Goal: Task Accomplishment & Management: Complete application form

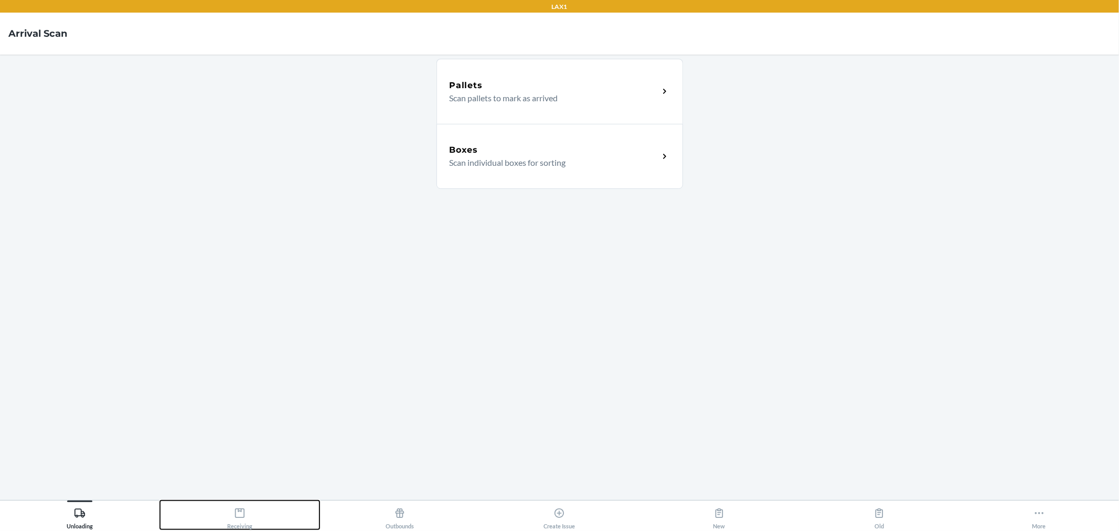
click at [255, 505] on button "Receiving" at bounding box center [240, 514] width 160 height 29
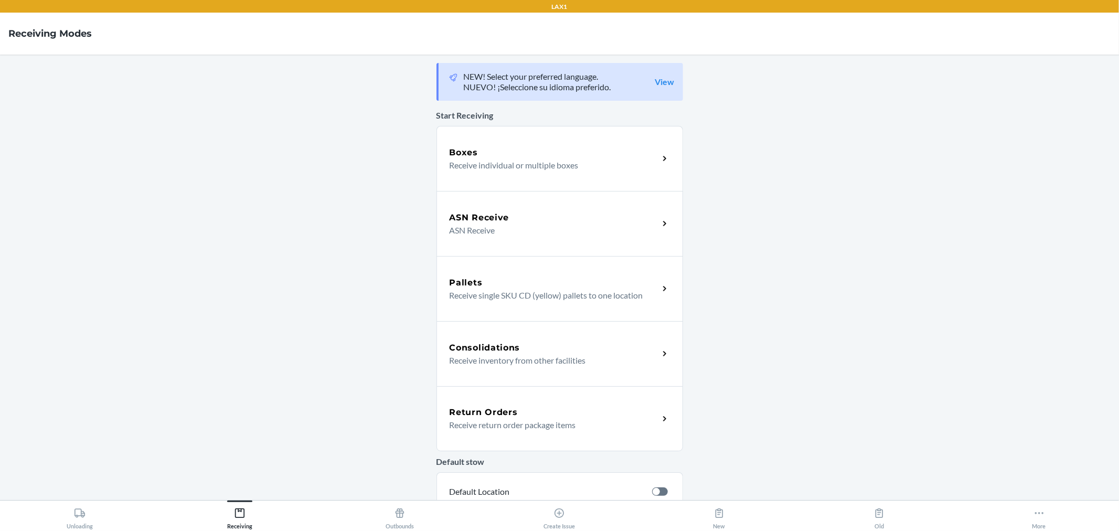
click at [474, 220] on h5 "ASN Receive" at bounding box center [480, 217] width 60 height 13
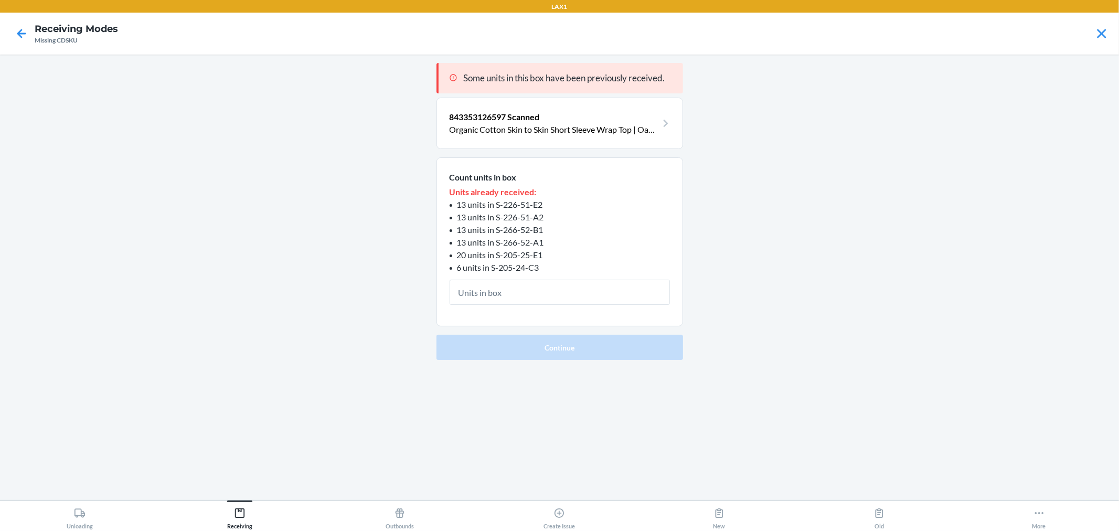
type input "1"
click button "Continue" at bounding box center [559, 347] width 247 height 25
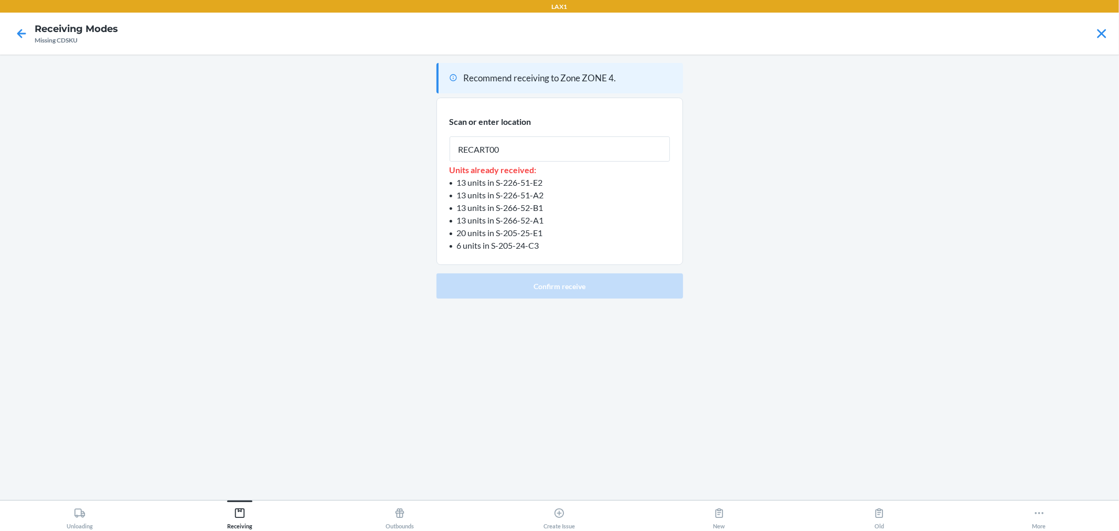
type input "RECART002"
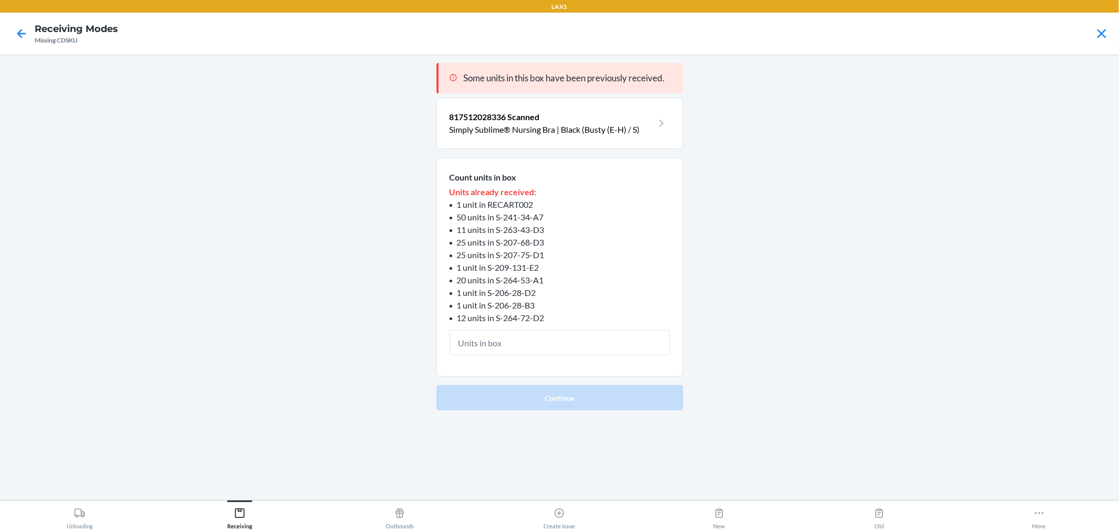
type input "1"
click button "Continue" at bounding box center [559, 397] width 247 height 25
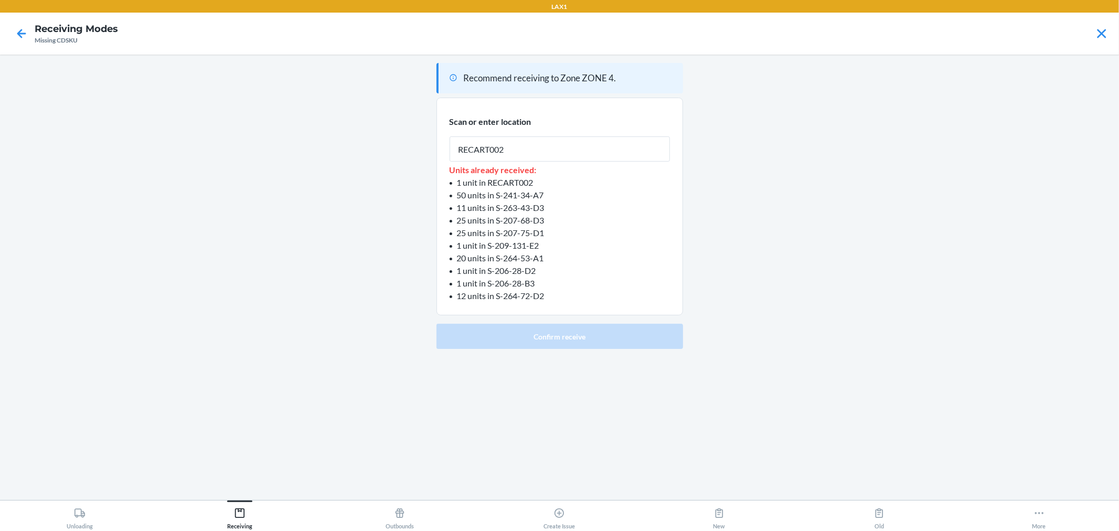
type input "RECART002"
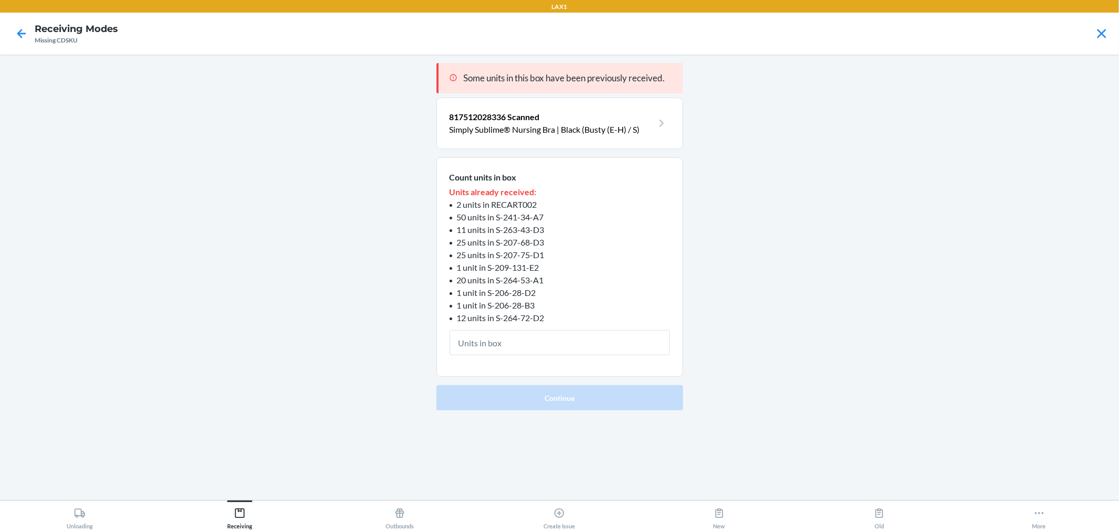
type input "1"
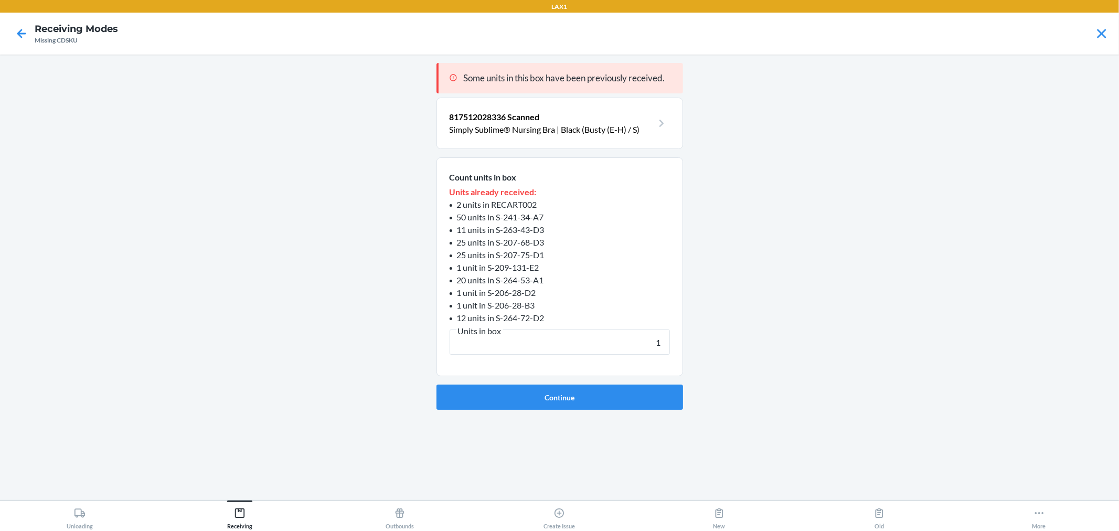
click button "Continue" at bounding box center [559, 397] width 247 height 25
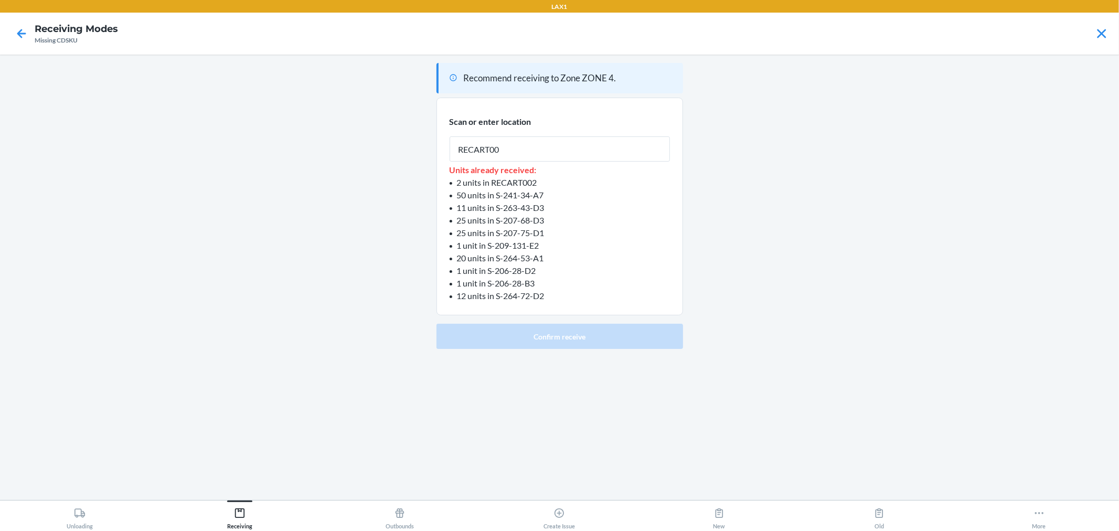
type input "RECART002"
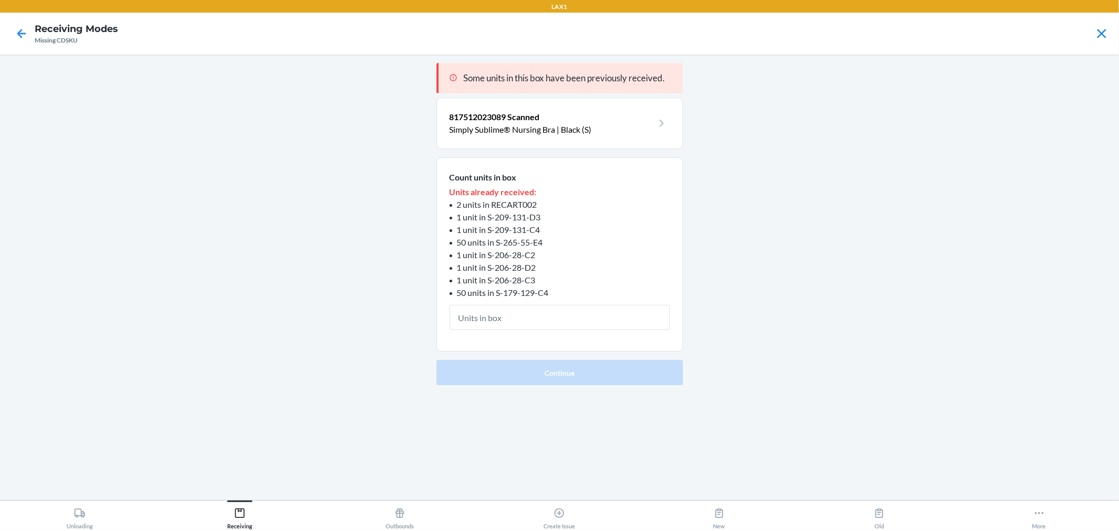
type input "1"
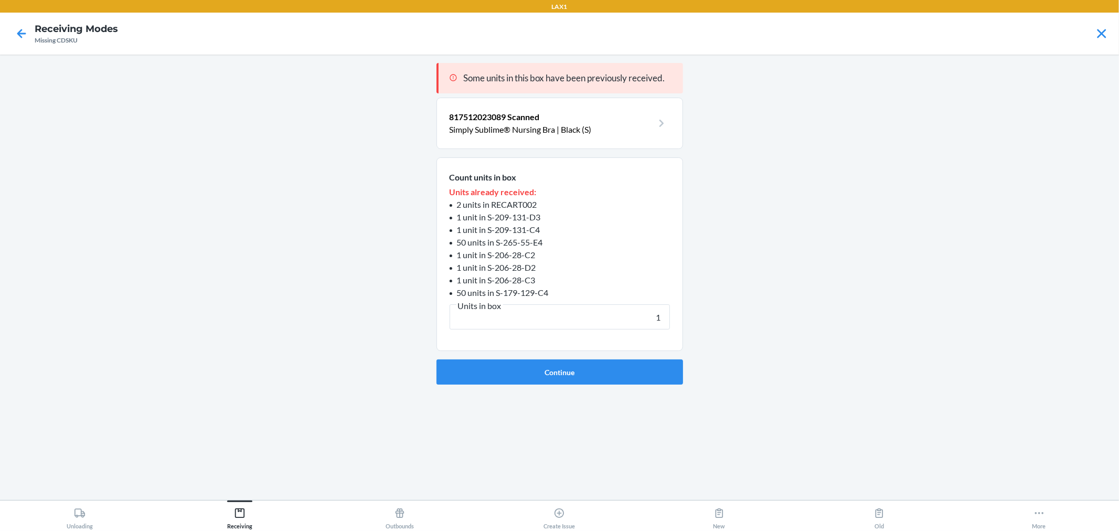
click button "Continue" at bounding box center [559, 371] width 247 height 25
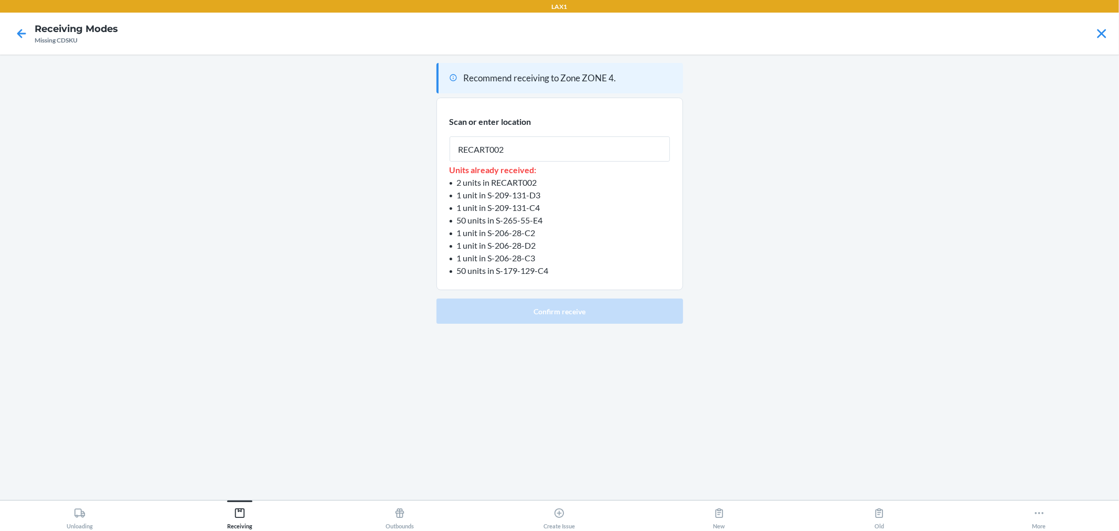
type input "RECART002"
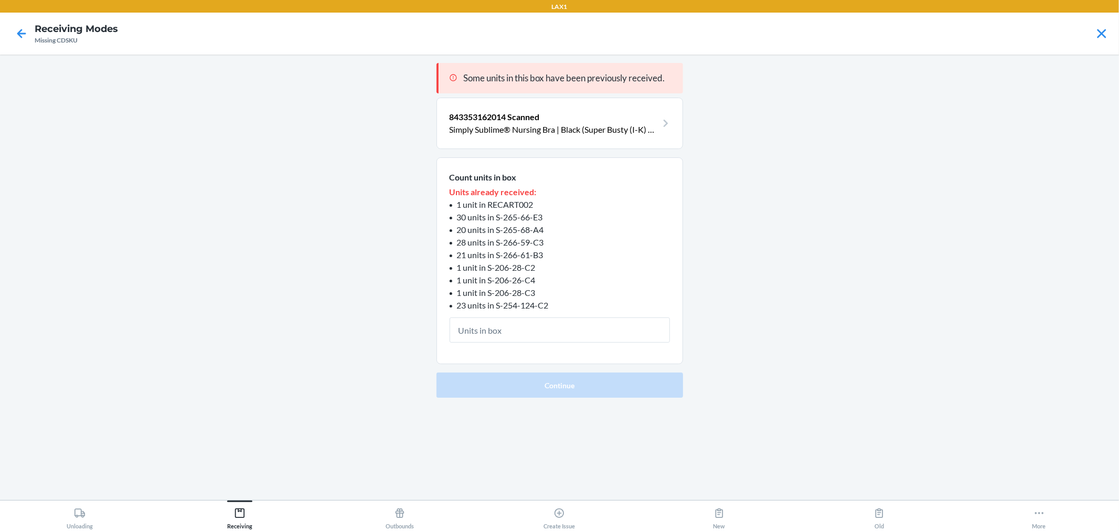
type input "1"
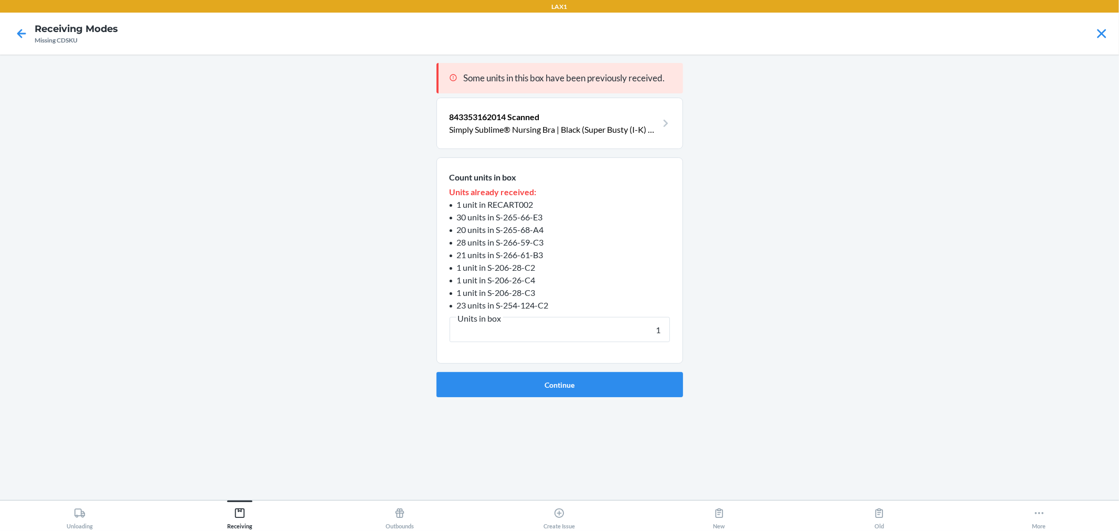
click button "Continue" at bounding box center [559, 384] width 247 height 25
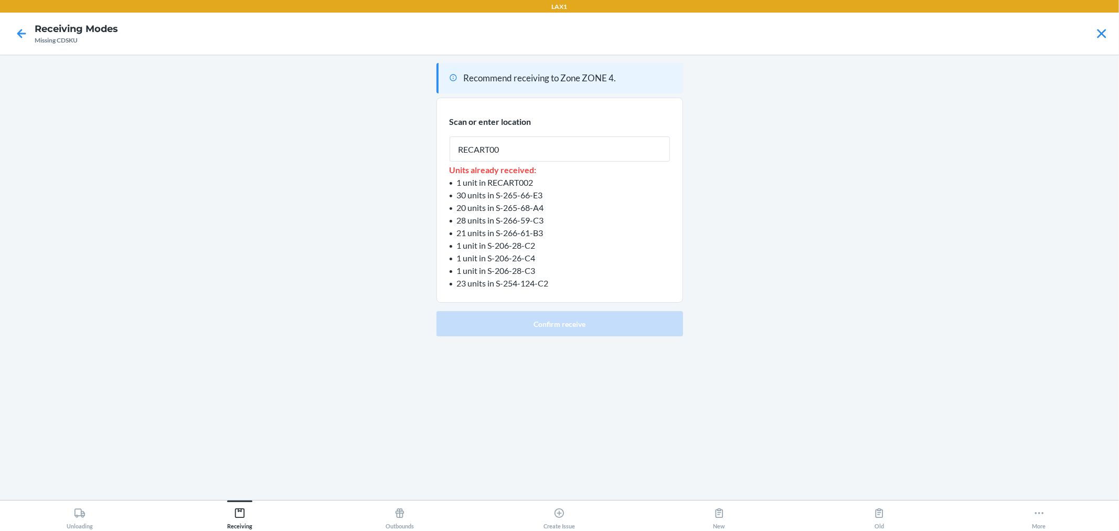
type input "RECART002"
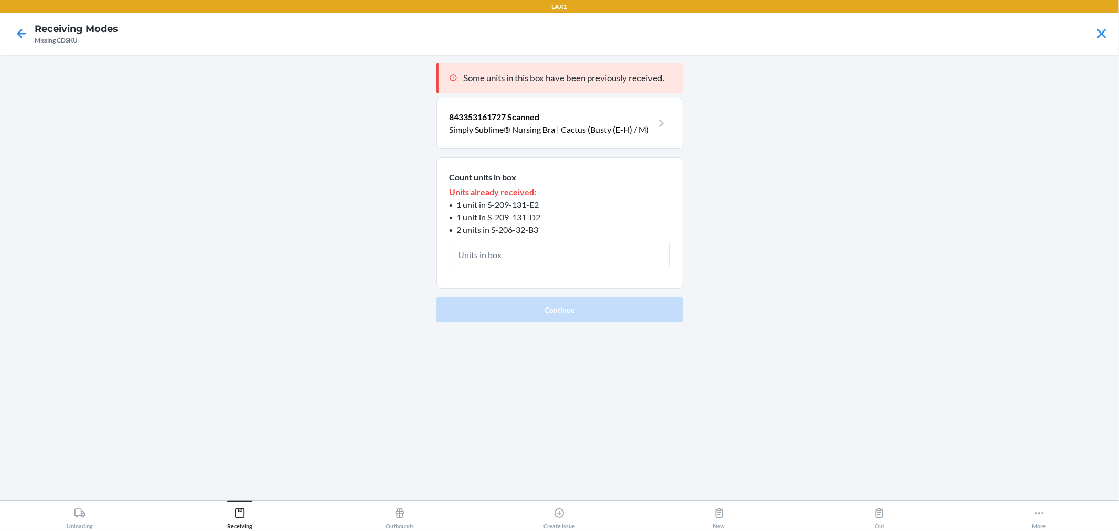
type input "1"
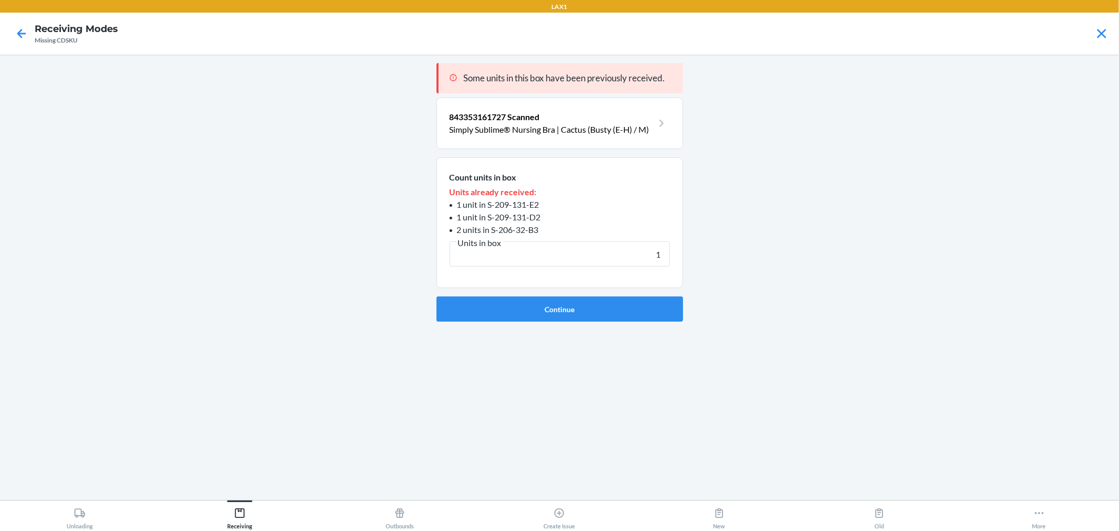
click button "Continue" at bounding box center [559, 308] width 247 height 25
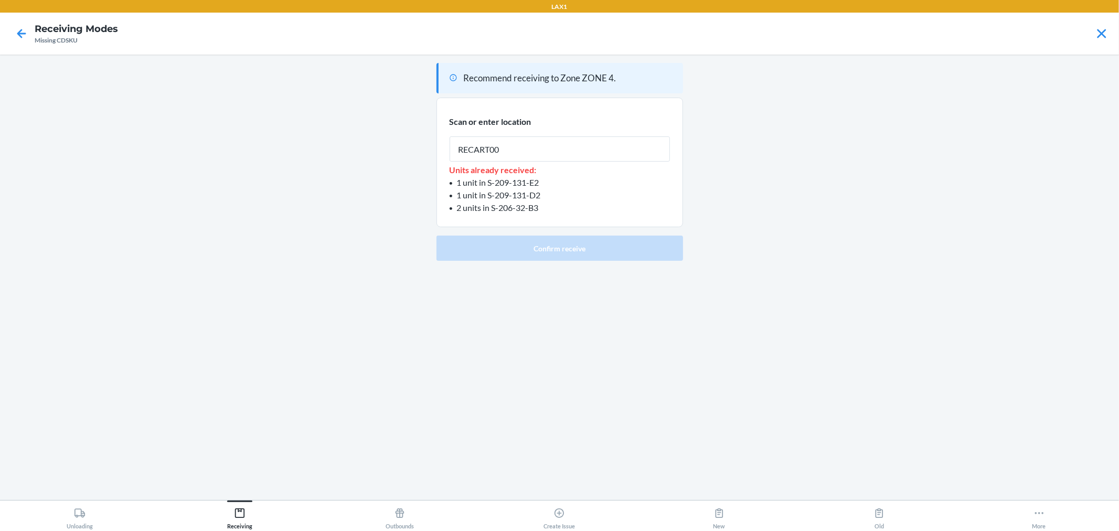
type input "RECART002"
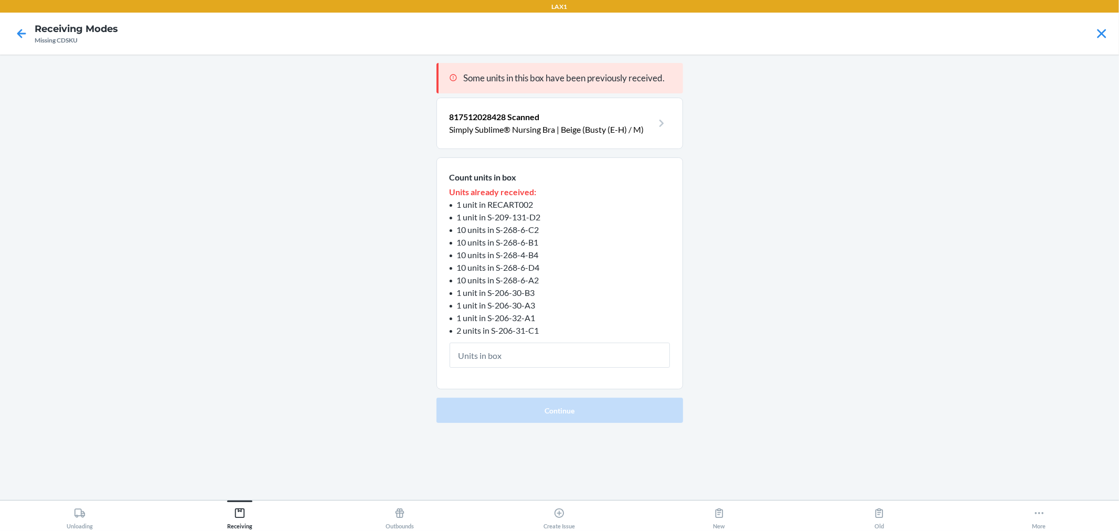
type input "1"
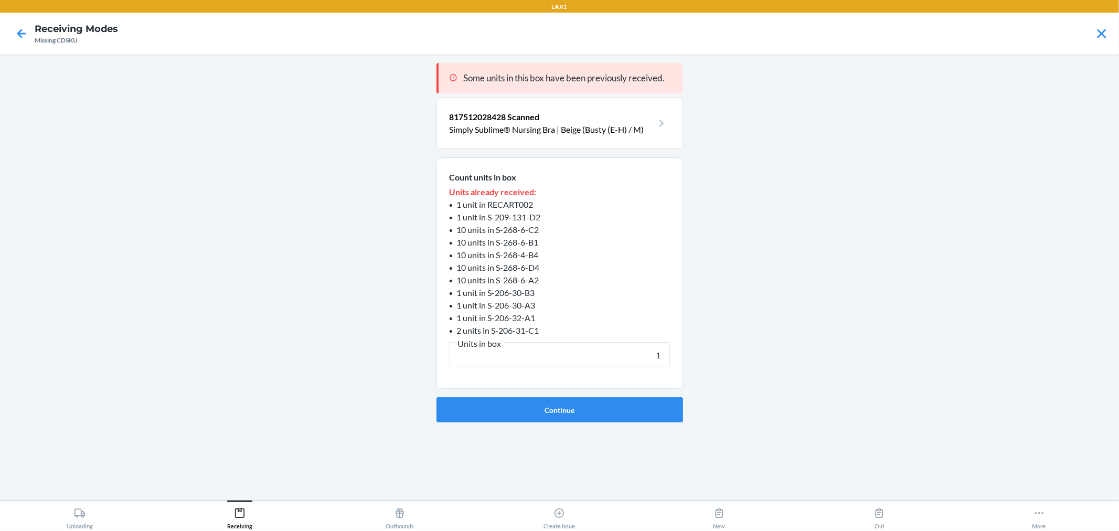
click button "Continue" at bounding box center [559, 409] width 247 height 25
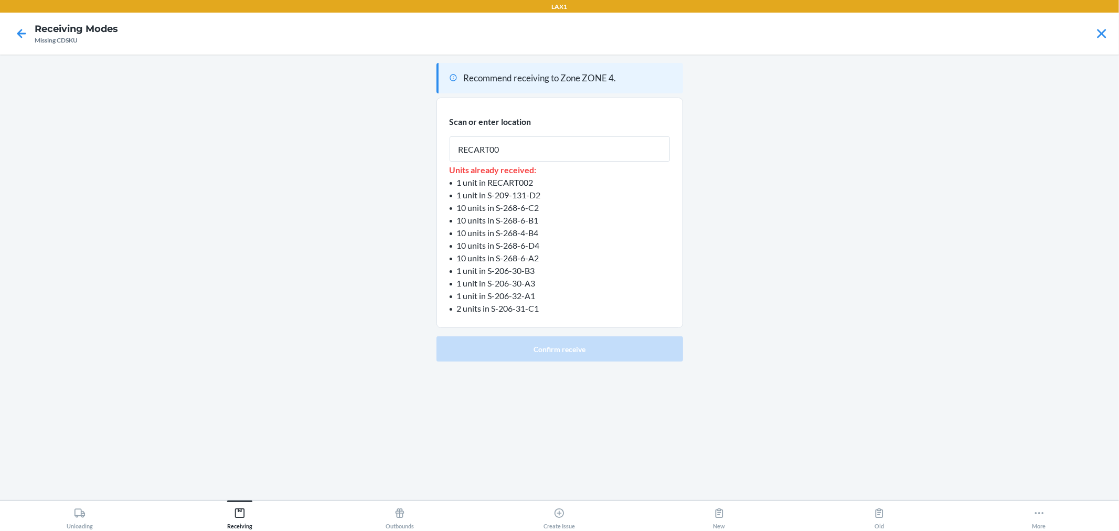
type input "RECART002"
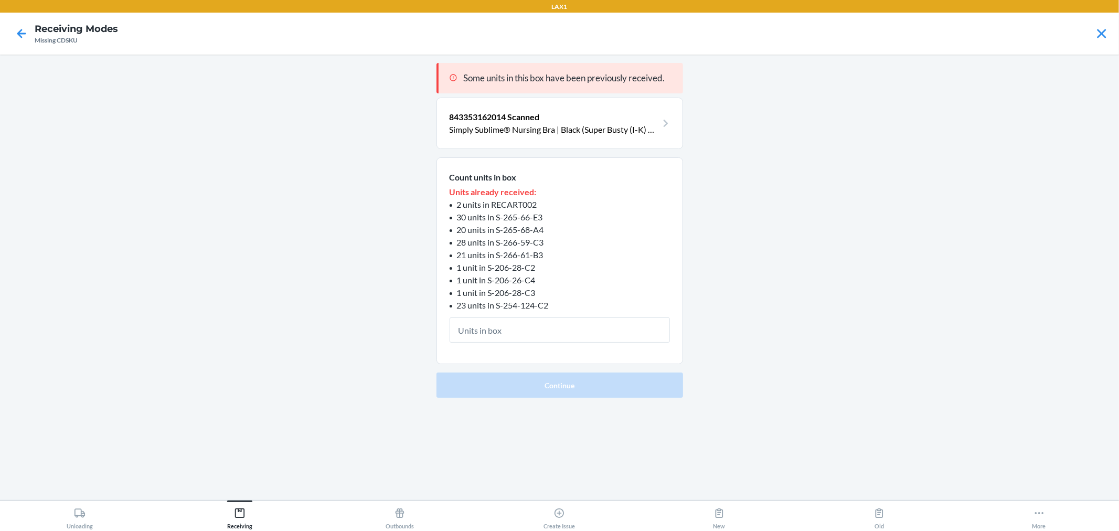
type input "1"
click button "Continue" at bounding box center [559, 384] width 247 height 25
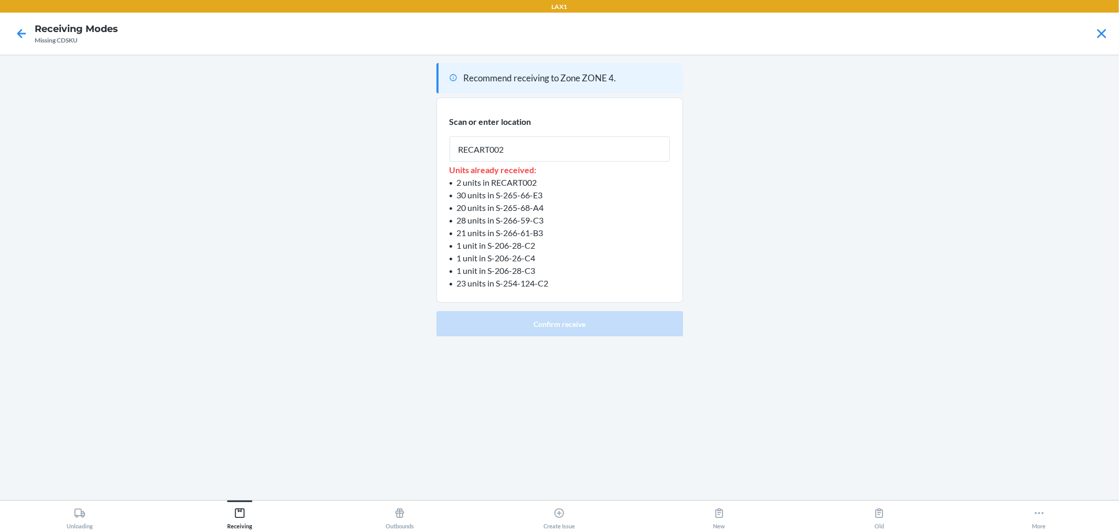
type input "RECART002"
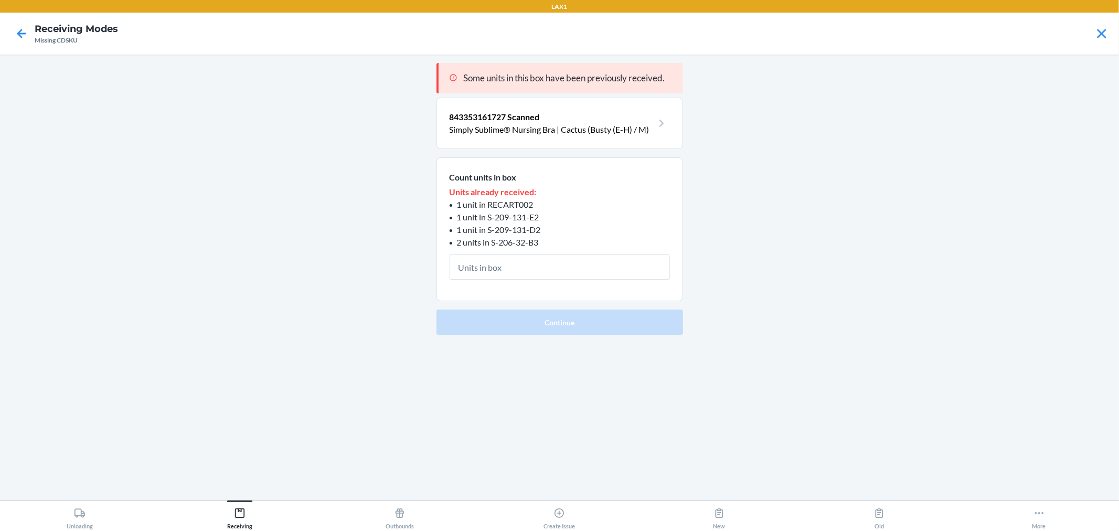
type input "1"
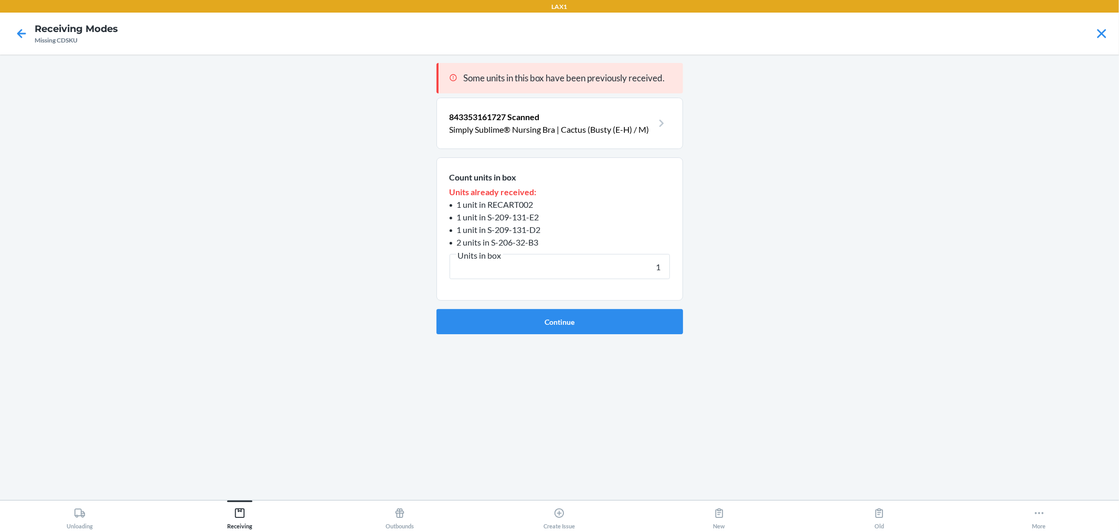
click button "Continue" at bounding box center [559, 321] width 247 height 25
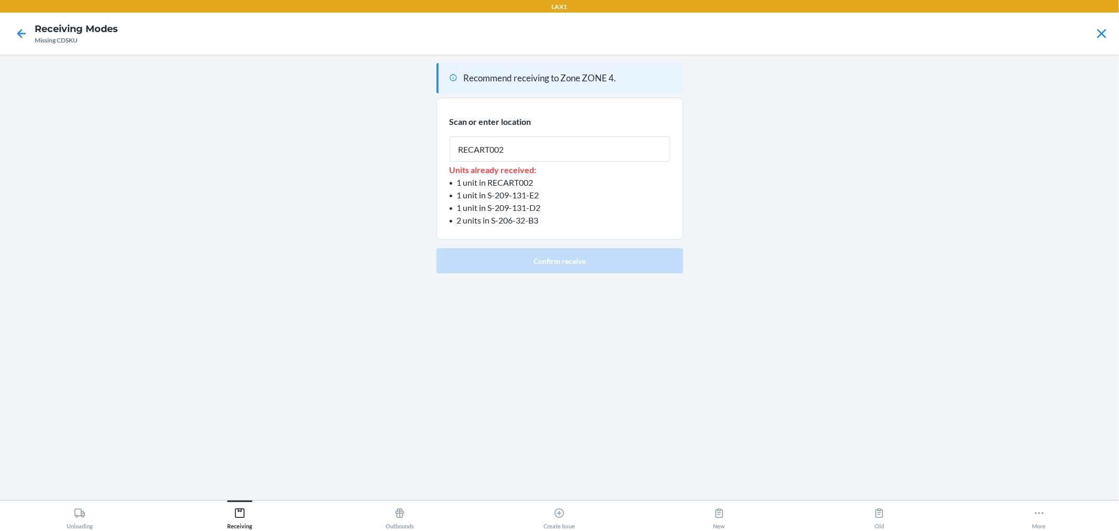
type input "RECART002"
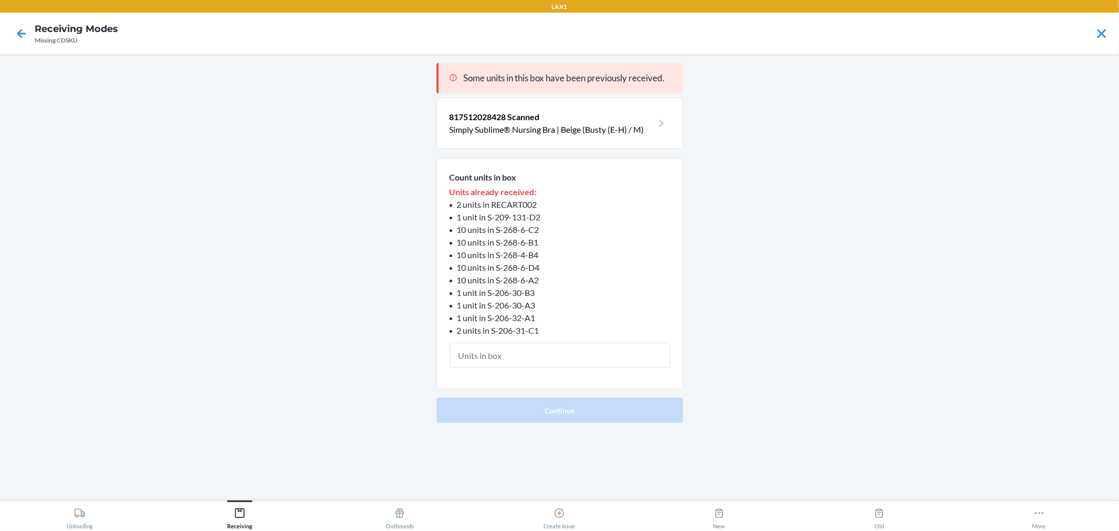
type input "1"
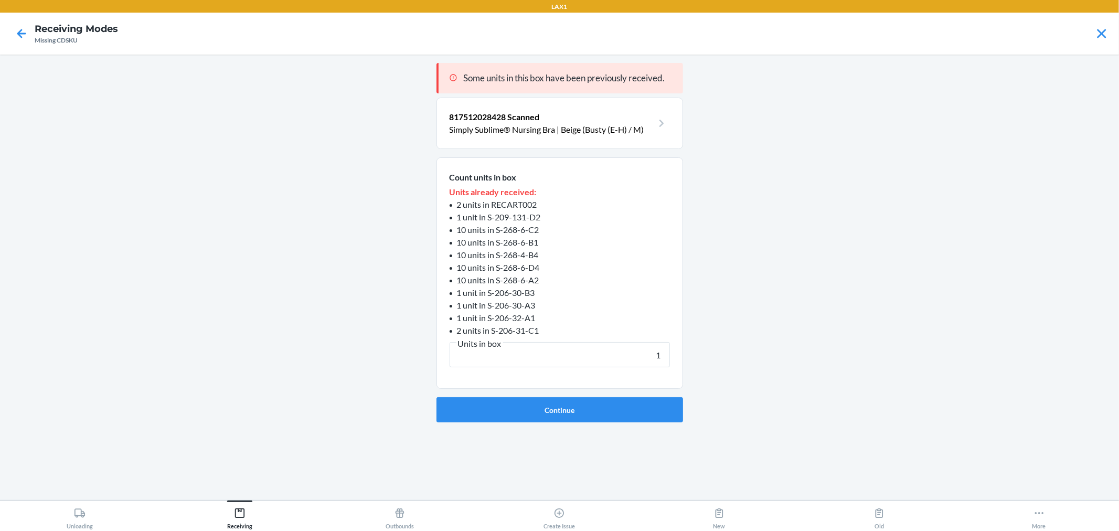
click button "Continue" at bounding box center [559, 409] width 247 height 25
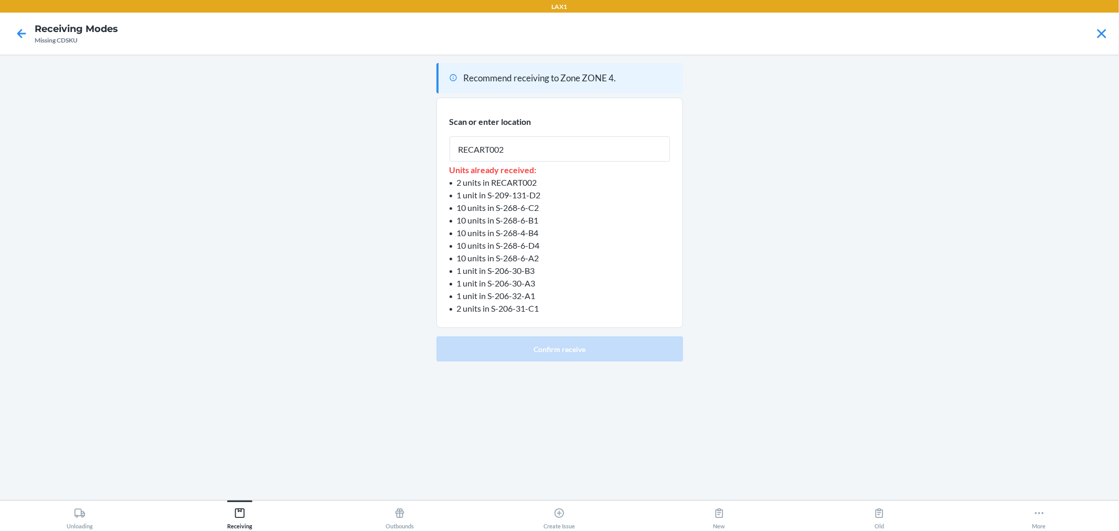
type input "RECART002"
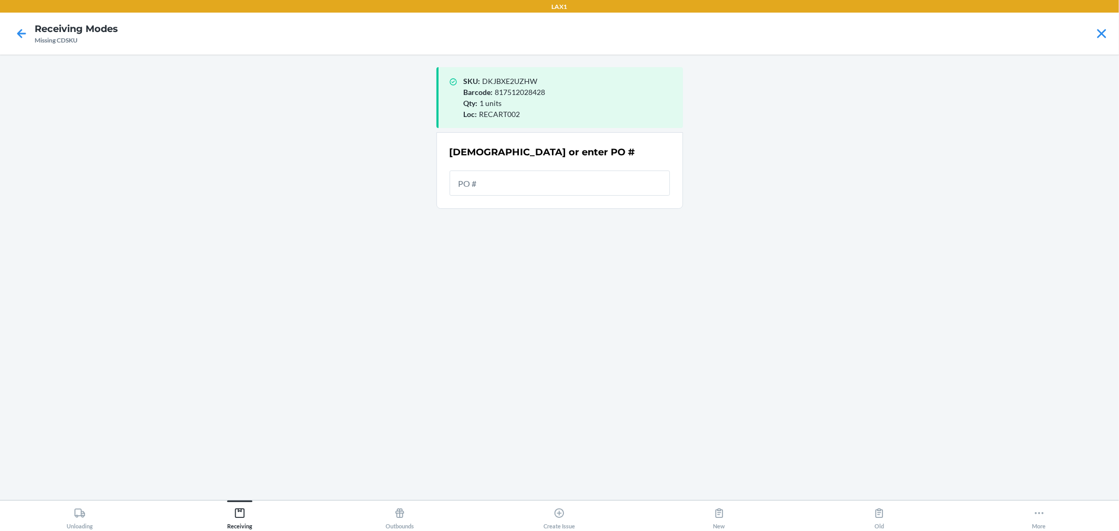
drag, startPoint x: 572, startPoint y: 179, endPoint x: 578, endPoint y: 178, distance: 6.4
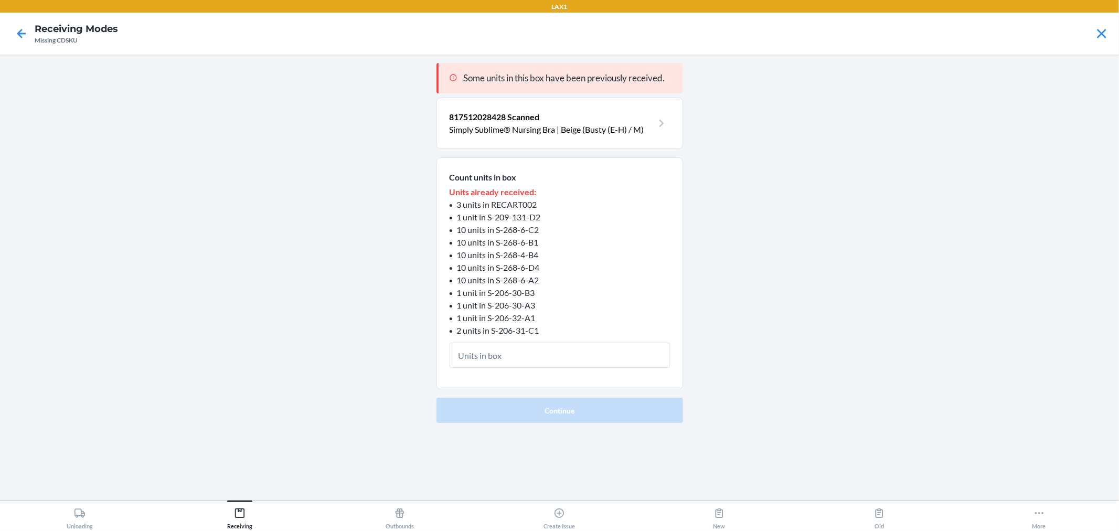
type input "1"
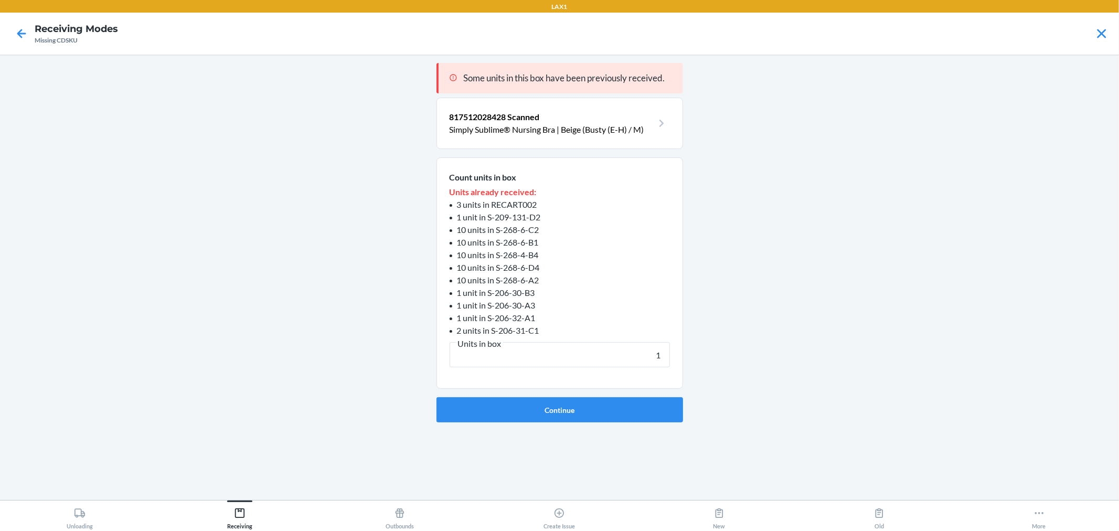
click button "Continue" at bounding box center [559, 409] width 247 height 25
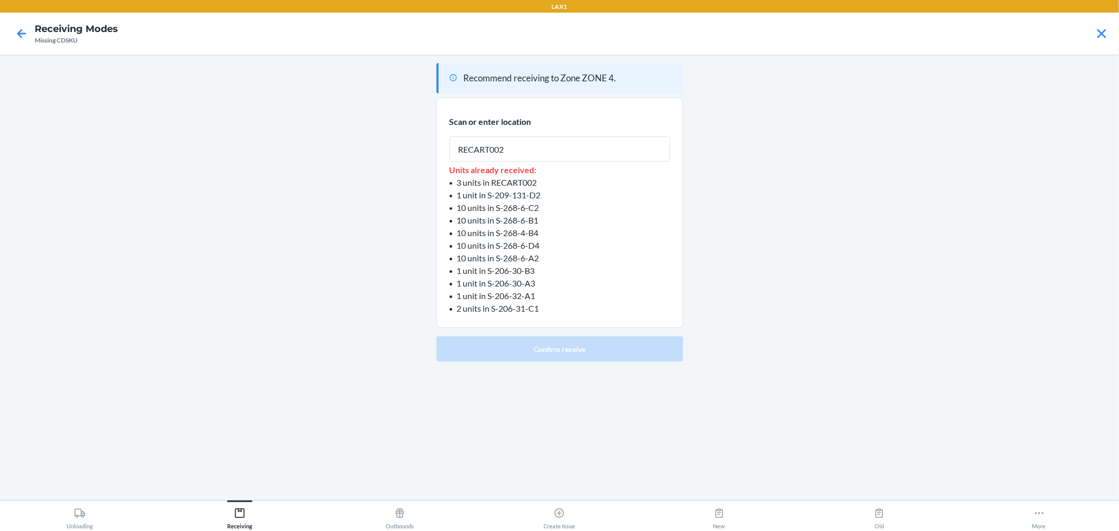
type input "RECART002"
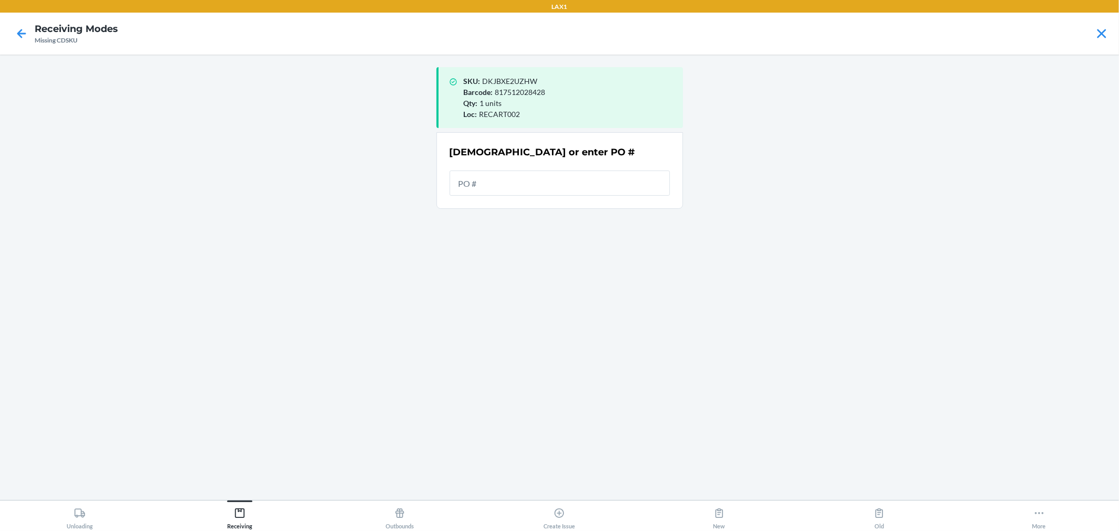
drag, startPoint x: 612, startPoint y: 166, endPoint x: 611, endPoint y: 172, distance: 5.8
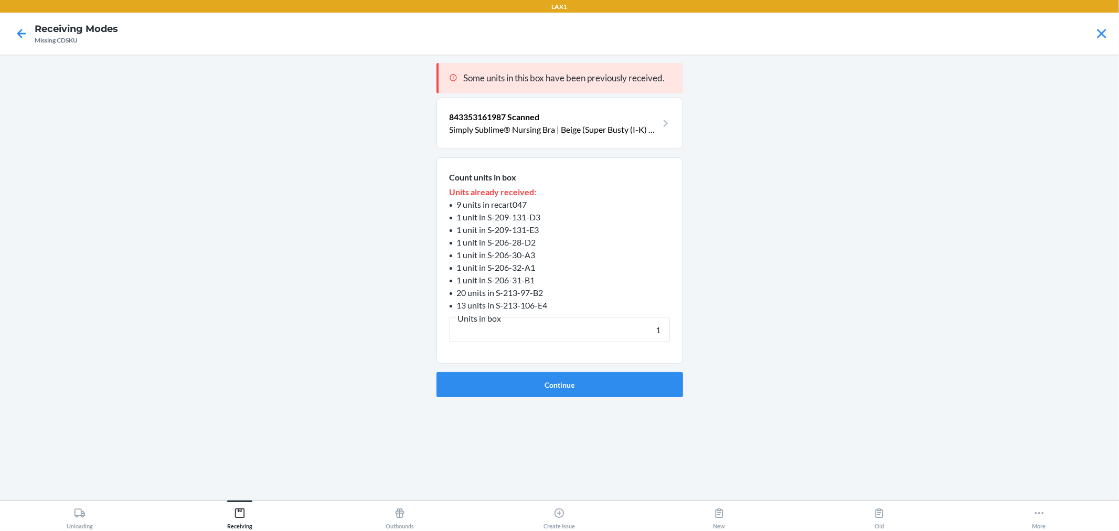
type input "1"
click button "Continue" at bounding box center [559, 384] width 247 height 25
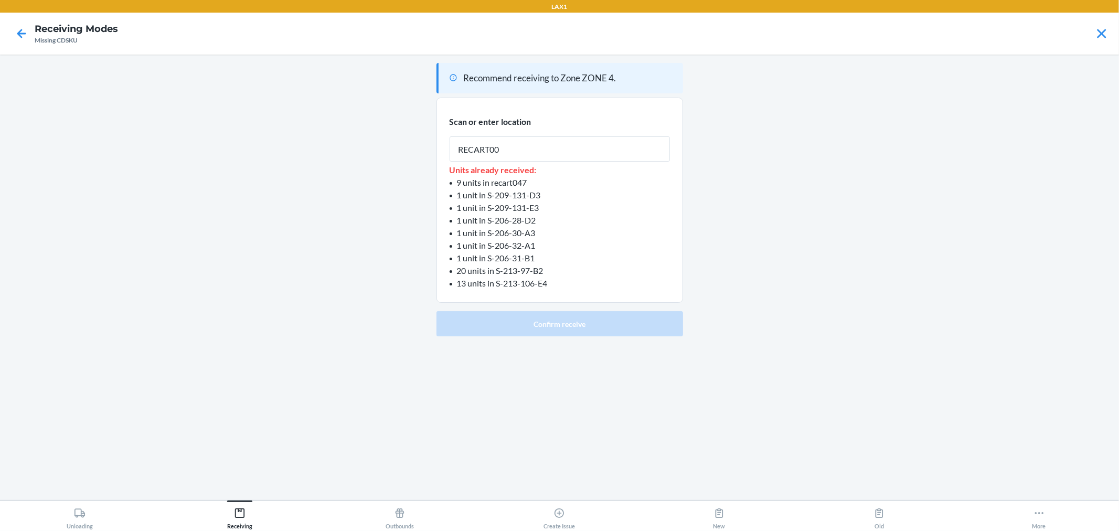
type input "RECART002"
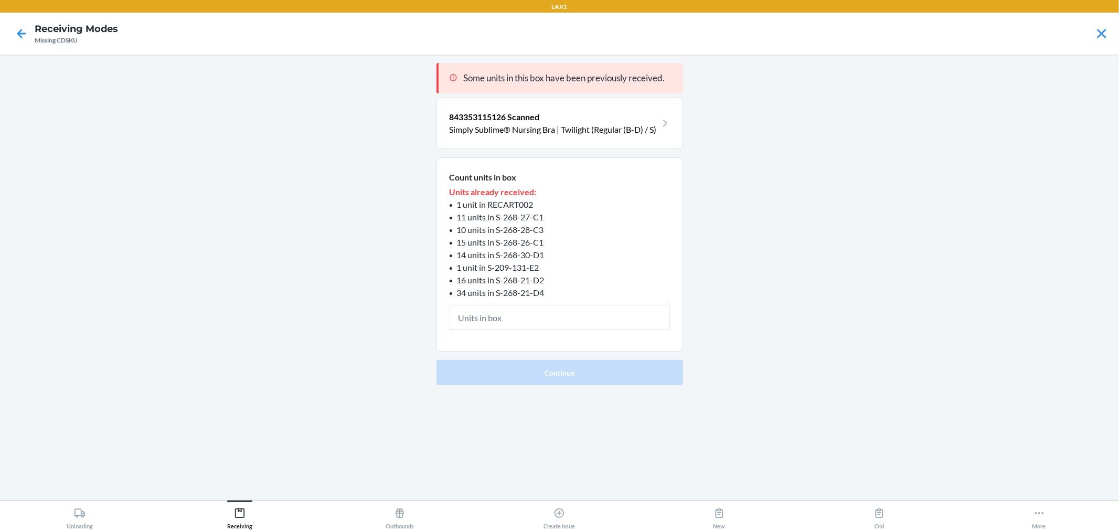
type input "1"
click button "Continue" at bounding box center [559, 372] width 247 height 25
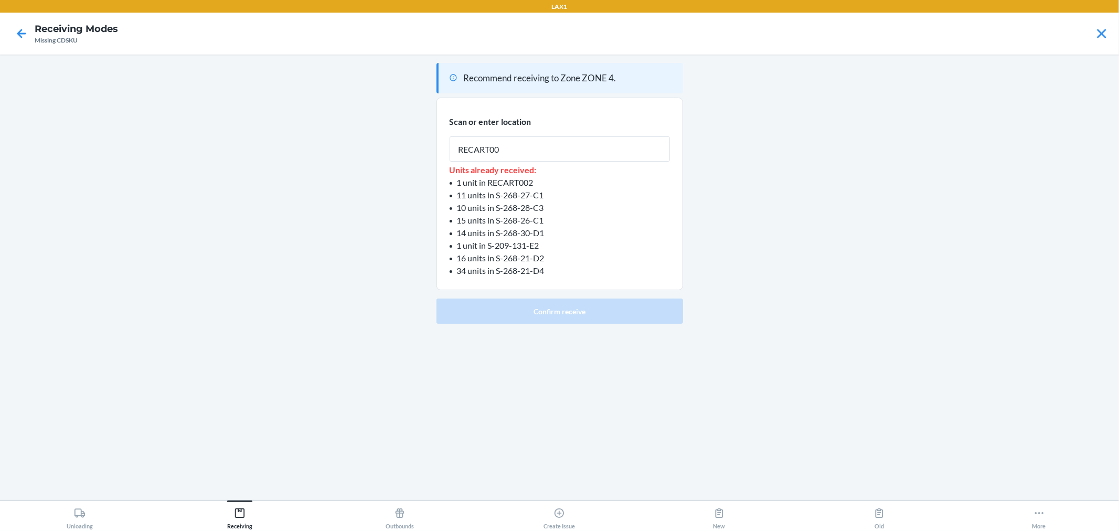
type input "RECART002"
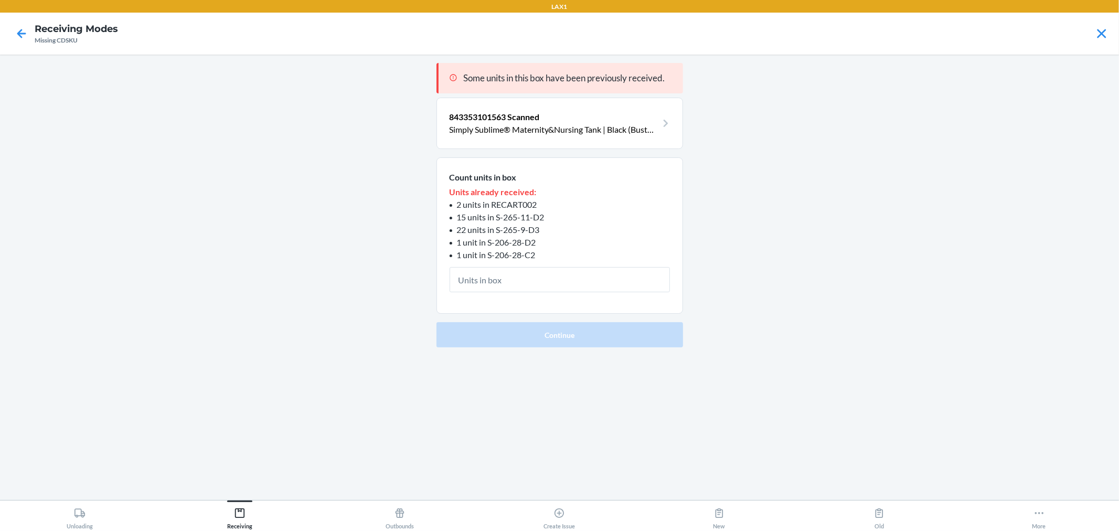
type input "1"
click button "Continue" at bounding box center [559, 334] width 247 height 25
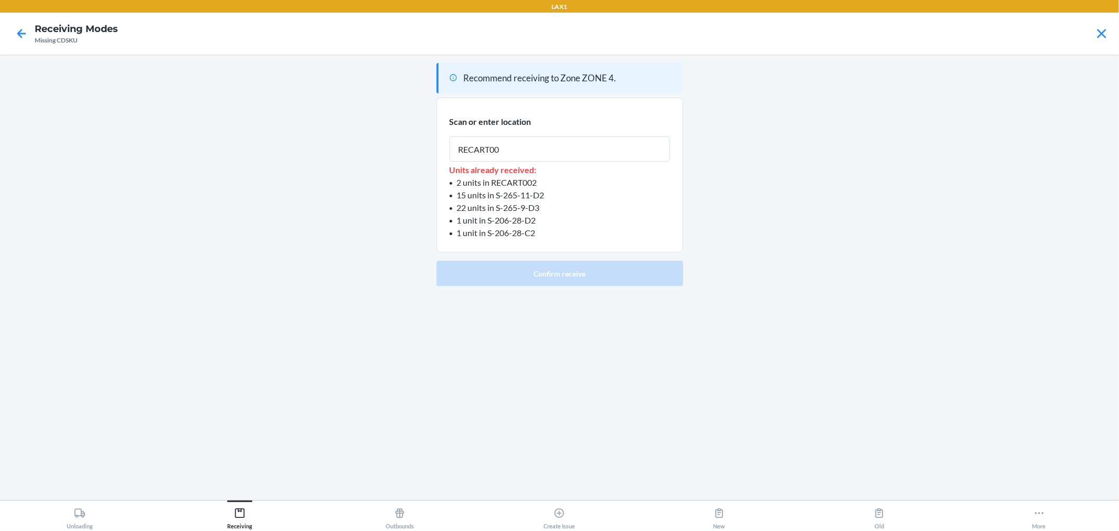
type input "RECART002"
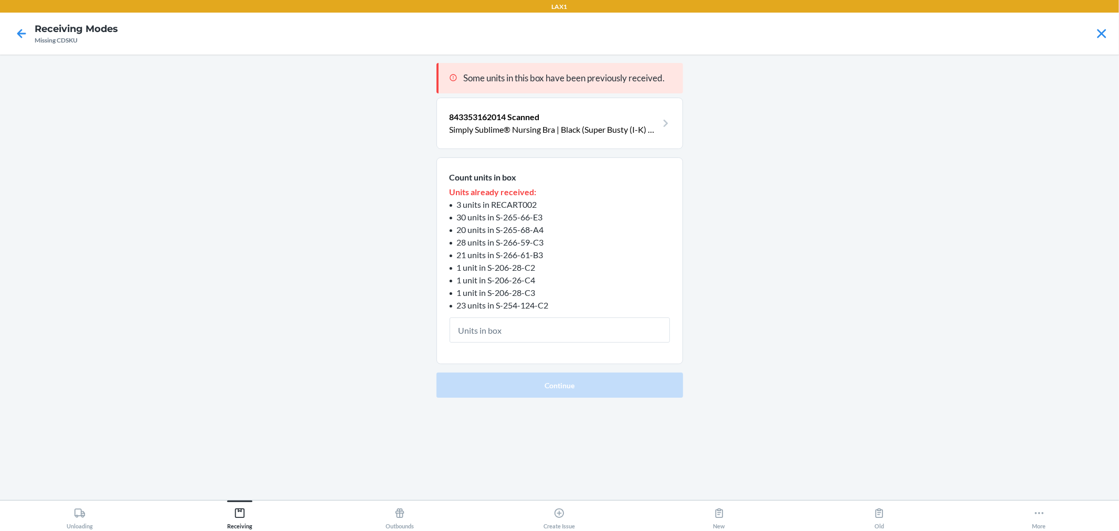
type input "1"
click button "Continue" at bounding box center [559, 384] width 247 height 25
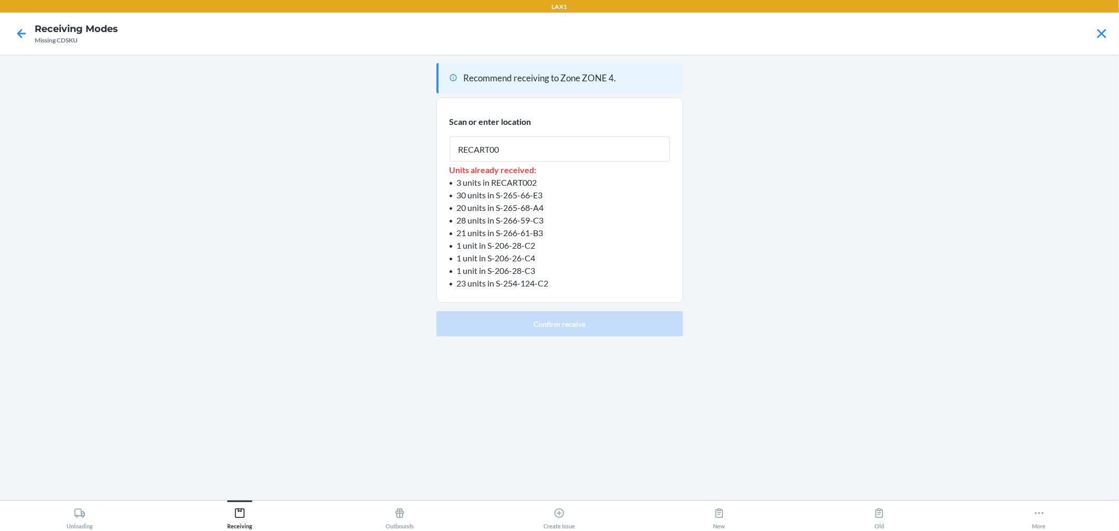
type input "RECART002"
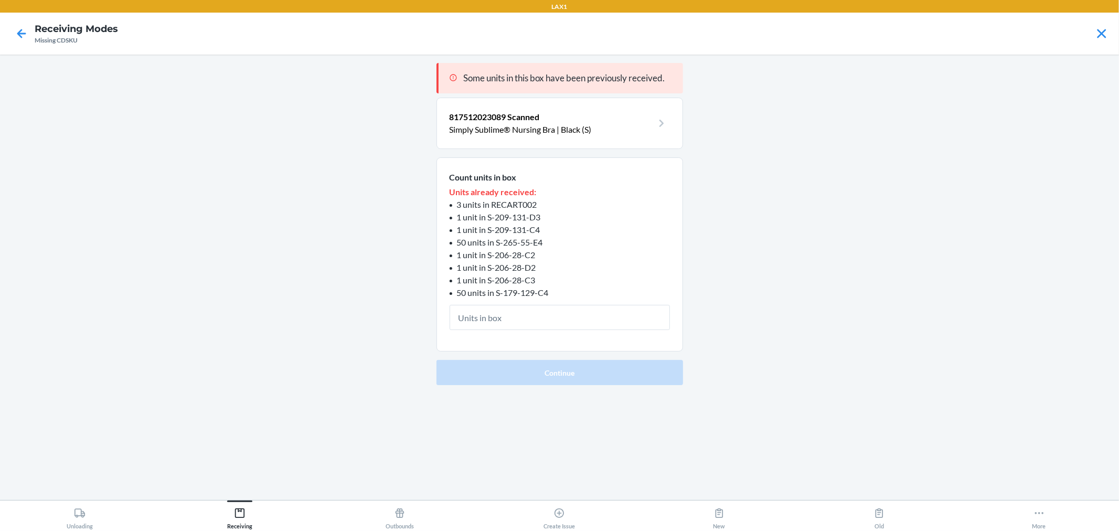
type input "1"
click button "Continue" at bounding box center [559, 372] width 247 height 25
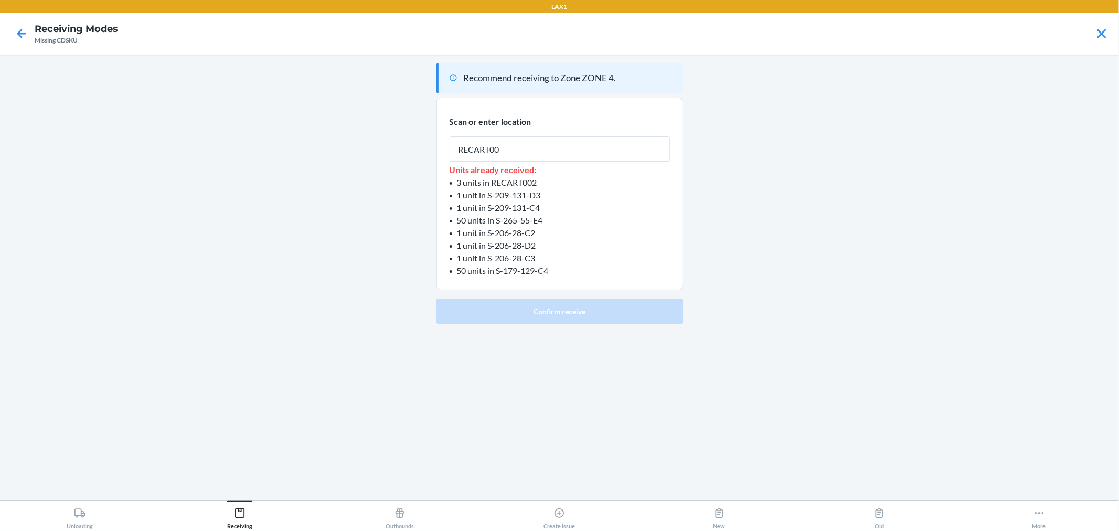
type input "RECART002"
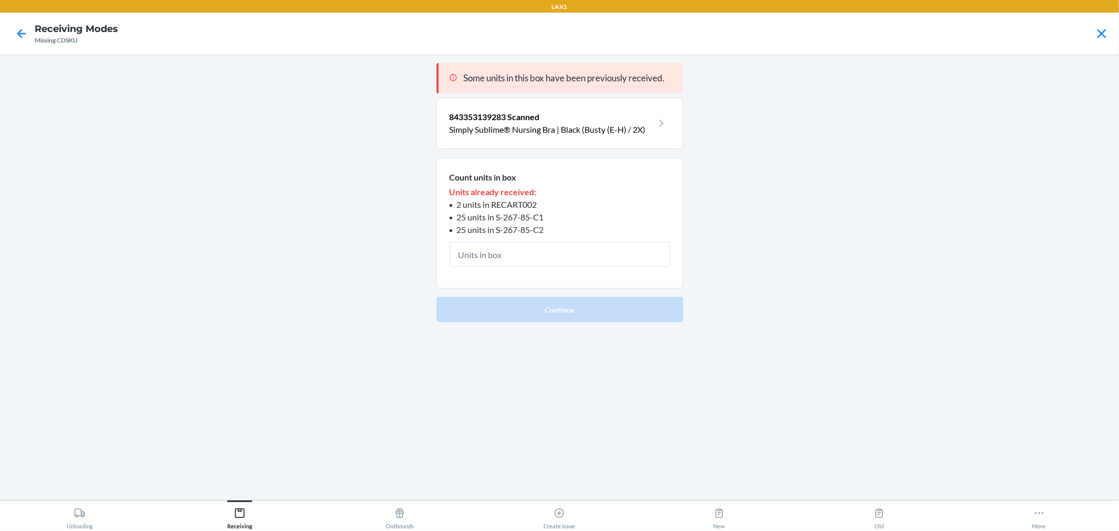
type input "1"
click button "Continue" at bounding box center [559, 309] width 247 height 25
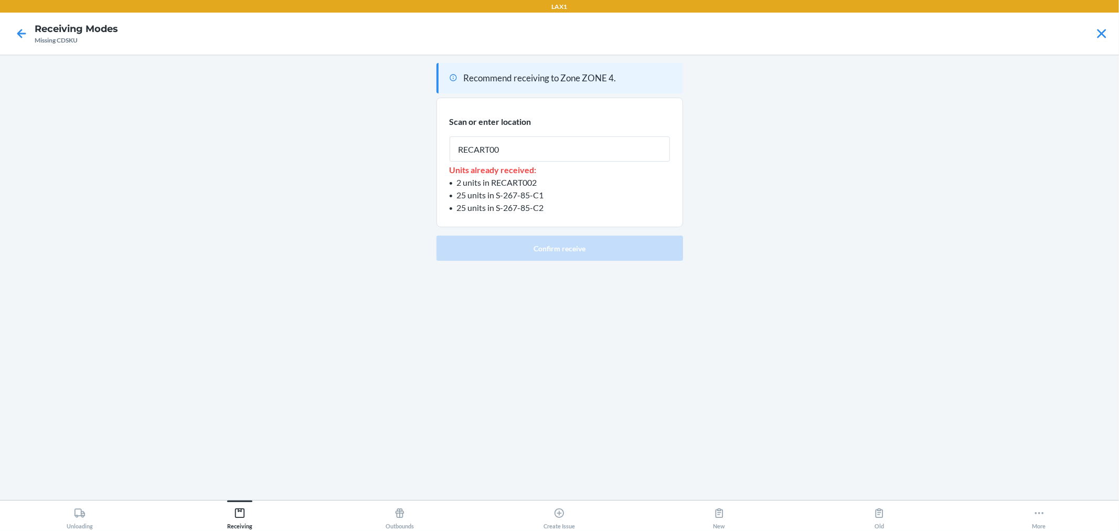
type input "RECART002"
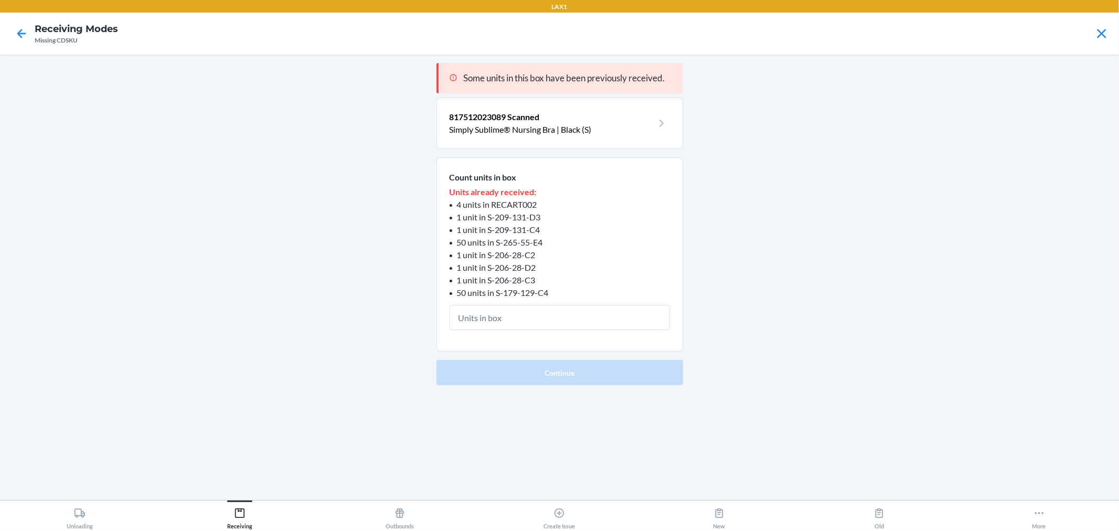
type input "1"
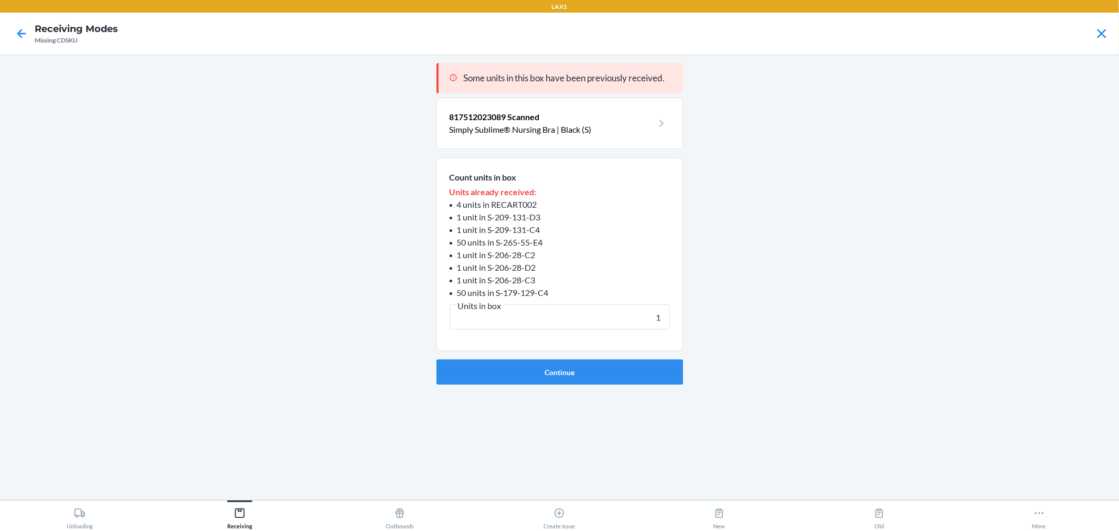
click button "Continue" at bounding box center [559, 371] width 247 height 25
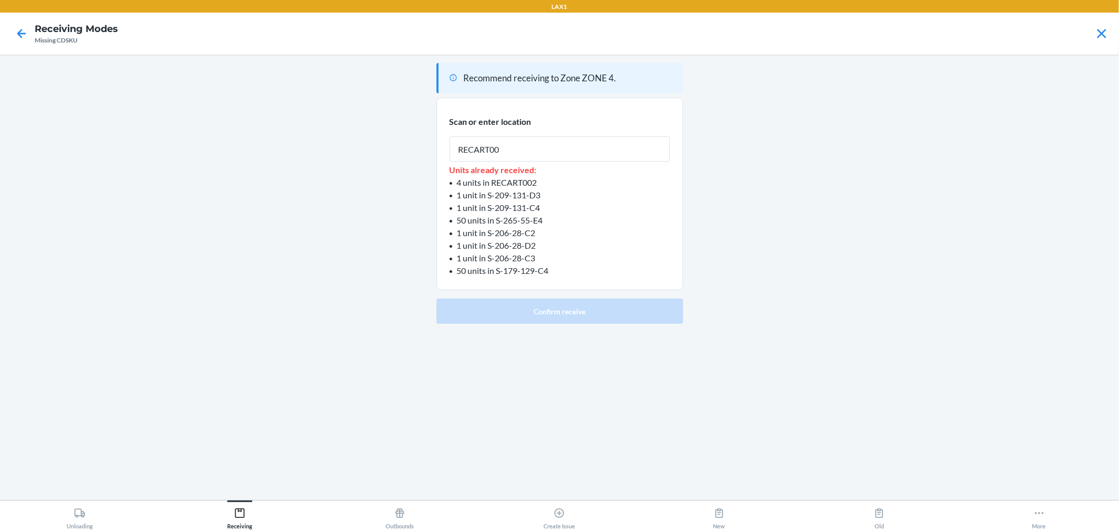
type input "RECART002"
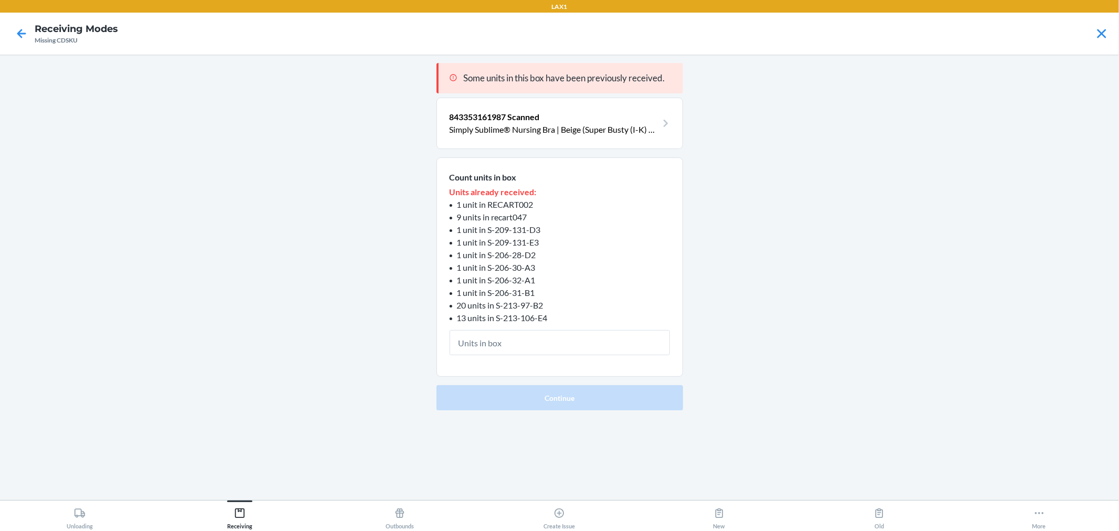
type input "1"
click button "Continue" at bounding box center [559, 397] width 247 height 25
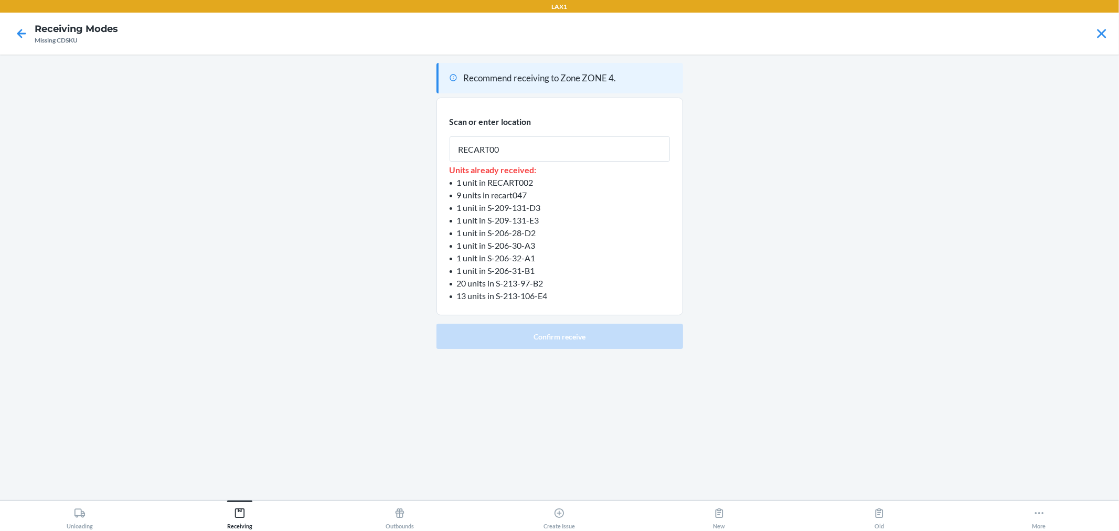
type input "RECART002"
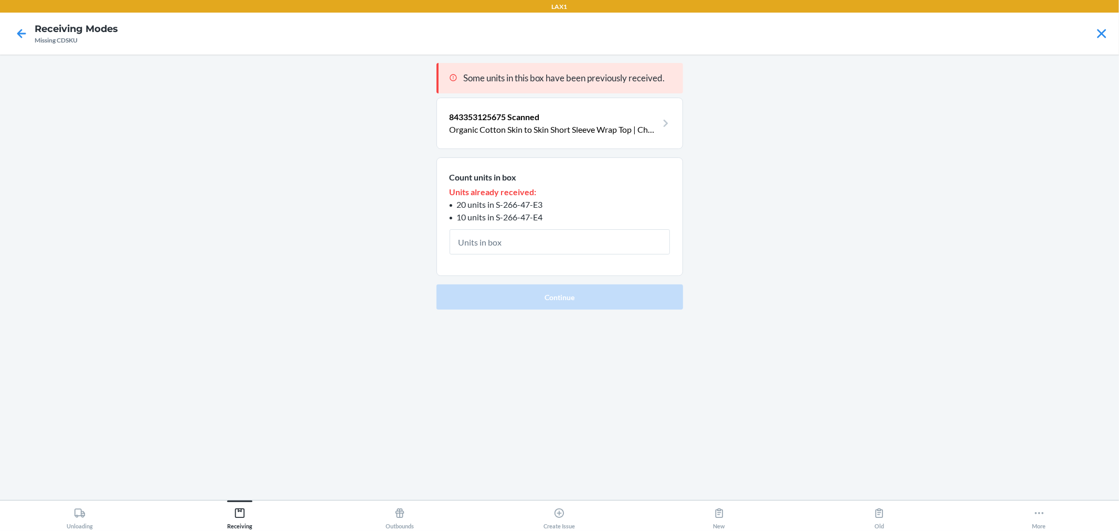
type input "1"
click button "Continue" at bounding box center [559, 296] width 247 height 25
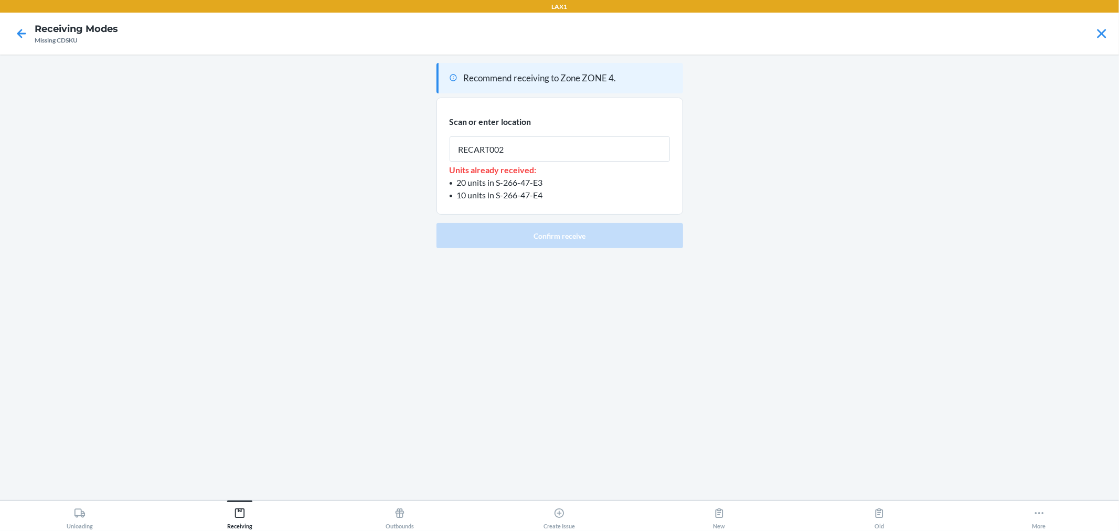
type input "RECART002"
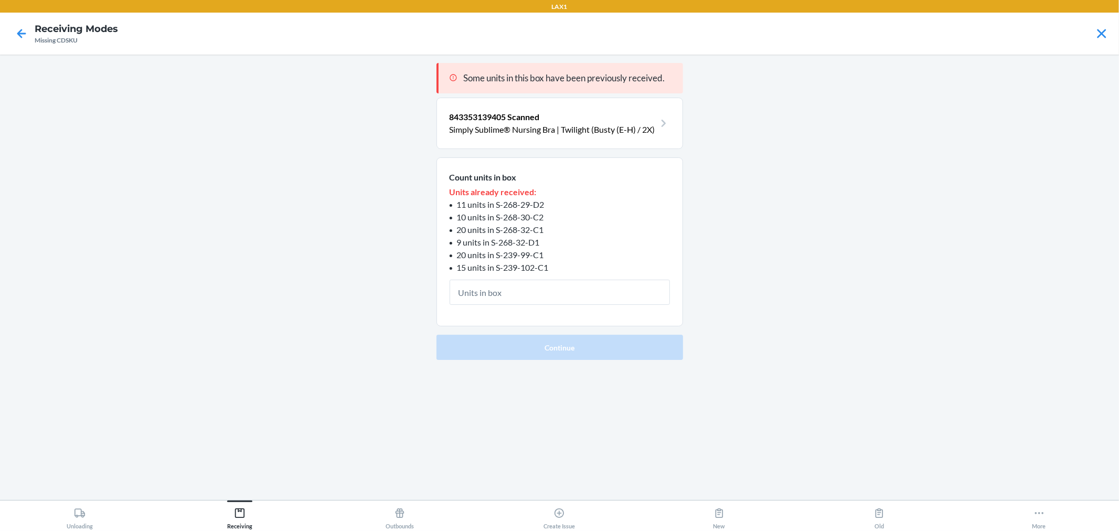
type input "1"
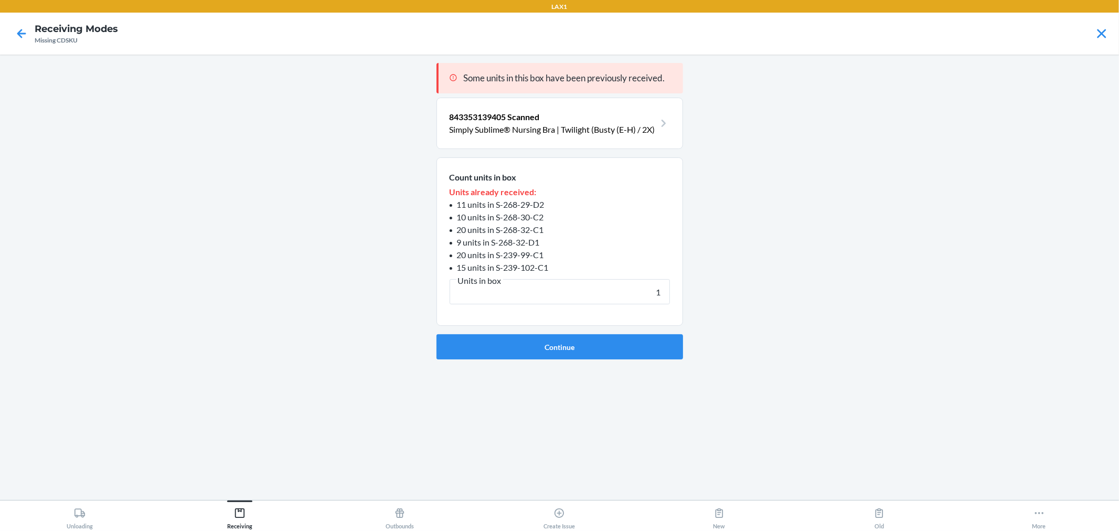
click button "Continue" at bounding box center [559, 346] width 247 height 25
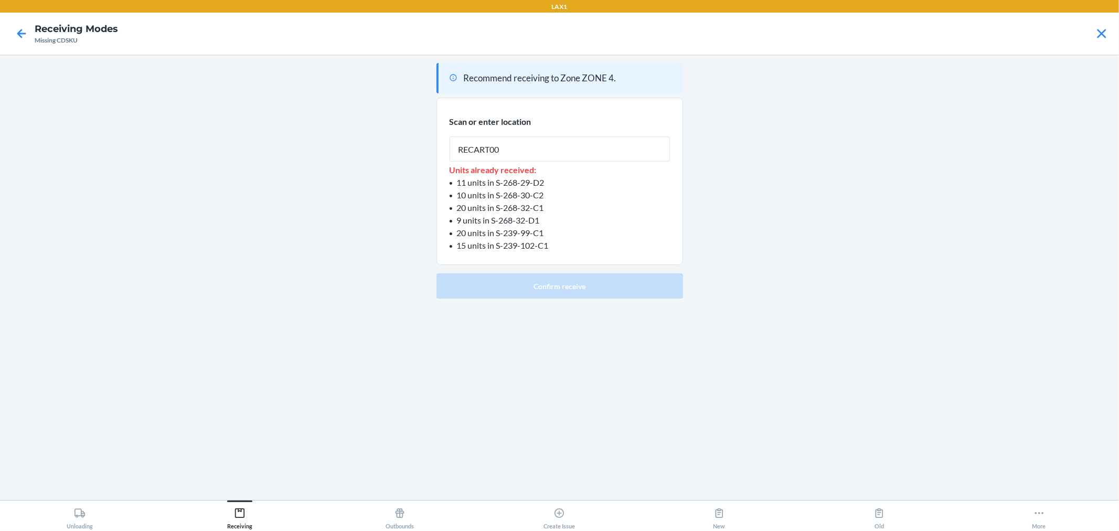
type input "RECART002"
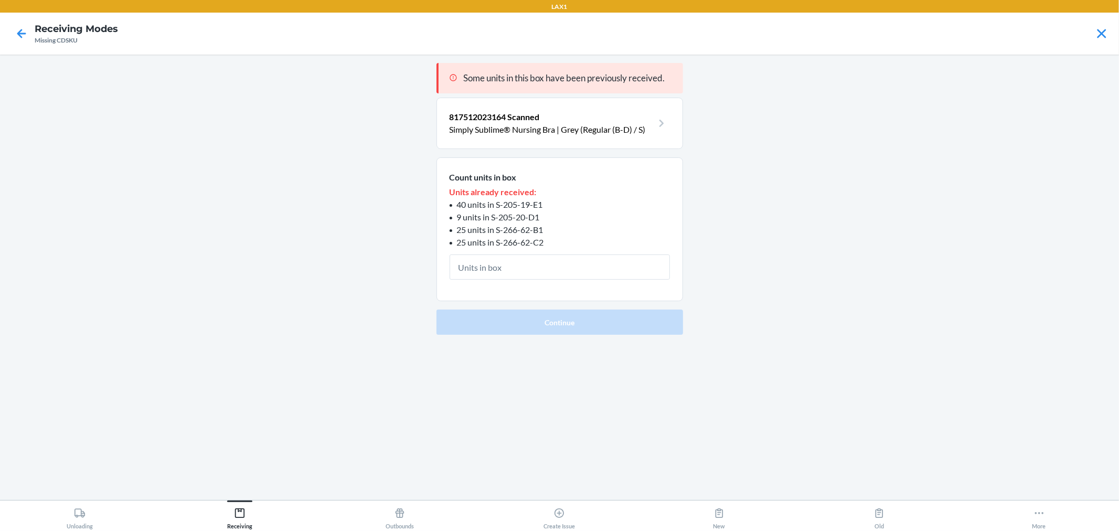
type input "1"
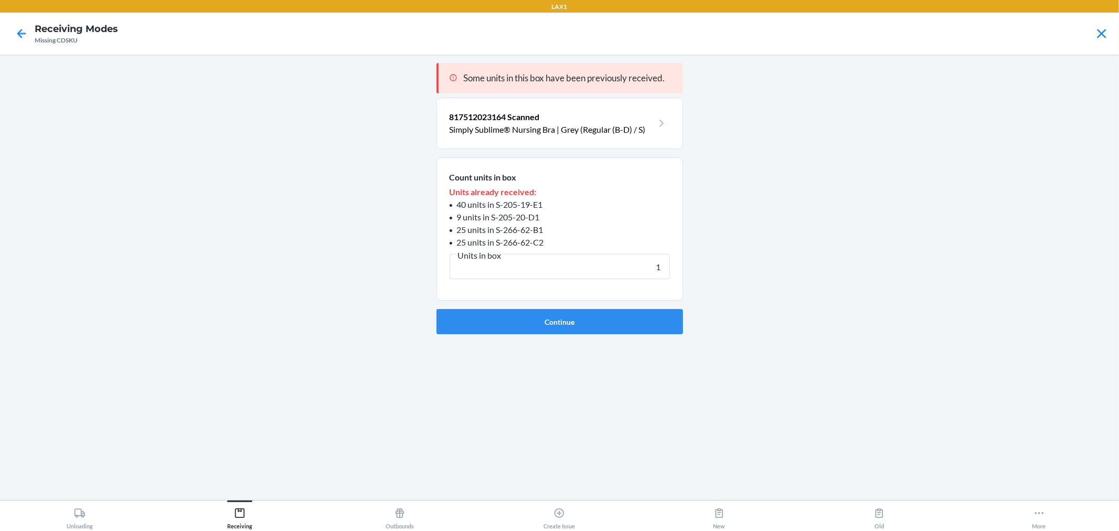
click button "Continue" at bounding box center [559, 321] width 247 height 25
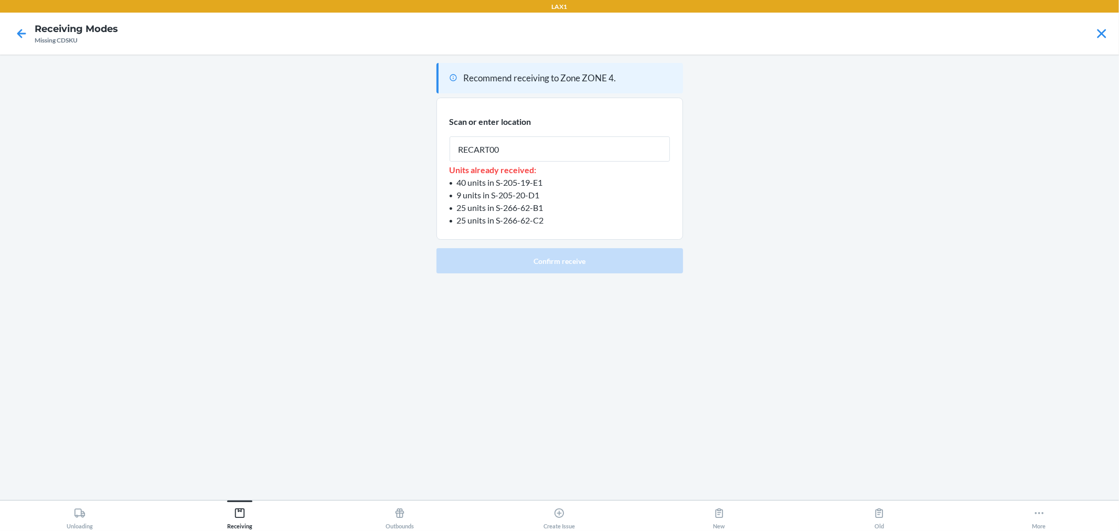
type input "RECART002"
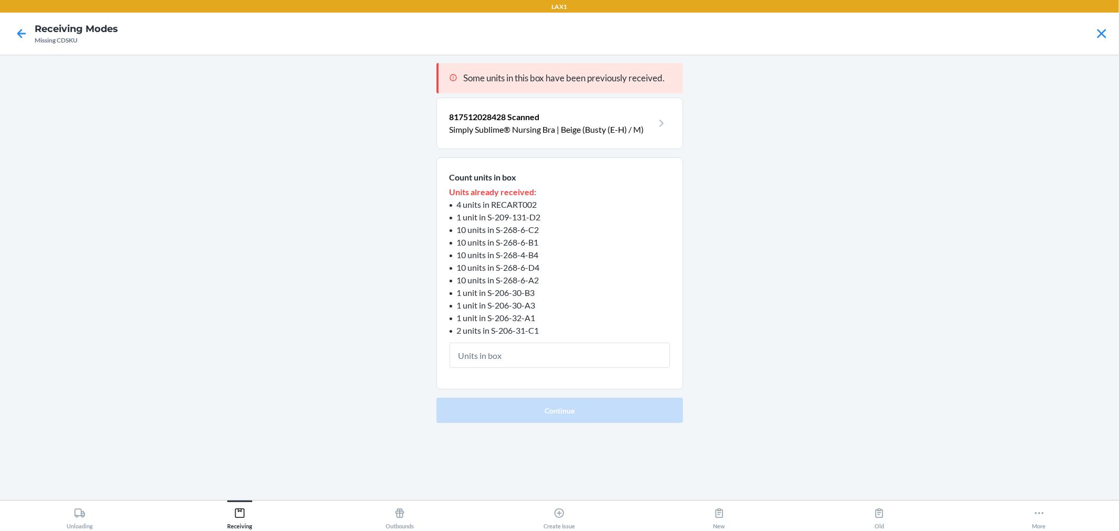
type input "1"
click button "Continue" at bounding box center [559, 410] width 247 height 25
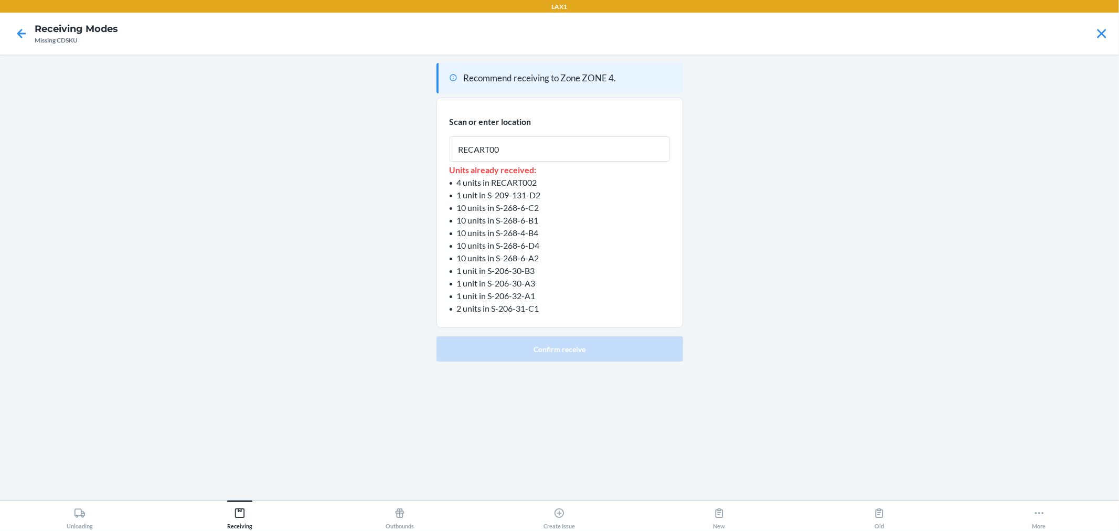
type input "RECART002"
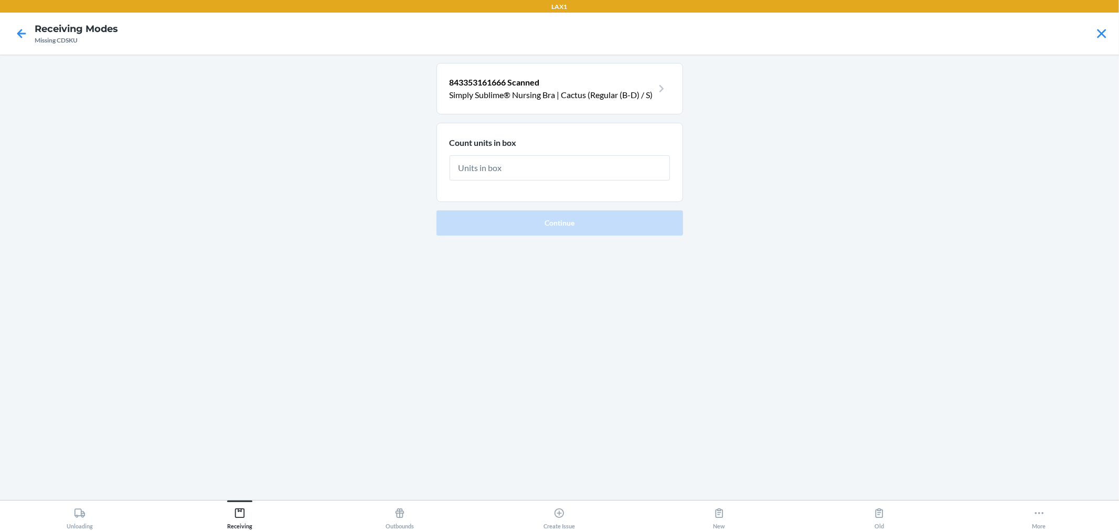
type input "1"
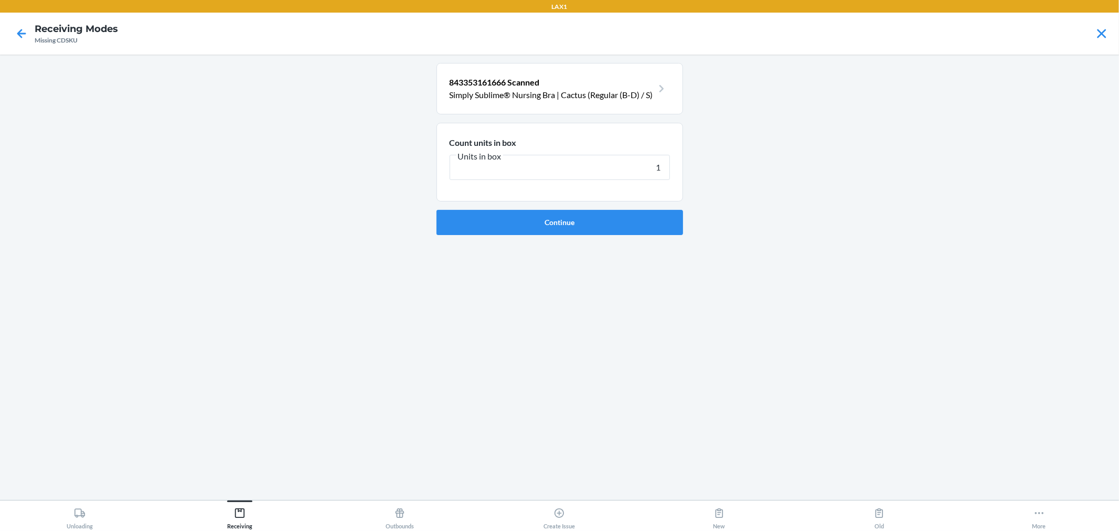
click button "Continue" at bounding box center [559, 222] width 247 height 25
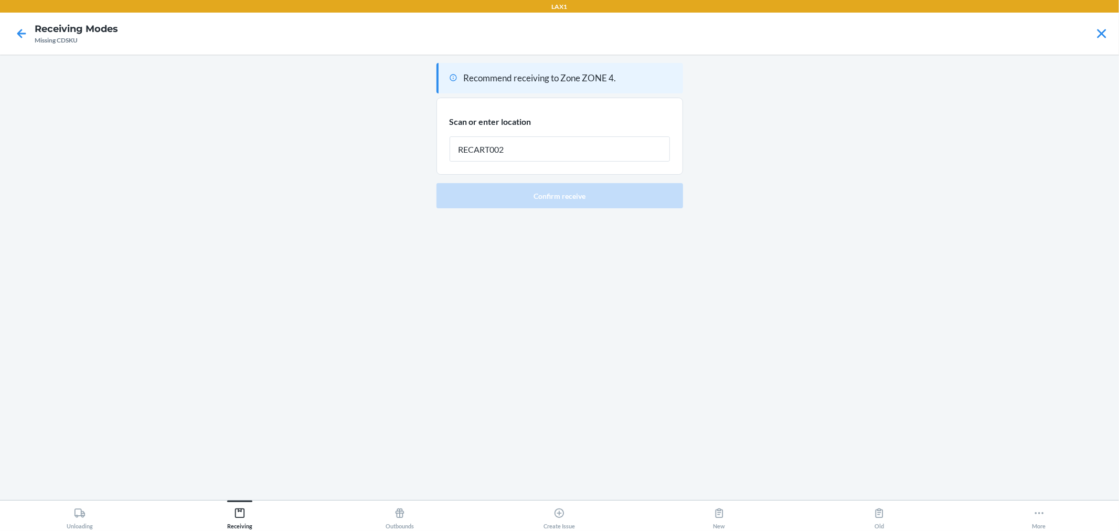
type input "RECART002"
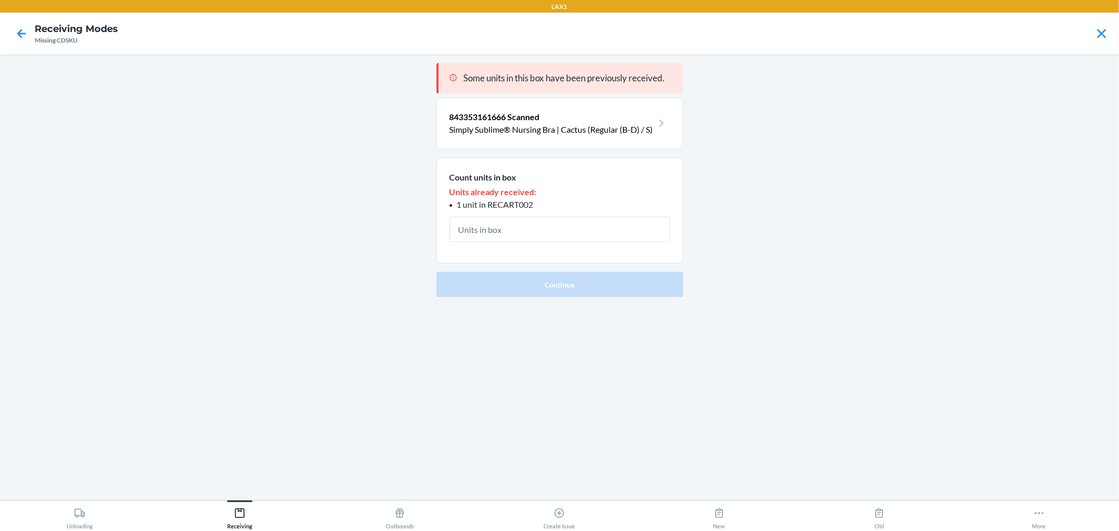
type input "1"
click button "Continue" at bounding box center [559, 284] width 247 height 25
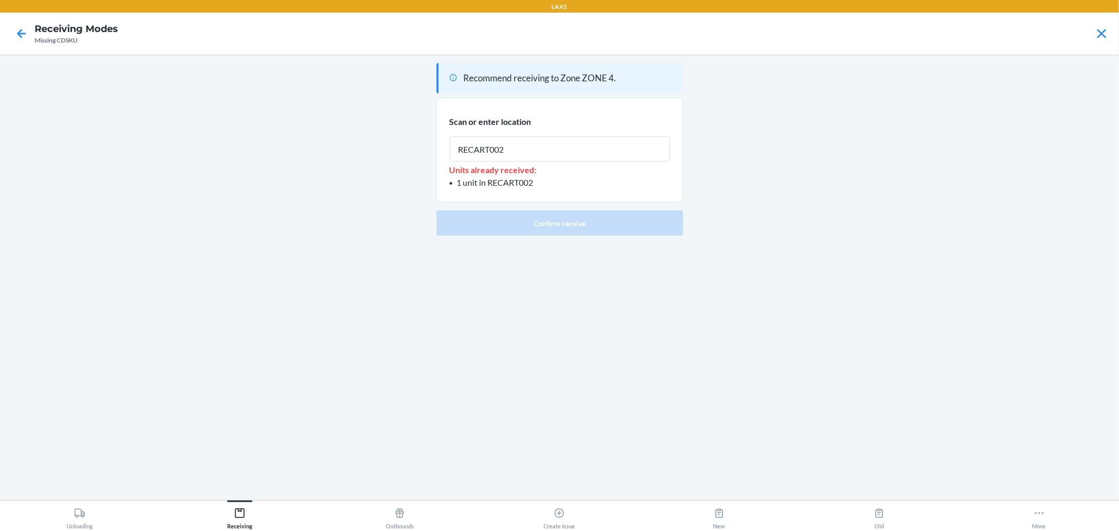
type input "RECART002"
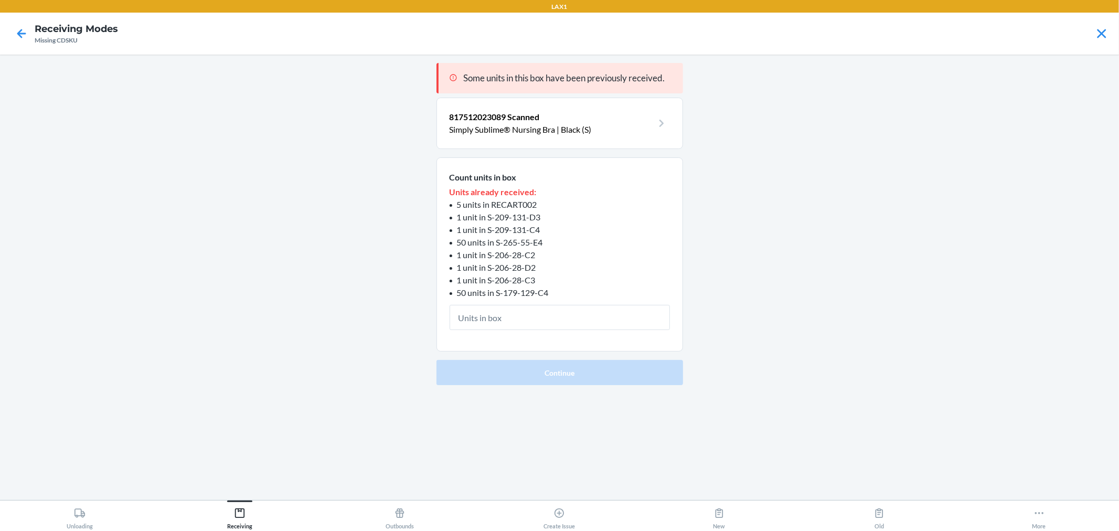
type input "1"
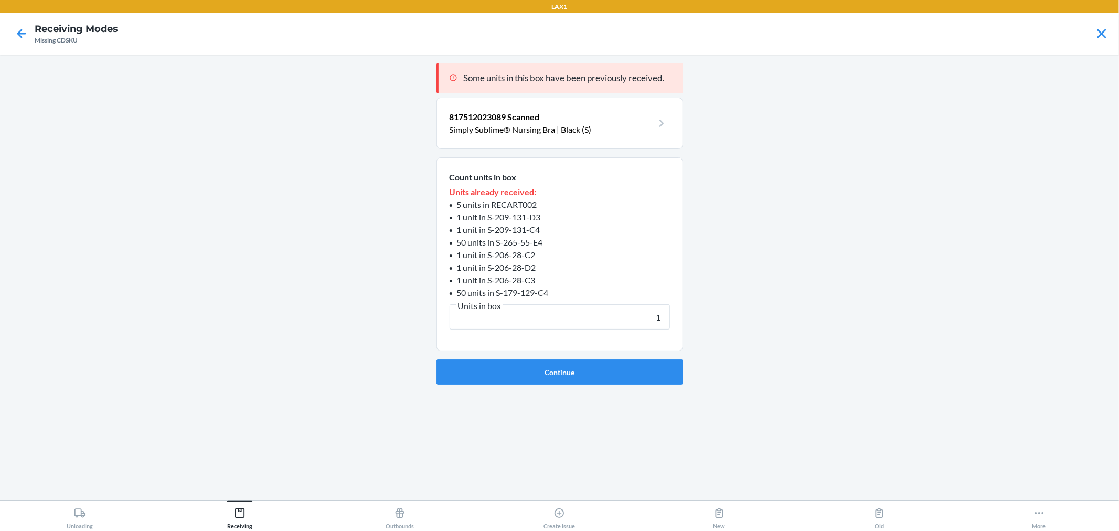
click button "Continue" at bounding box center [559, 371] width 247 height 25
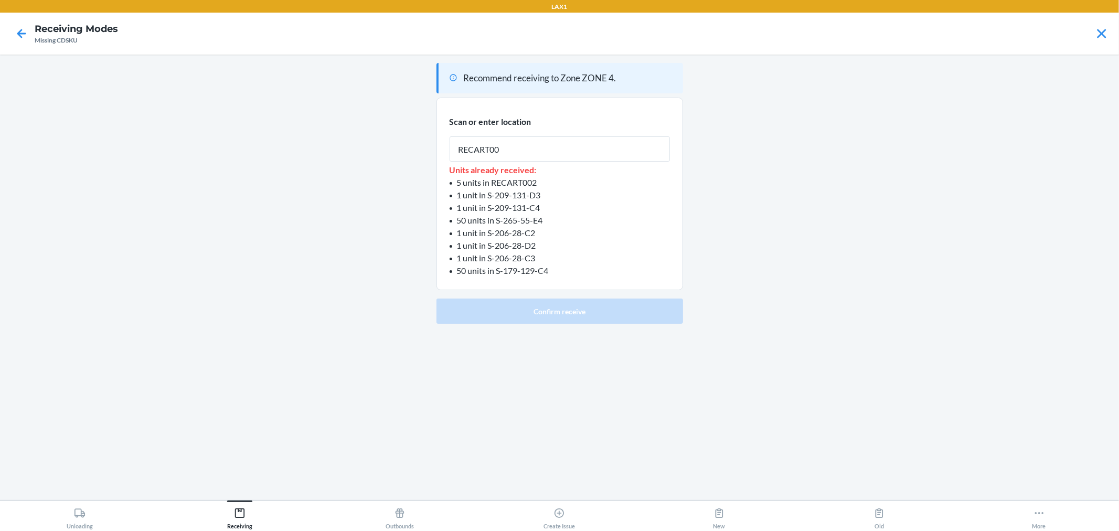
type input "RECART002"
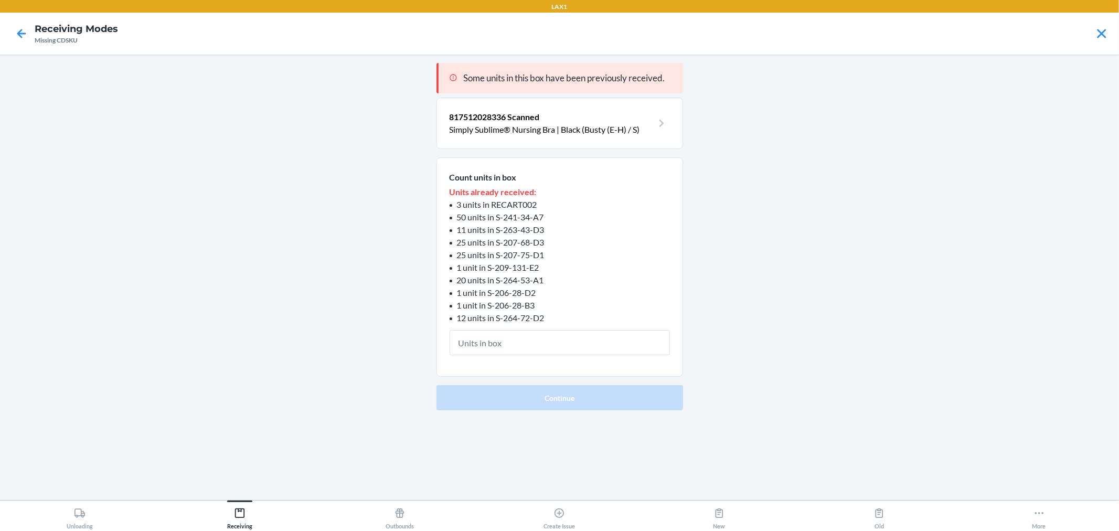
type input "1"
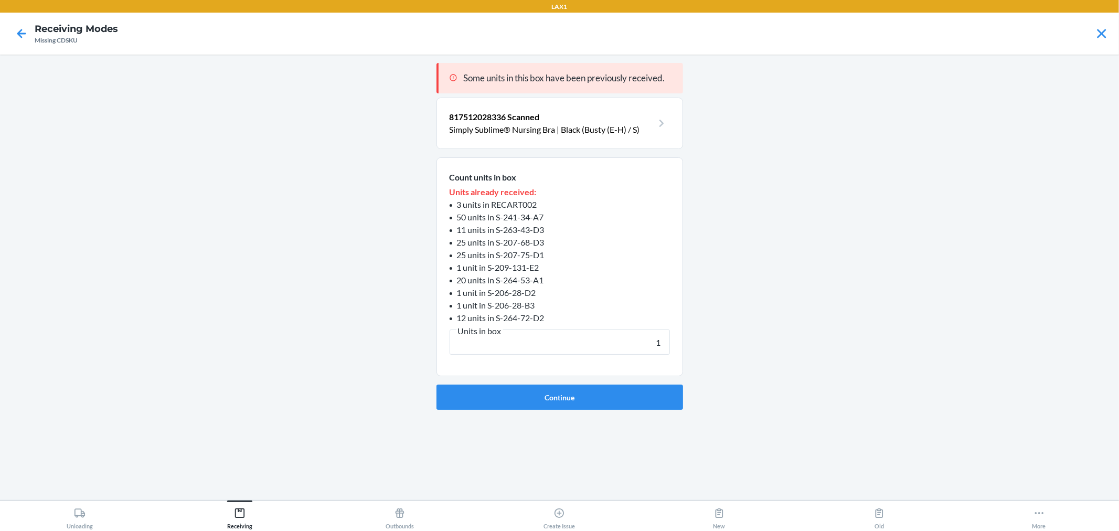
click button "Continue" at bounding box center [559, 397] width 247 height 25
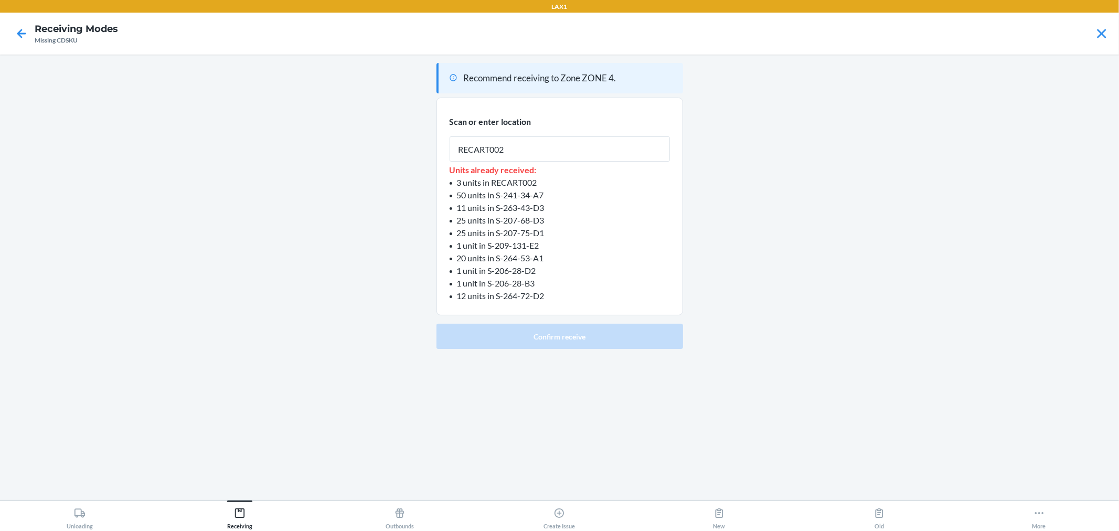
type input "RECART002"
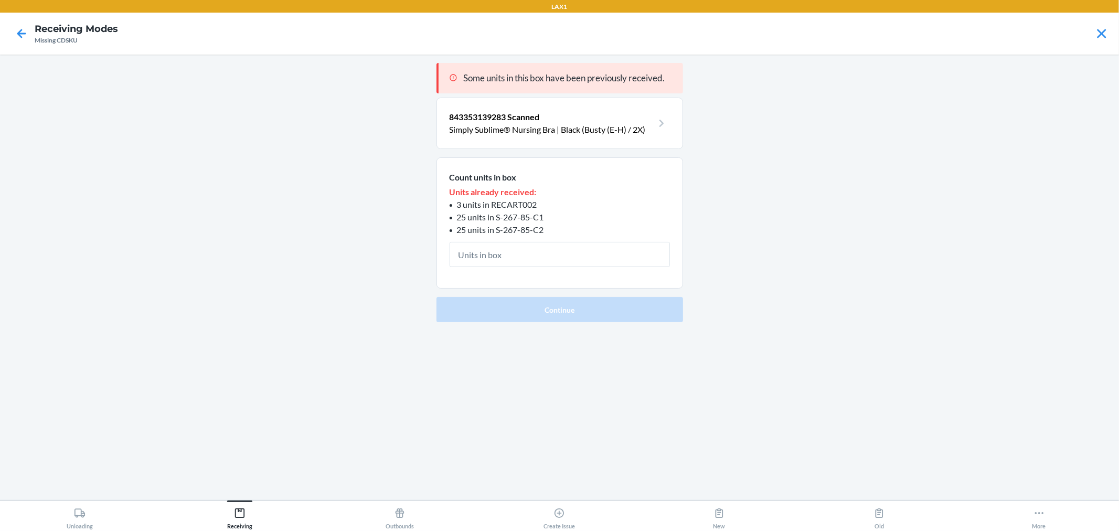
type input "1"
click button "Continue" at bounding box center [559, 309] width 247 height 25
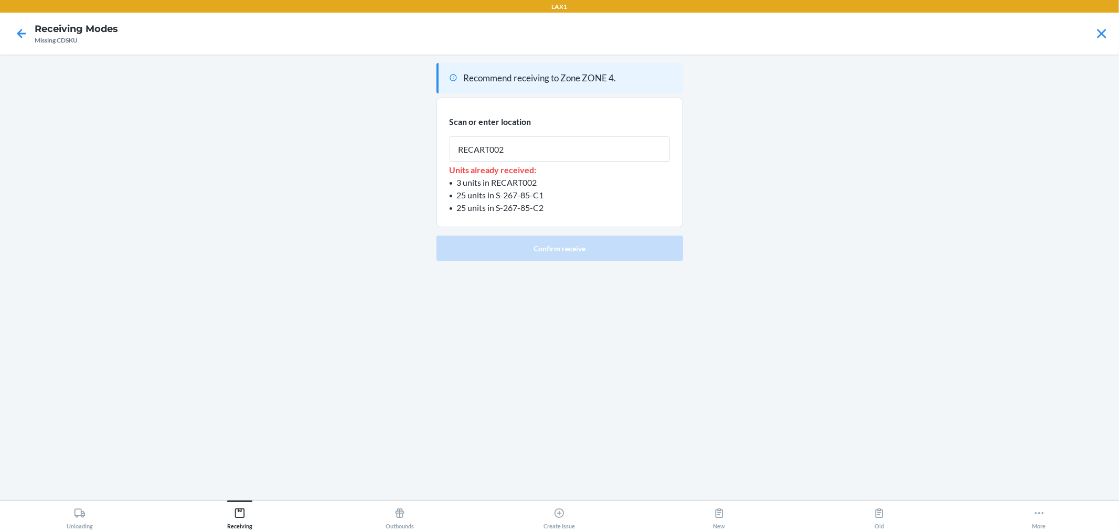
type input "RECART002"
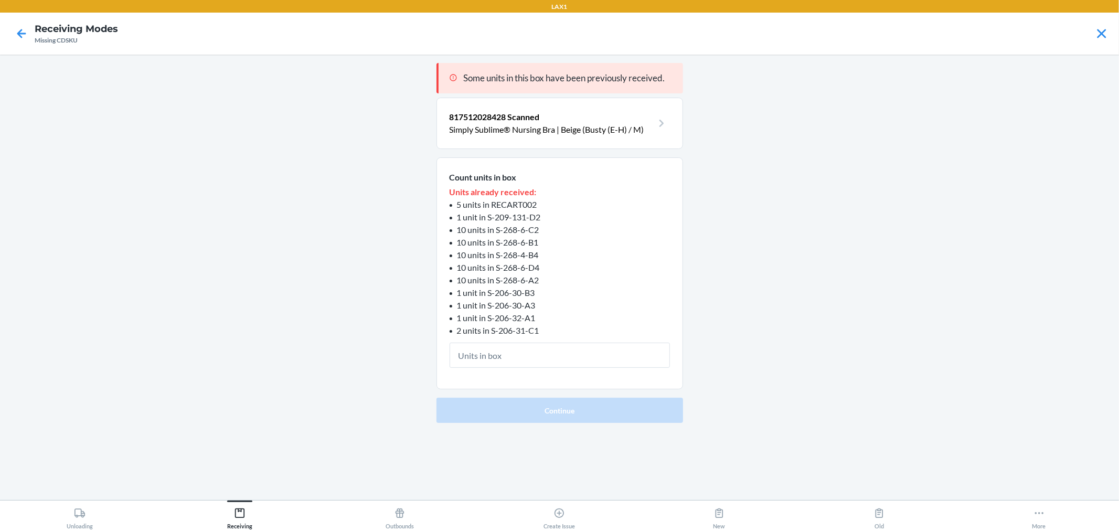
type input "1"
click button "Continue" at bounding box center [559, 410] width 247 height 25
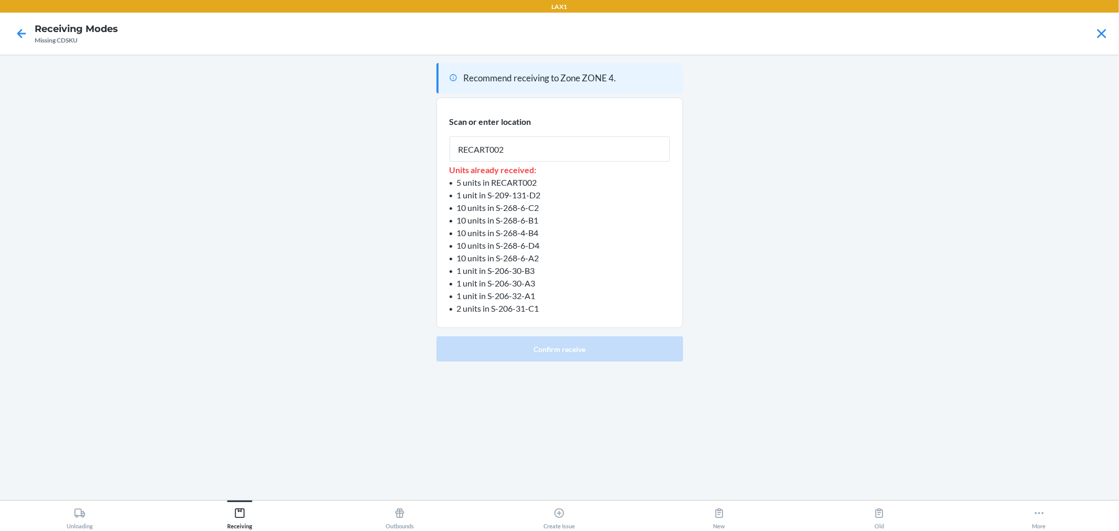
type input "RECART002"
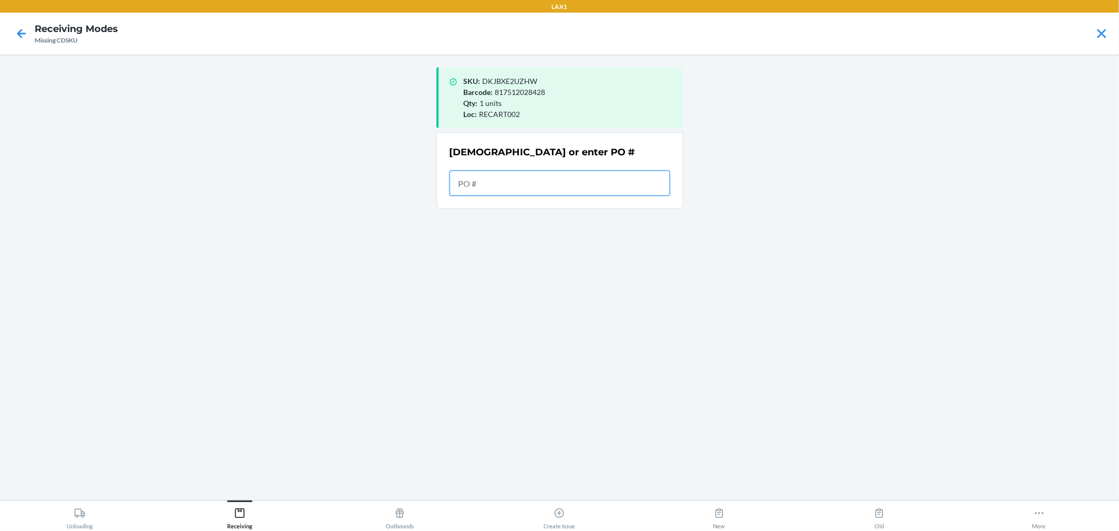
drag, startPoint x: 626, startPoint y: 199, endPoint x: 627, endPoint y: 175, distance: 24.2
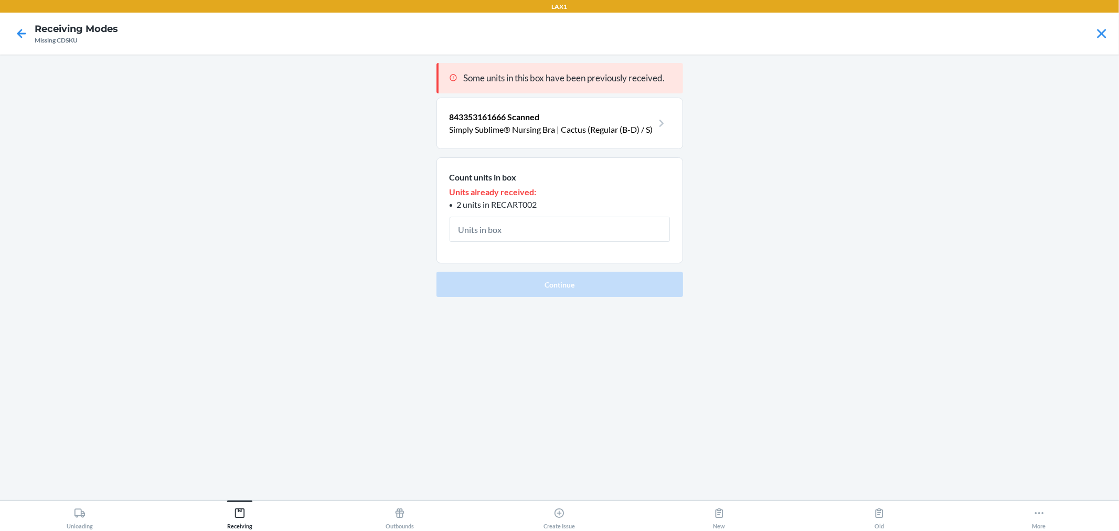
type input "1"
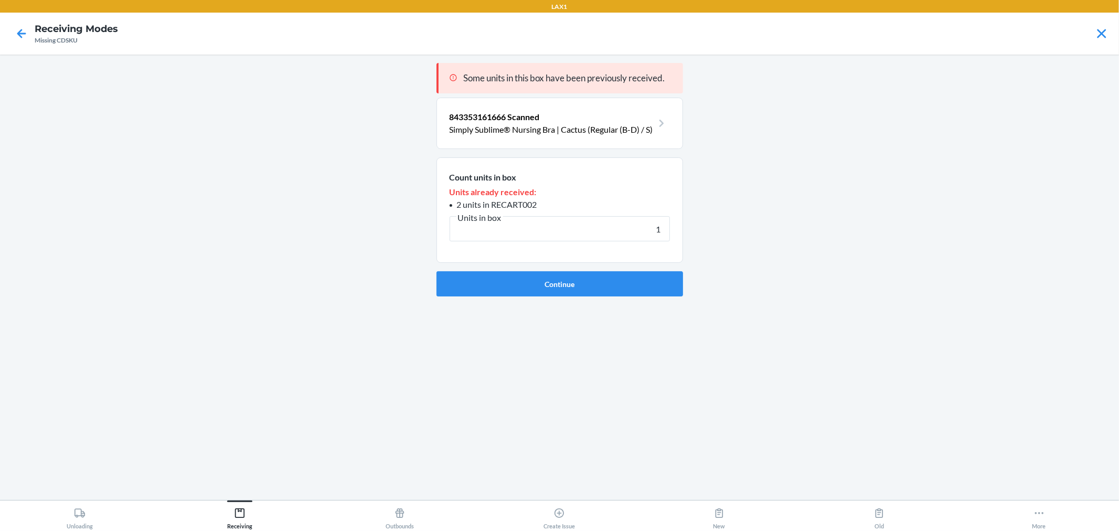
click button "Continue" at bounding box center [559, 283] width 247 height 25
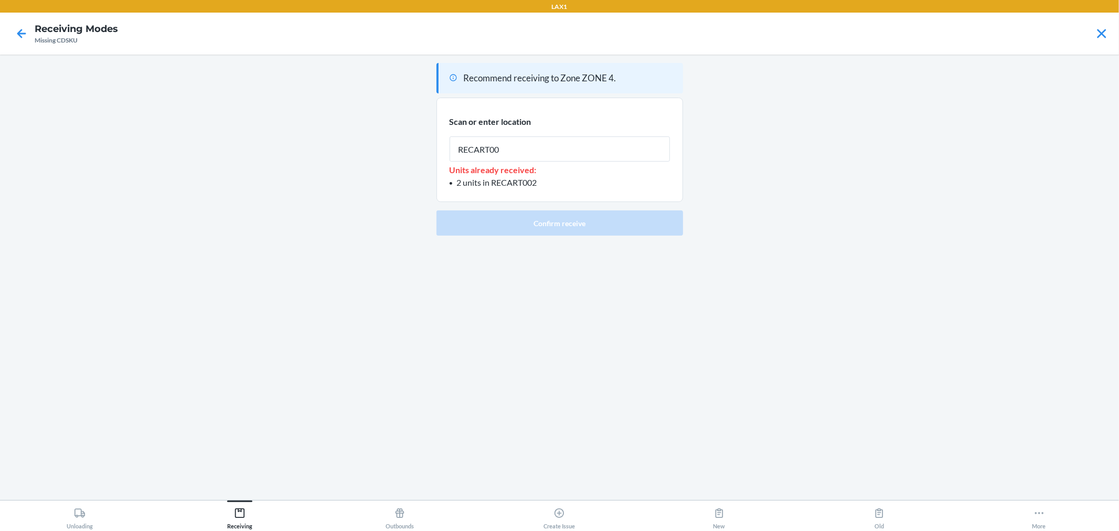
type input "RECART002"
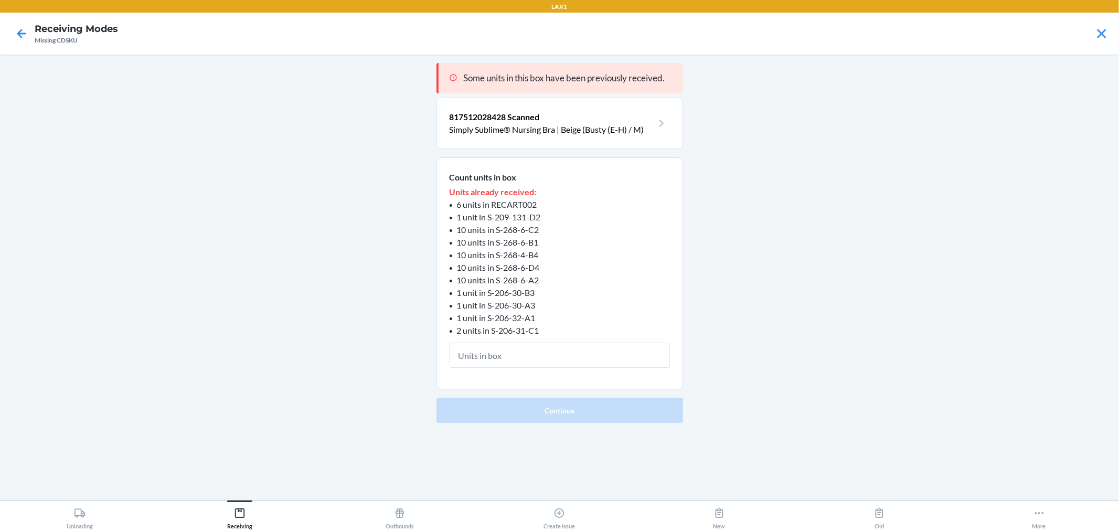
type input "1"
click button "Continue" at bounding box center [559, 410] width 247 height 25
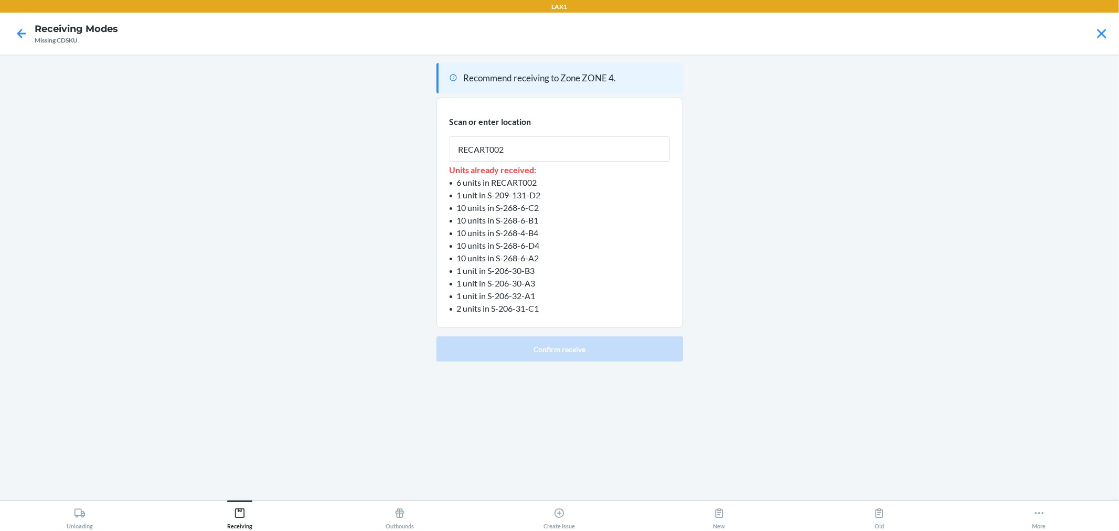
type input "RECART002"
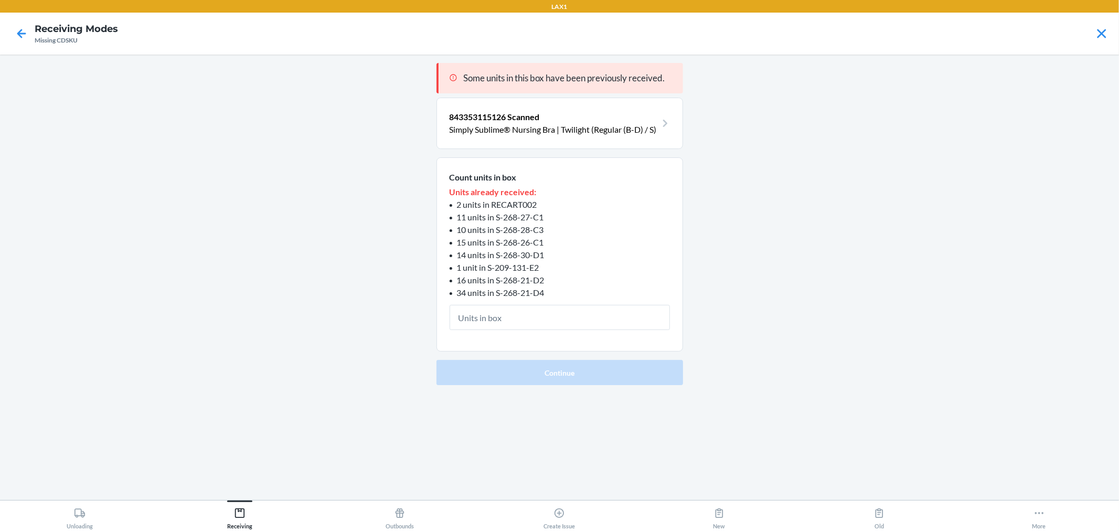
type input "1"
click button "Continue" at bounding box center [559, 372] width 247 height 25
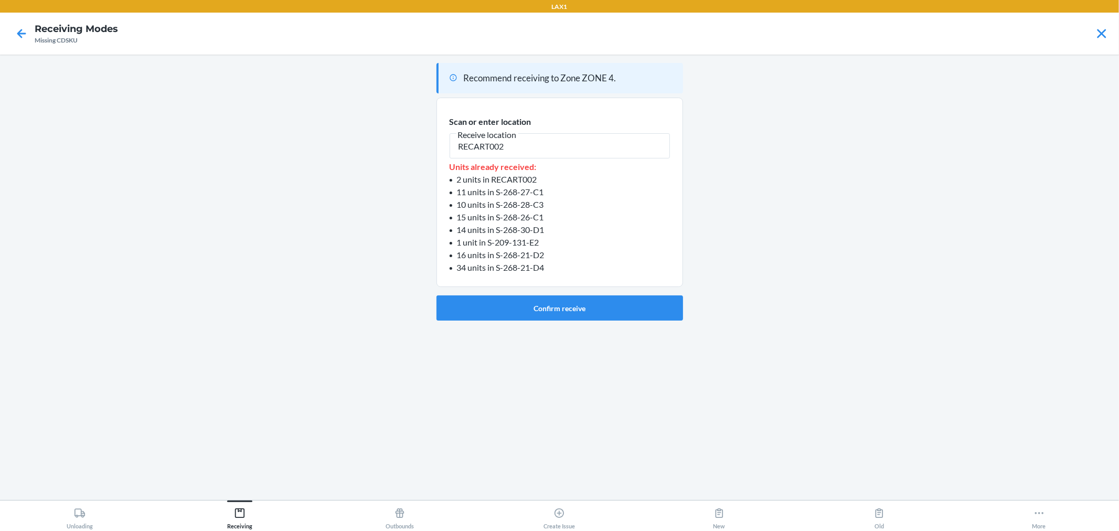
type input "RECART002"
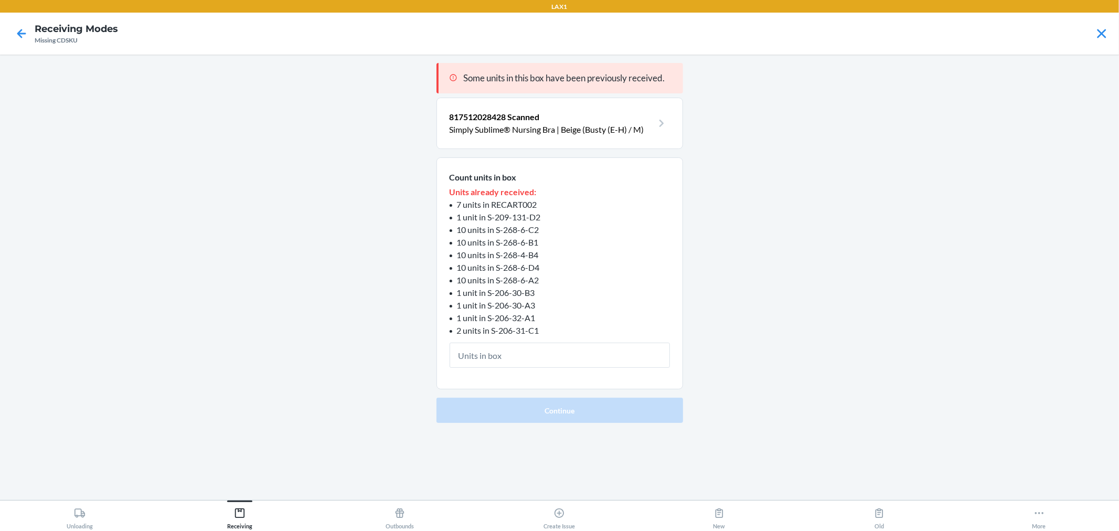
type input "1"
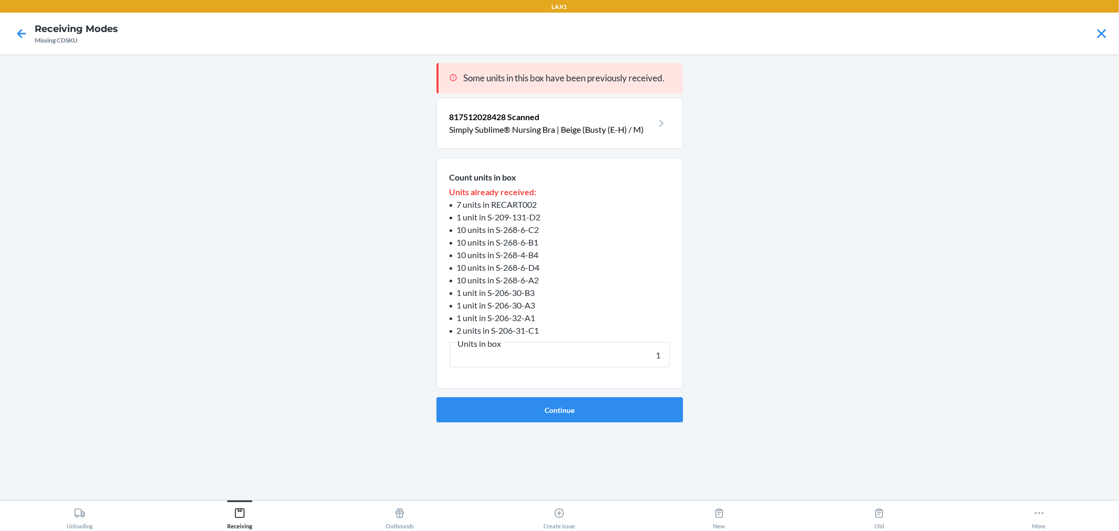
click button "Continue" at bounding box center [559, 409] width 247 height 25
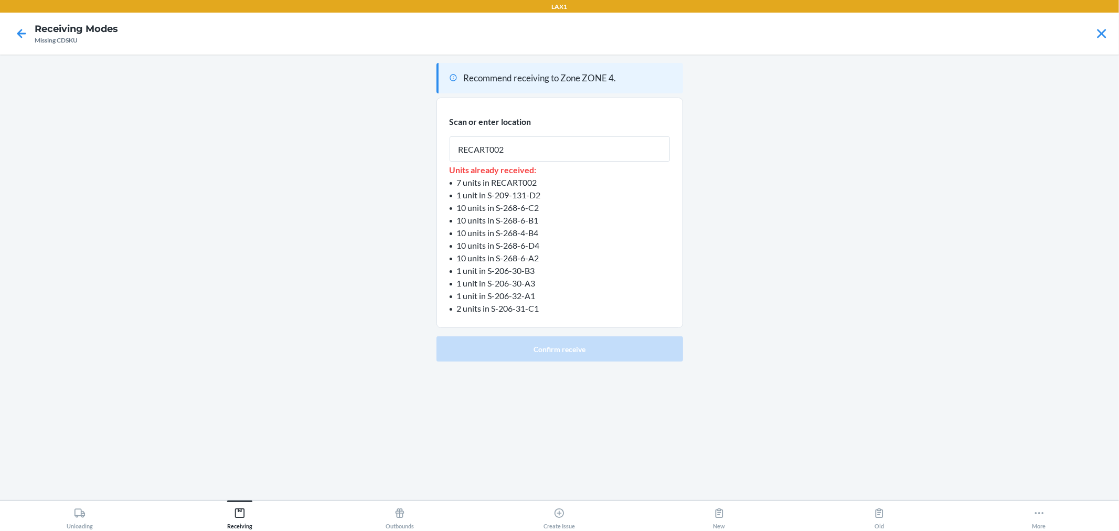
type input "RECART002"
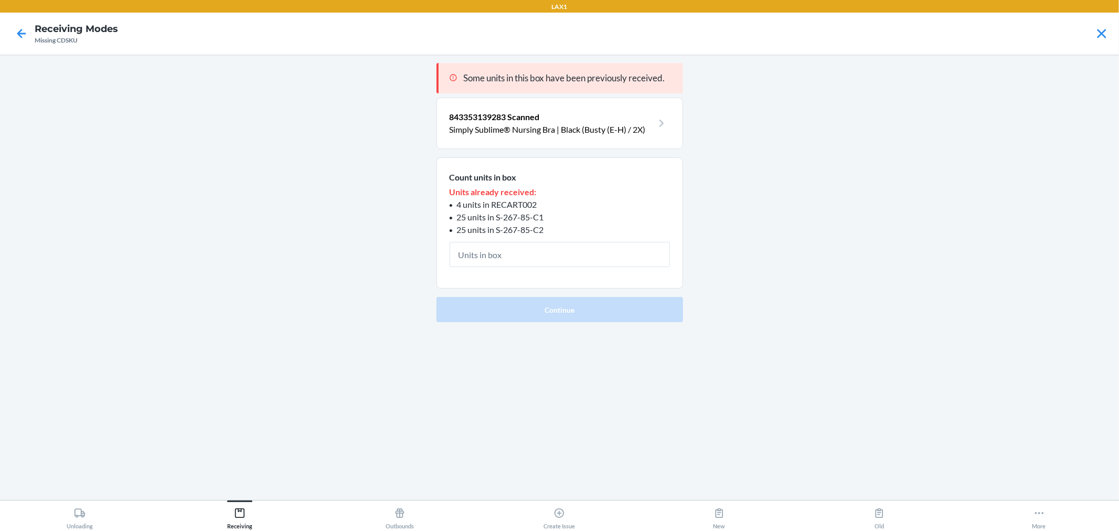
type input "1"
click button "Continue" at bounding box center [559, 309] width 247 height 25
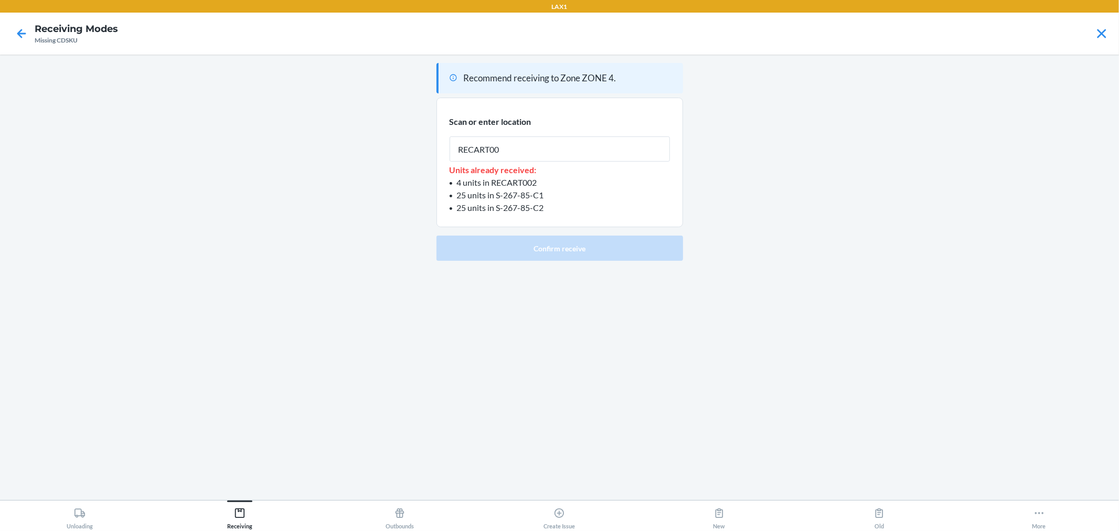
type input "RECART002"
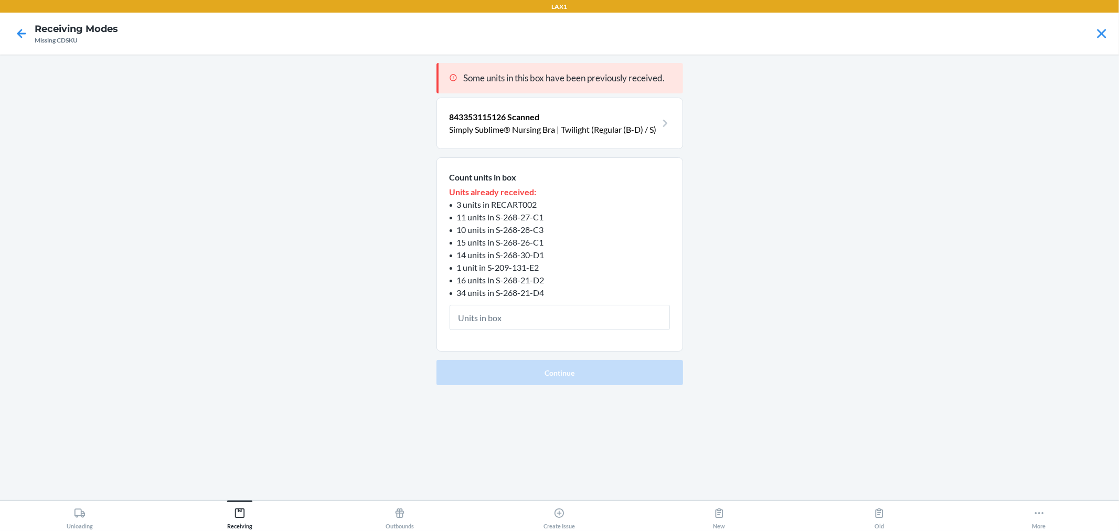
type input "1"
click button "Continue" at bounding box center [559, 372] width 247 height 25
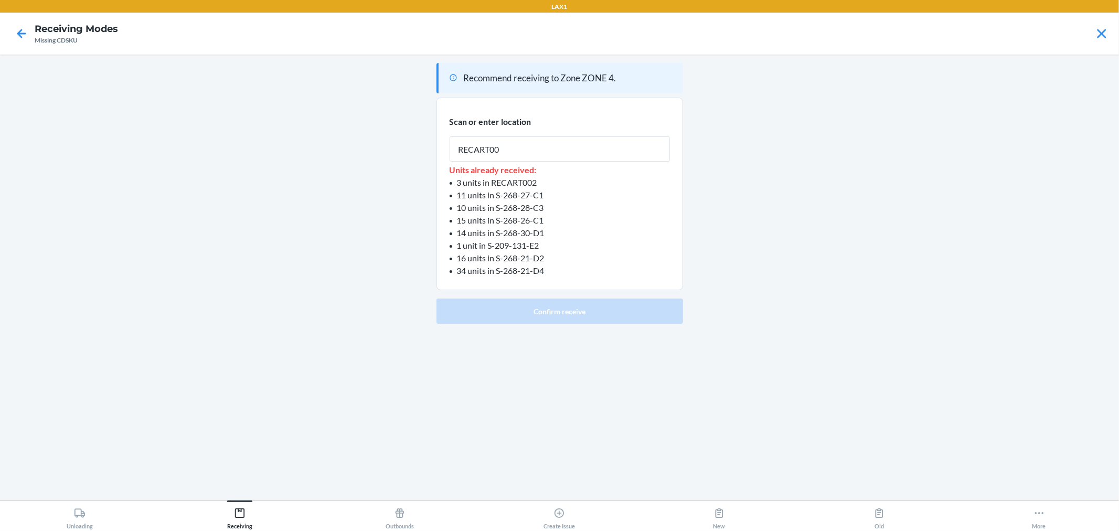
type input "RECART002"
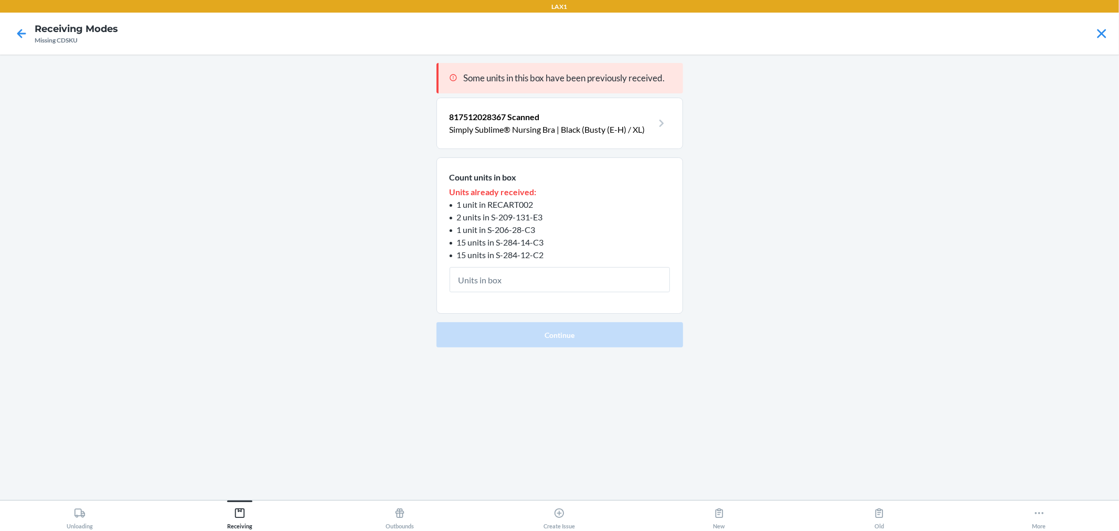
type input "1"
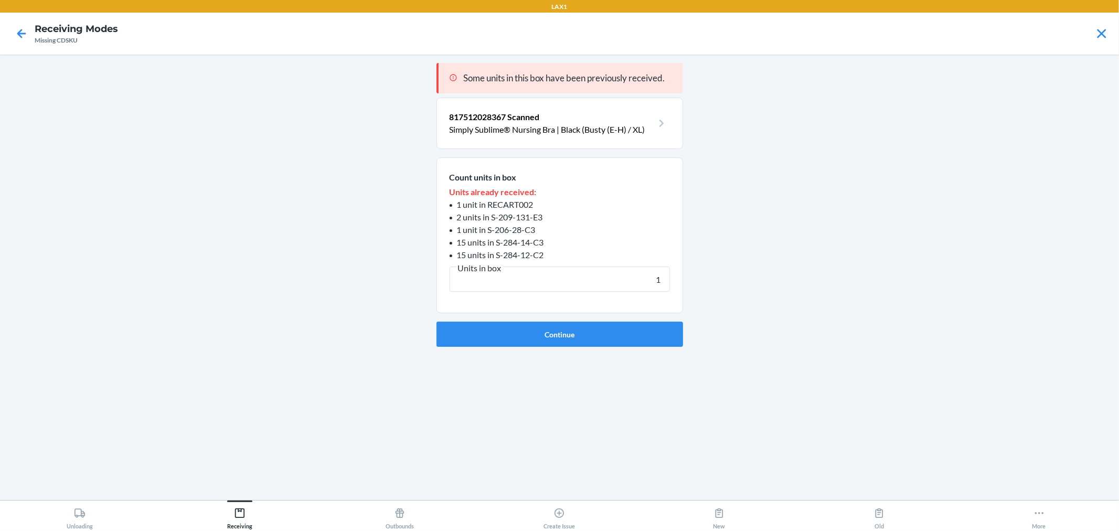
click button "Continue" at bounding box center [559, 334] width 247 height 25
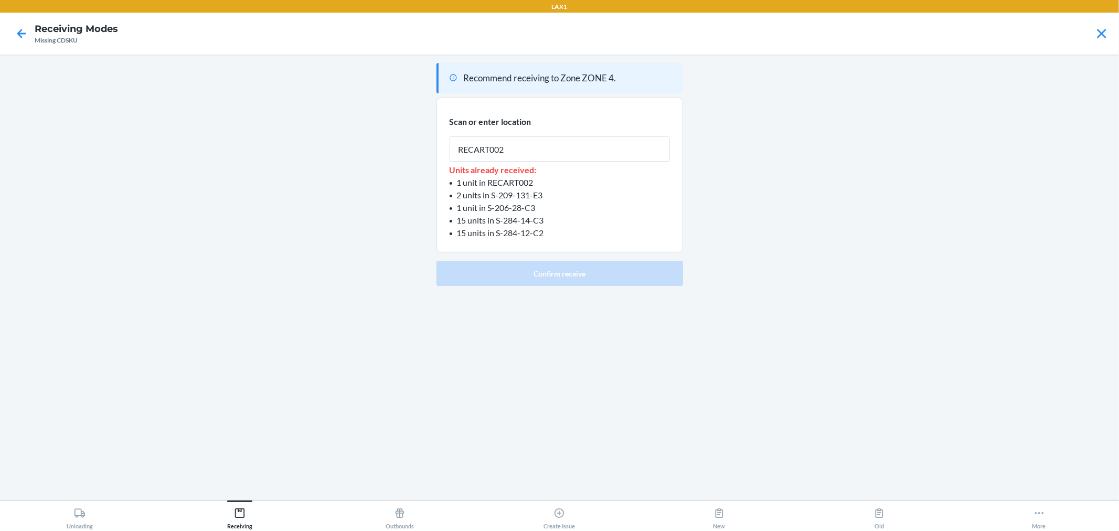
type input "RECART002"
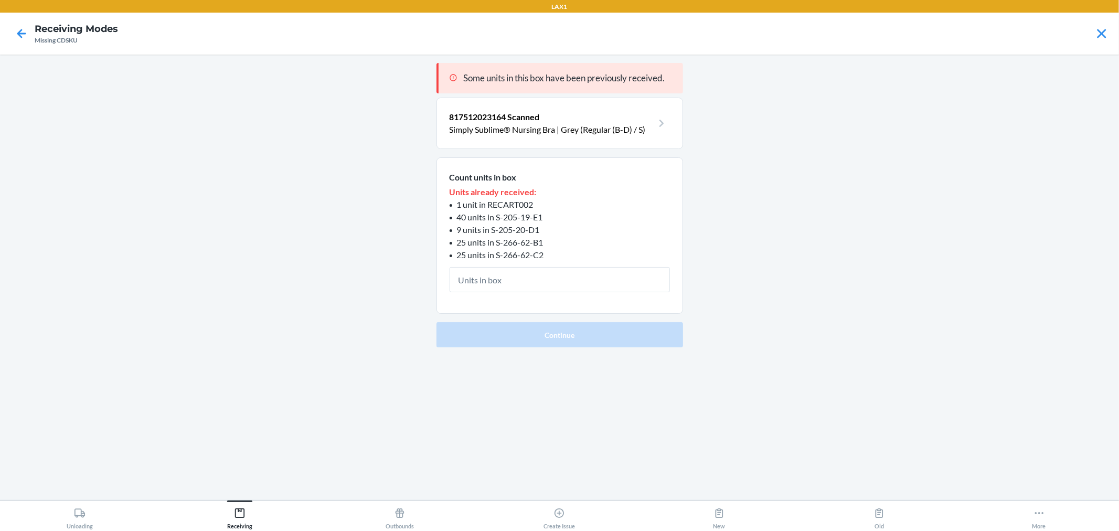
type input "1"
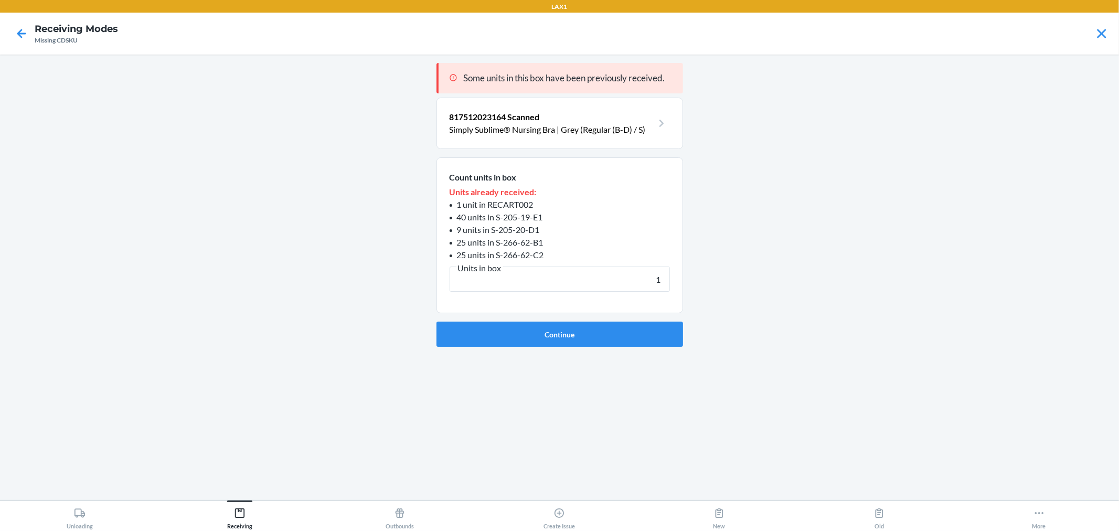
click button "Continue" at bounding box center [559, 334] width 247 height 25
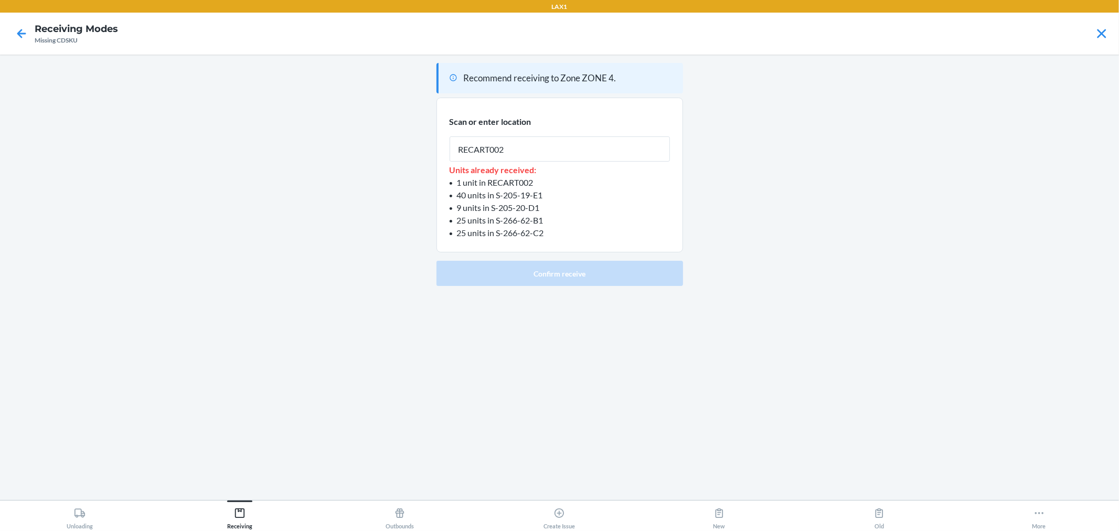
type input "RECART002"
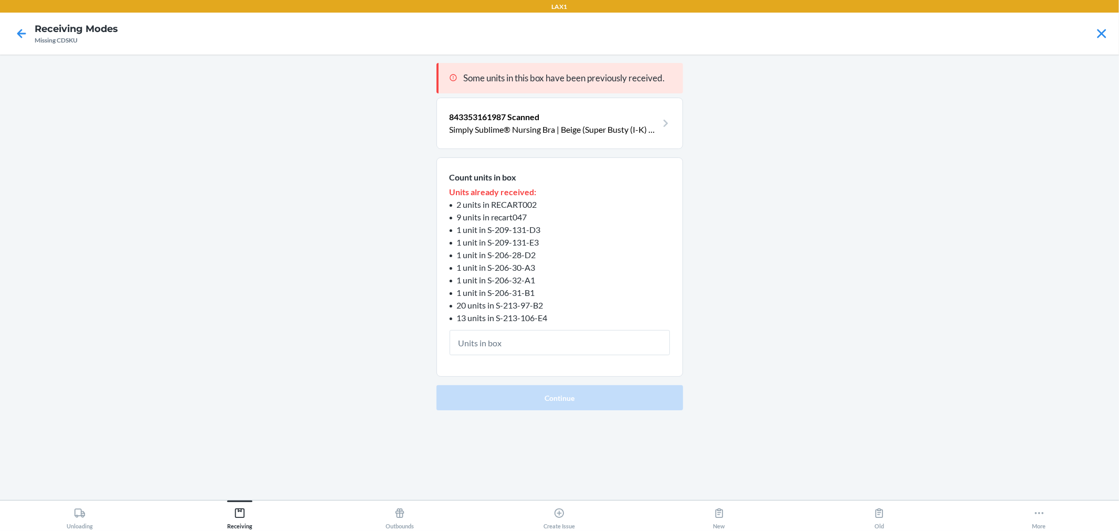
type input "1"
click button "Continue" at bounding box center [559, 397] width 247 height 25
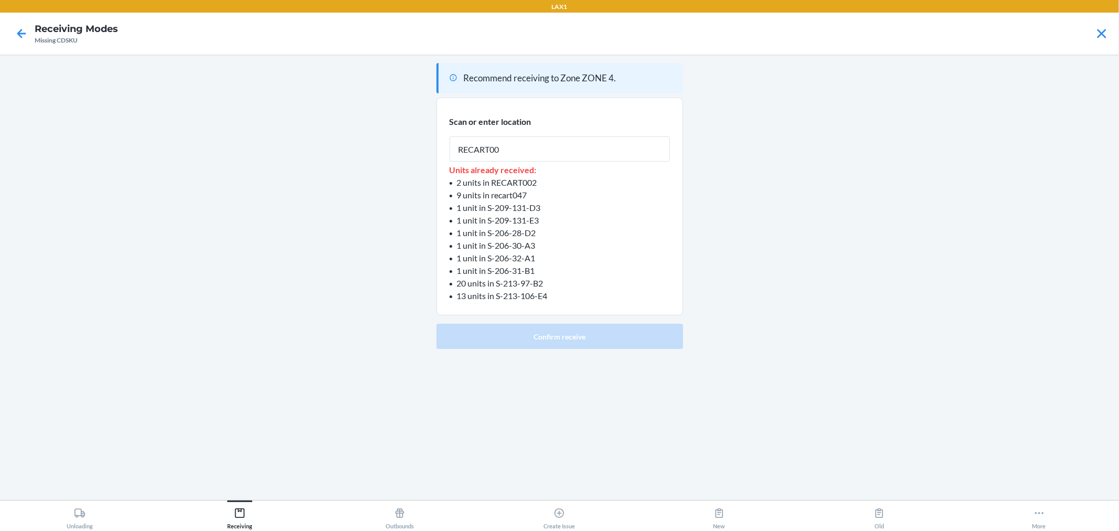
type input "RECART002"
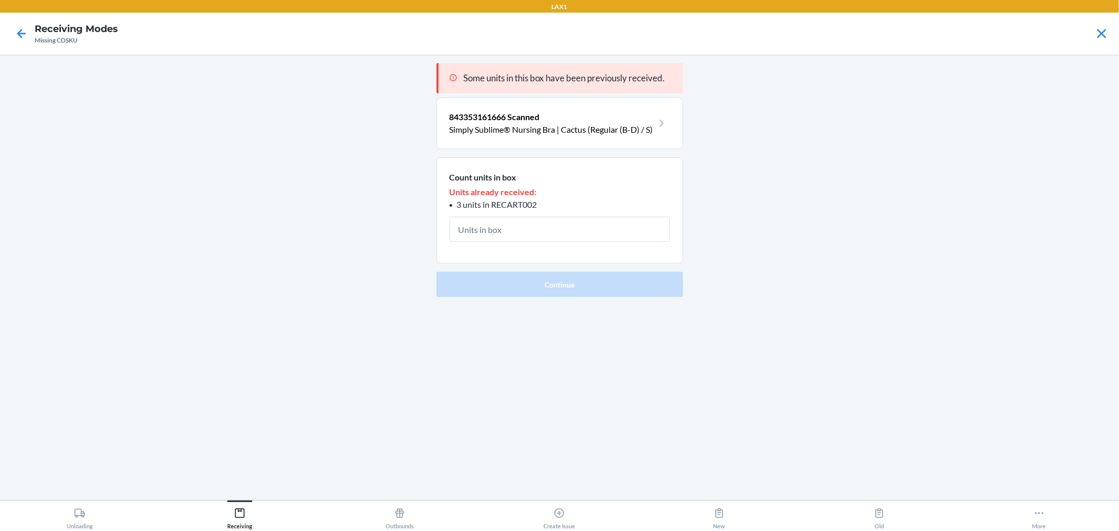
type input "1"
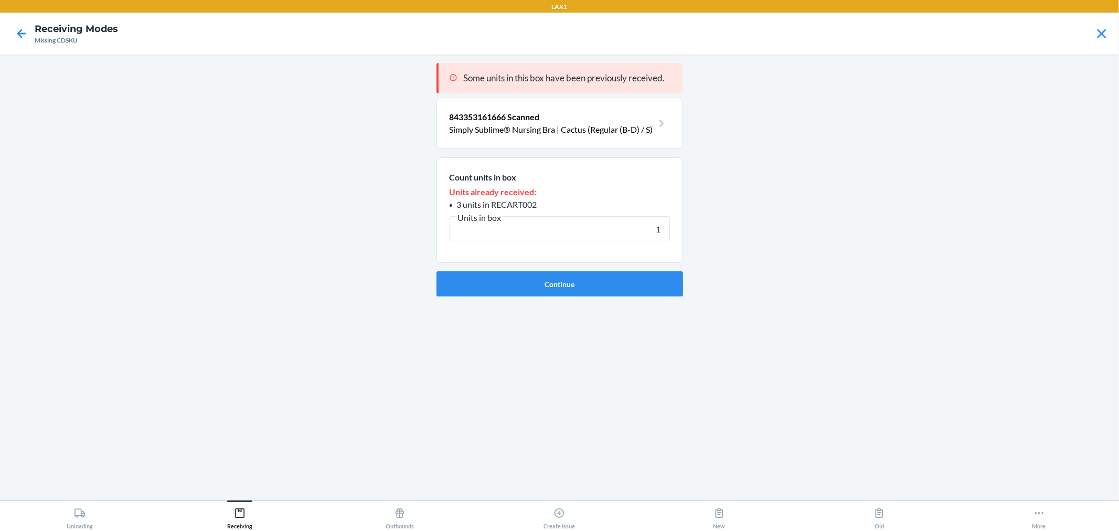
click button "Continue" at bounding box center [559, 283] width 247 height 25
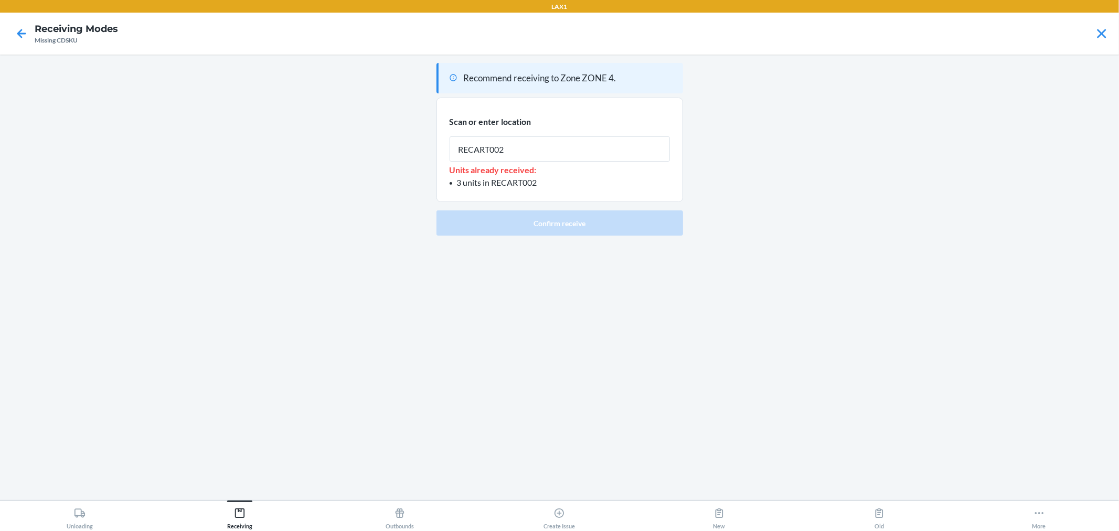
type input "RECART002"
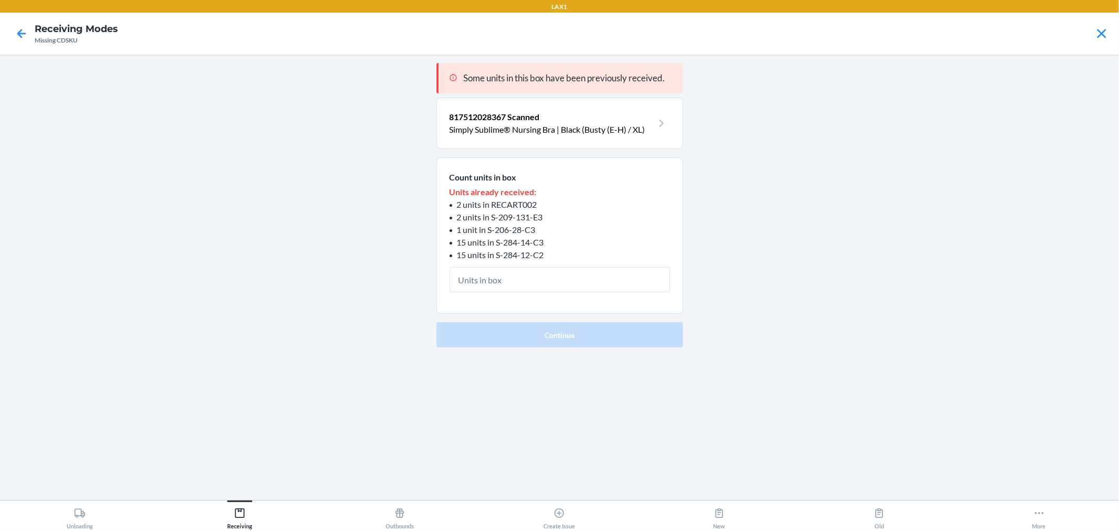
type input "1"
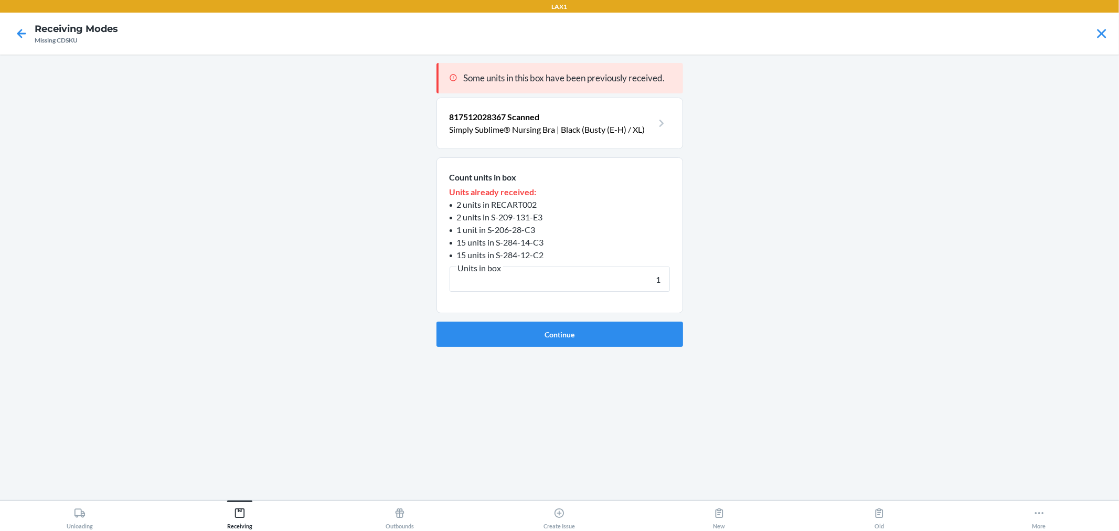
click button "Continue" at bounding box center [559, 334] width 247 height 25
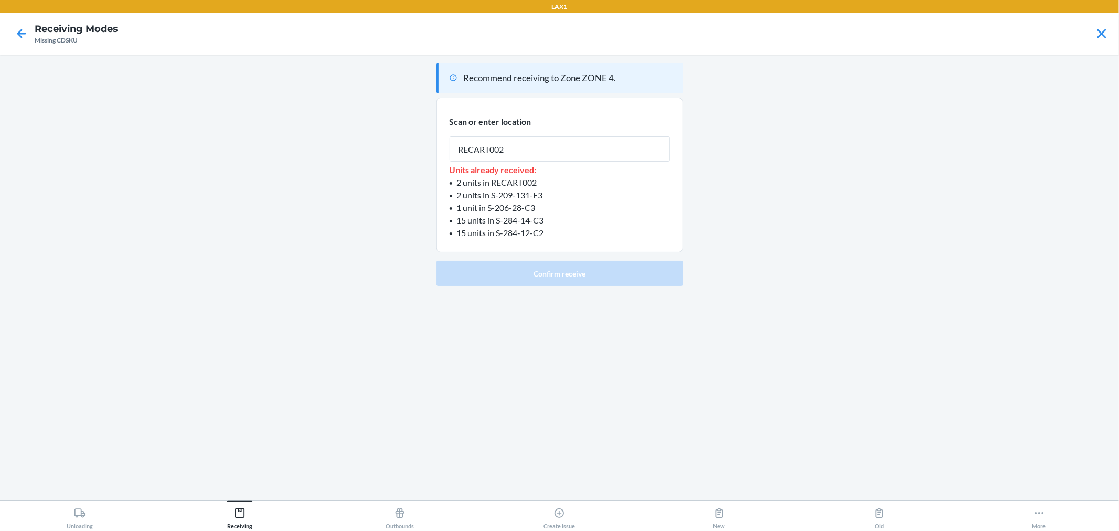
type input "RECART002"
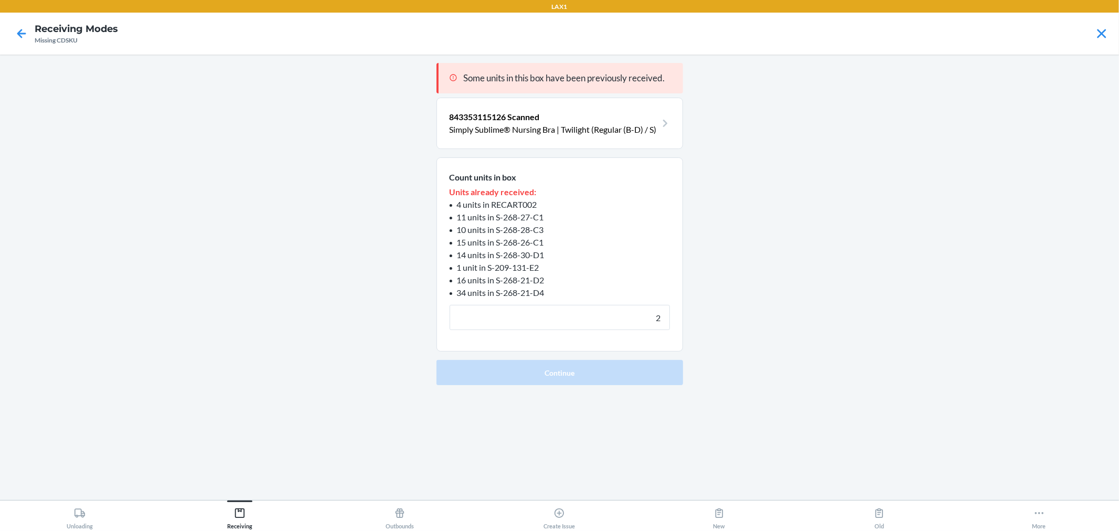
click button "Continue" at bounding box center [559, 372] width 247 height 25
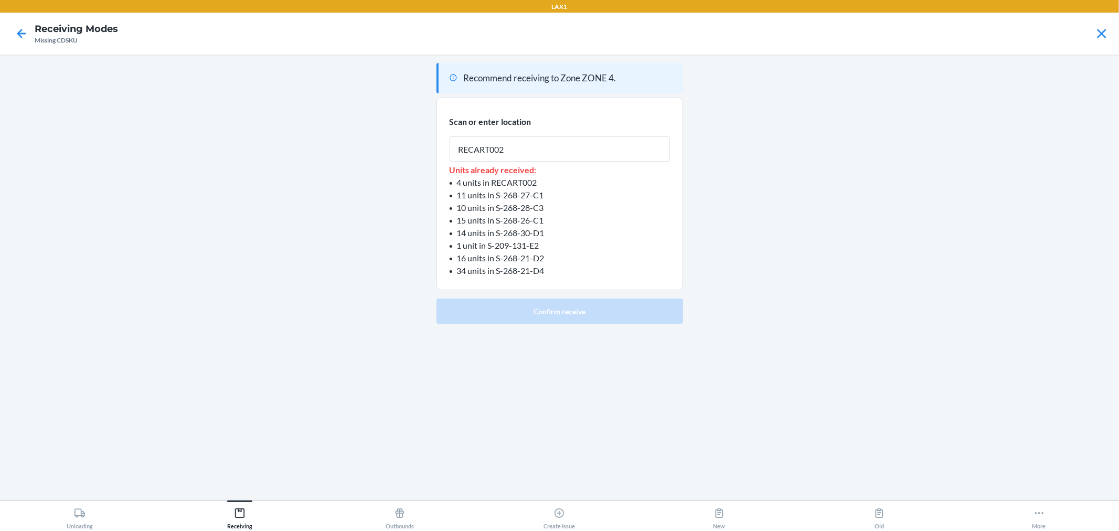
type input "RECART002"
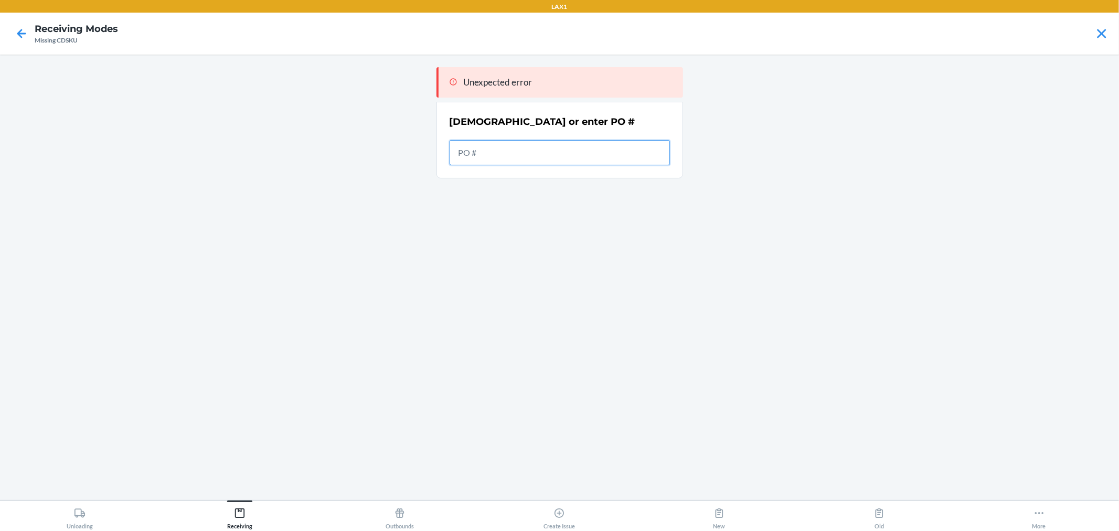
paste input "9866301"
type input "9866301"
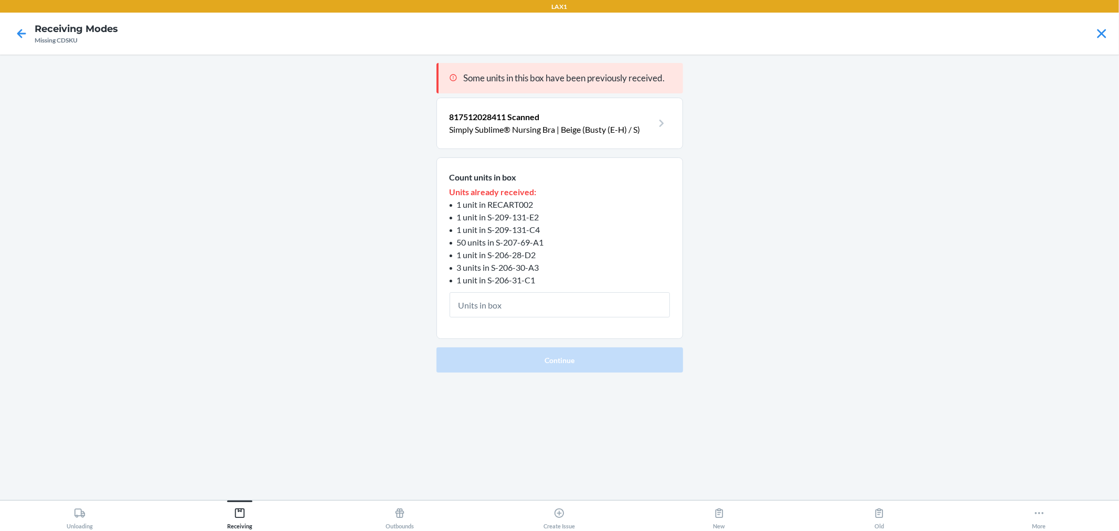
type input "1"
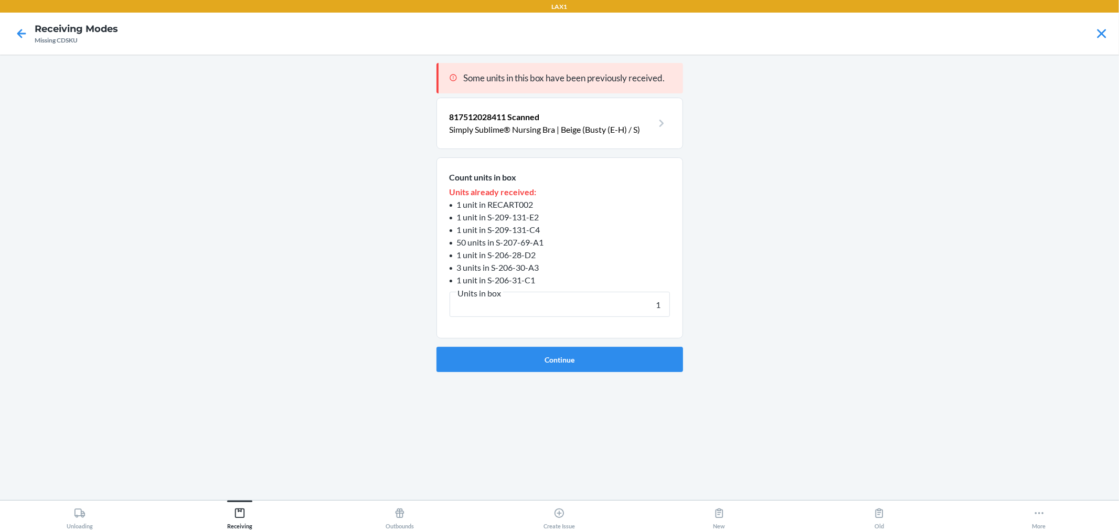
click button "Continue" at bounding box center [559, 359] width 247 height 25
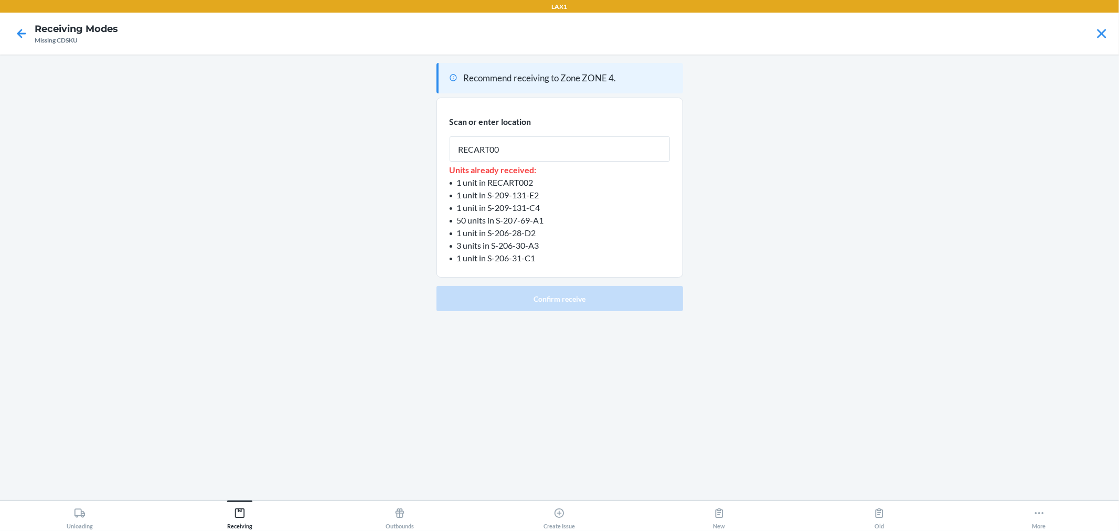
type input "RECART002"
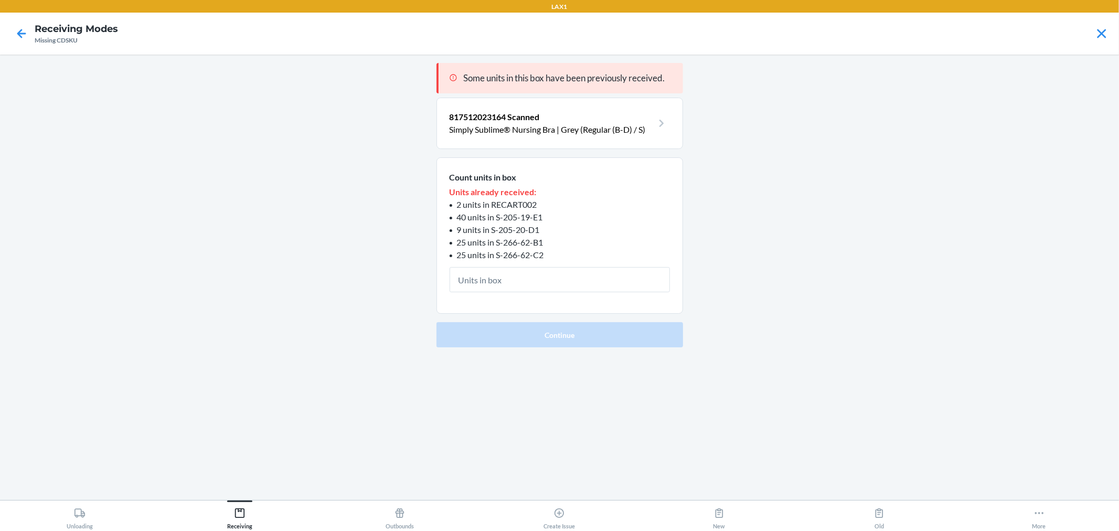
type input "1"
click button "Continue" at bounding box center [559, 334] width 247 height 25
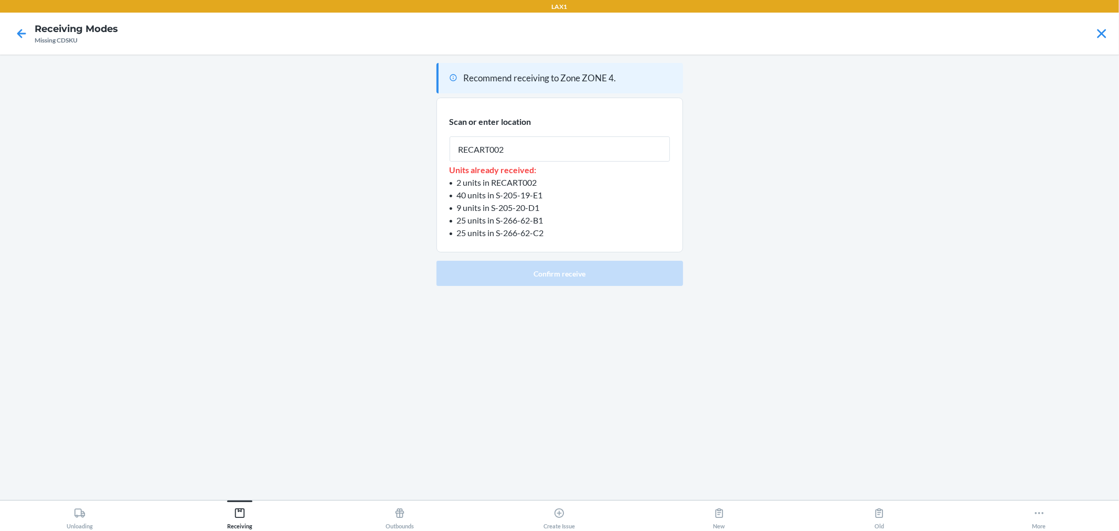
type input "RECART002"
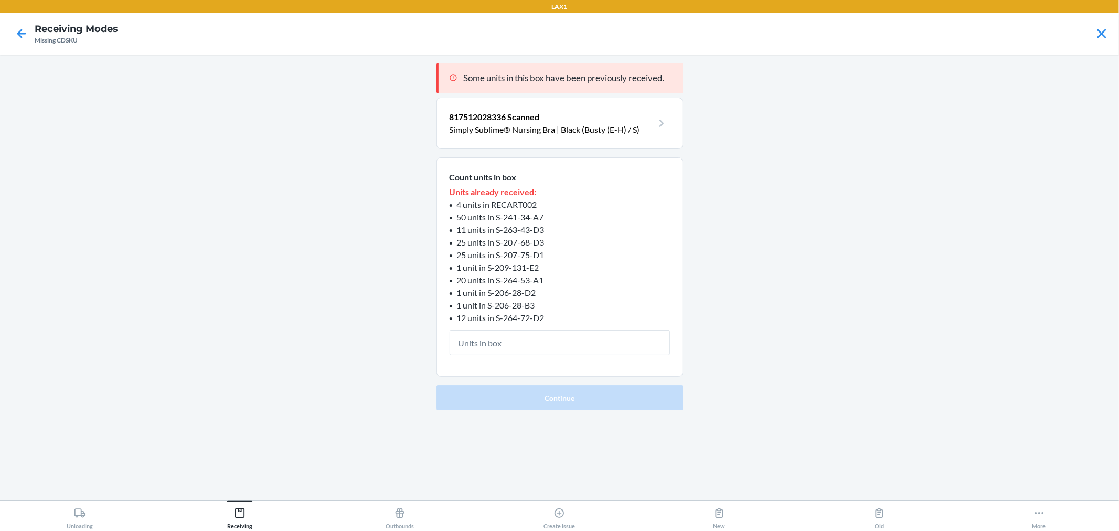
type input "1"
click button "Continue" at bounding box center [559, 397] width 247 height 25
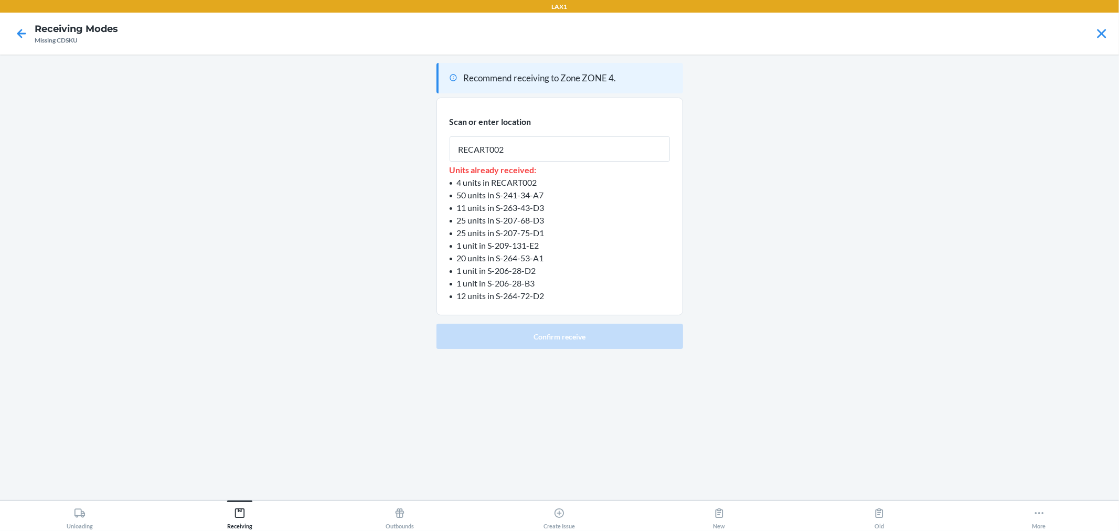
type input "RECART002"
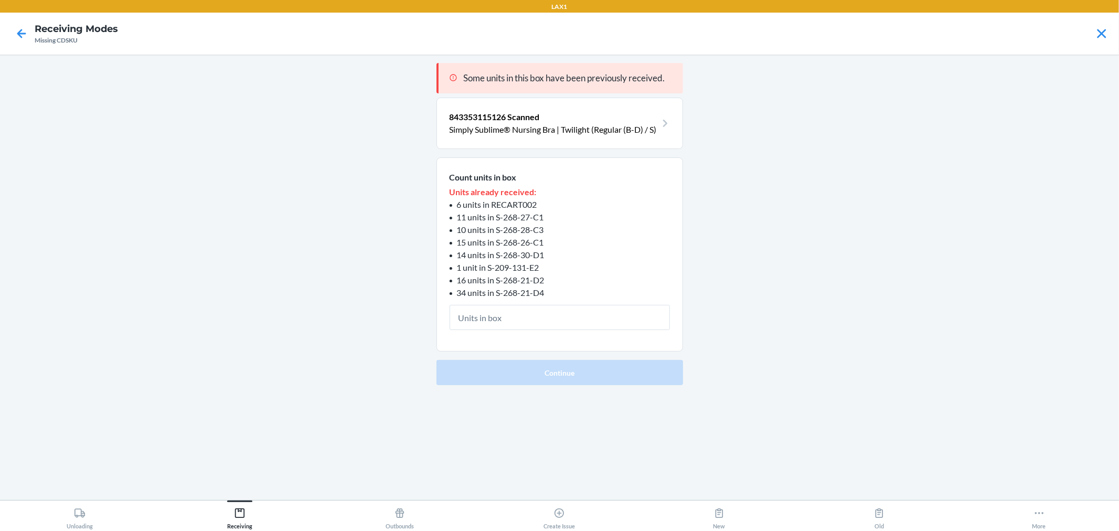
type input "1"
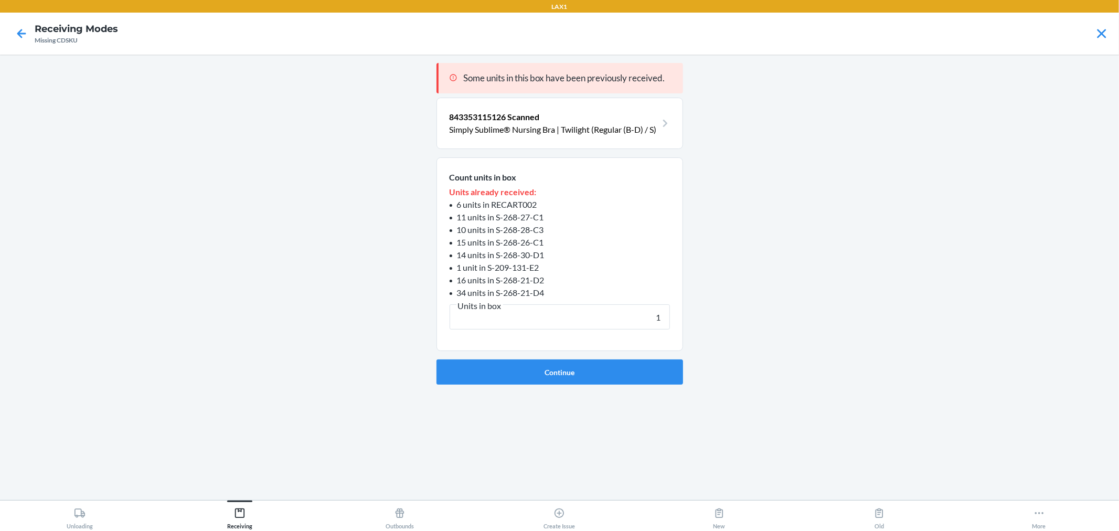
click button "Continue" at bounding box center [559, 371] width 247 height 25
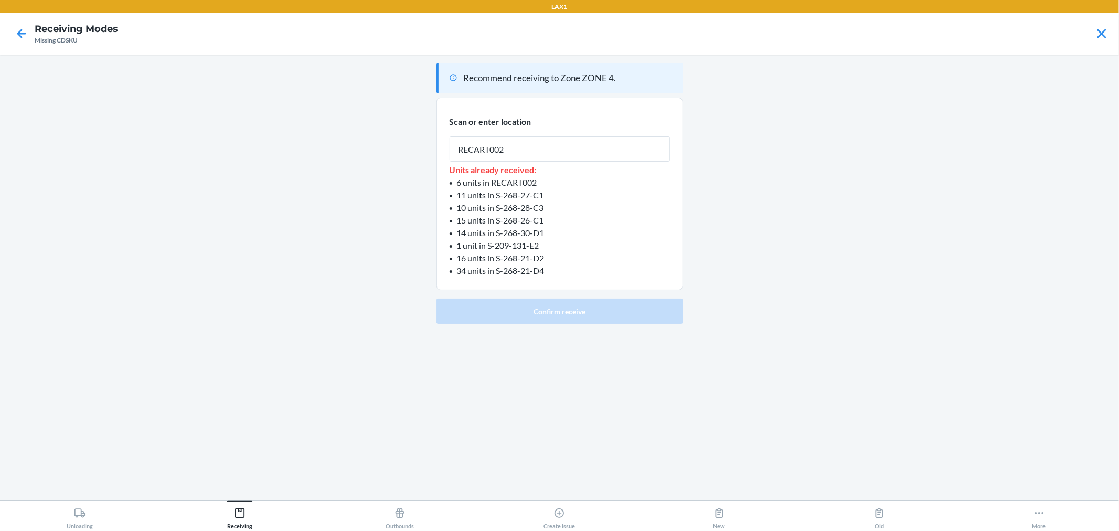
type input "RECART002"
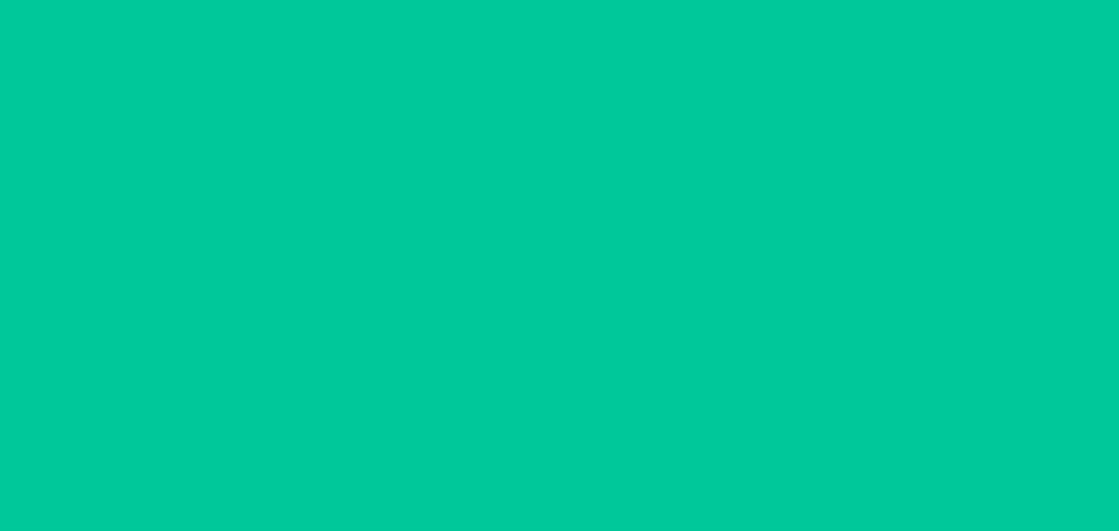
type input "1"
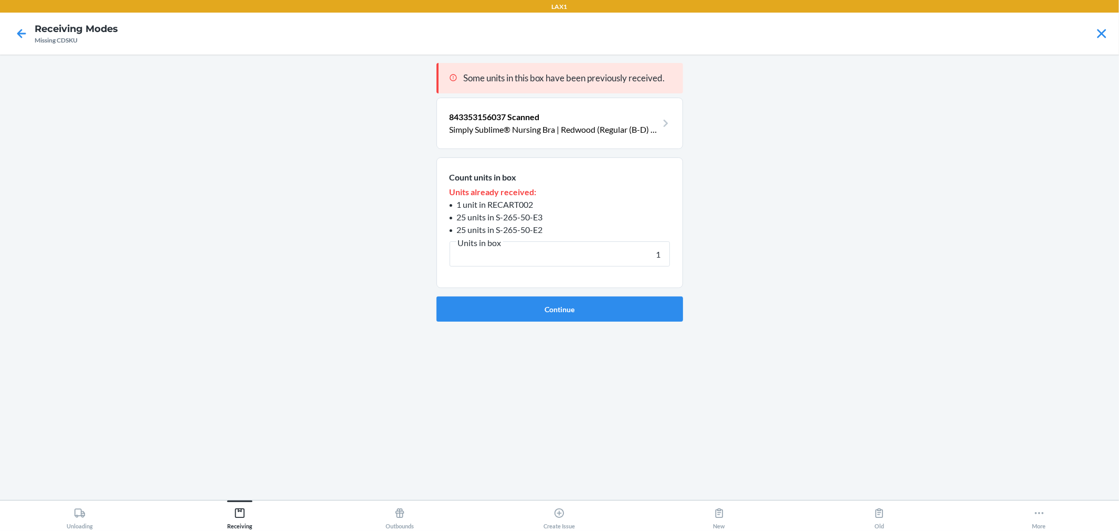
click button "Continue" at bounding box center [559, 308] width 247 height 25
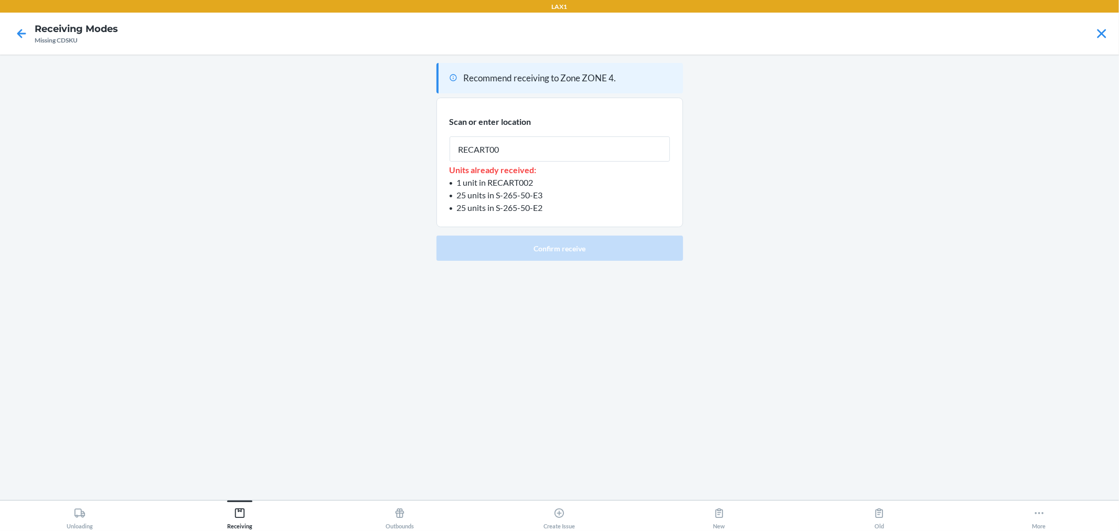
type input "RECART002"
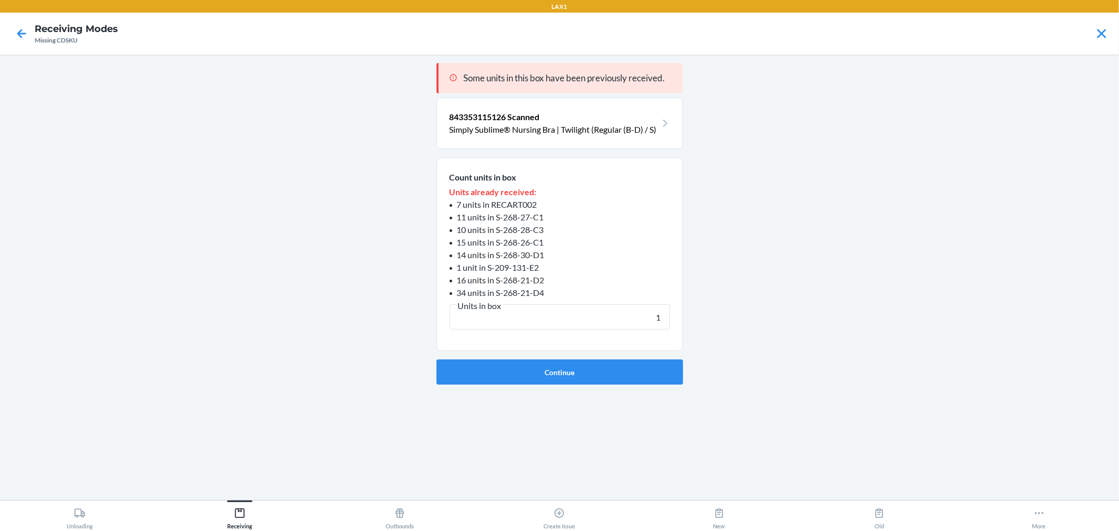
type input "1"
click at [436, 359] on button "Continue" at bounding box center [559, 371] width 247 height 25
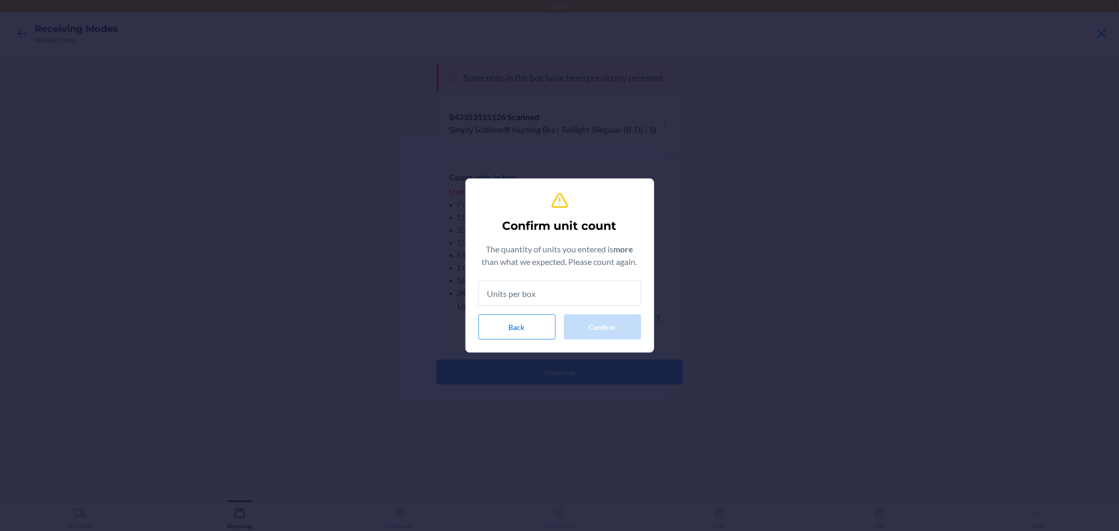
type input "2"
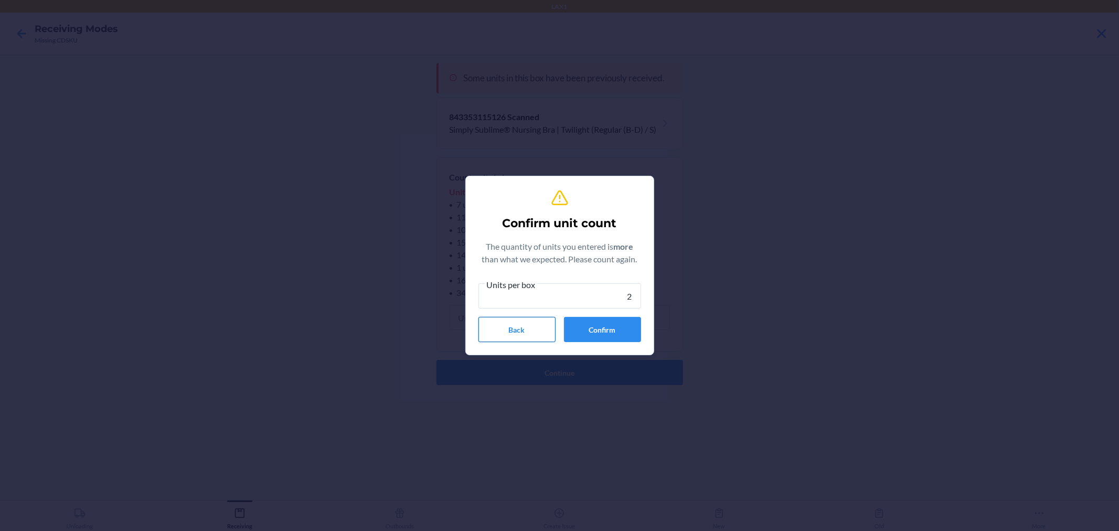
click at [536, 318] on button "Back" at bounding box center [516, 329] width 77 height 25
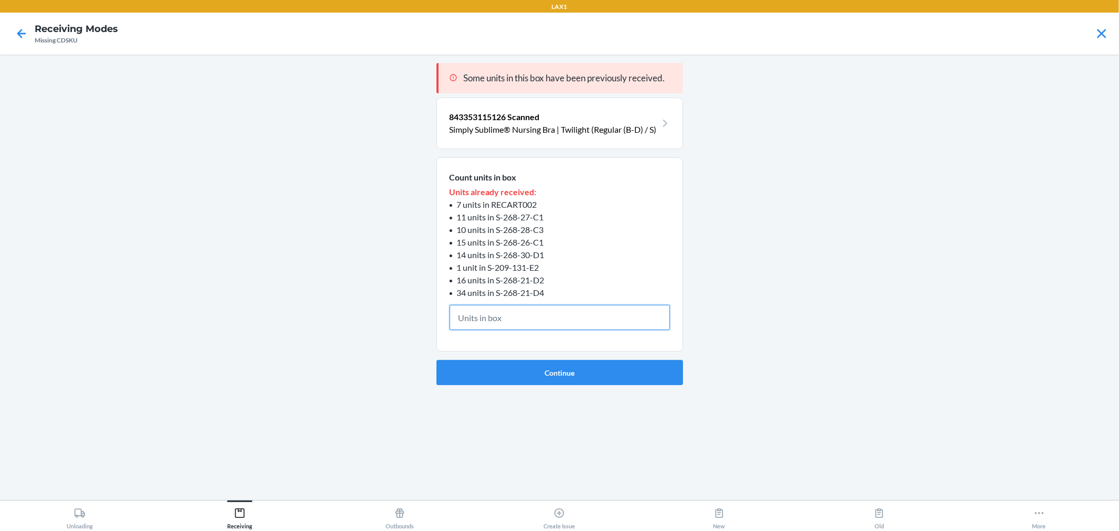
click at [622, 317] on input "text" at bounding box center [560, 317] width 220 height 25
type input "1"
click at [436, 359] on button "Continue" at bounding box center [559, 371] width 247 height 25
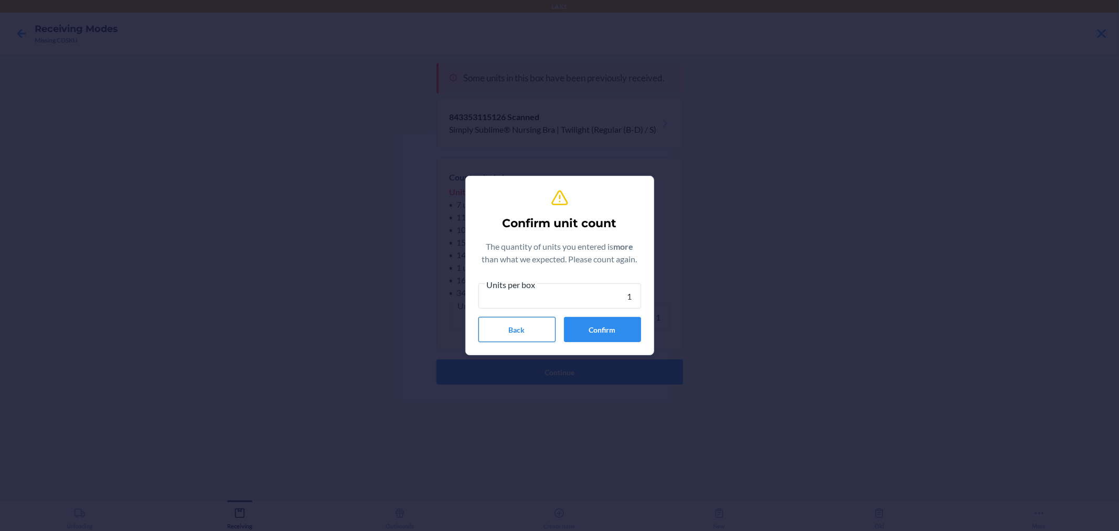
type input "1"
click at [511, 324] on button "Back" at bounding box center [516, 329] width 77 height 25
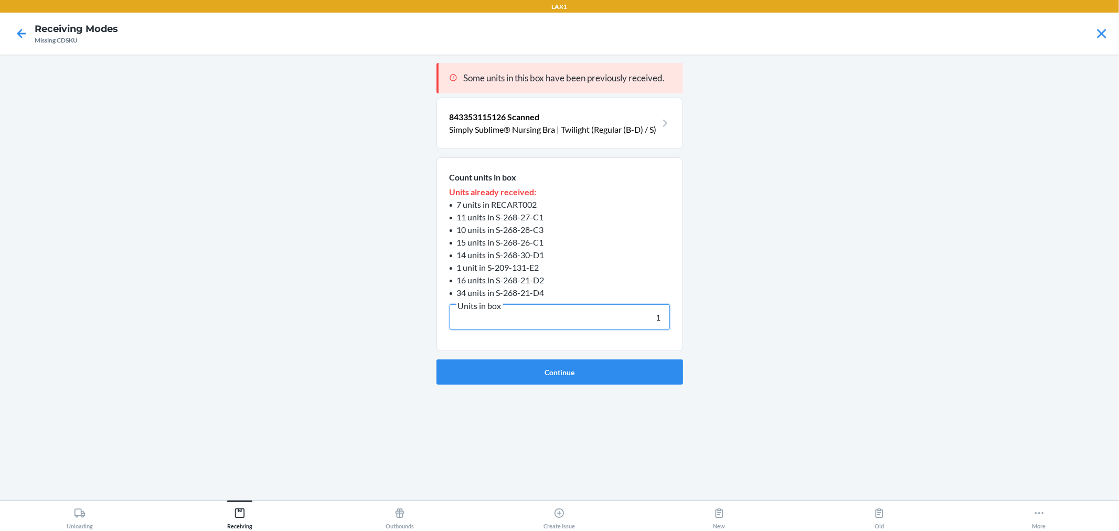
click at [662, 310] on input "1" at bounding box center [560, 316] width 220 height 25
click at [624, 374] on button "Continue" at bounding box center [559, 371] width 247 height 25
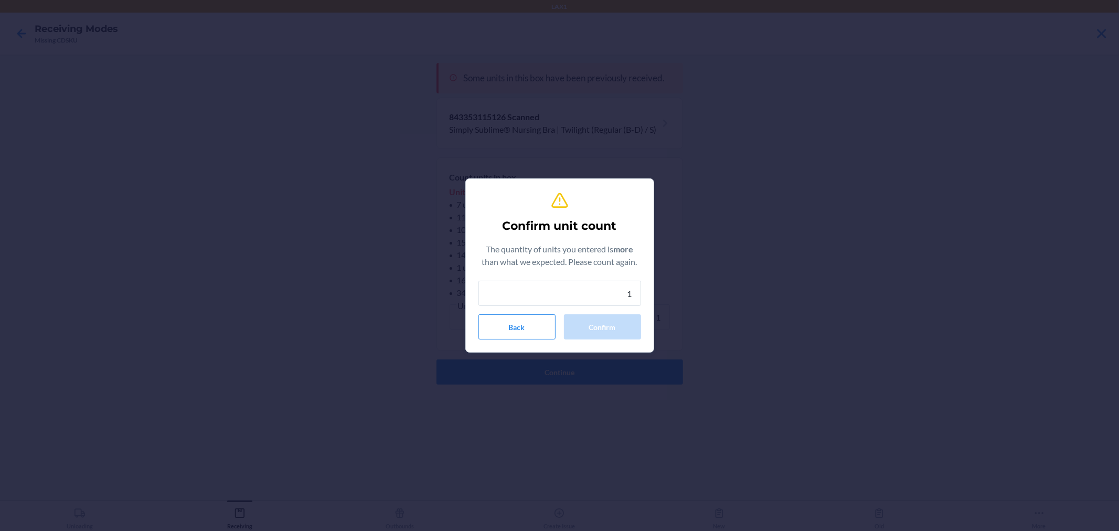
type input "1"
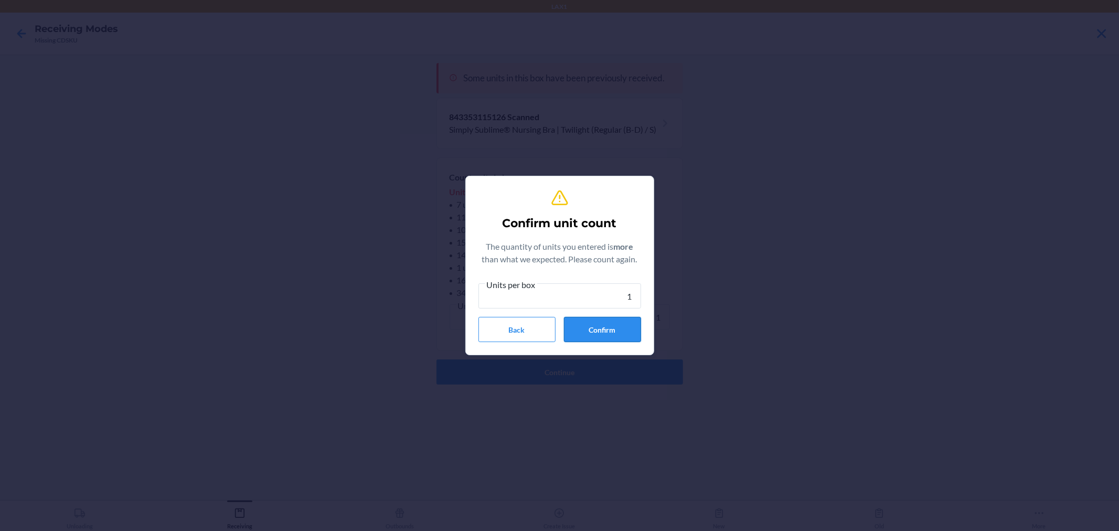
click at [622, 339] on button "Confirm" at bounding box center [602, 329] width 77 height 25
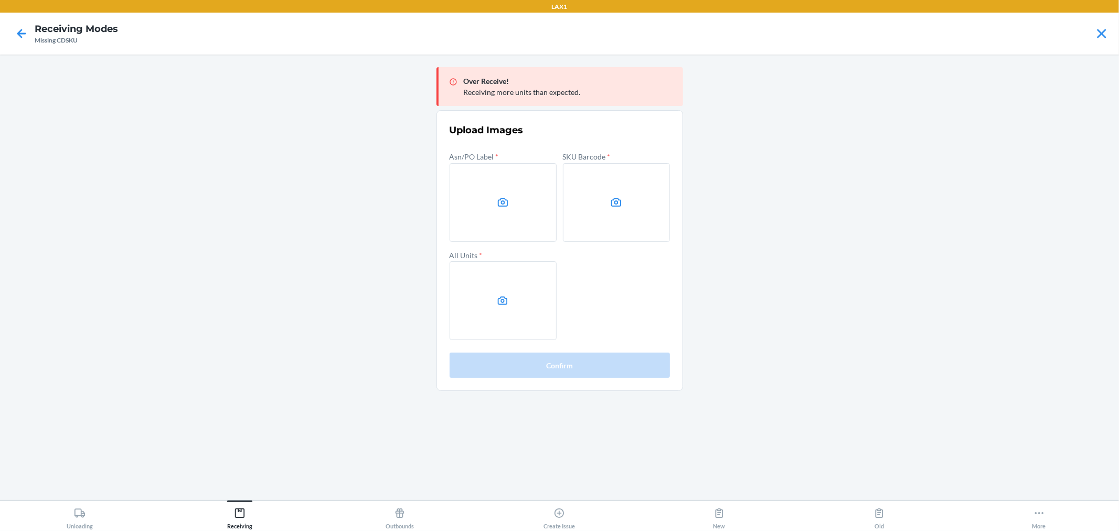
click at [867, 304] on main "Over Receive! Receiving more units than expected. Upload Images Asn/PO Label * …" at bounding box center [559, 277] width 1119 height 445
click at [465, 185] on label at bounding box center [503, 202] width 107 height 79
click at [0, 0] on input "file" at bounding box center [0, 0] width 0 height 0
click at [646, 177] on label at bounding box center [616, 202] width 107 height 79
click at [0, 0] on input "file" at bounding box center [0, 0] width 0 height 0
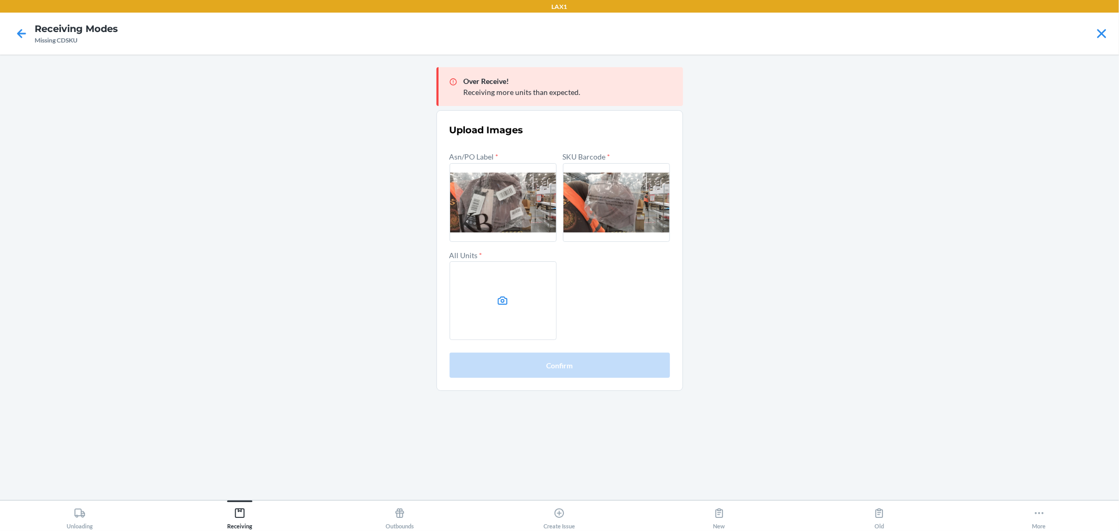
click at [520, 294] on label at bounding box center [503, 300] width 107 height 79
click at [0, 0] on input "file" at bounding box center [0, 0] width 0 height 0
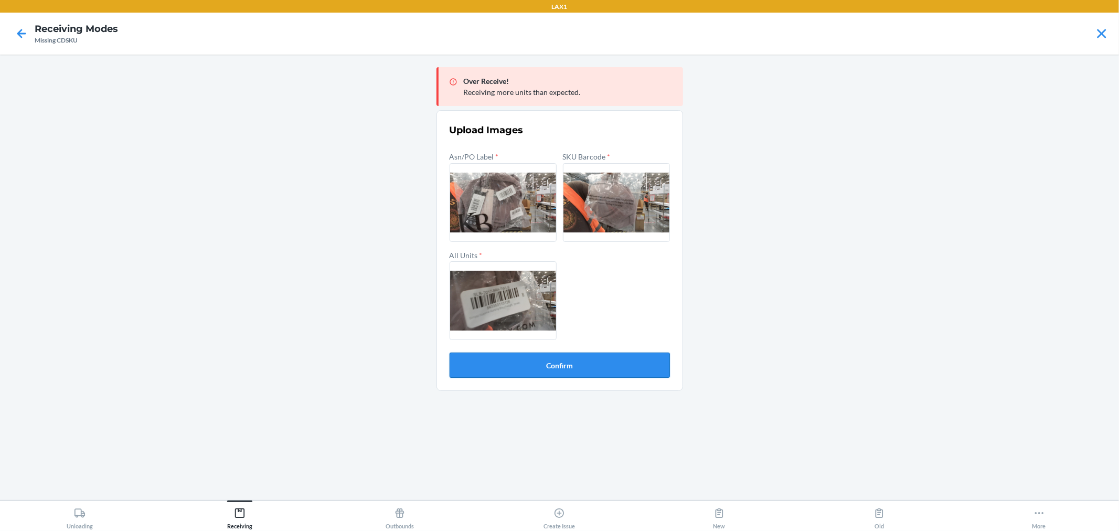
click at [485, 365] on button "Confirm" at bounding box center [560, 365] width 220 height 25
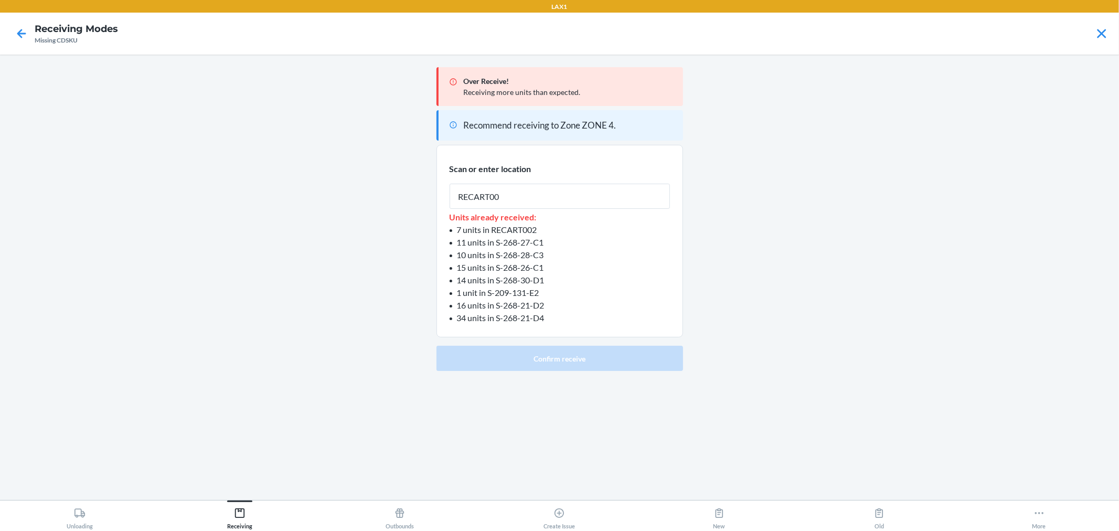
type input "RECART002"
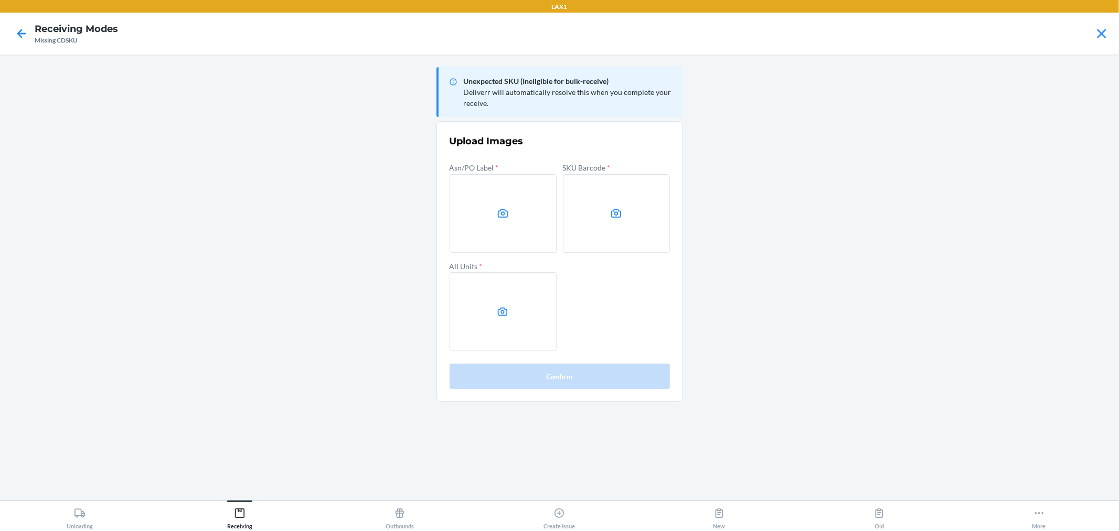
click at [902, 364] on main "Unexpected SKU (Ineligible for bulk-receive) Deliverr will automatically resolv…" at bounding box center [559, 277] width 1119 height 445
click at [473, 247] on label at bounding box center [503, 213] width 107 height 79
click at [0, 0] on input "file" at bounding box center [0, 0] width 0 height 0
click at [607, 203] on label at bounding box center [616, 213] width 107 height 79
click at [0, 0] on input "file" at bounding box center [0, 0] width 0 height 0
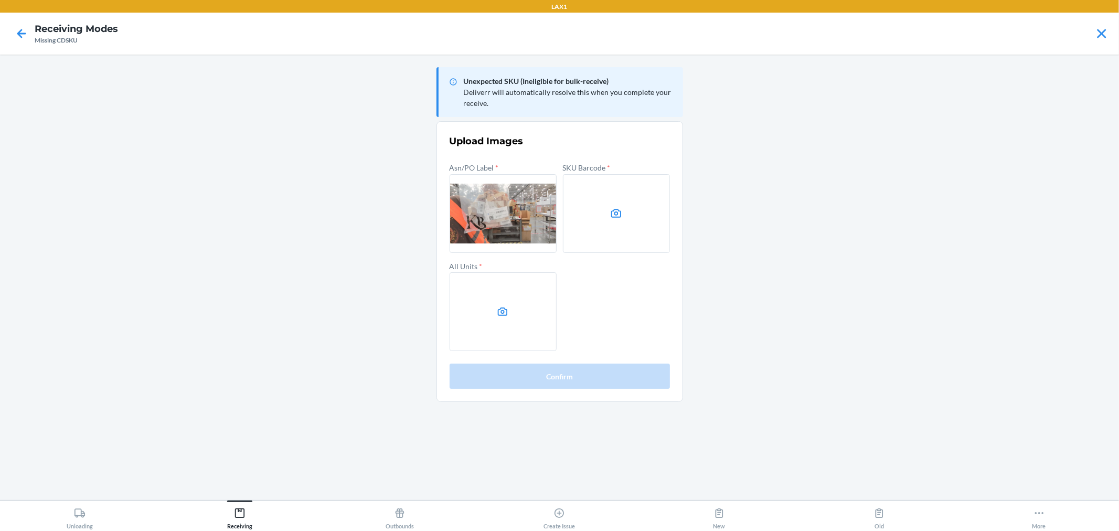
click at [488, 294] on label at bounding box center [503, 311] width 107 height 79
click at [0, 0] on input "file" at bounding box center [0, 0] width 0 height 0
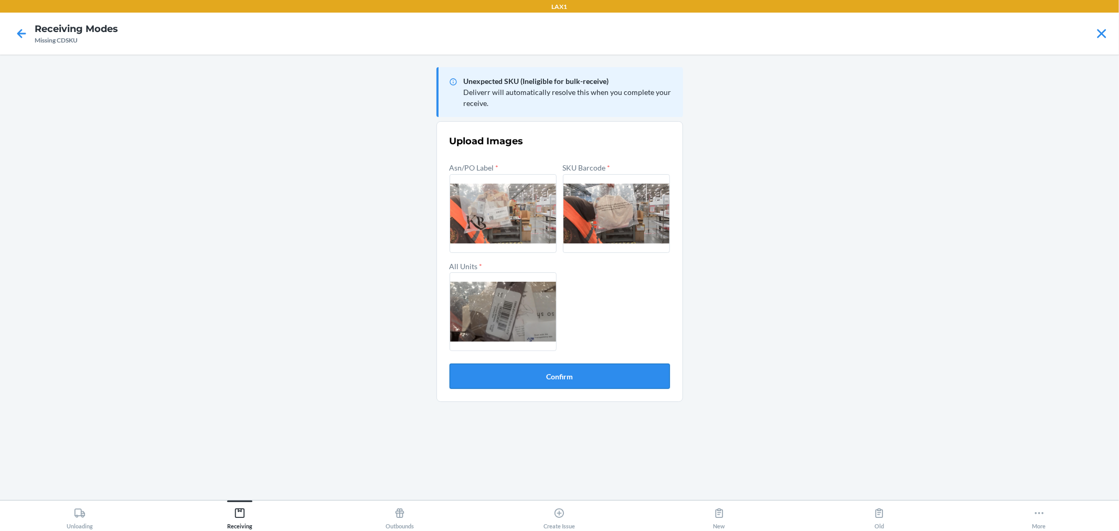
click at [544, 371] on button "Confirm" at bounding box center [560, 376] width 220 height 25
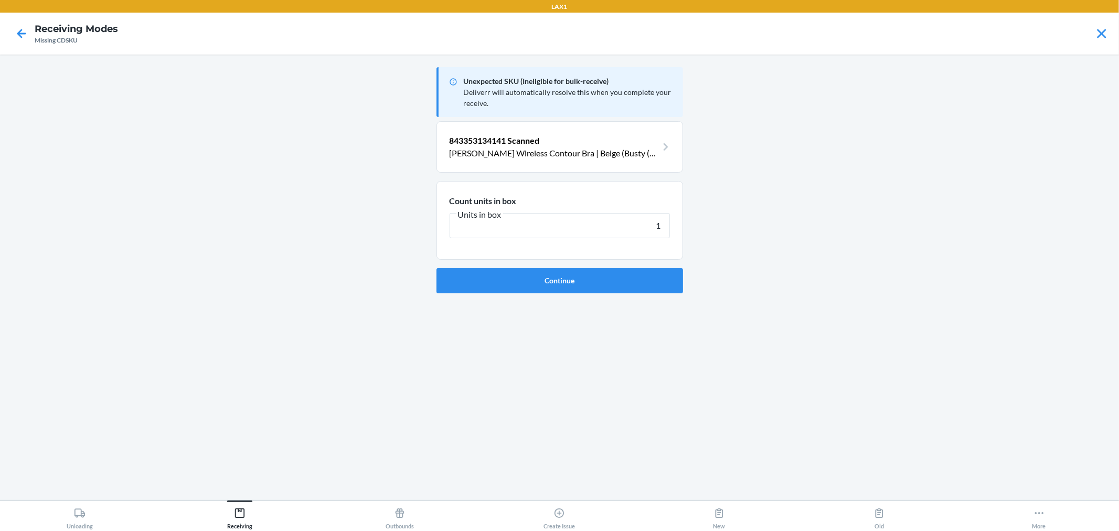
type input "1"
click at [436, 268] on button "Continue" at bounding box center [559, 280] width 247 height 25
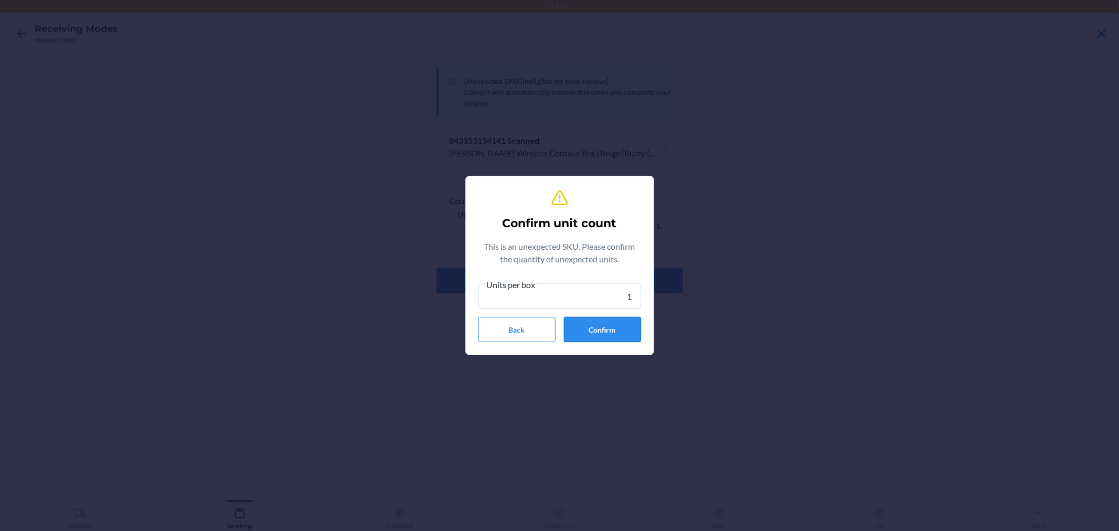
type input "1"
click at [596, 334] on button "Confirm" at bounding box center [602, 329] width 77 height 25
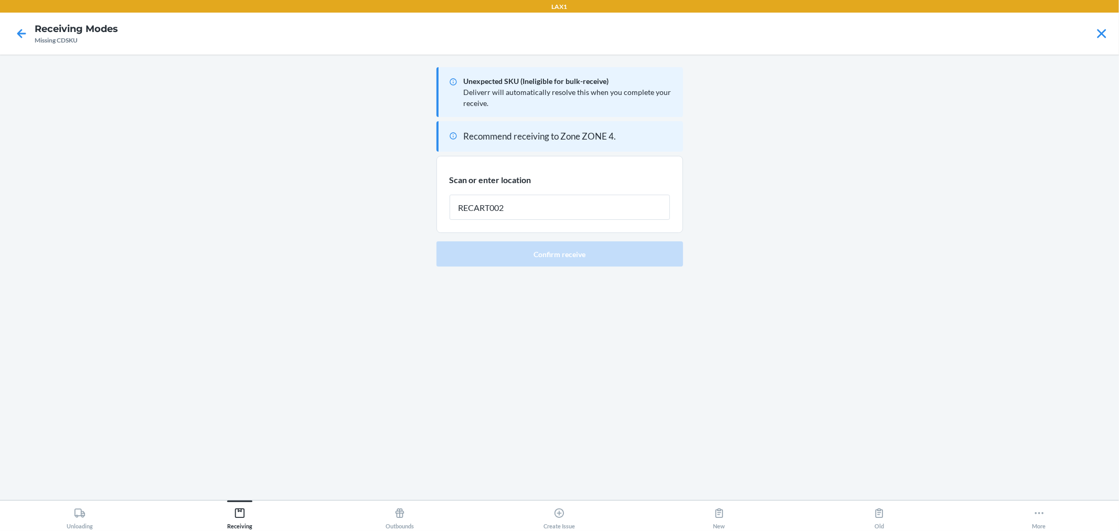
type input "RECART002"
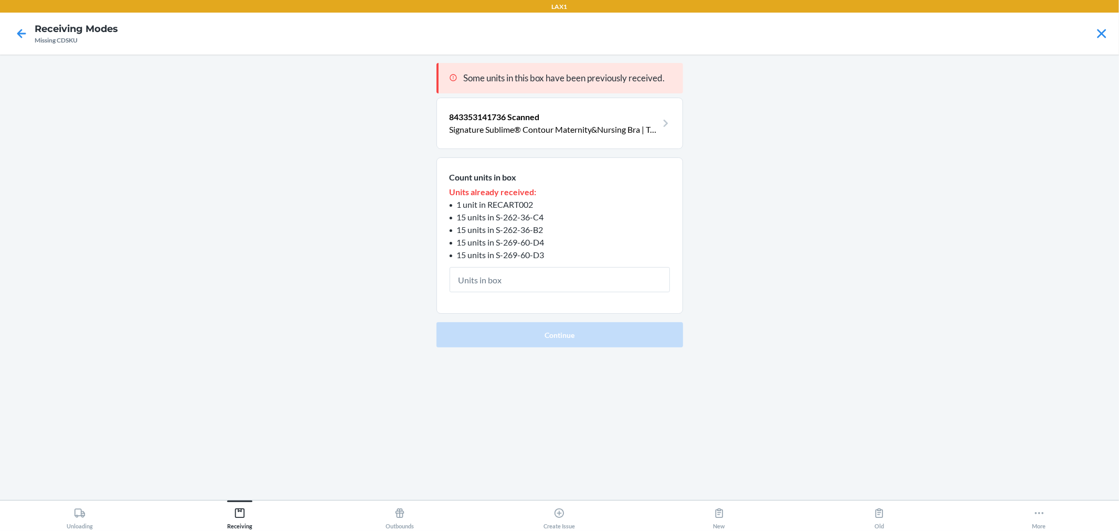
type input "1"
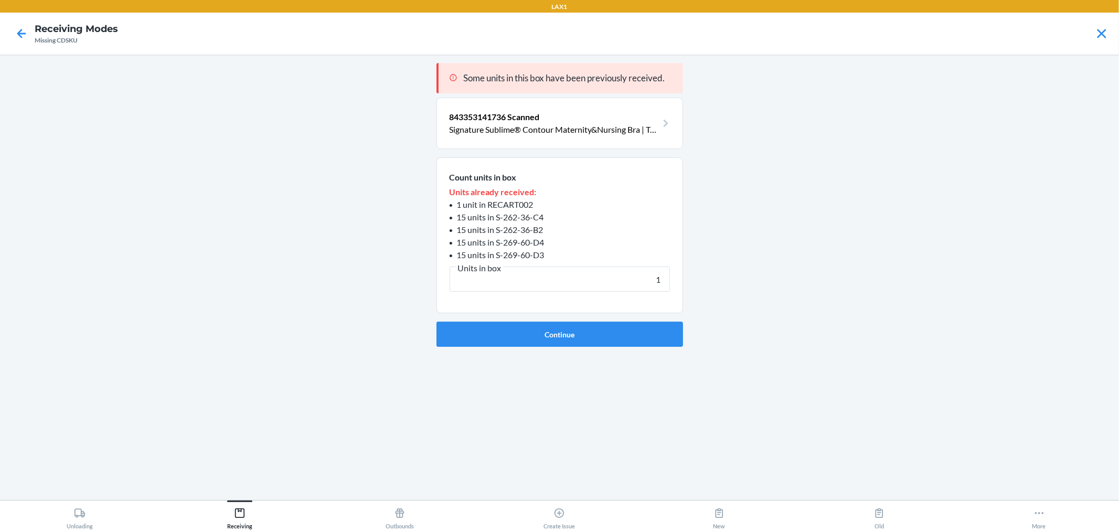
click button "Continue" at bounding box center [559, 334] width 247 height 25
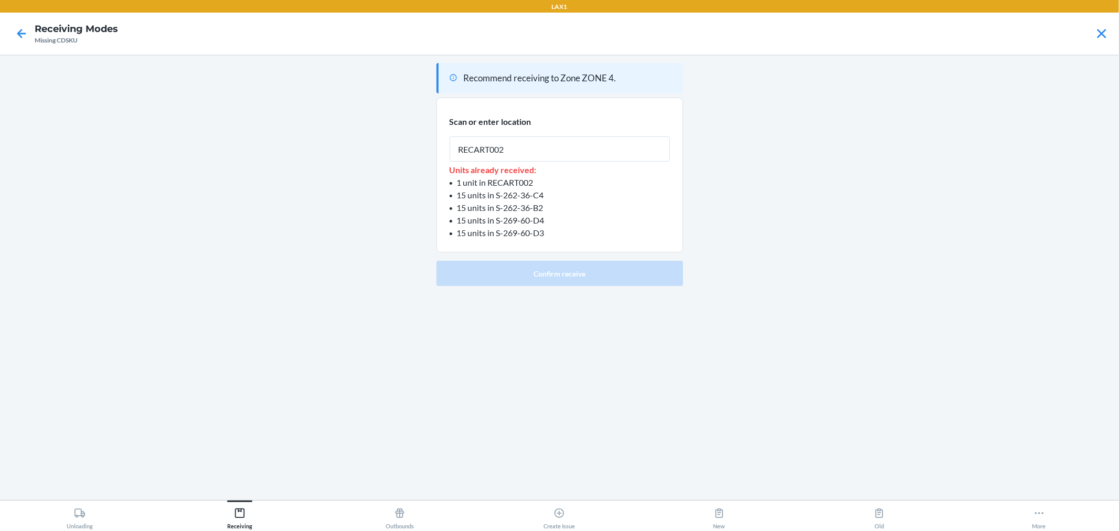
type input "RECART002"
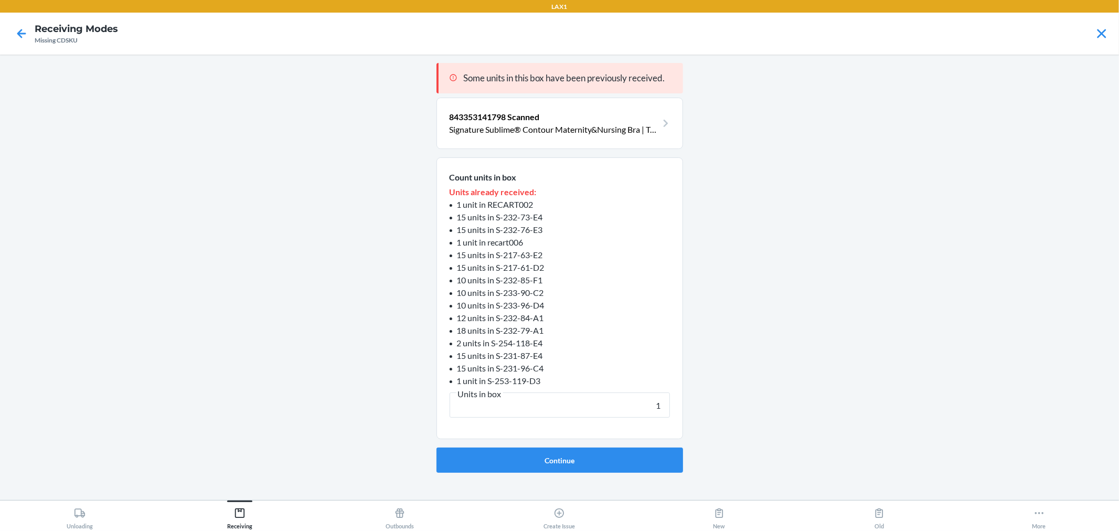
type input "15"
click button "Continue" at bounding box center [559, 459] width 247 height 25
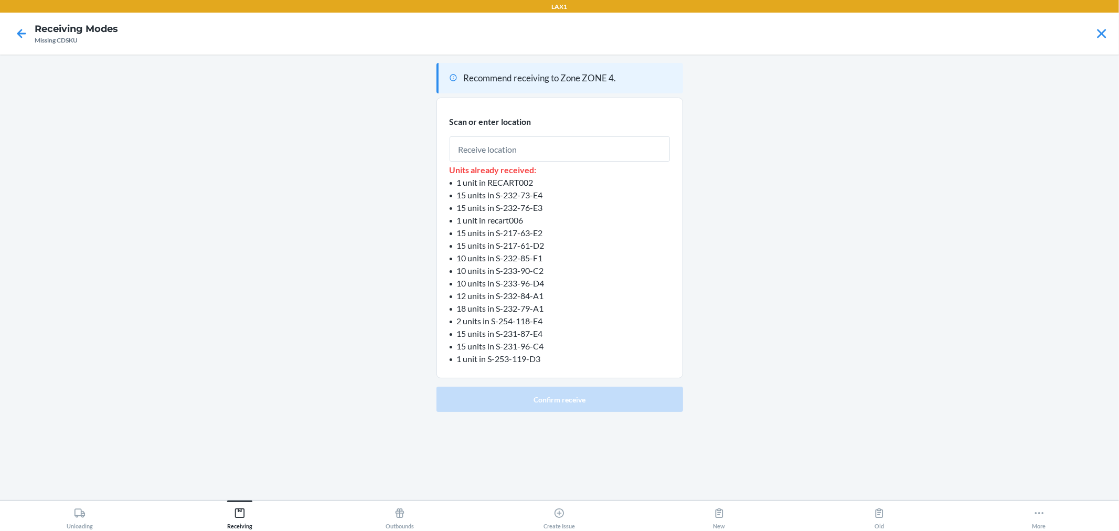
type input "1"
type input "RECART002"
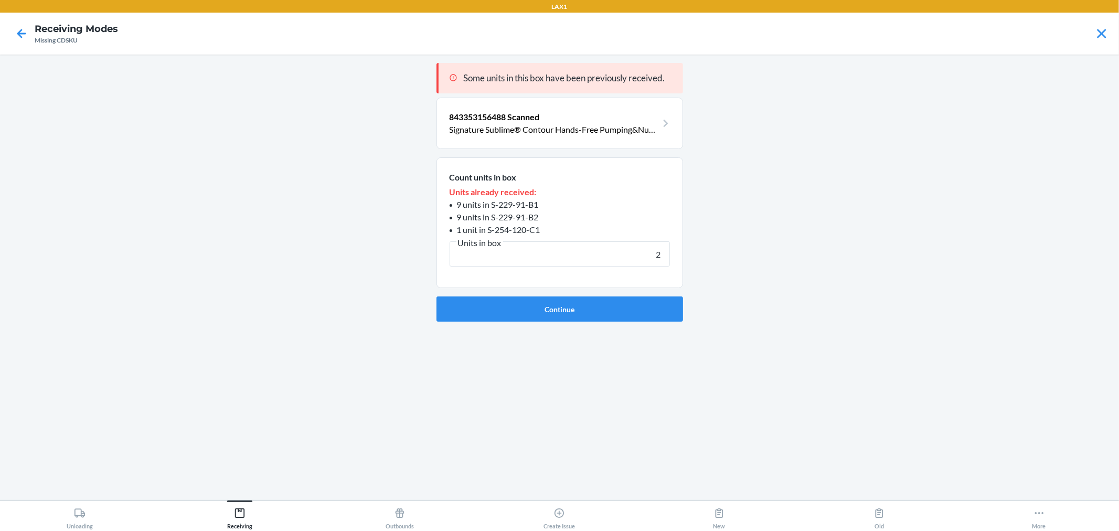
type input "29"
click button "Continue" at bounding box center [559, 308] width 247 height 25
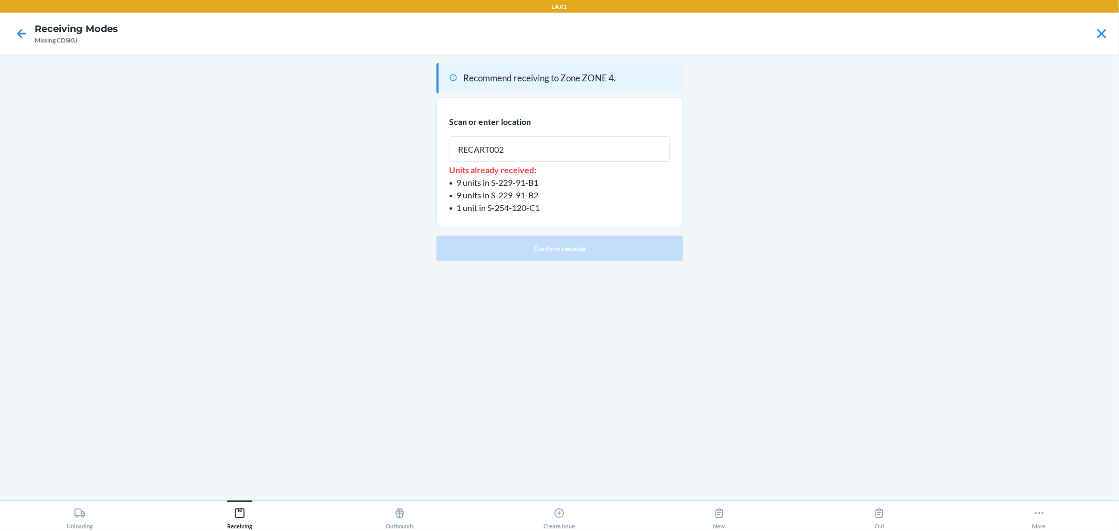
type input "RECART002"
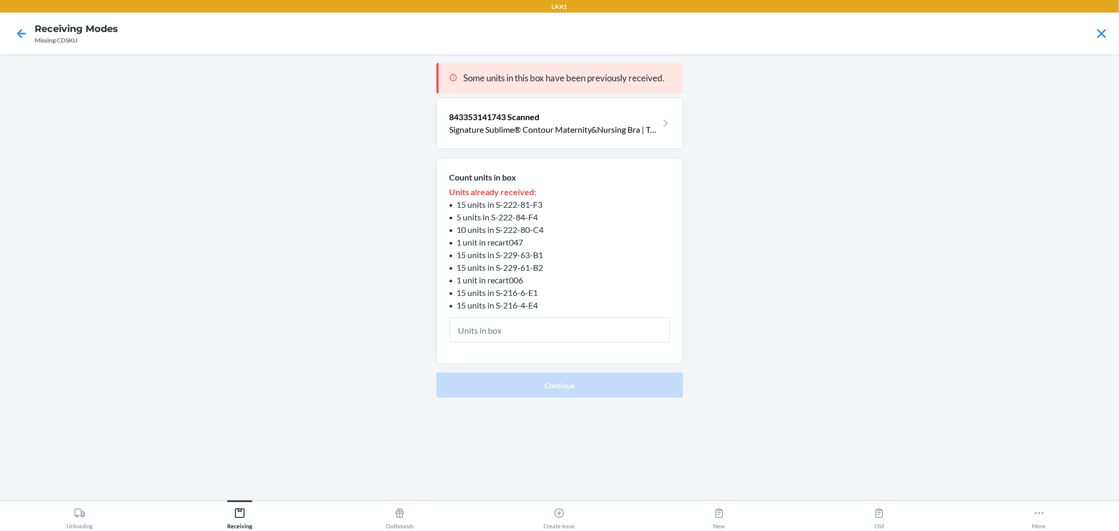
type input "1"
click button "Continue" at bounding box center [559, 384] width 247 height 25
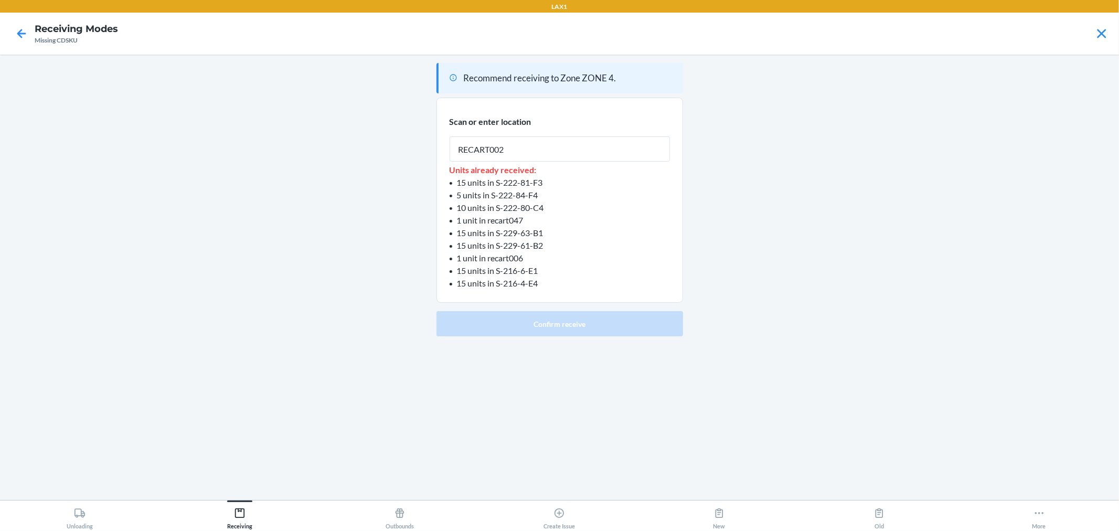
type input "RECART002"
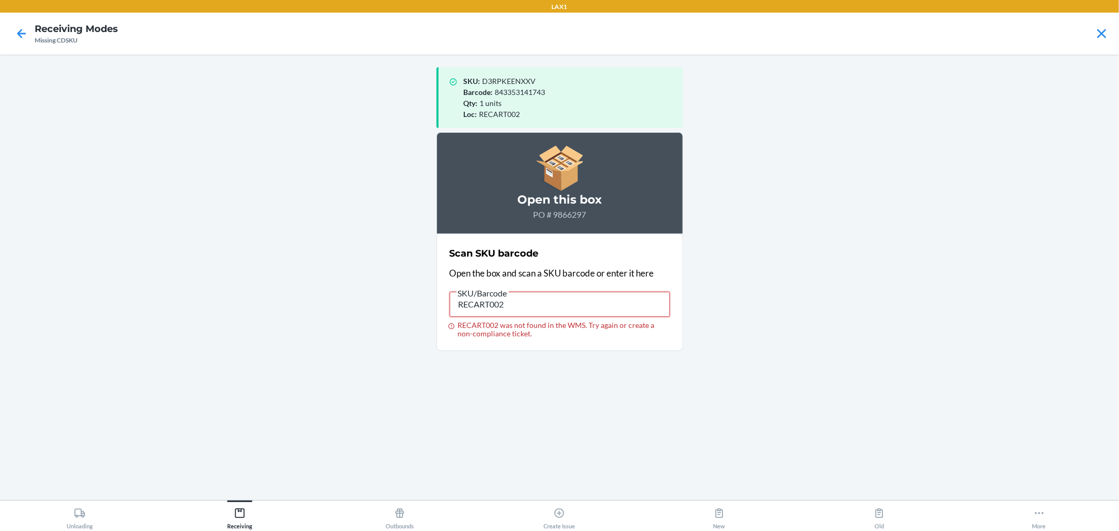
click at [532, 315] on input "RECART002" at bounding box center [560, 304] width 220 height 25
type input "843353156396"
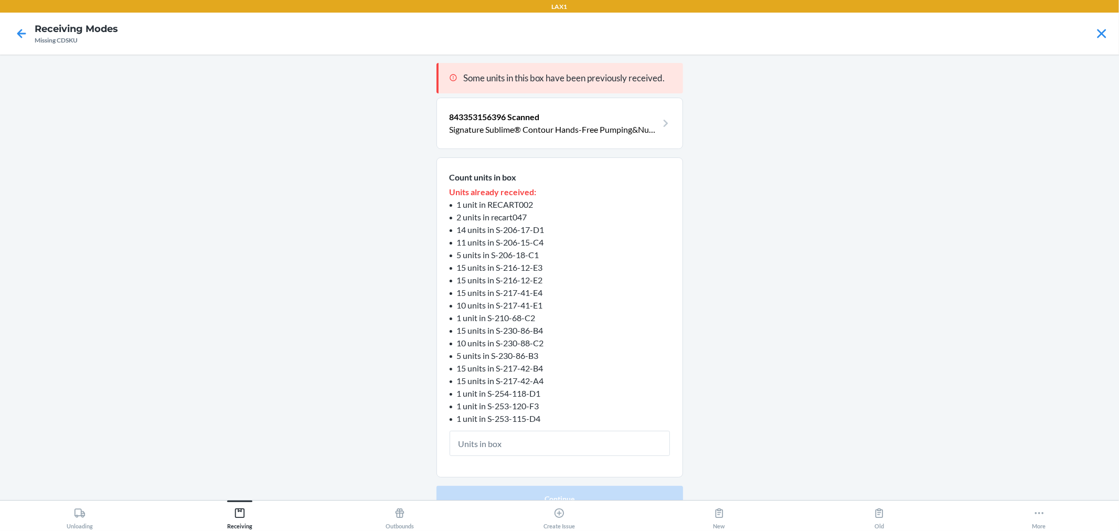
type input "1"
click button "Continue" at bounding box center [559, 498] width 247 height 25
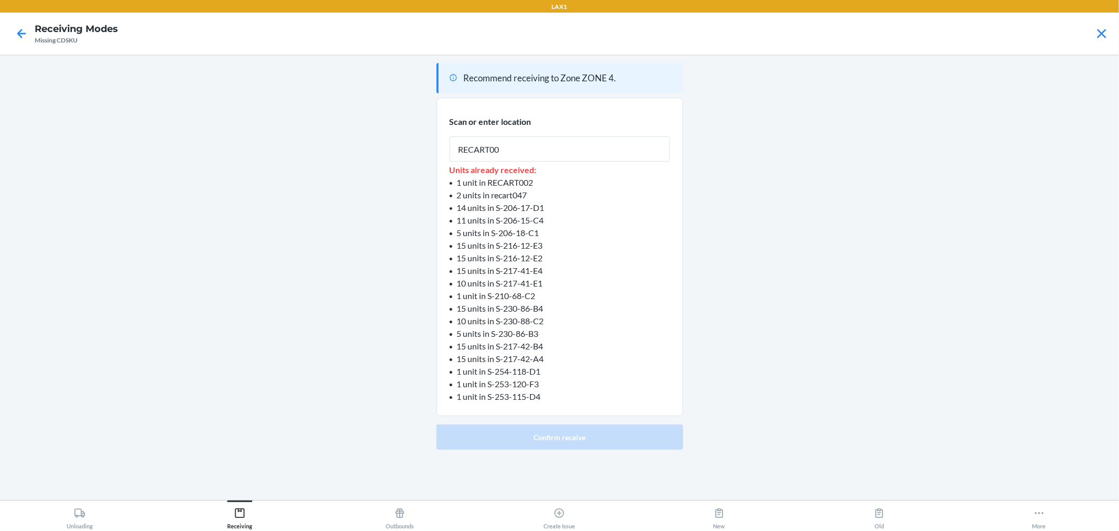
type input "RECART002"
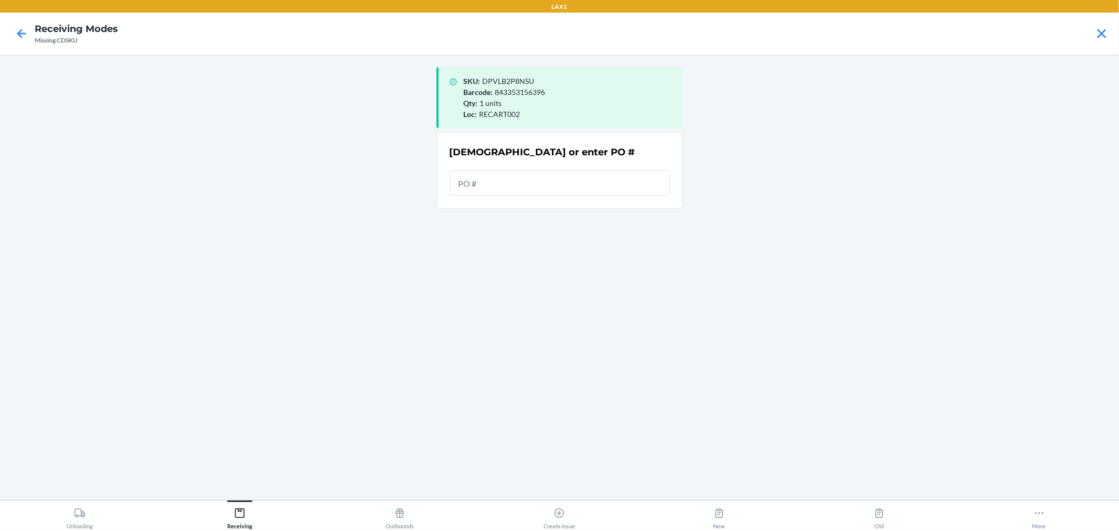
drag, startPoint x: 598, startPoint y: 188, endPoint x: 581, endPoint y: 228, distance: 43.7
click at [581, 228] on div "SKU : DPVLB2P8NSU Barcode : 843353156396 Qty : 1 units Loc : RECART002 Scan or …" at bounding box center [559, 277] width 247 height 429
click at [485, 174] on input "text" at bounding box center [560, 182] width 220 height 25
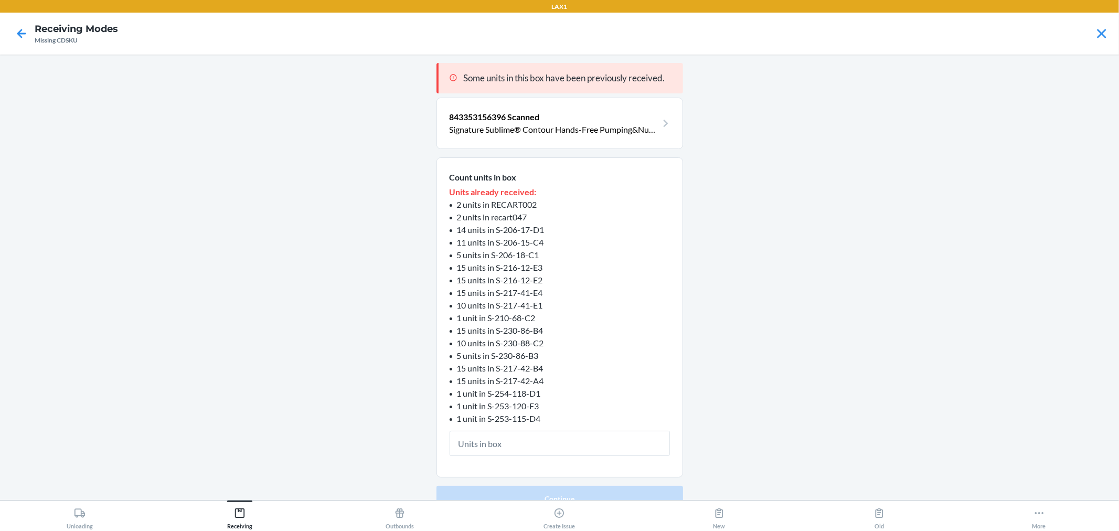
type input "1"
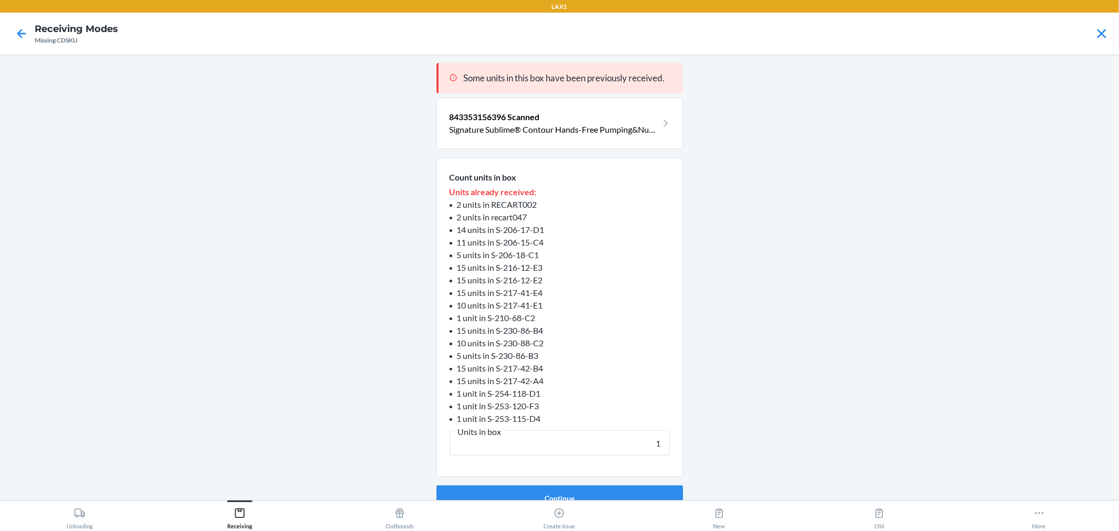
click button "Continue" at bounding box center [559, 497] width 247 height 25
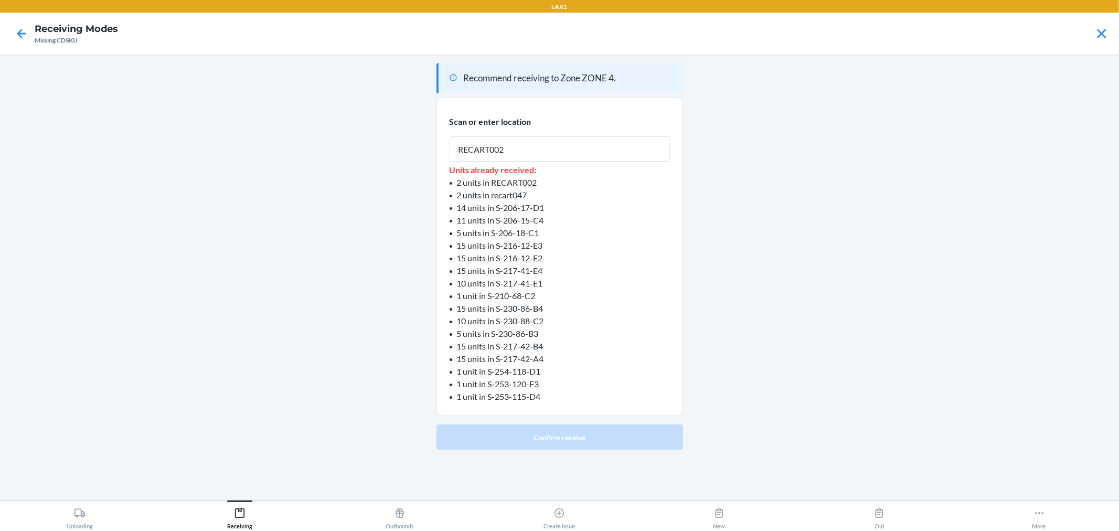
type input "RECART002"
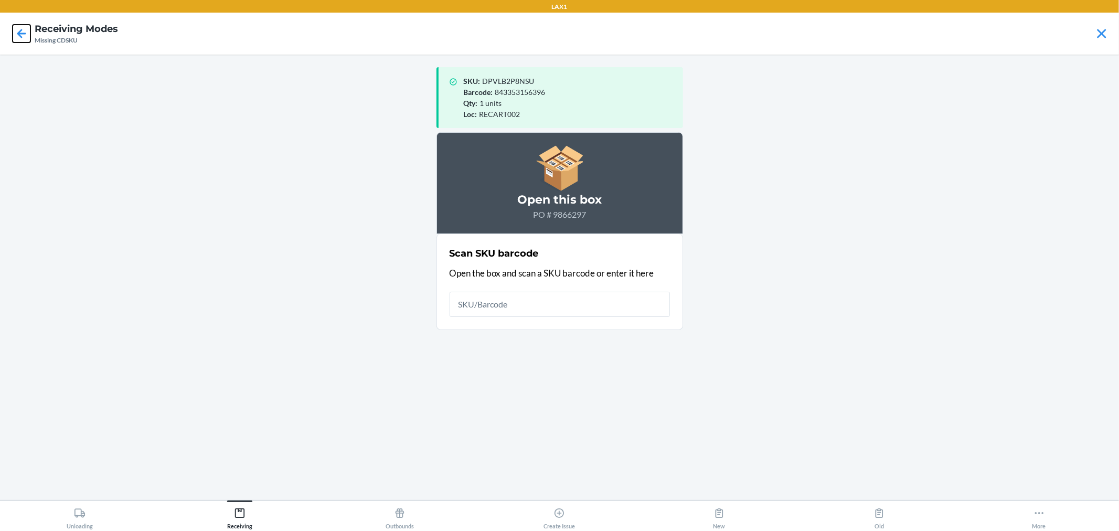
click at [23, 26] on icon at bounding box center [22, 34] width 18 height 18
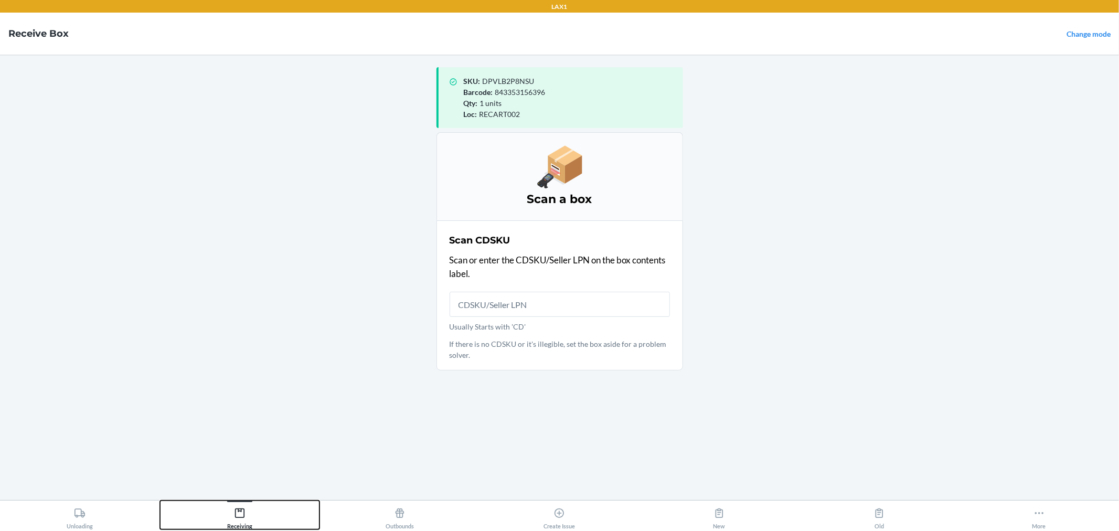
click at [229, 520] on div "Receiving" at bounding box center [239, 516] width 25 height 26
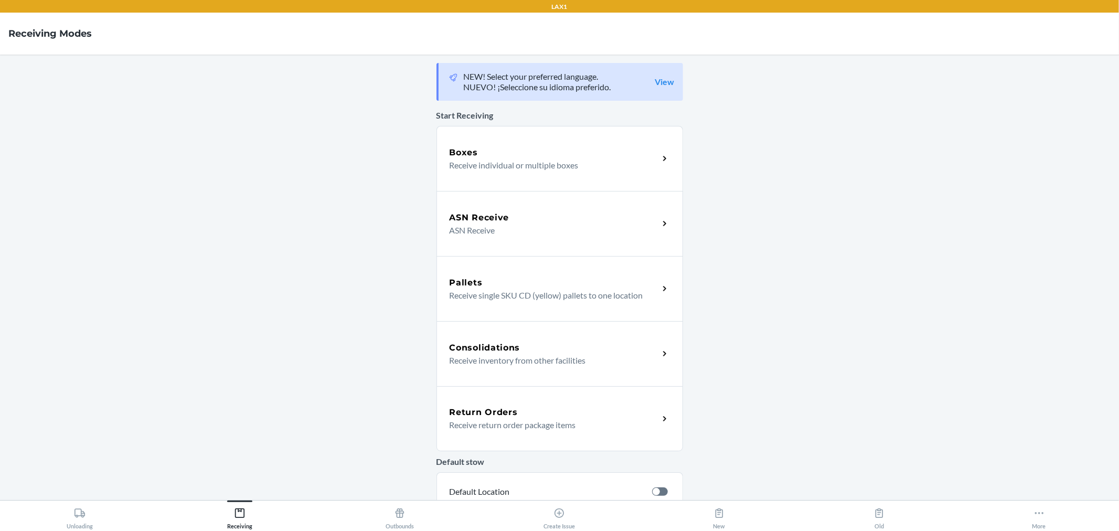
click at [458, 210] on div "ASN Receive ASN Receive" at bounding box center [559, 223] width 247 height 65
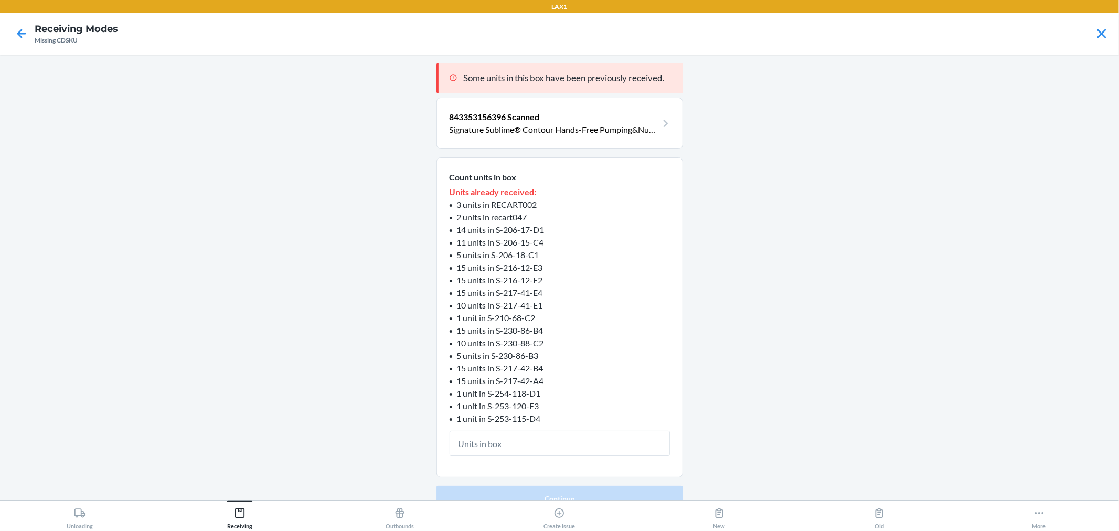
type input "1"
click button "Continue" at bounding box center [559, 498] width 247 height 25
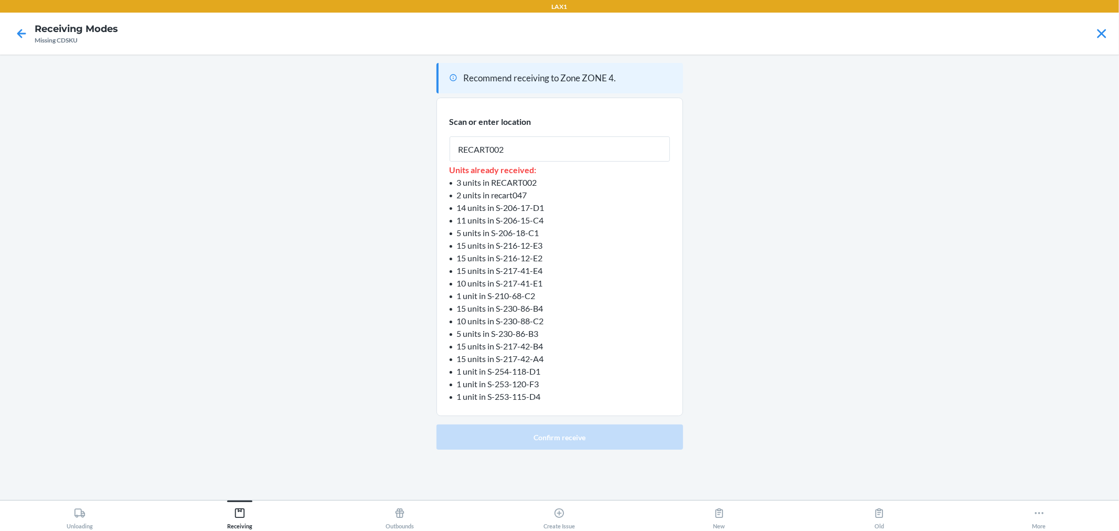
type input "RECART002"
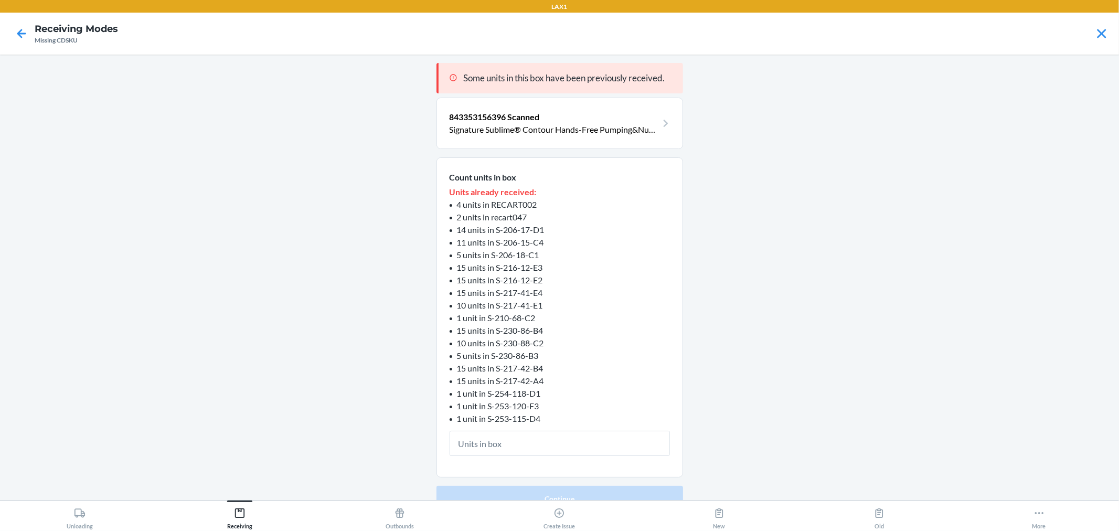
type input "1"
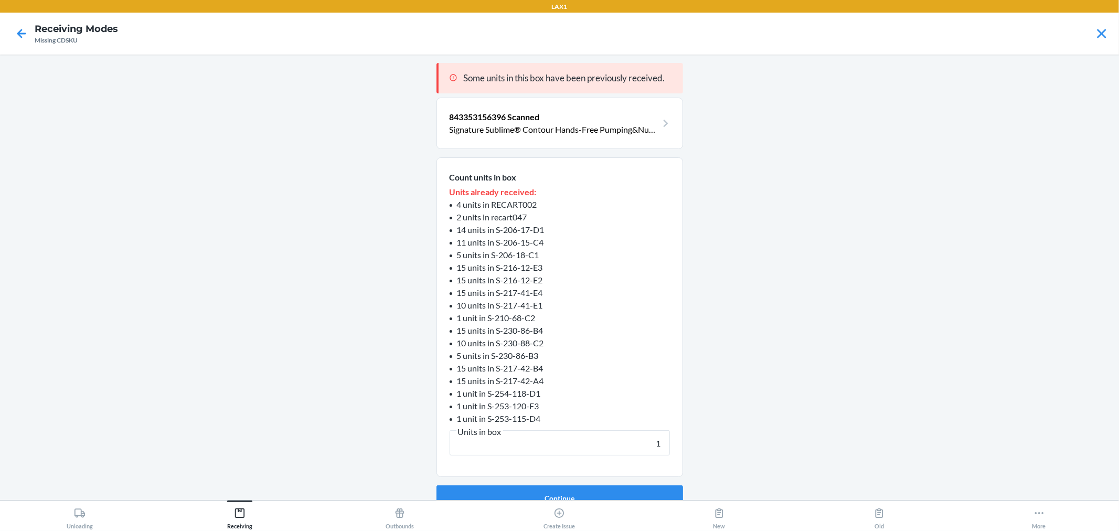
click button "Continue" at bounding box center [559, 497] width 247 height 25
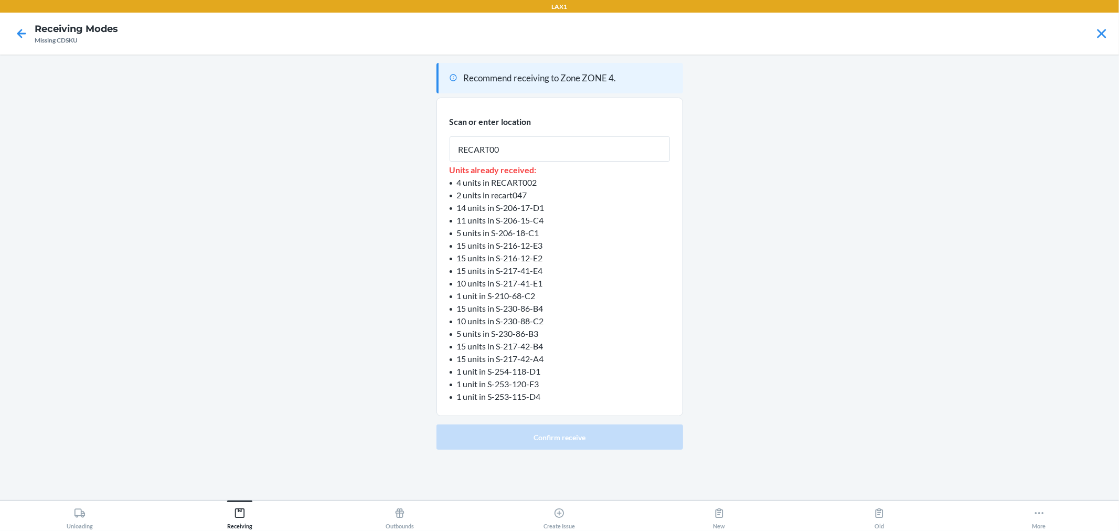
type input "RECART002"
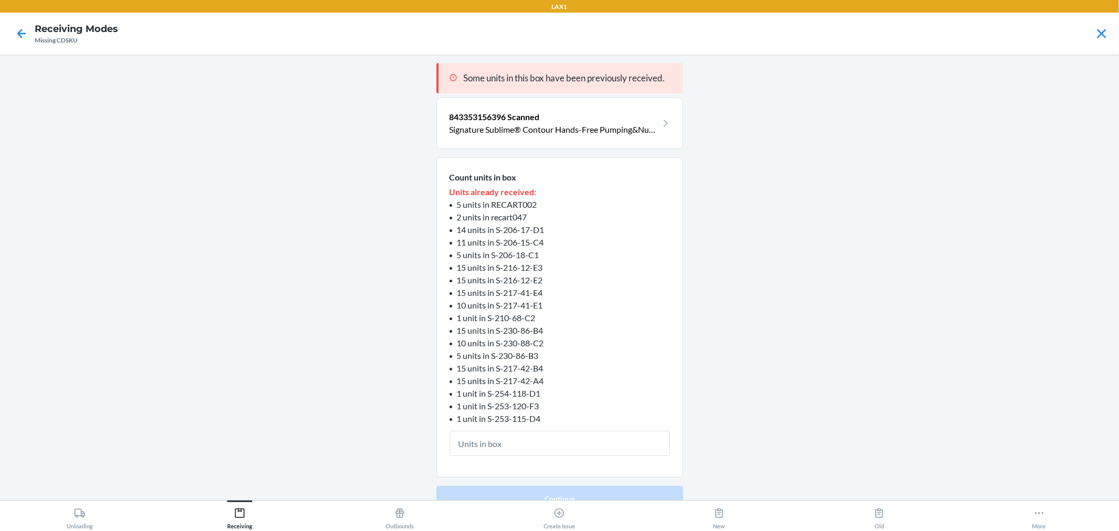
type input "1"
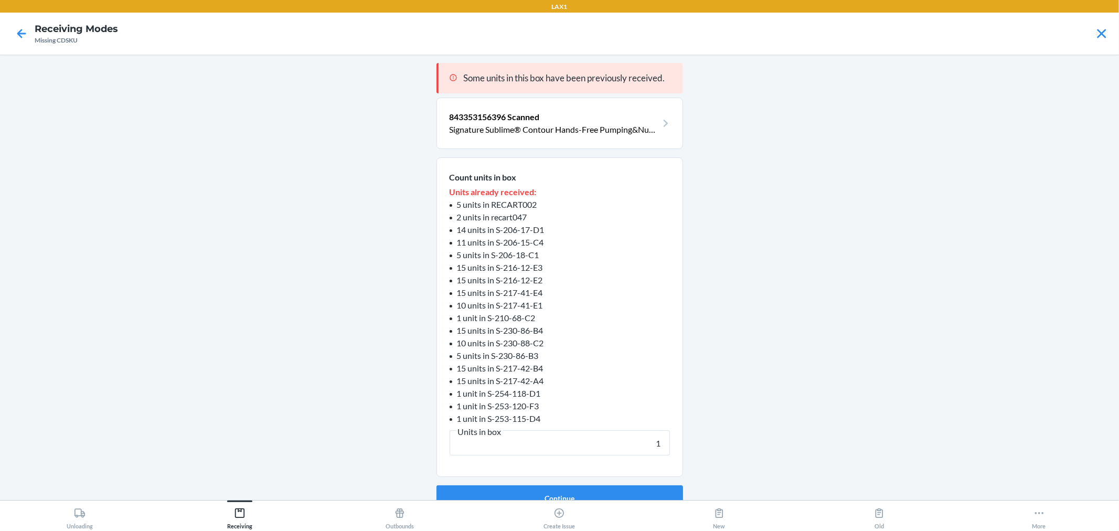
click button "Continue" at bounding box center [559, 497] width 247 height 25
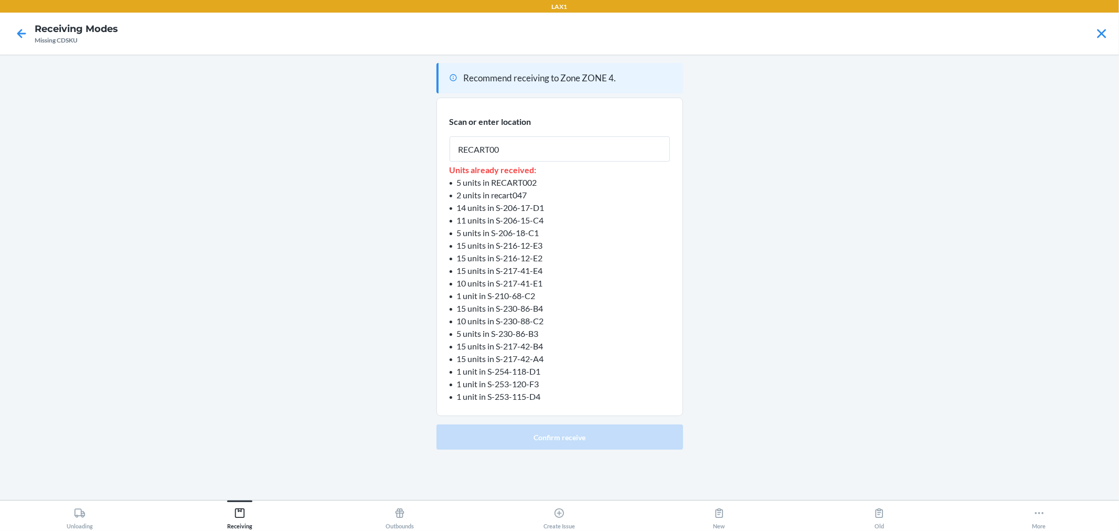
type input "RECART002"
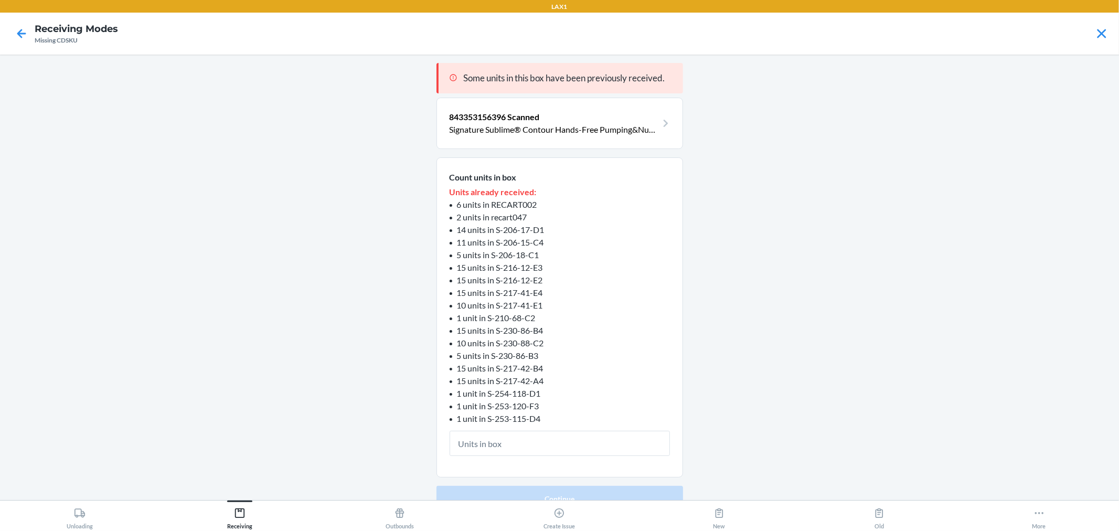
type input "1"
click button "Continue" at bounding box center [559, 498] width 247 height 25
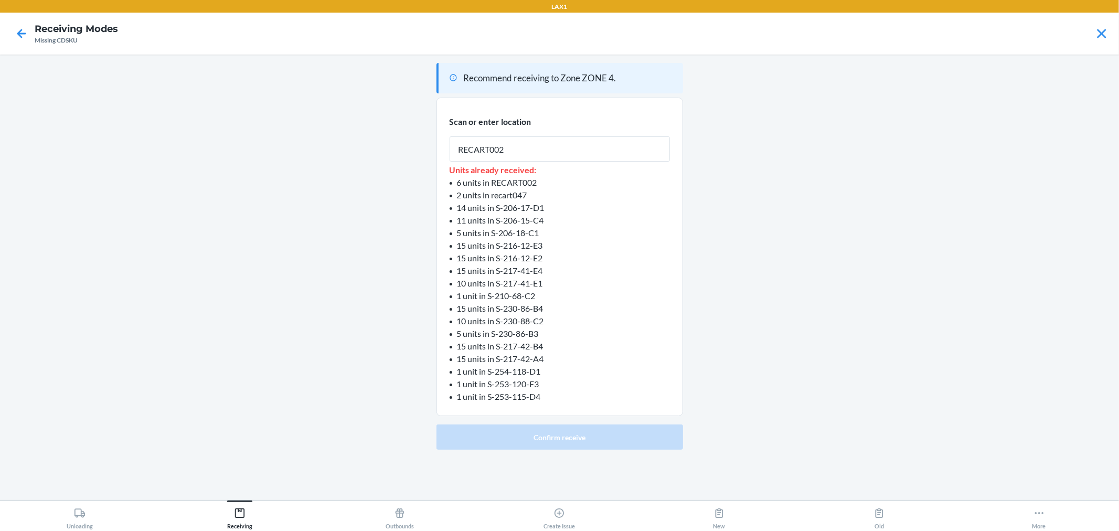
type input "RECART002"
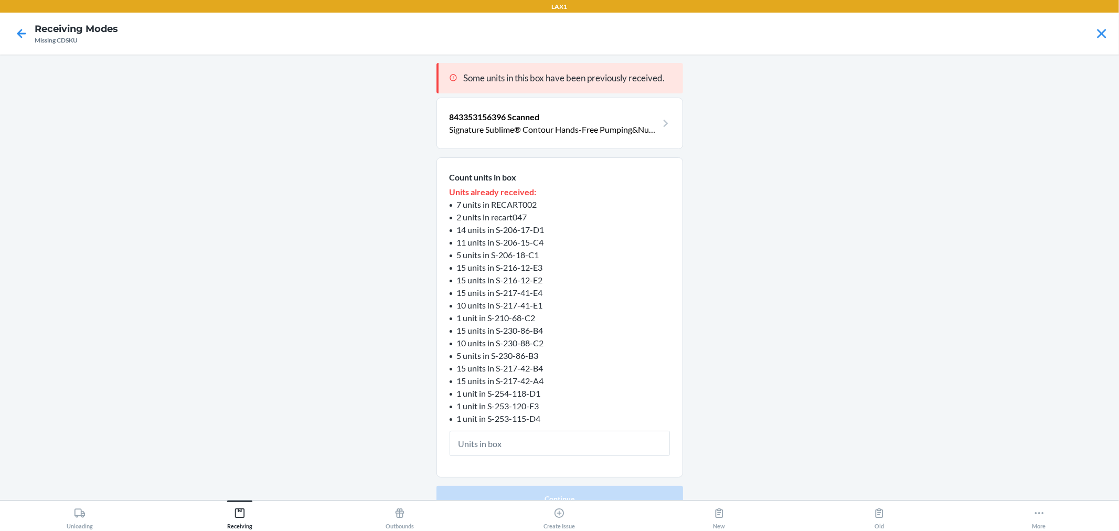
type input "1"
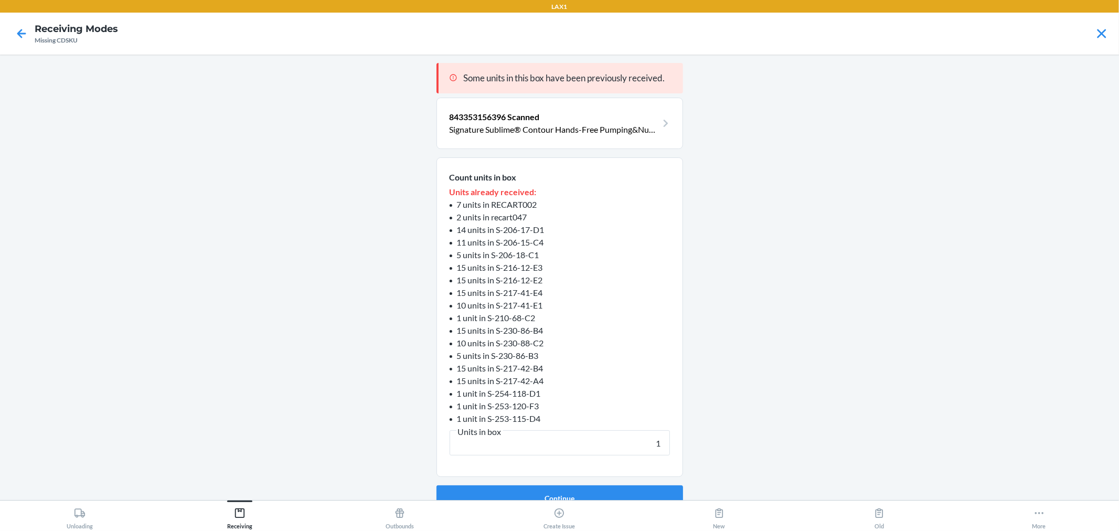
click button "Continue" at bounding box center [559, 497] width 247 height 25
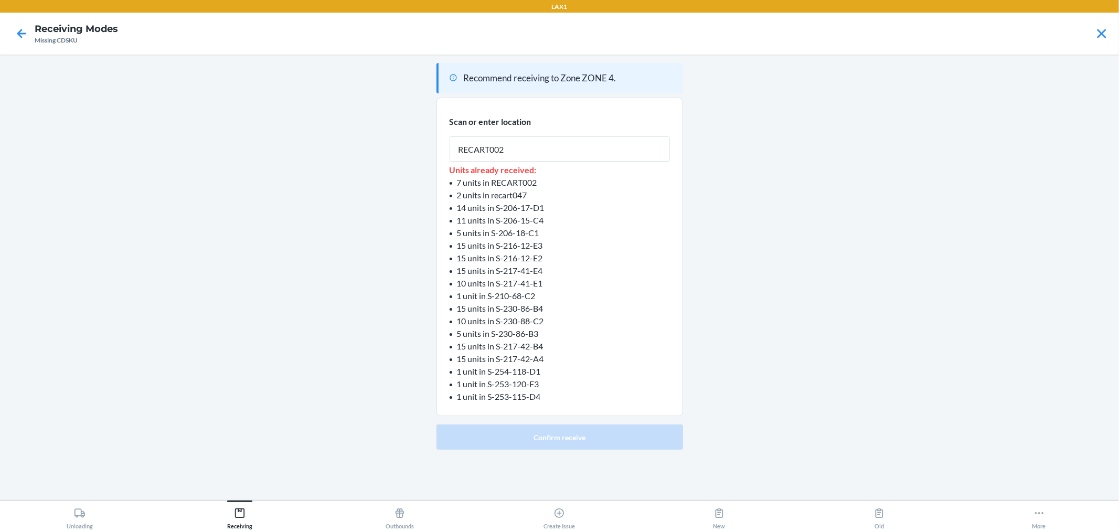
type input "RECART002"
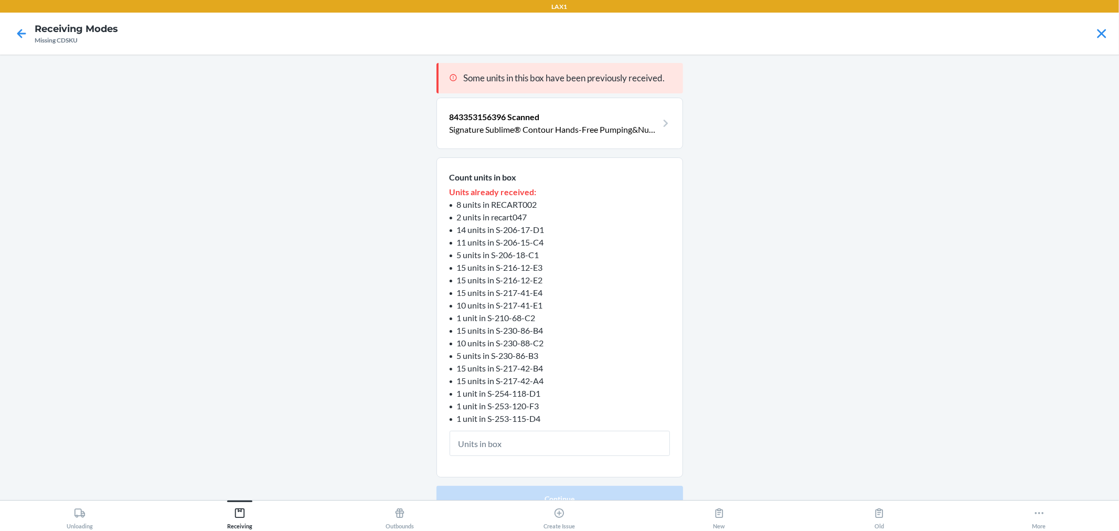
type input "1"
click button "Continue" at bounding box center [559, 498] width 247 height 25
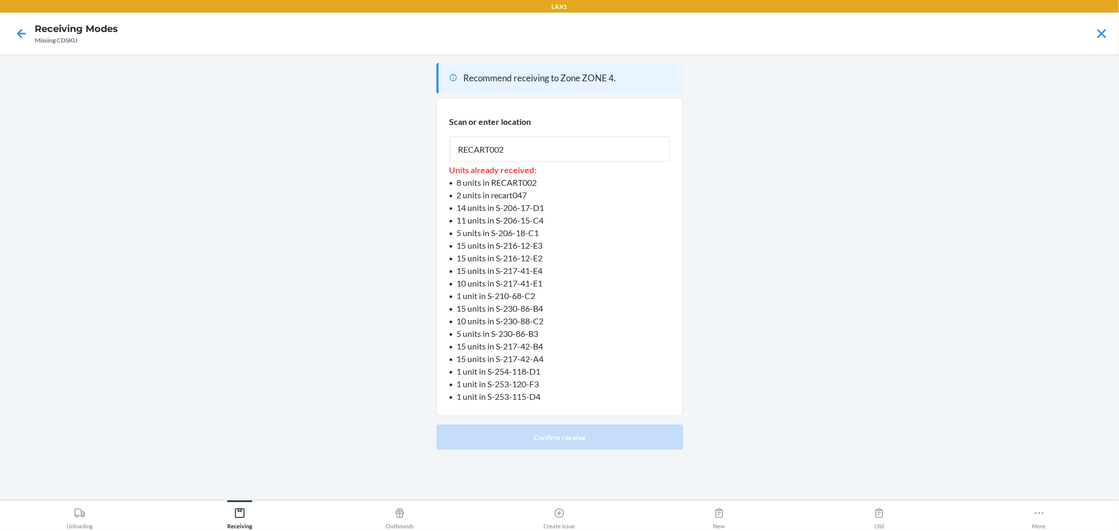
type input "RECART002"
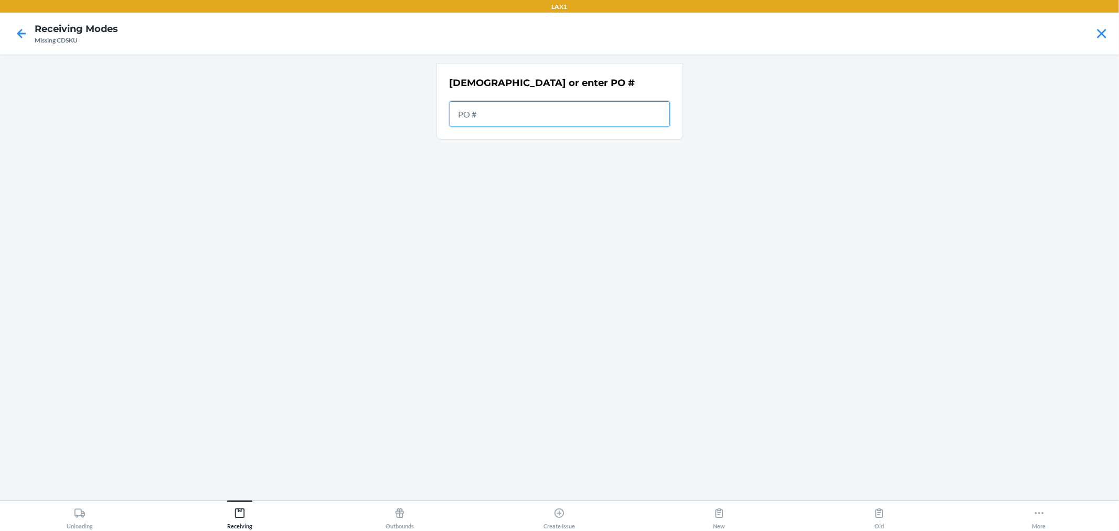
paste input "9866297"
type input "9866297"
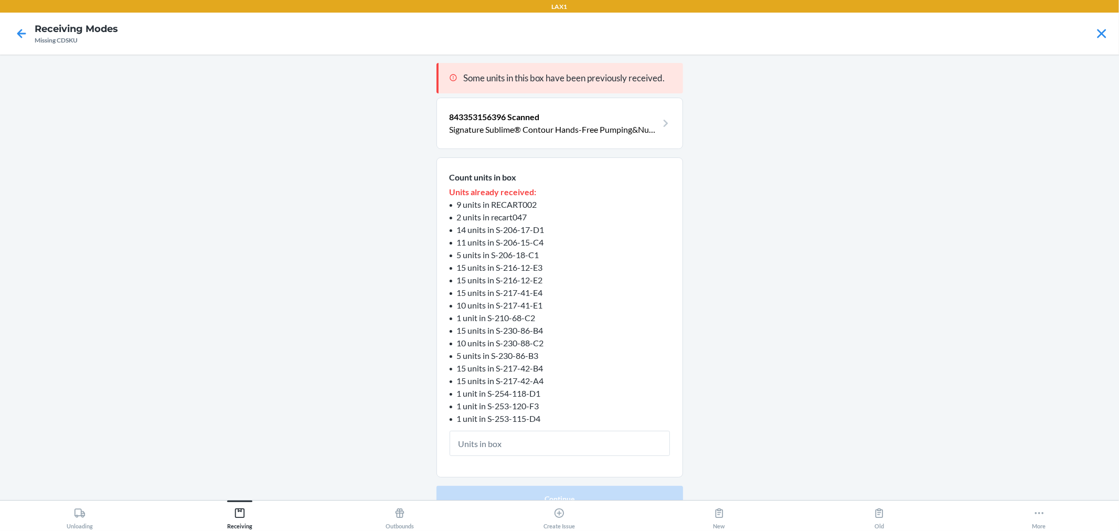
type input "1"
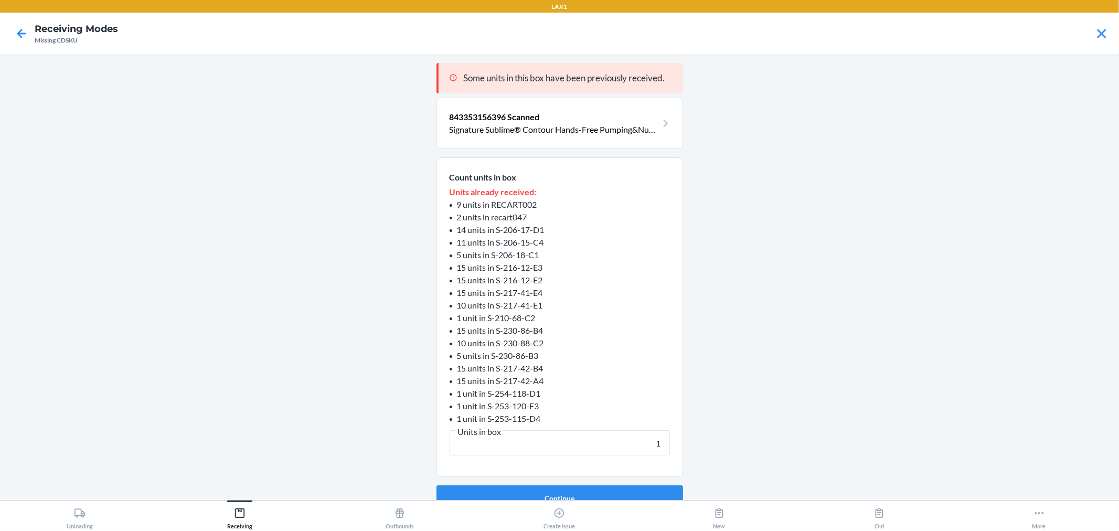
click button "Continue" at bounding box center [559, 497] width 247 height 25
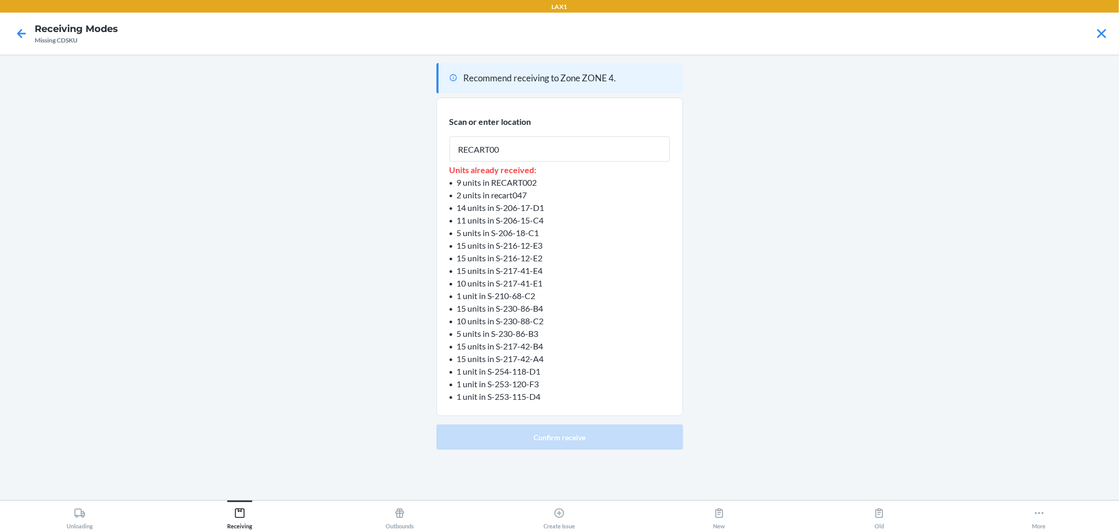
type input "RECART002"
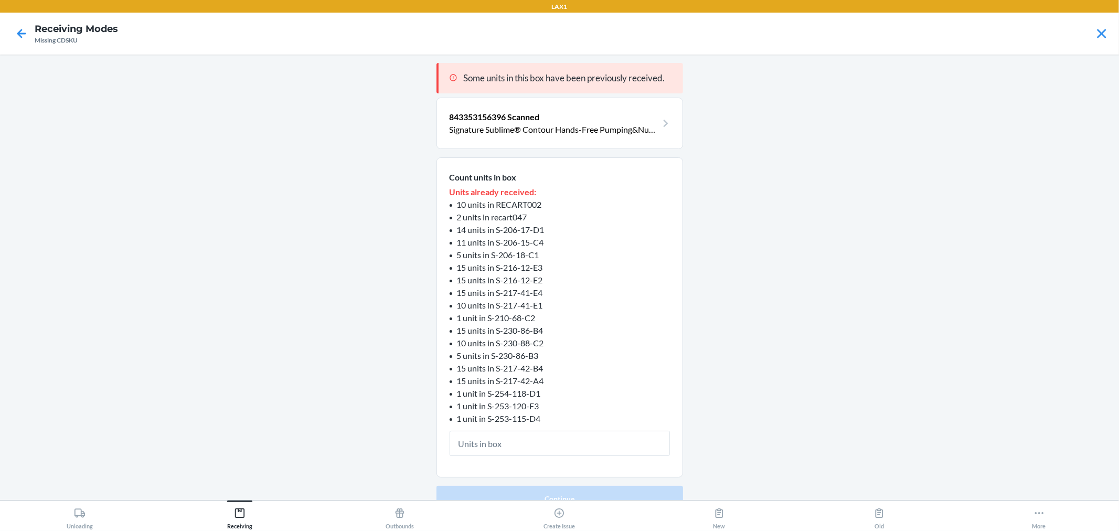
type input "1"
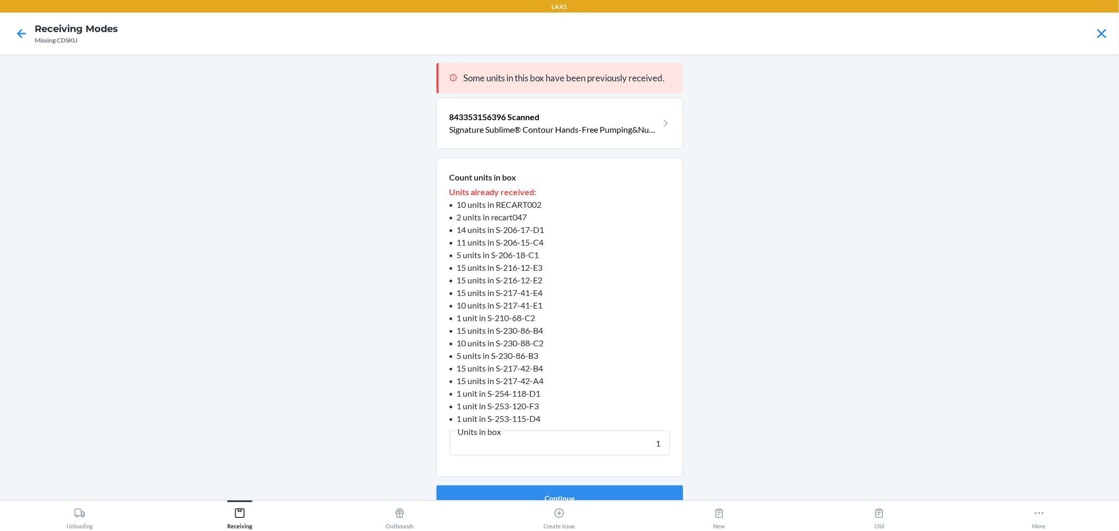
click button "Continue" at bounding box center [559, 497] width 247 height 25
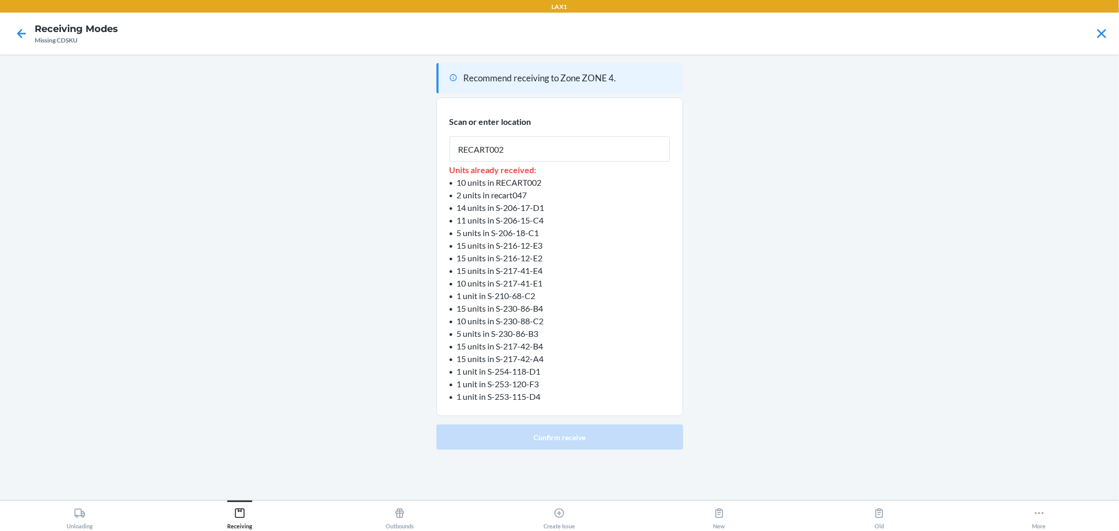
type input "RECART002"
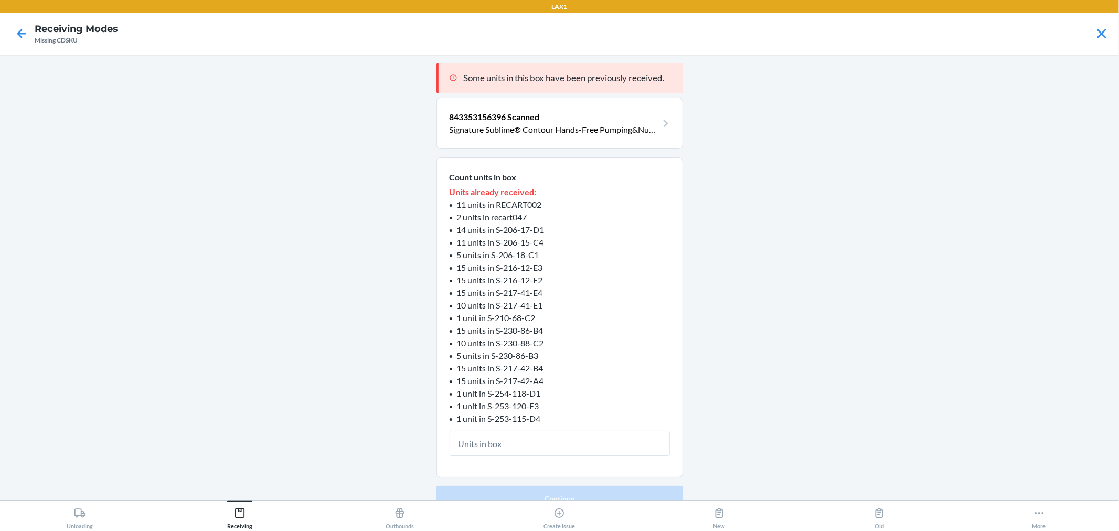
type input "1"
click button "Continue" at bounding box center [559, 498] width 247 height 25
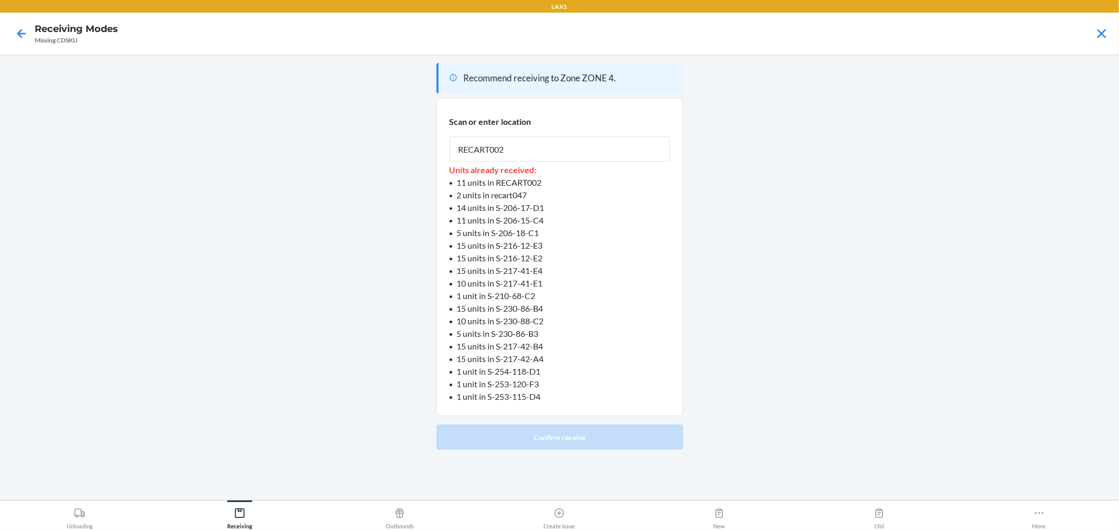
type input "RECART002"
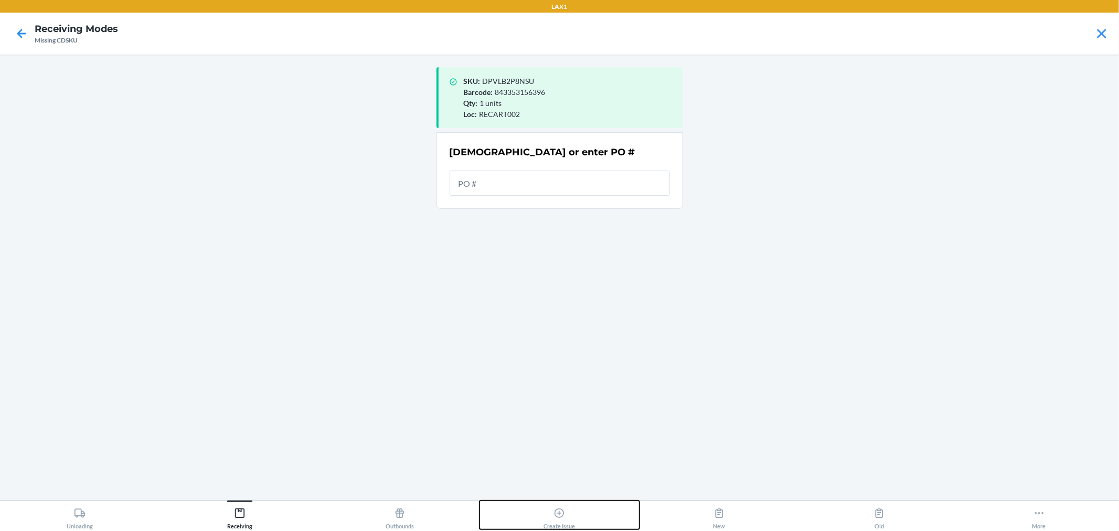
click at [555, 505] on div "Create Issue" at bounding box center [558, 516] width 31 height 26
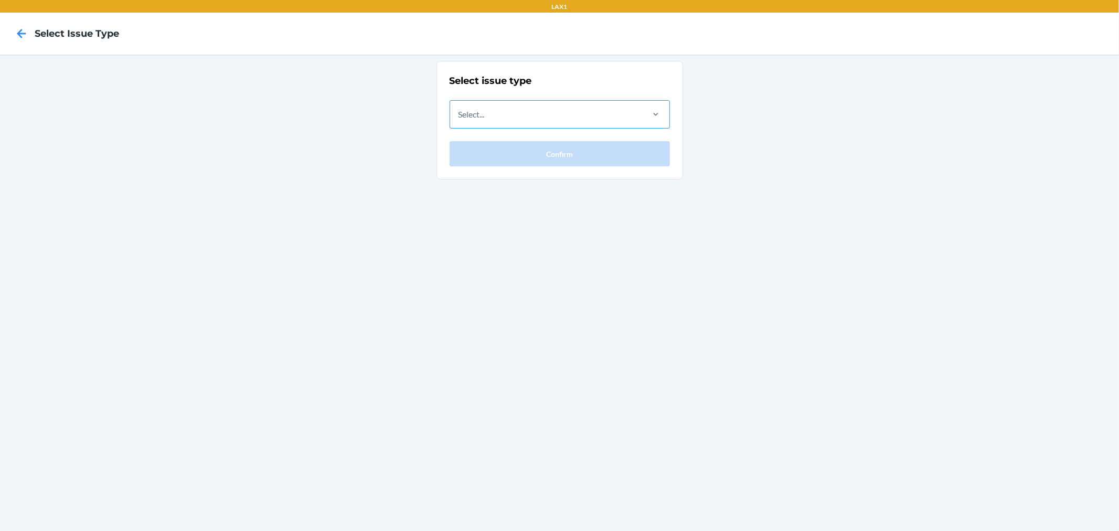
click at [548, 124] on div "Select..." at bounding box center [546, 114] width 192 height 27
click at [460, 121] on input "Select..." at bounding box center [458, 114] width 1 height 13
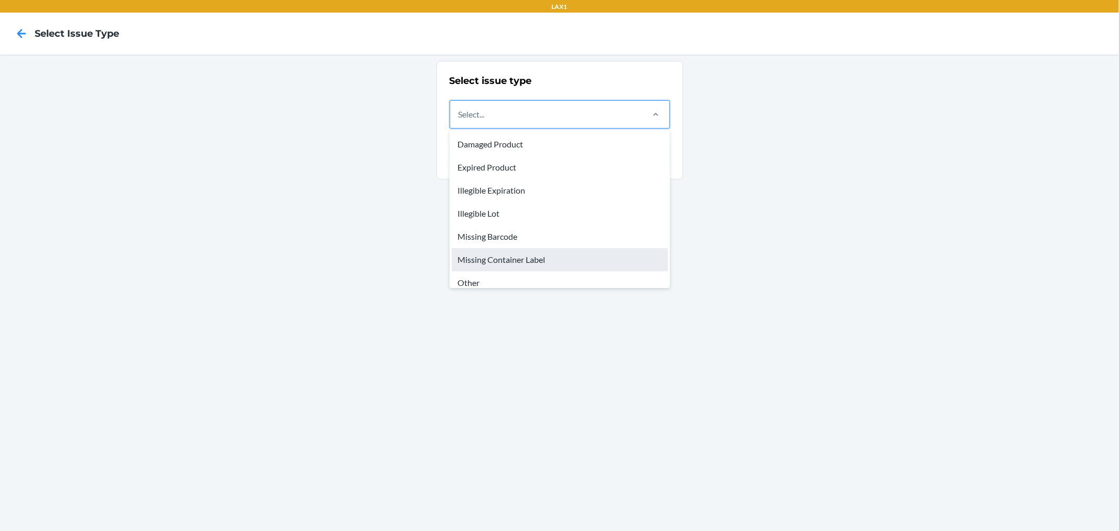
click at [532, 251] on div "Missing Container Label" at bounding box center [560, 259] width 216 height 23
click at [460, 121] on input "option Missing Container Label focused, 6 of 8. 8 results available. Use Up and…" at bounding box center [458, 114] width 1 height 13
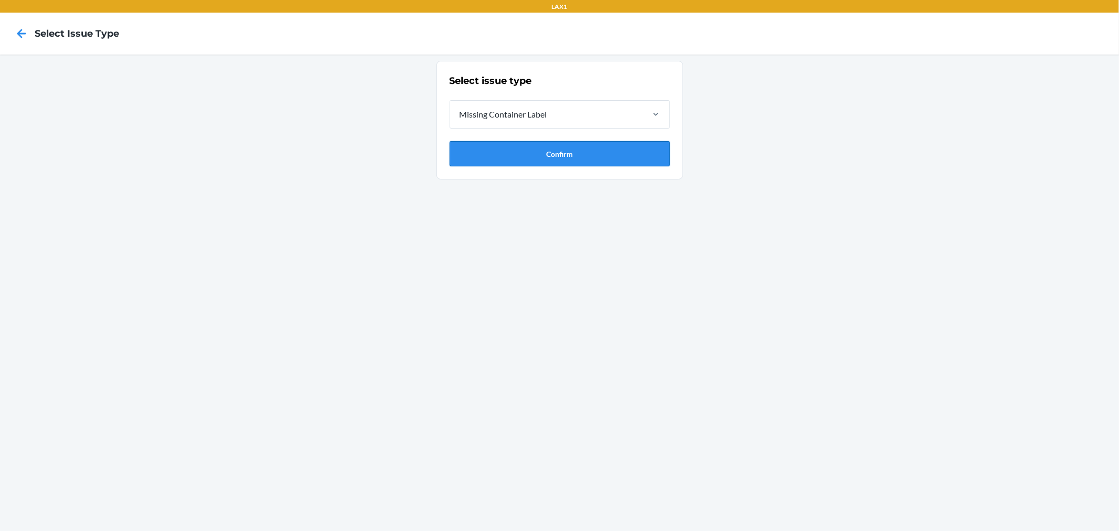
click at [551, 147] on button "Confirm" at bounding box center [560, 153] width 220 height 25
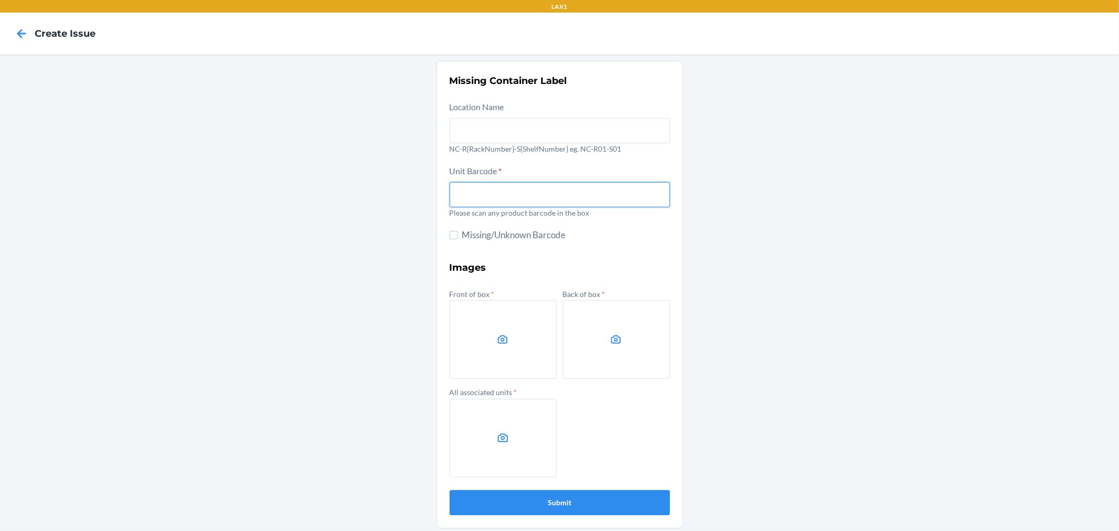
click at [604, 193] on input "text" at bounding box center [560, 194] width 220 height 25
type input "810152453063"
click at [450, 490] on button "Submit" at bounding box center [560, 502] width 220 height 25
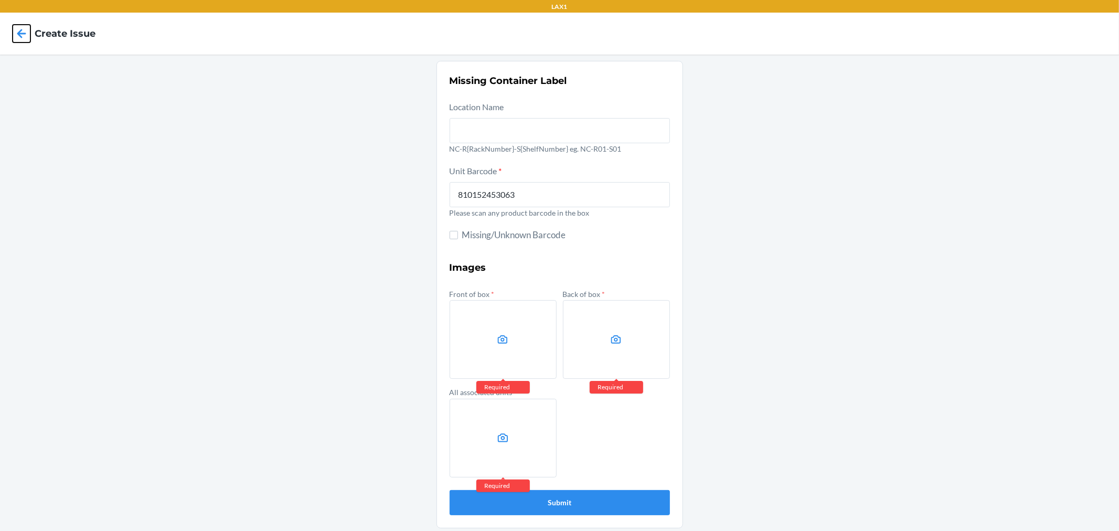
click at [29, 37] on icon at bounding box center [22, 34] width 18 height 18
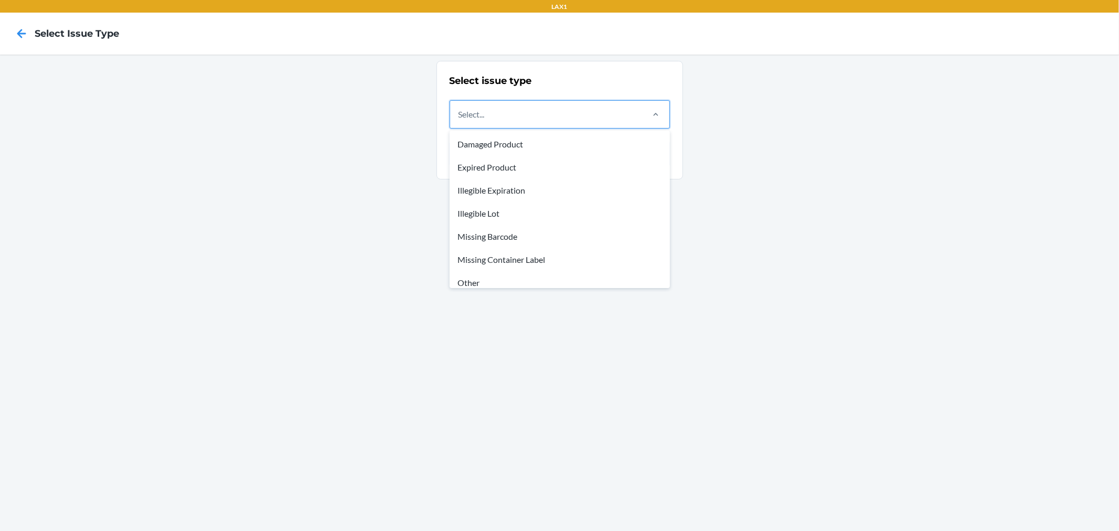
click at [567, 123] on div "Select..." at bounding box center [546, 114] width 192 height 27
click at [460, 121] on input "option Damaged Product focused, 1 of 8. 8 results available. Use Up and Down to…" at bounding box center [458, 114] width 1 height 13
click at [515, 264] on div "Missing Container Label" at bounding box center [560, 259] width 216 height 23
click at [460, 121] on input "option Missing Container Label focused, 6 of 8. 8 results available. Use Up and…" at bounding box center [458, 114] width 1 height 13
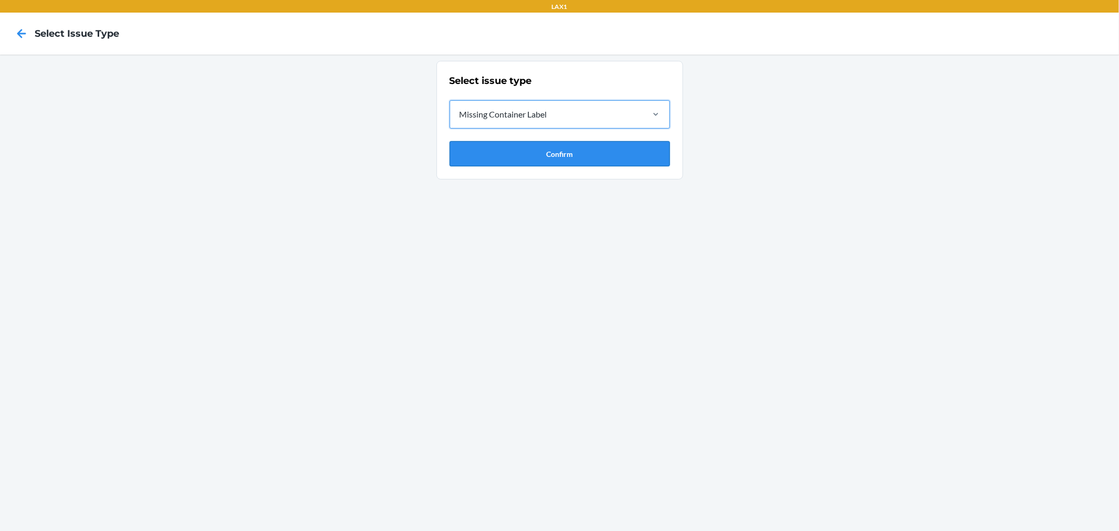
click at [507, 165] on button "Confirm" at bounding box center [560, 153] width 220 height 25
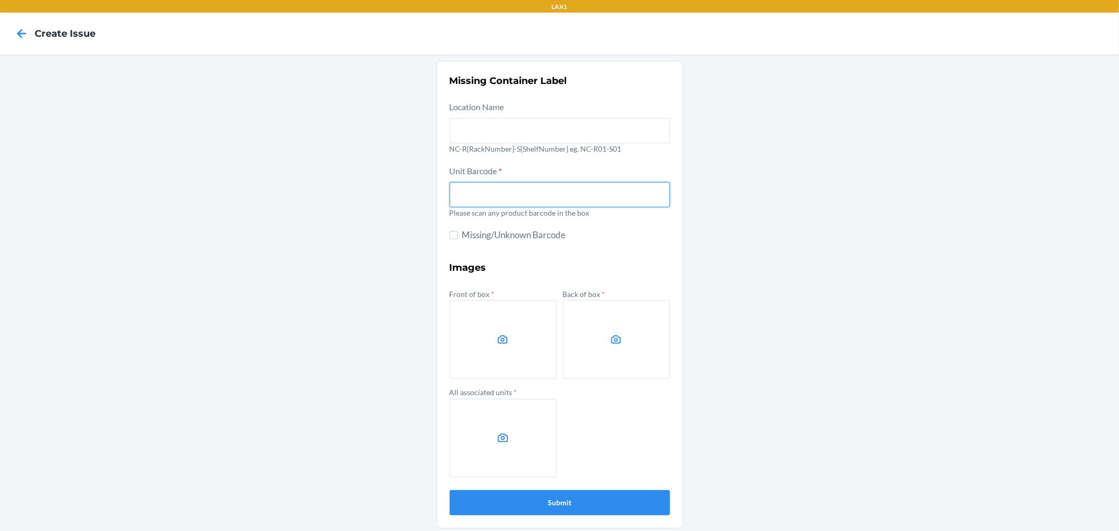
click at [511, 185] on input "text" at bounding box center [560, 194] width 220 height 25
type input "810152453063"
click at [450, 490] on button "Submit" at bounding box center [560, 502] width 220 height 25
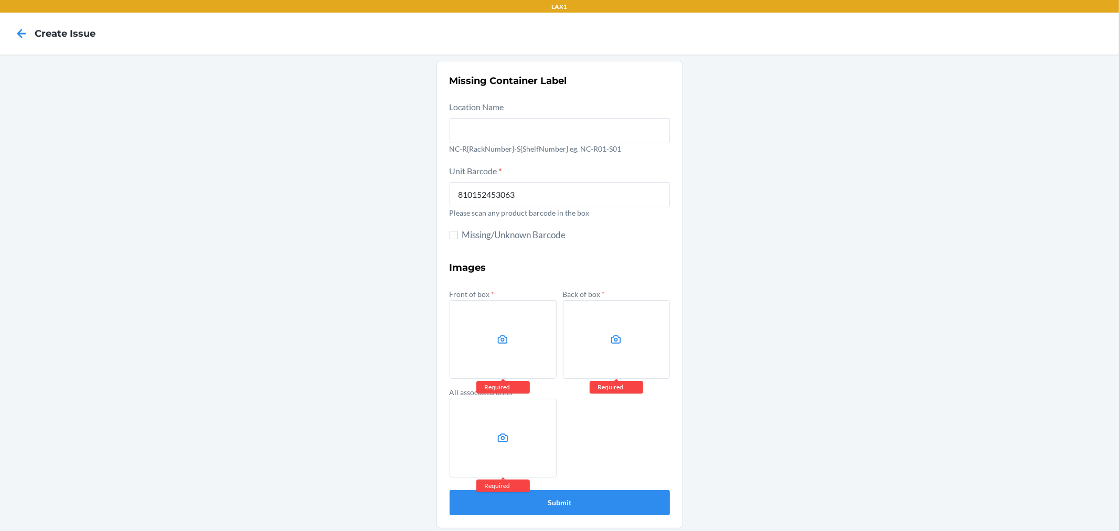
click at [968, 207] on div "Missing Container Label Location Name NC-R{RackNumber}-S{ShelfNumber} eg. NC-R0…" at bounding box center [559, 295] width 1119 height 480
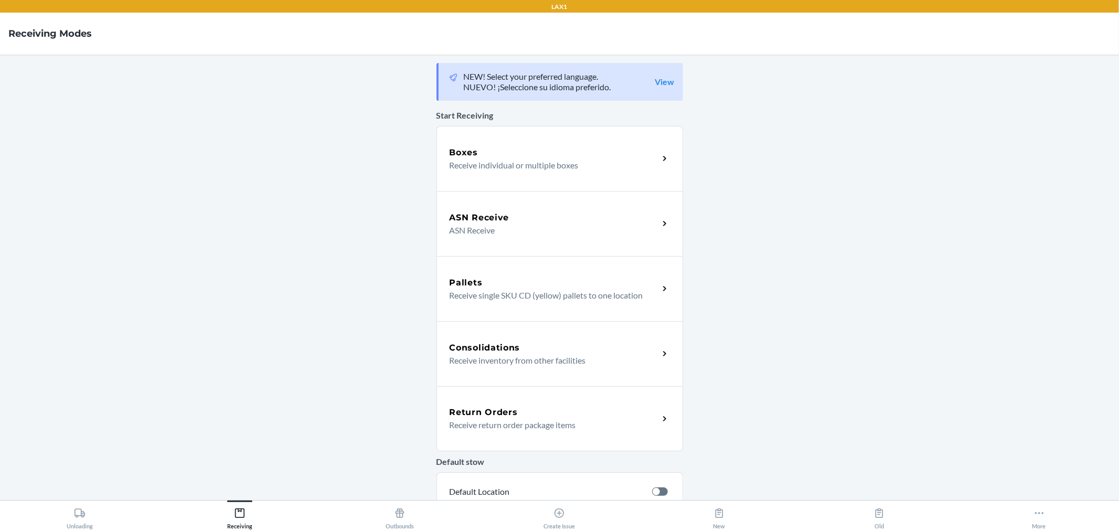
click at [538, 170] on p "Receive individual or multiple boxes" at bounding box center [550, 165] width 201 height 13
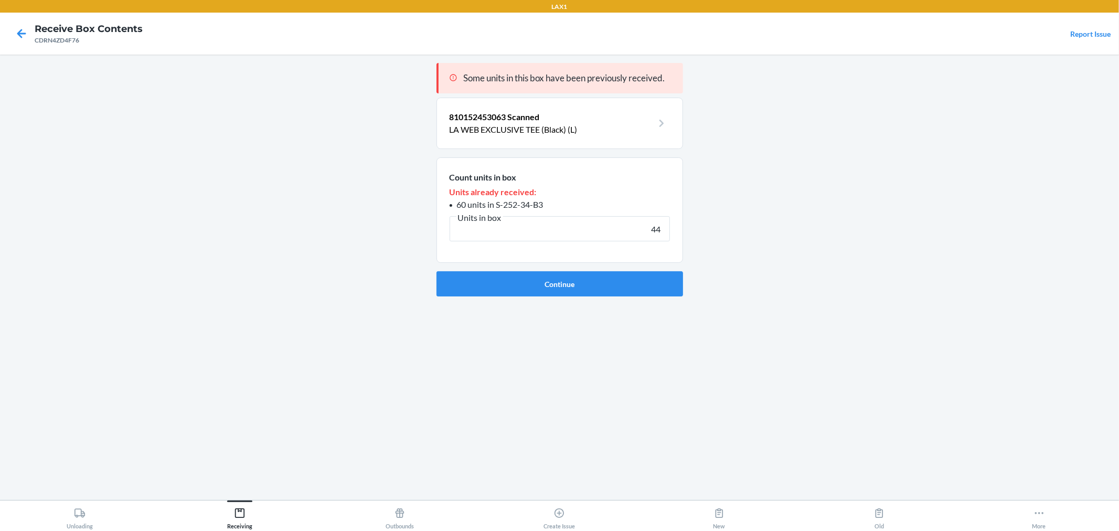
type input "44"
click at [436, 271] on button "Continue" at bounding box center [559, 283] width 247 height 25
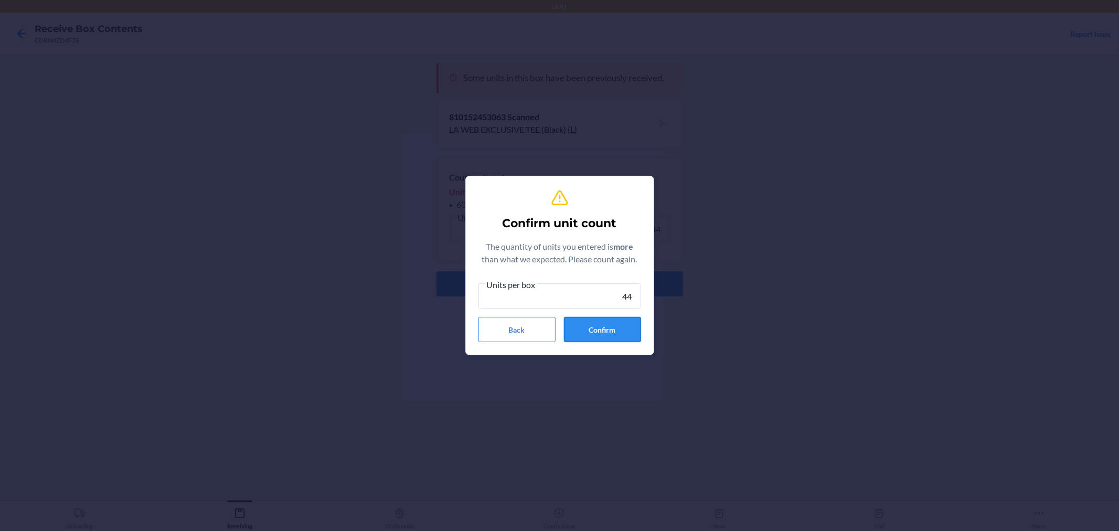
type input "44"
click at [615, 332] on button "Confirm" at bounding box center [602, 329] width 77 height 25
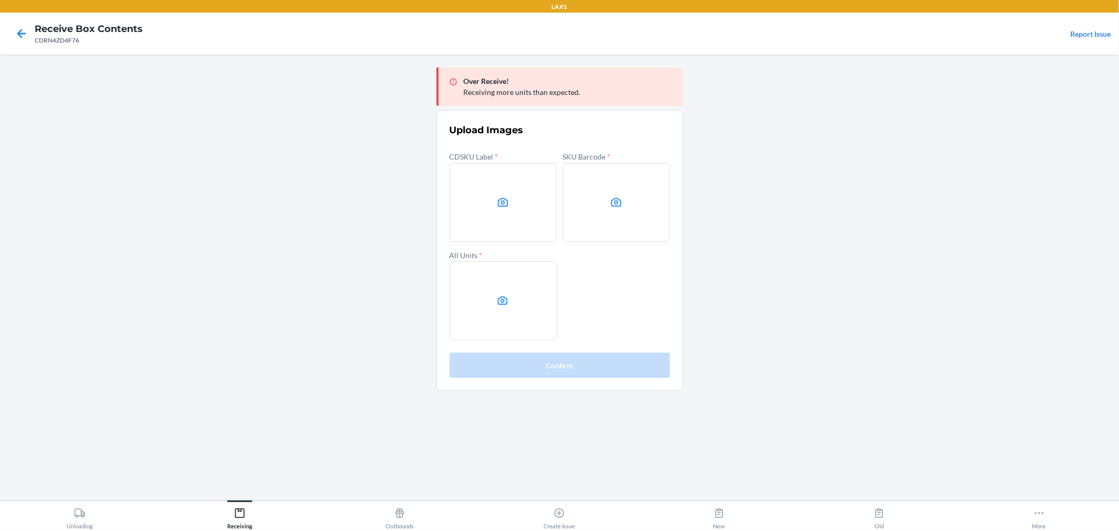
drag, startPoint x: 877, startPoint y: 161, endPoint x: 850, endPoint y: 161, distance: 26.8
click at [877, 161] on main "Over Receive! Receiving more units than expected. Upload Images CDSKU Label * S…" at bounding box center [559, 277] width 1119 height 445
drag, startPoint x: 1010, startPoint y: 253, endPoint x: 969, endPoint y: 266, distance: 42.8
click at [1010, 253] on main "Over Receive! Receiving more units than expected. Upload Images CDSKU Label * S…" at bounding box center [559, 277] width 1119 height 445
click at [489, 219] on label at bounding box center [503, 202] width 107 height 79
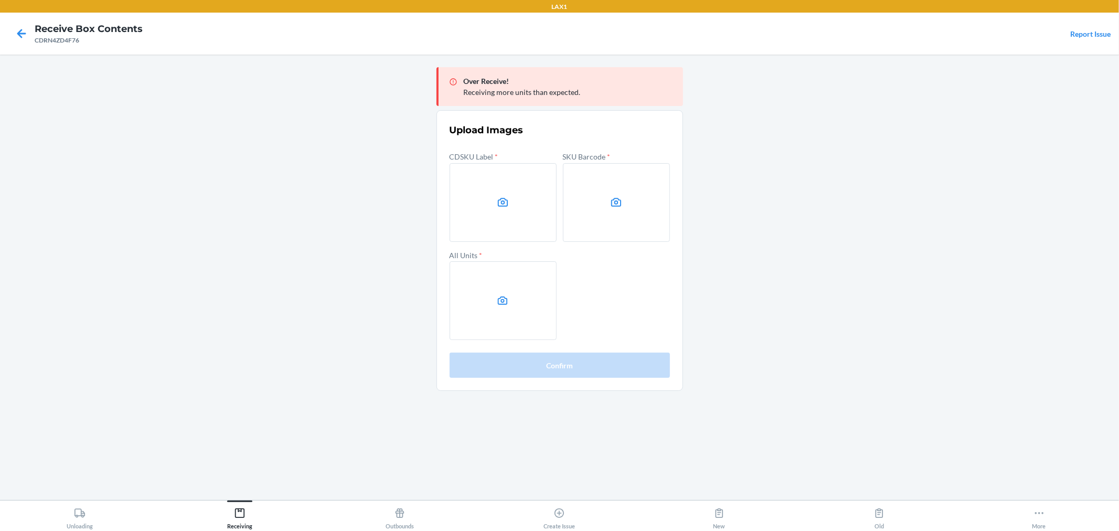
click at [0, 0] on input "file" at bounding box center [0, 0] width 0 height 0
click at [601, 224] on label at bounding box center [616, 202] width 107 height 79
click at [0, 0] on input "file" at bounding box center [0, 0] width 0 height 0
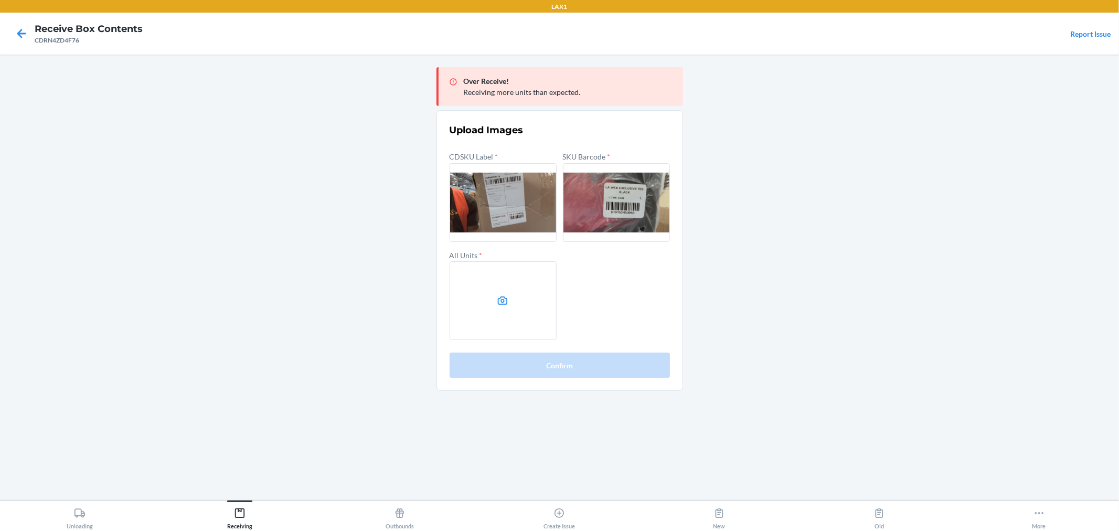
click at [478, 287] on label at bounding box center [503, 300] width 107 height 79
click at [0, 0] on input "file" at bounding box center [0, 0] width 0 height 0
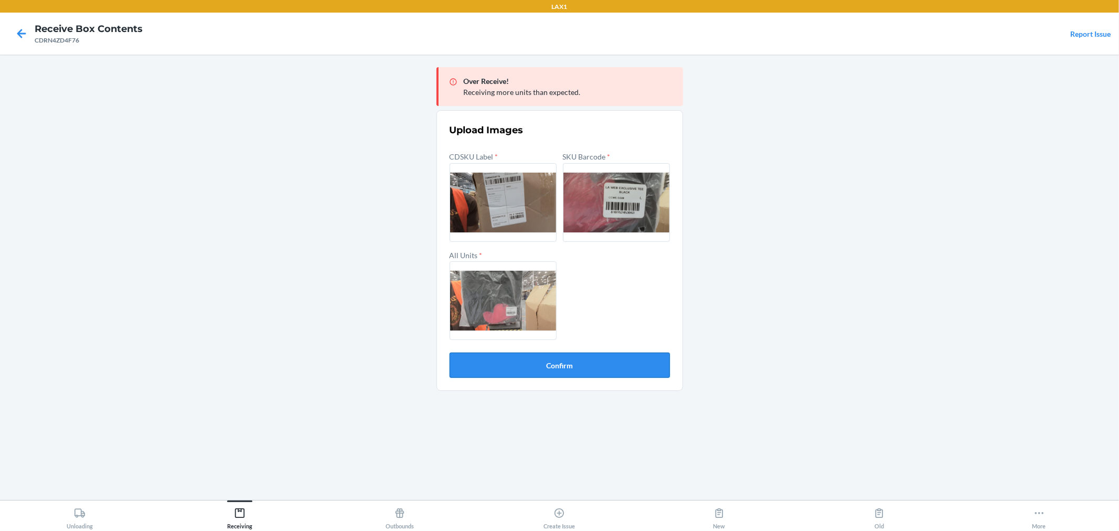
click at [464, 368] on button "Confirm" at bounding box center [560, 365] width 220 height 25
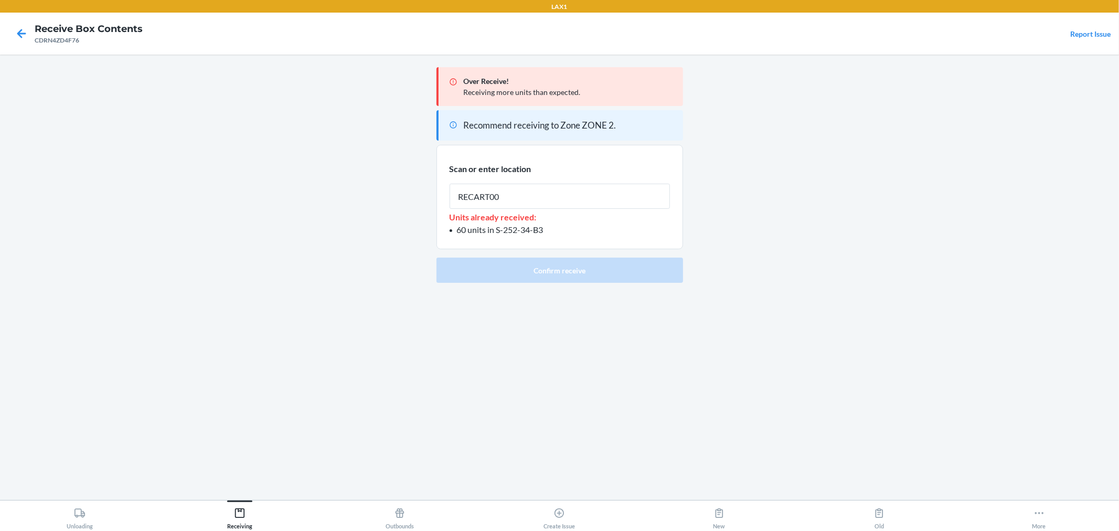
type input "RECART002"
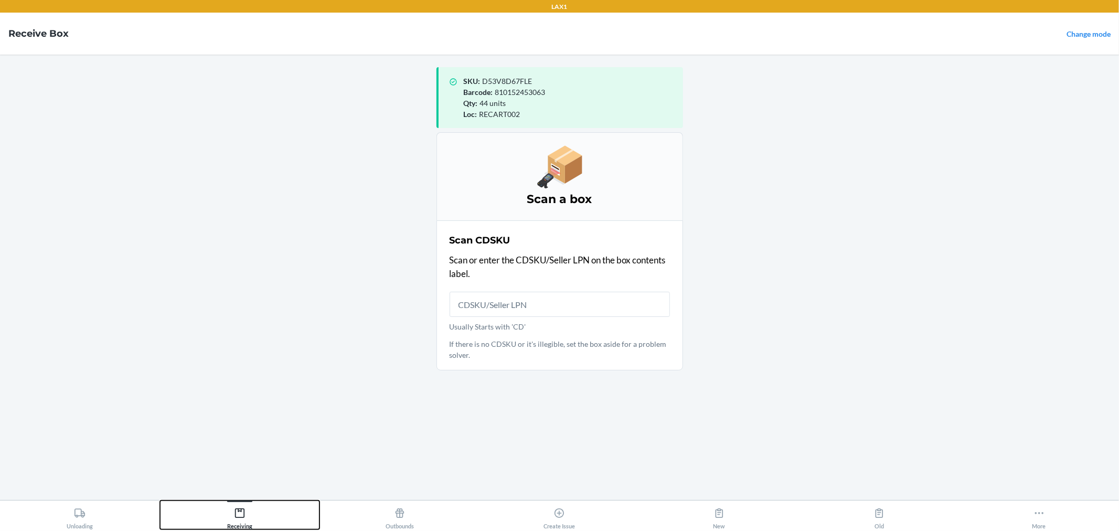
click at [232, 513] on div "Receiving" at bounding box center [239, 516] width 25 height 26
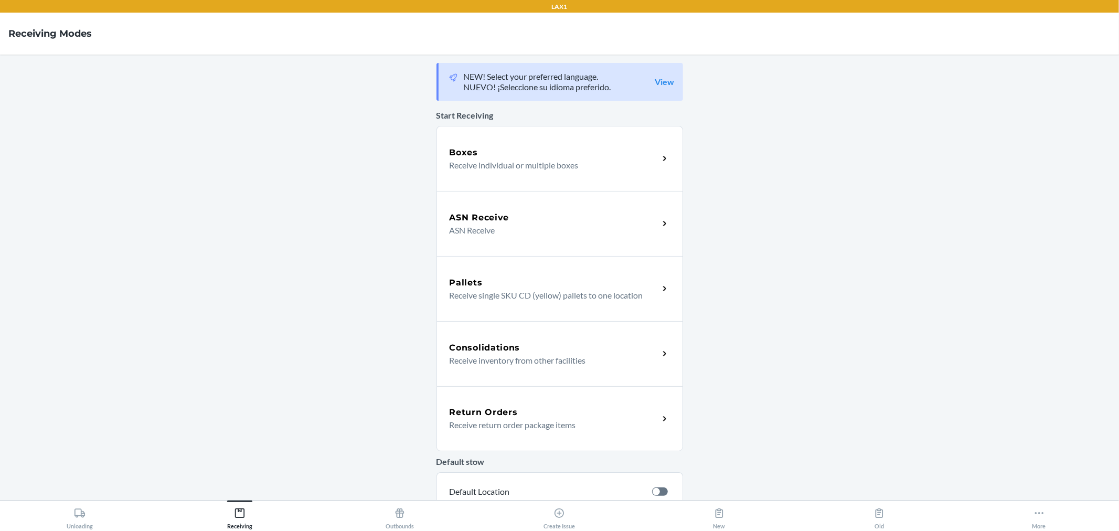
click at [526, 242] on div "ASN Receive ASN Receive" at bounding box center [559, 223] width 247 height 65
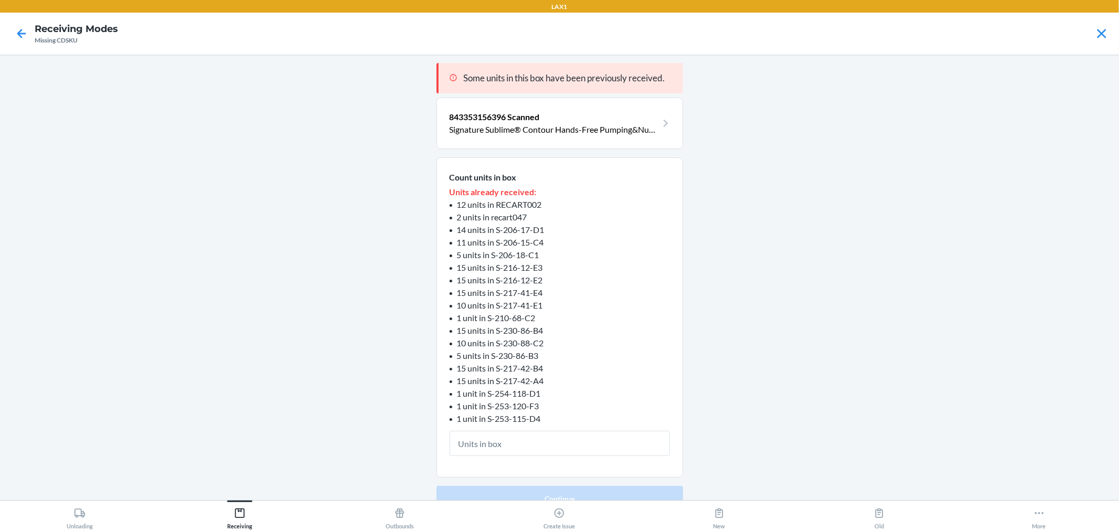
type input "1"
click button "Continue" at bounding box center [559, 498] width 247 height 25
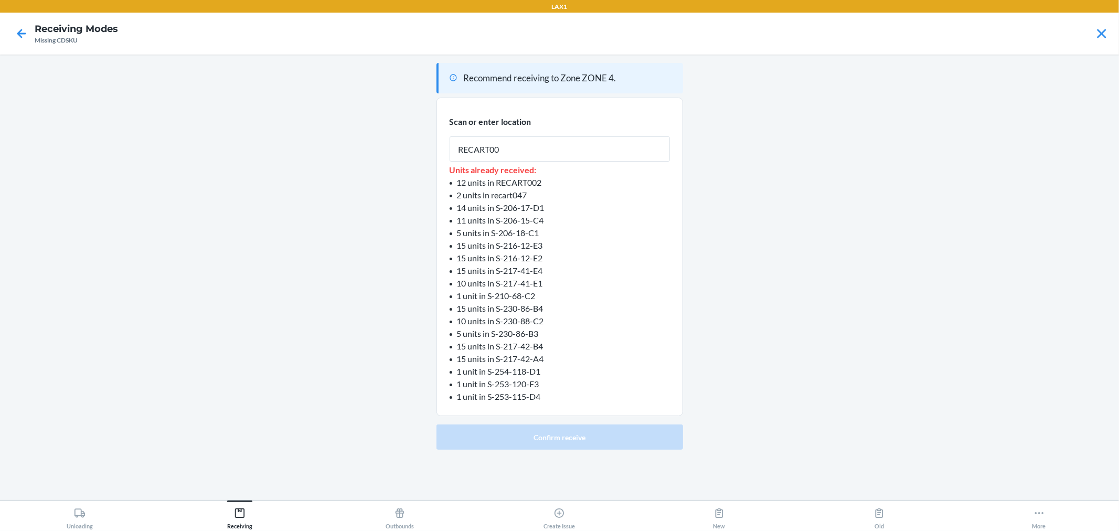
type input "RECART002"
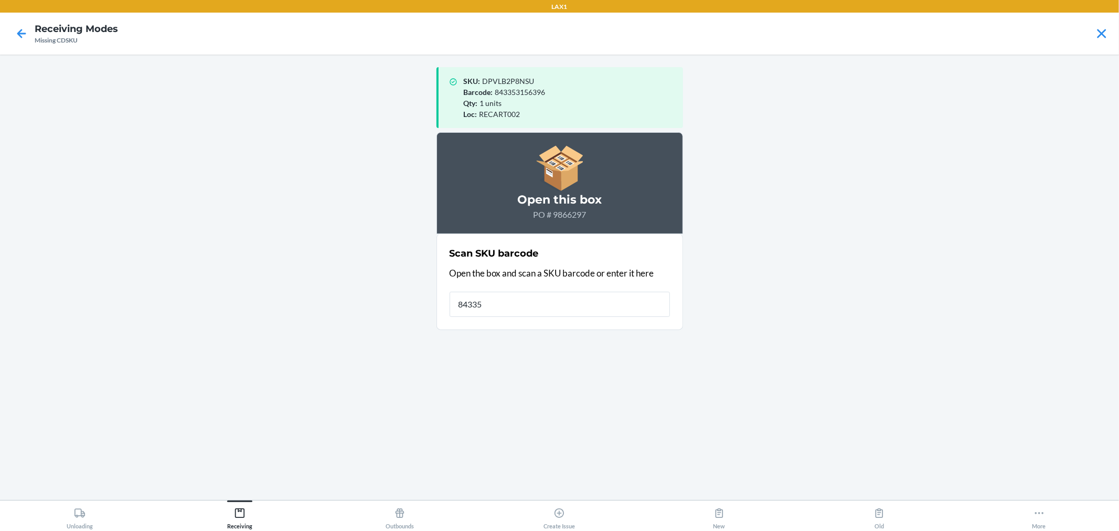
type input "843353"
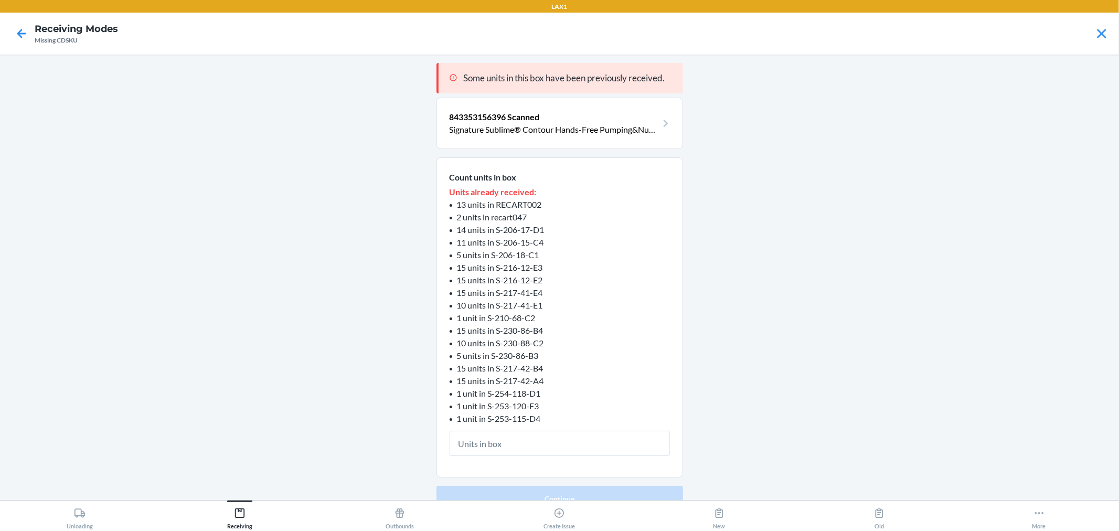
type input "1"
click button "Continue" at bounding box center [559, 498] width 247 height 25
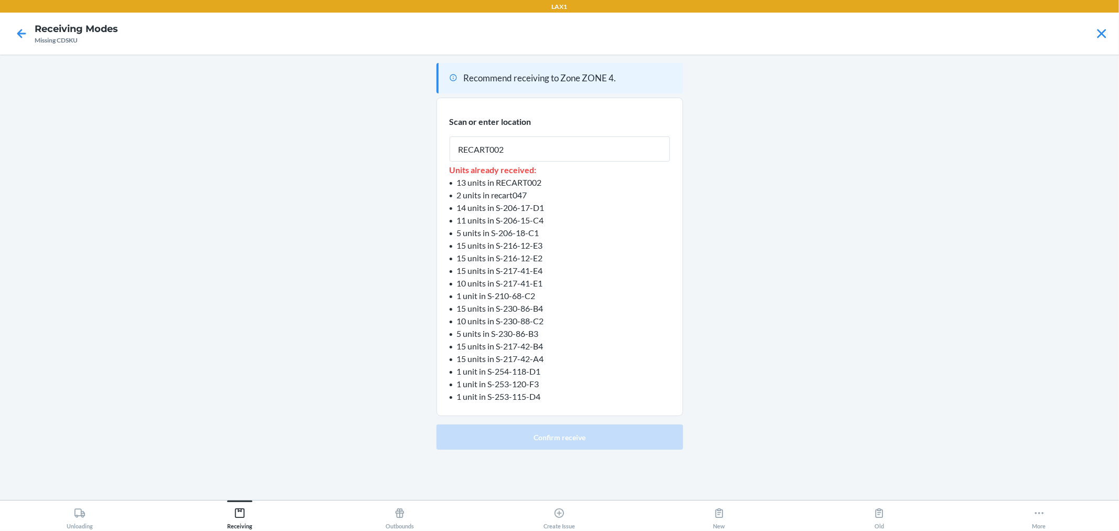
type input "RECART002"
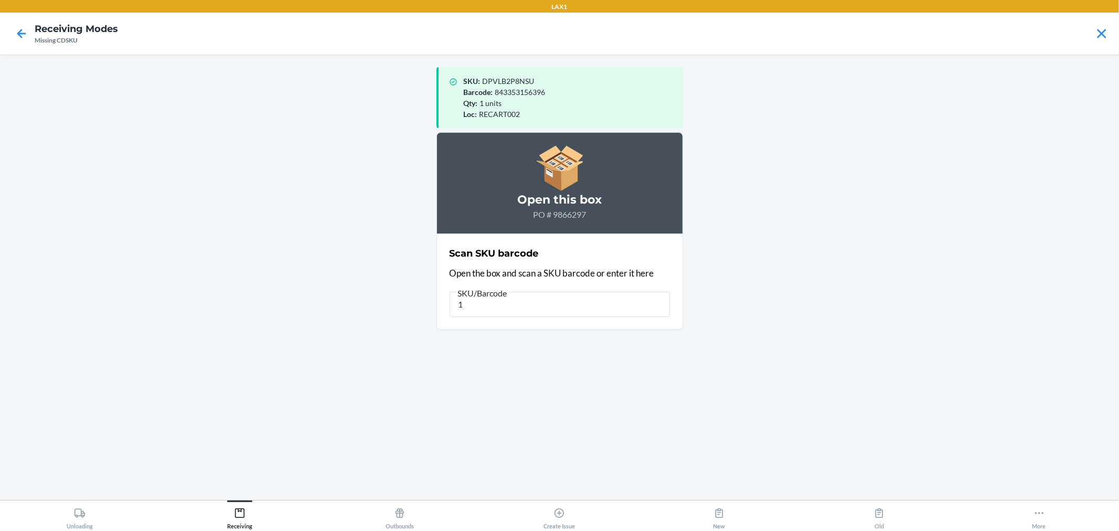
type input "17"
click at [606, 298] on input "17" at bounding box center [560, 304] width 220 height 25
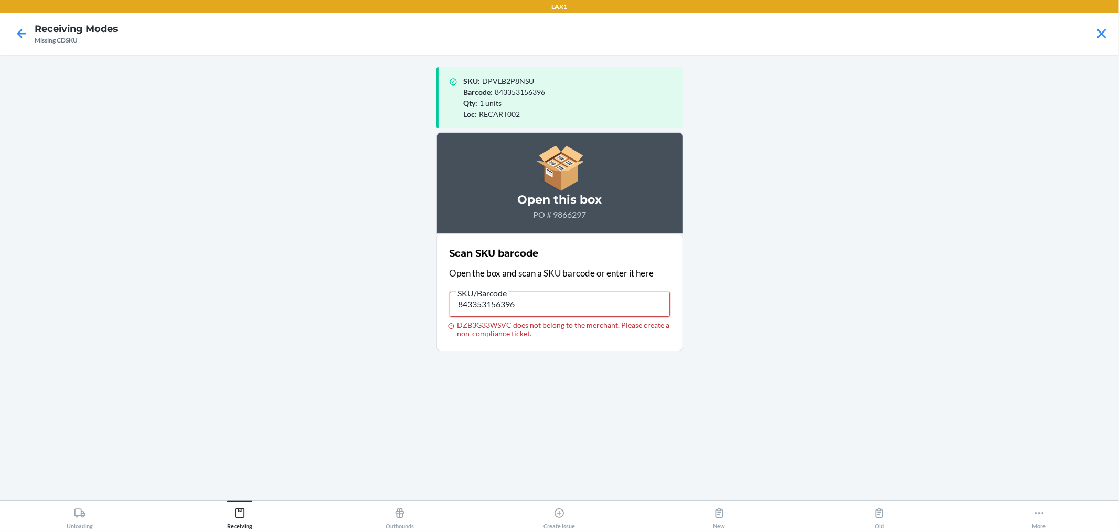
type input "843353156396"
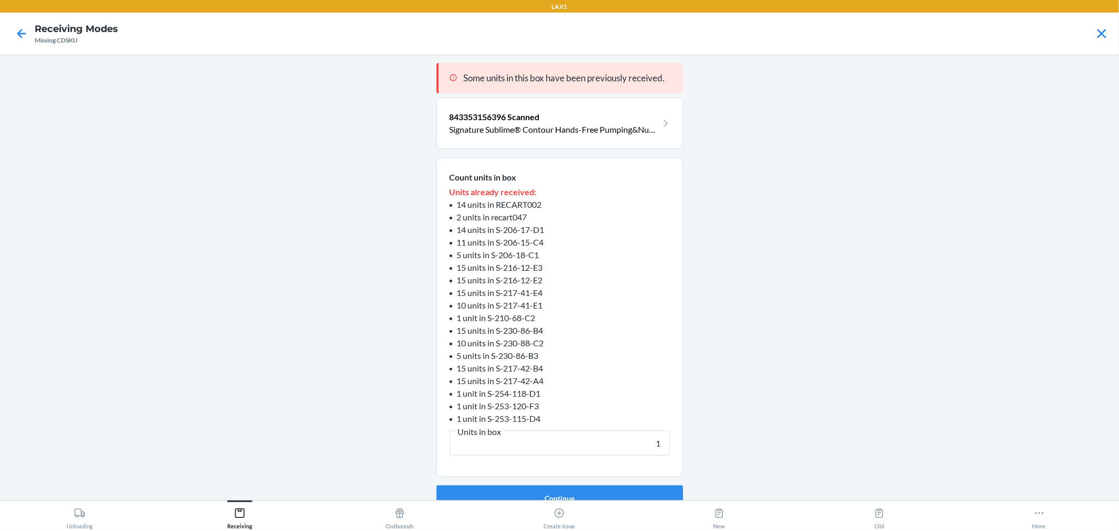
type input "17"
click button "Continue" at bounding box center [559, 497] width 247 height 25
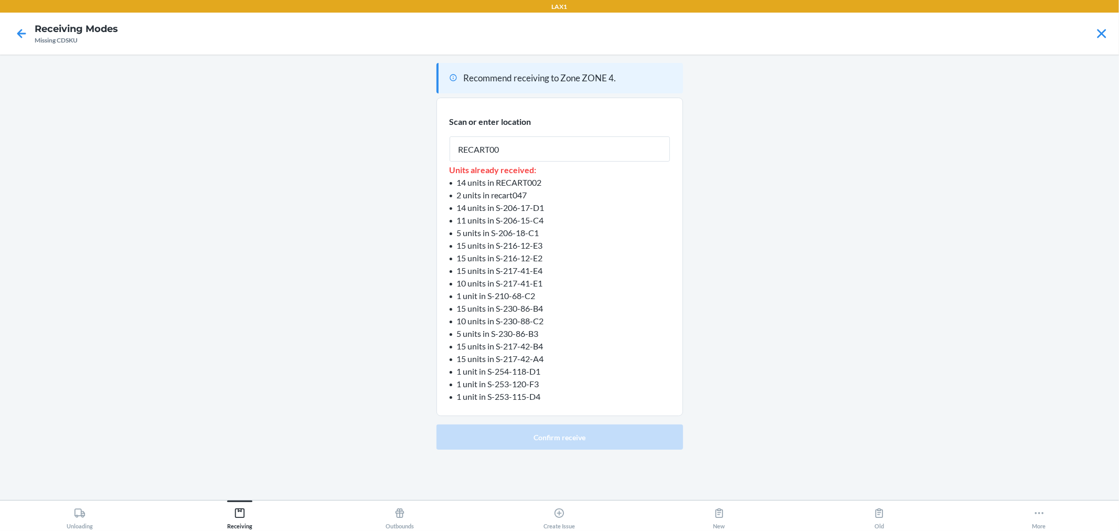
type input "RECART002"
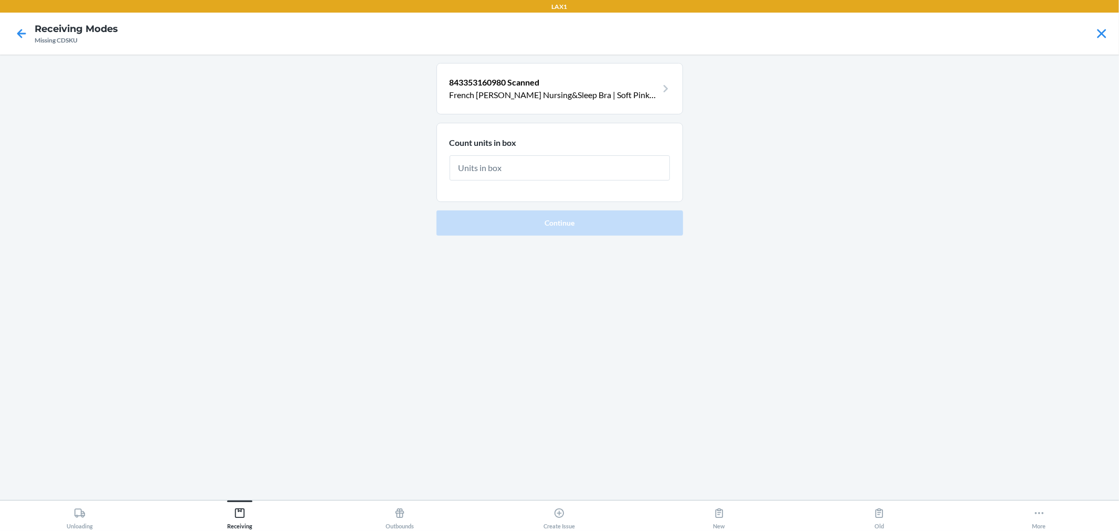
type input "1"
click button "Continue" at bounding box center [559, 222] width 247 height 25
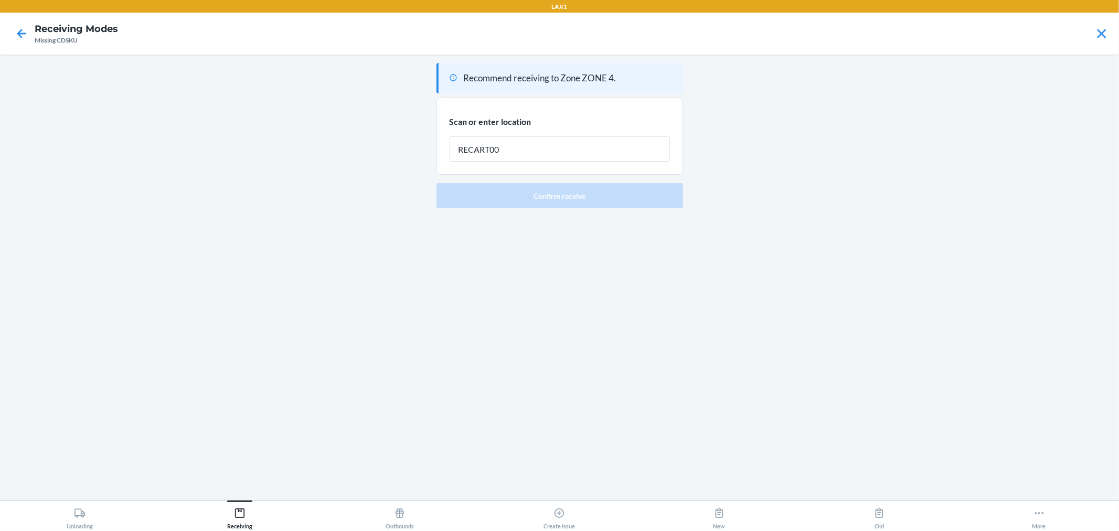
type input "RECART002"
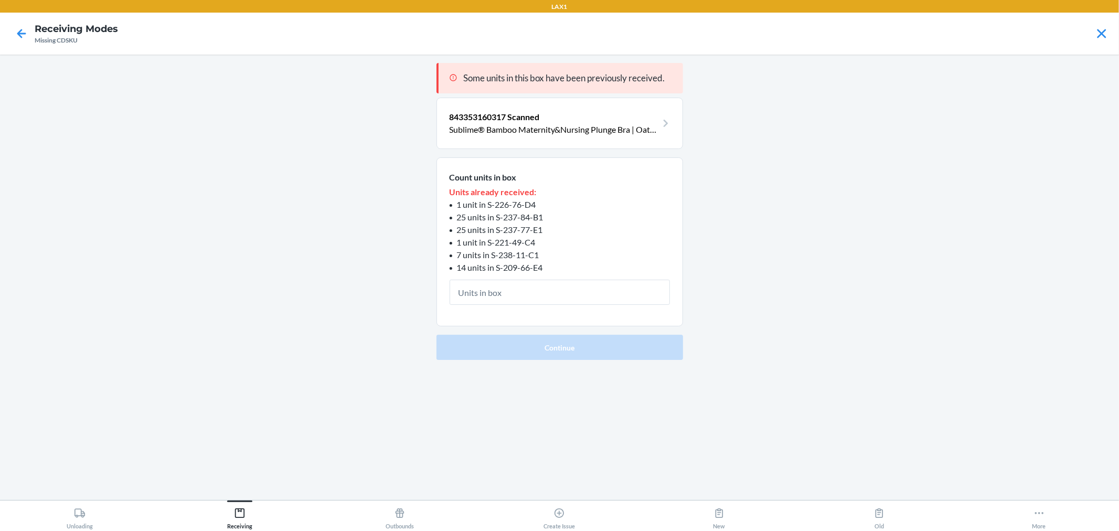
type input "1"
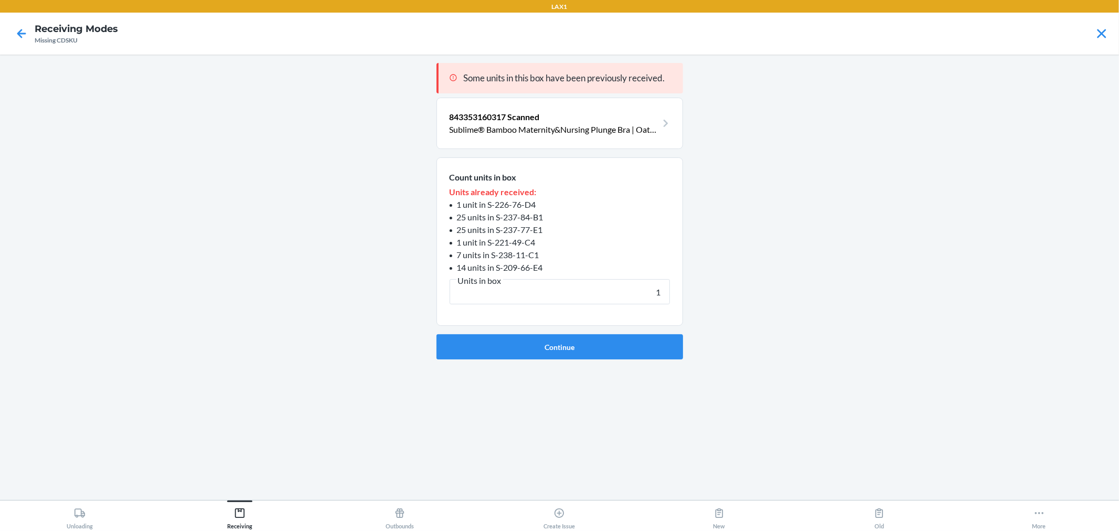
click button "Continue" at bounding box center [559, 346] width 247 height 25
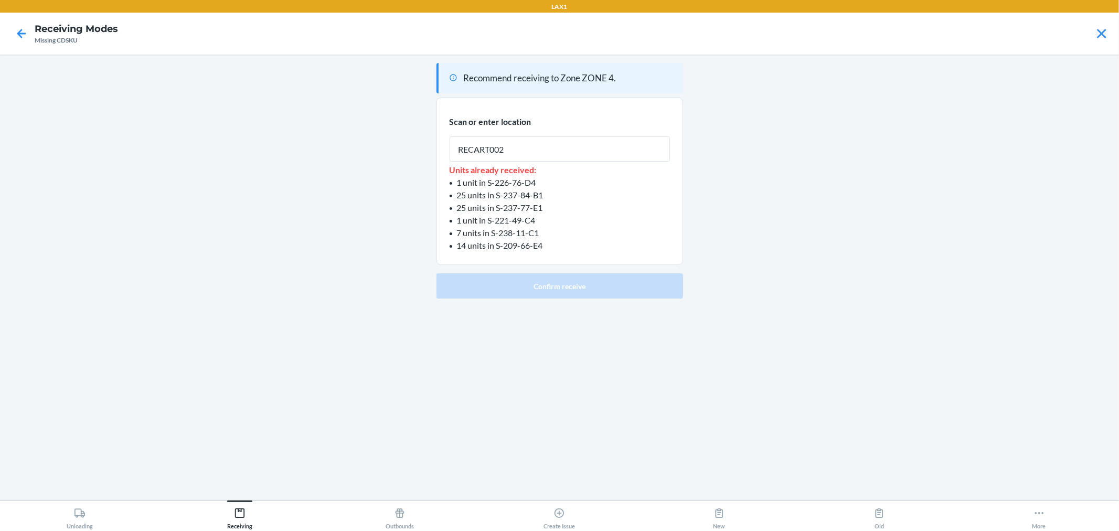
type input "RECART002"
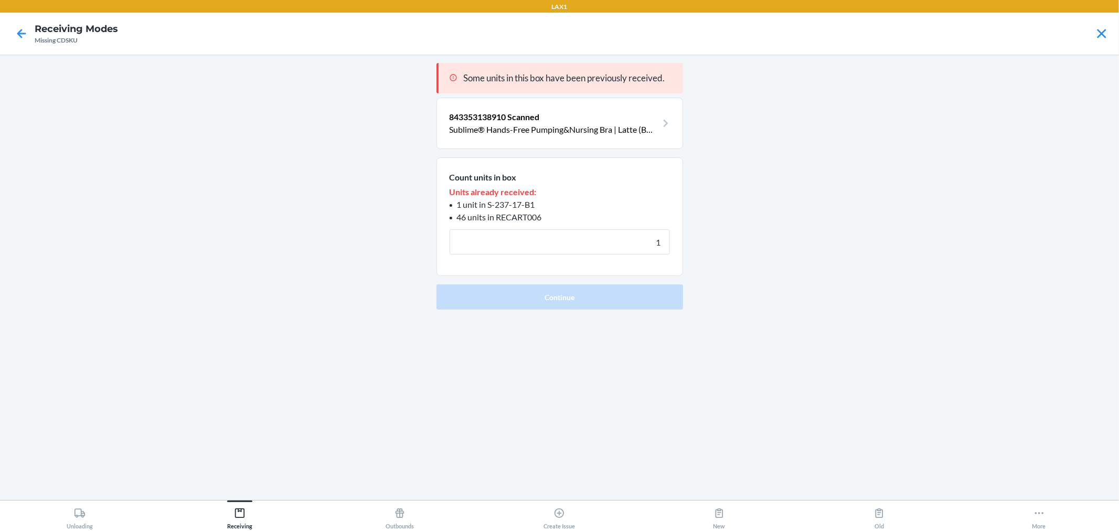
type input "1"
click at [436, 284] on button "Continue" at bounding box center [559, 296] width 247 height 25
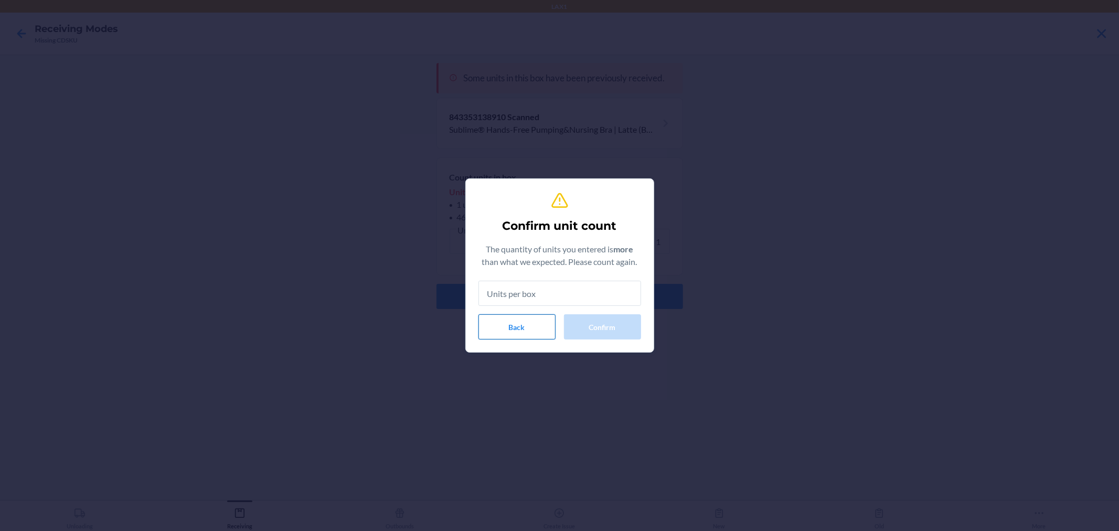
click at [496, 327] on button "Back" at bounding box center [516, 326] width 77 height 25
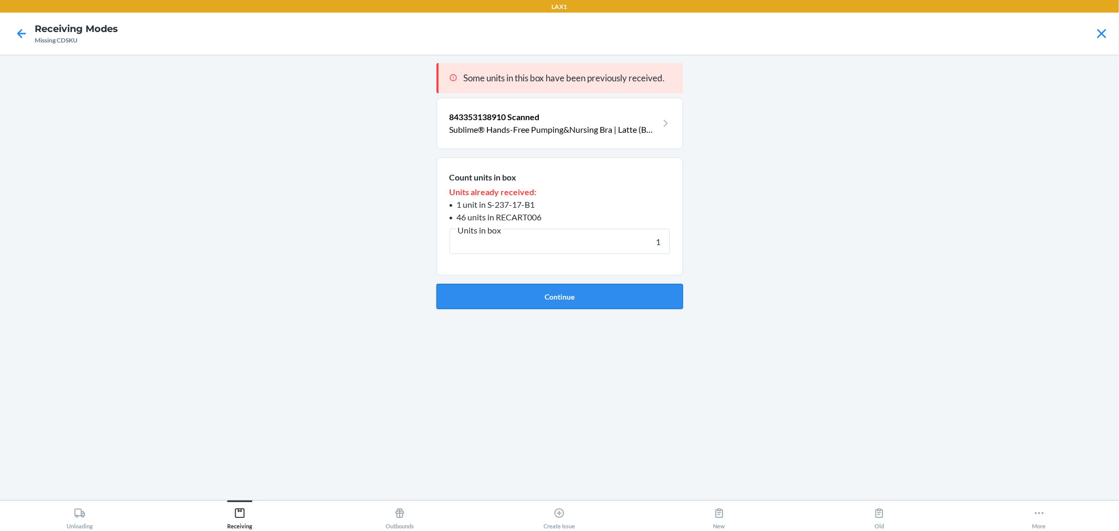
click at [605, 290] on button "Continue" at bounding box center [559, 296] width 247 height 25
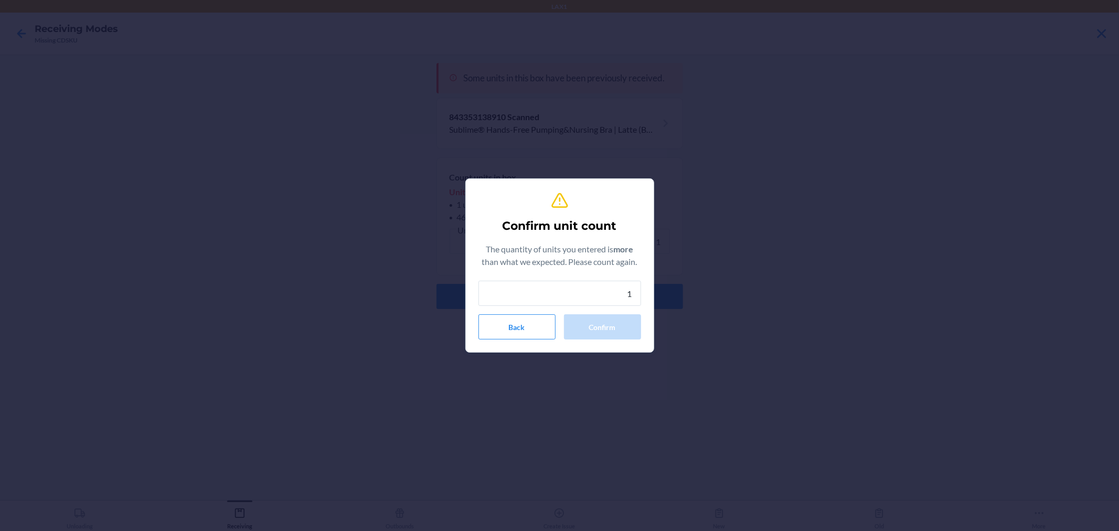
type input "1"
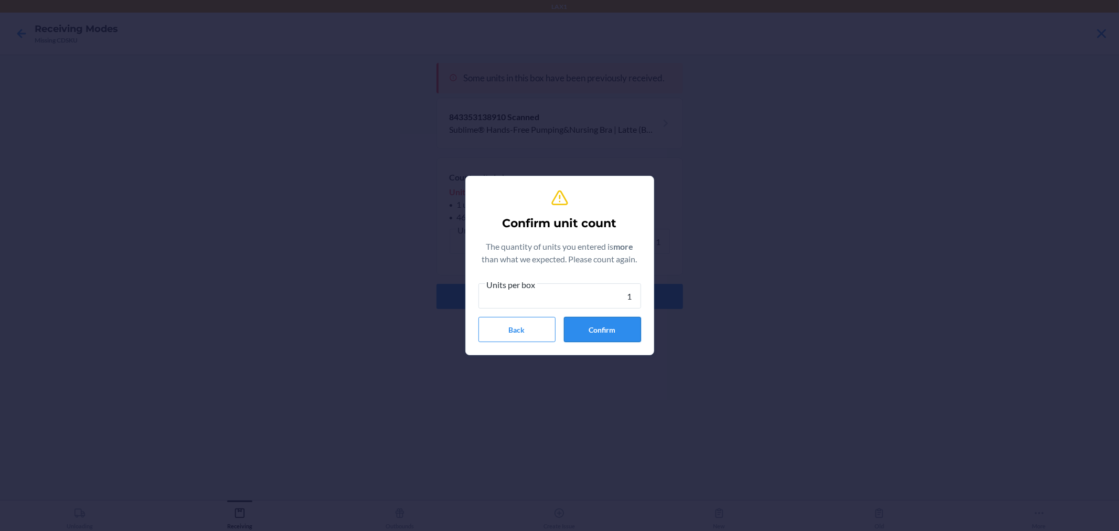
click at [610, 327] on button "Confirm" at bounding box center [602, 329] width 77 height 25
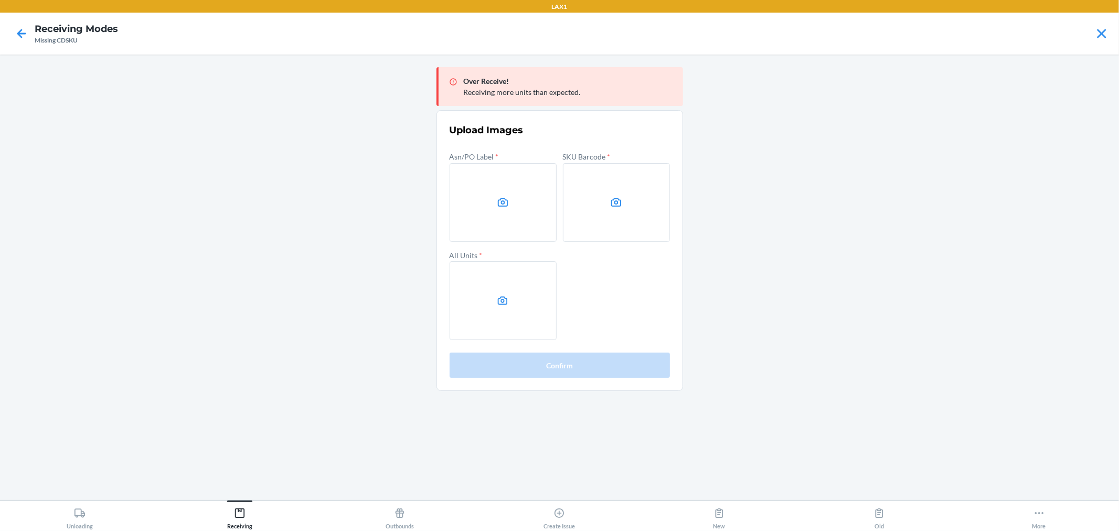
click at [945, 114] on main "Over Receive! Receiving more units than expected. Upload Images Asn/PO Label * …" at bounding box center [559, 277] width 1119 height 445
click at [494, 227] on label at bounding box center [503, 202] width 107 height 79
click at [0, 0] on input "file" at bounding box center [0, 0] width 0 height 0
click at [610, 197] on icon at bounding box center [616, 202] width 12 height 12
click at [0, 0] on input "file" at bounding box center [0, 0] width 0 height 0
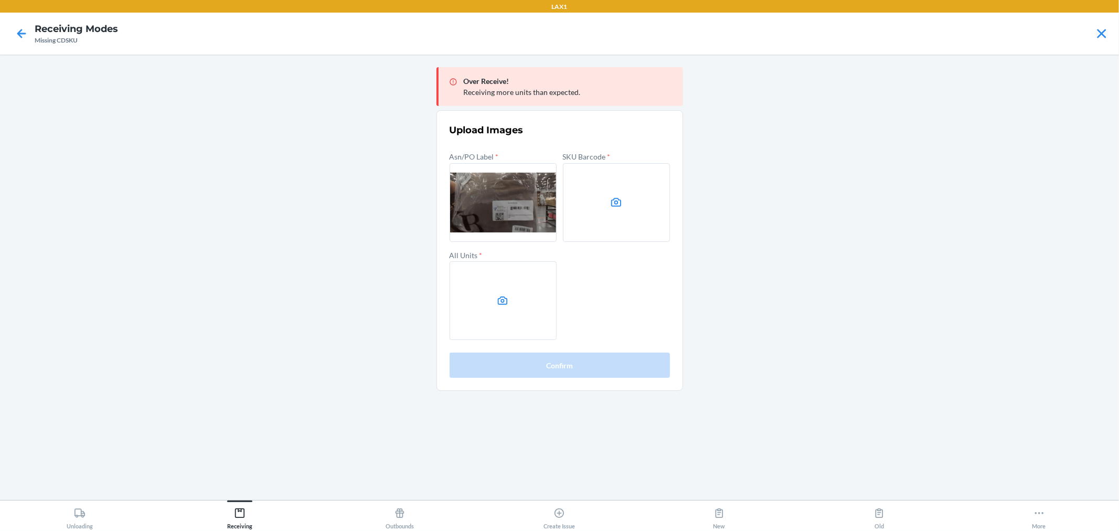
click at [473, 278] on label at bounding box center [503, 300] width 107 height 79
click at [0, 0] on input "file" at bounding box center [0, 0] width 0 height 0
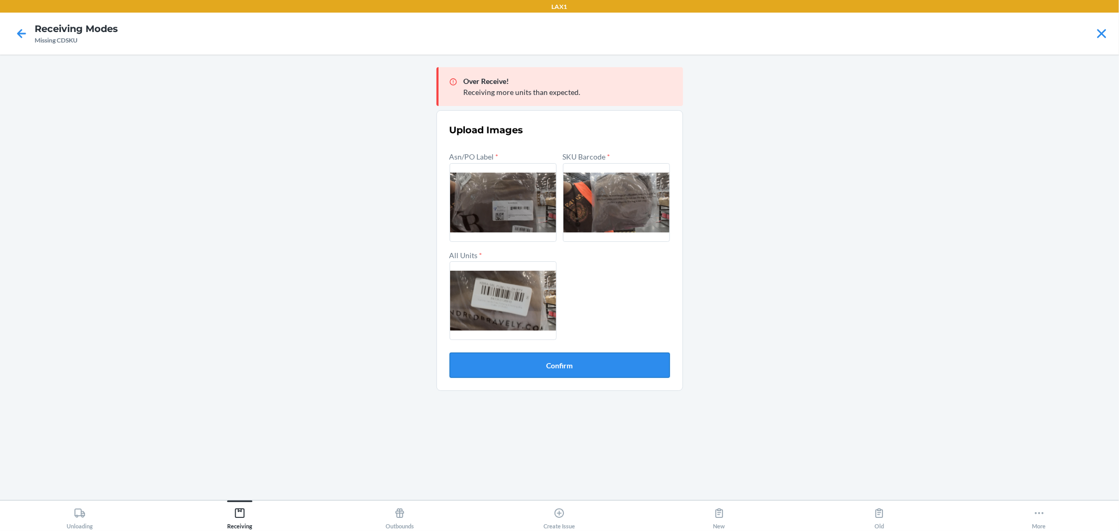
click at [530, 359] on button "Confirm" at bounding box center [560, 365] width 220 height 25
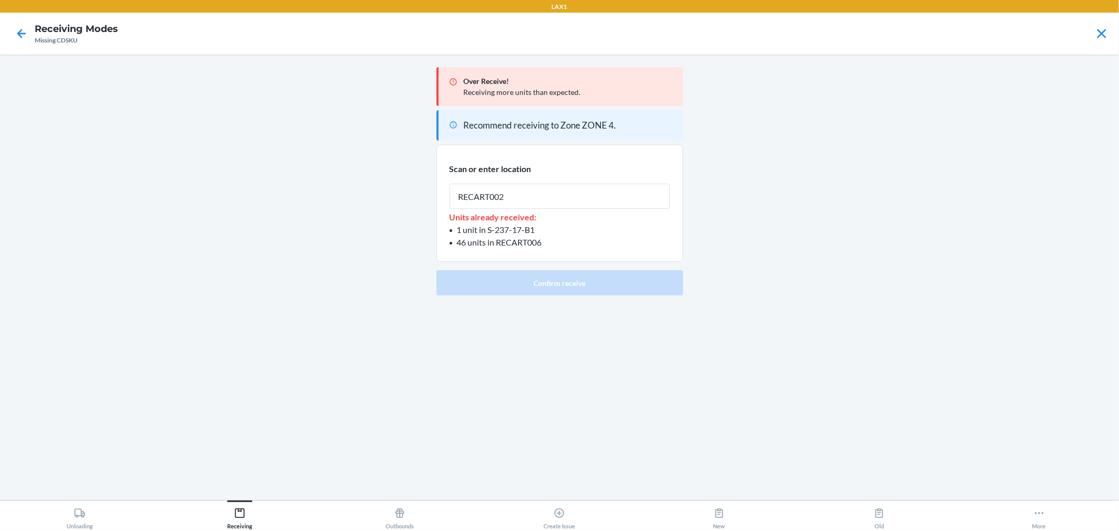
type input "RECART002"
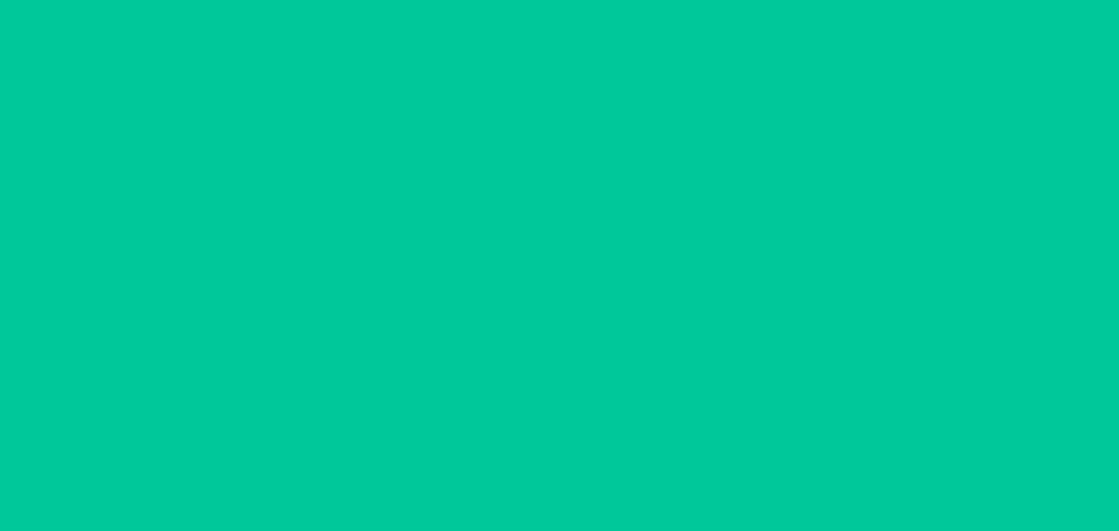
type input "1"
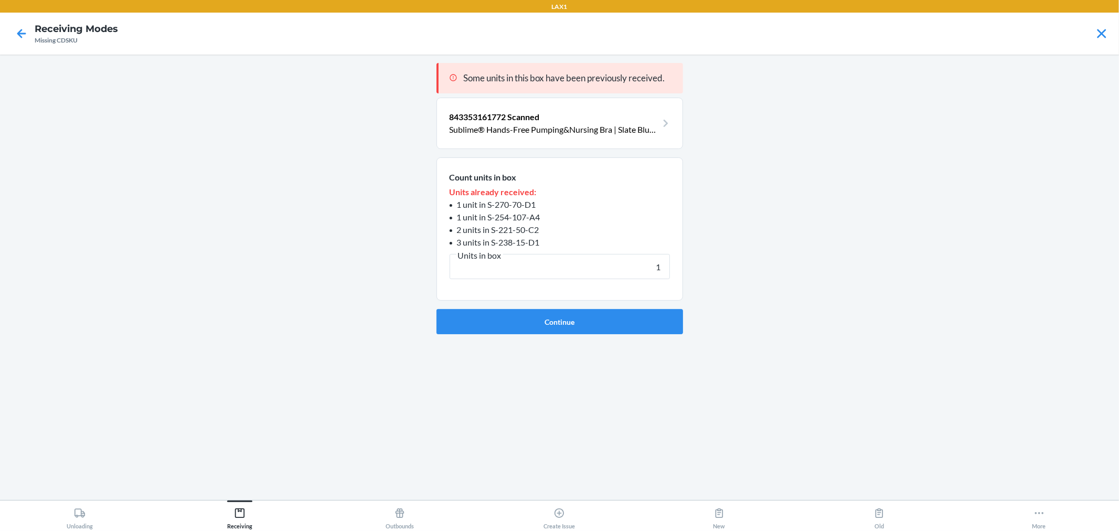
click button "Continue" at bounding box center [559, 321] width 247 height 25
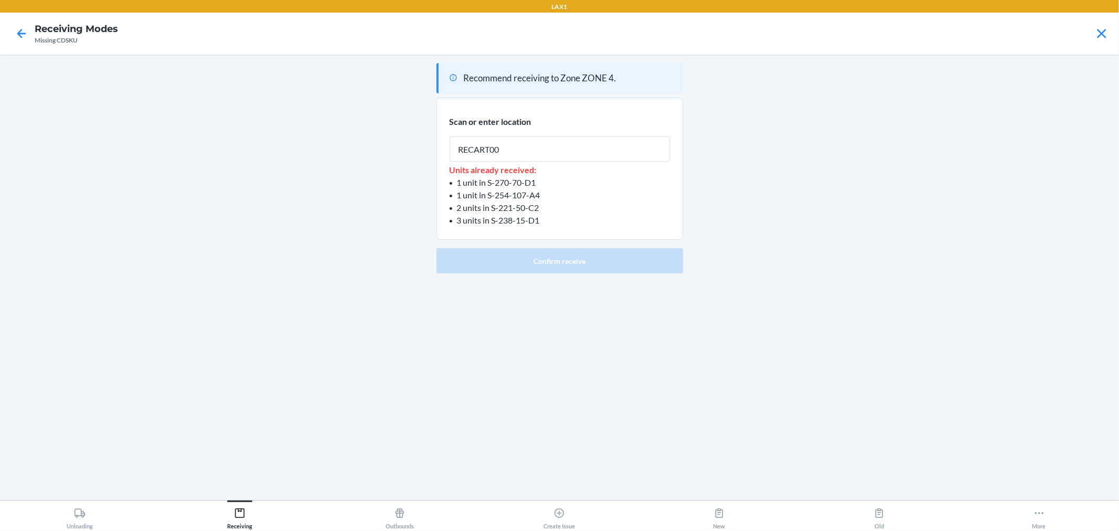
type input "RECART002"
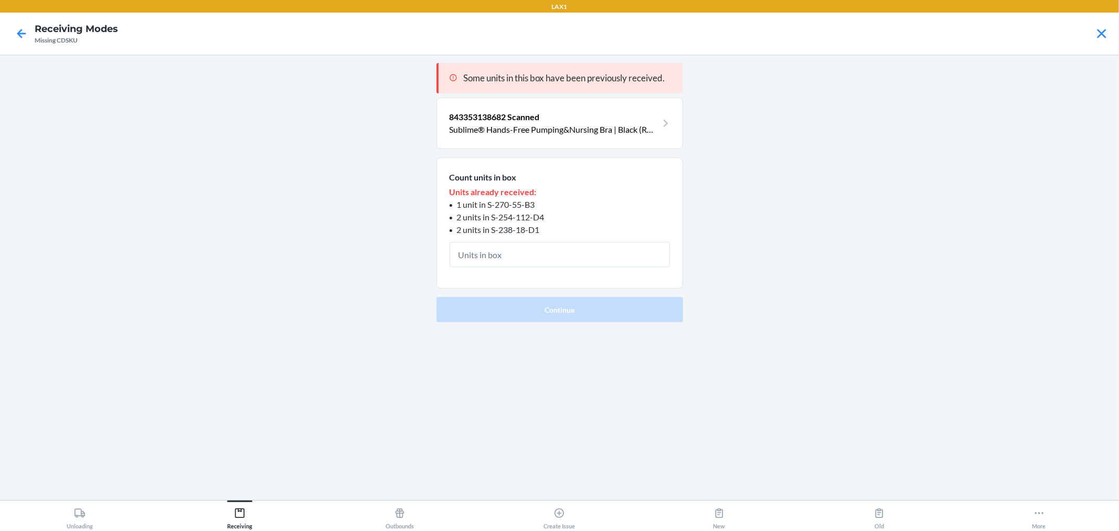
type input "1"
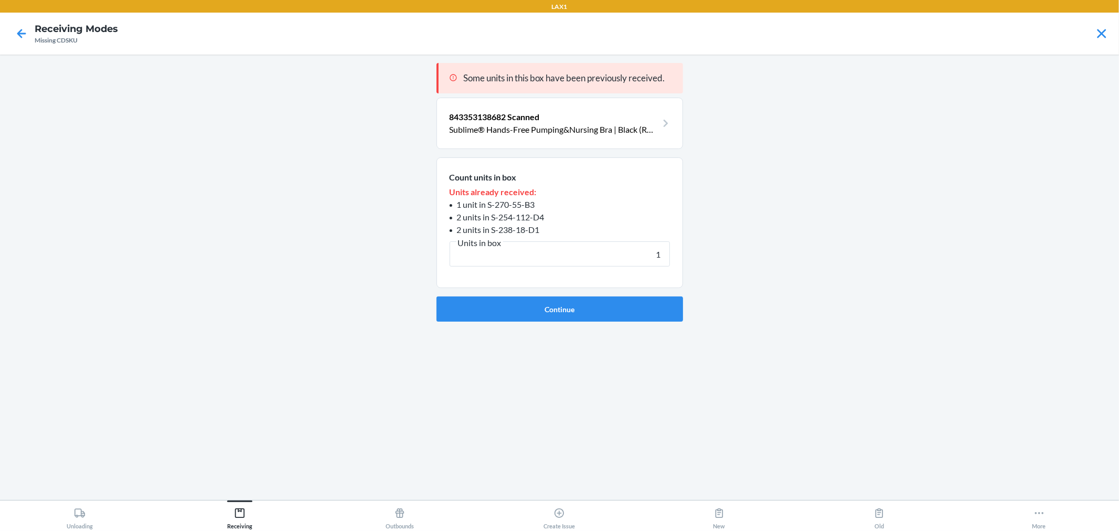
click button "Continue" at bounding box center [559, 308] width 247 height 25
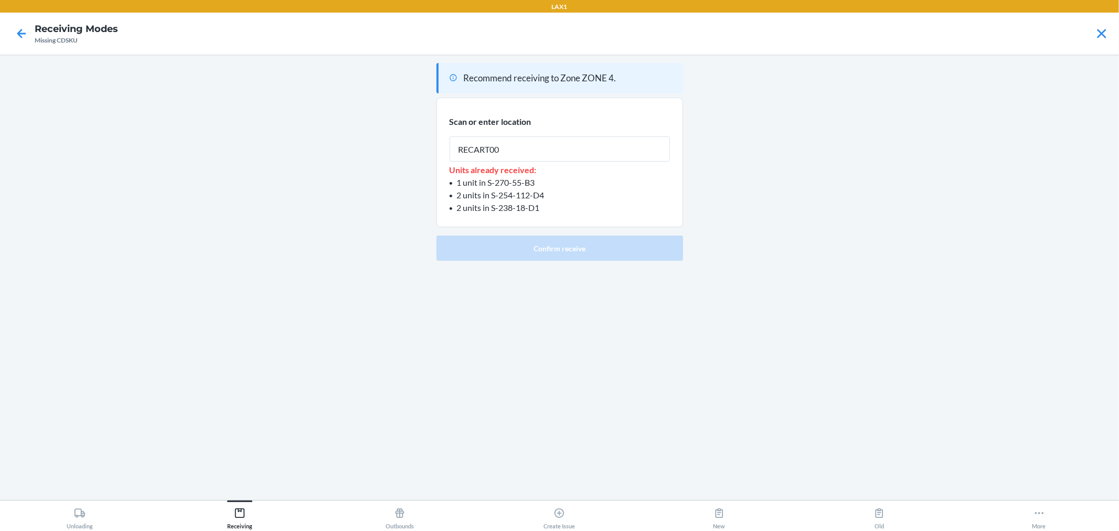
type input "RECART002"
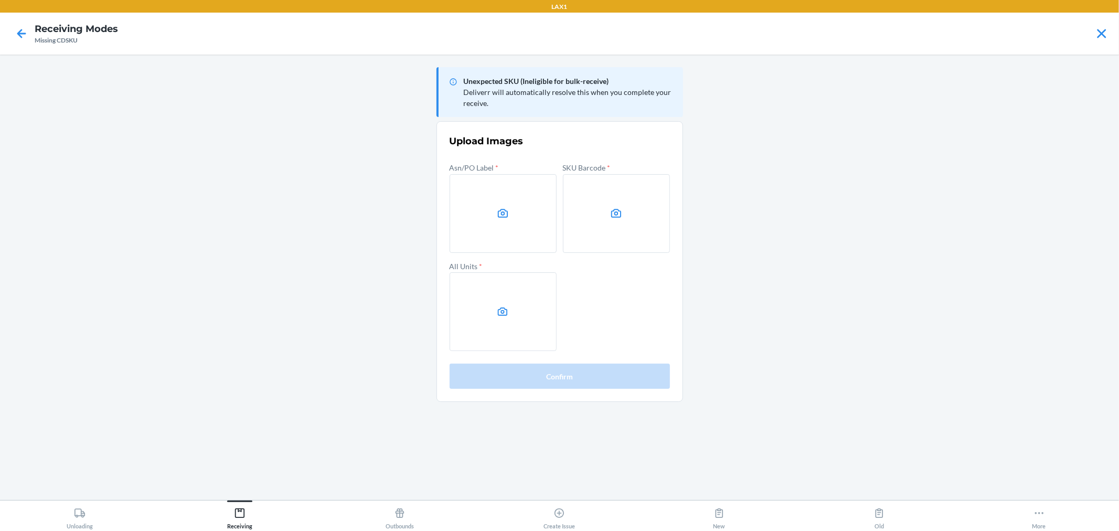
click at [22, 23] on div at bounding box center [21, 33] width 26 height 26
click at [22, 25] on icon at bounding box center [22, 34] width 18 height 18
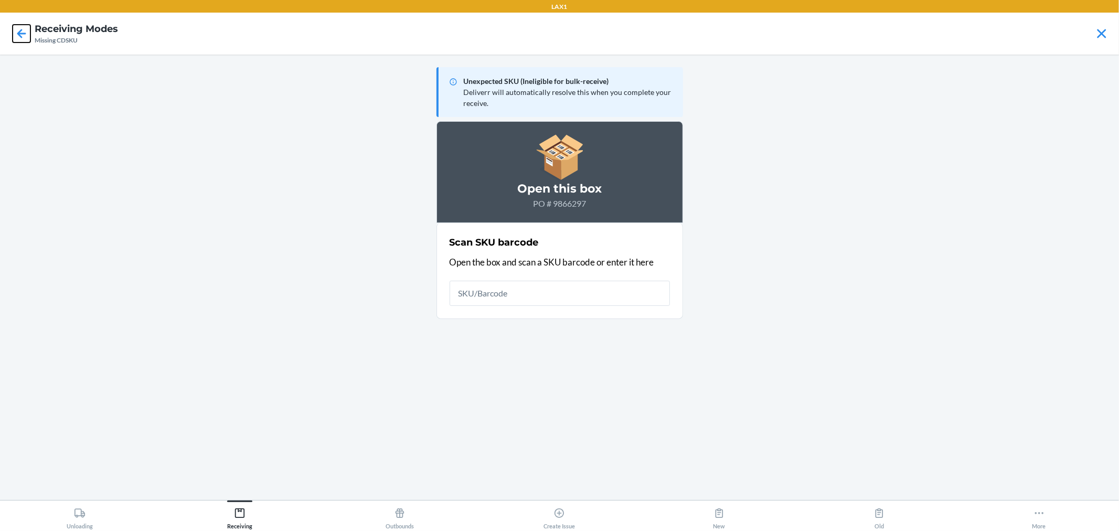
click at [22, 25] on icon at bounding box center [22, 34] width 18 height 18
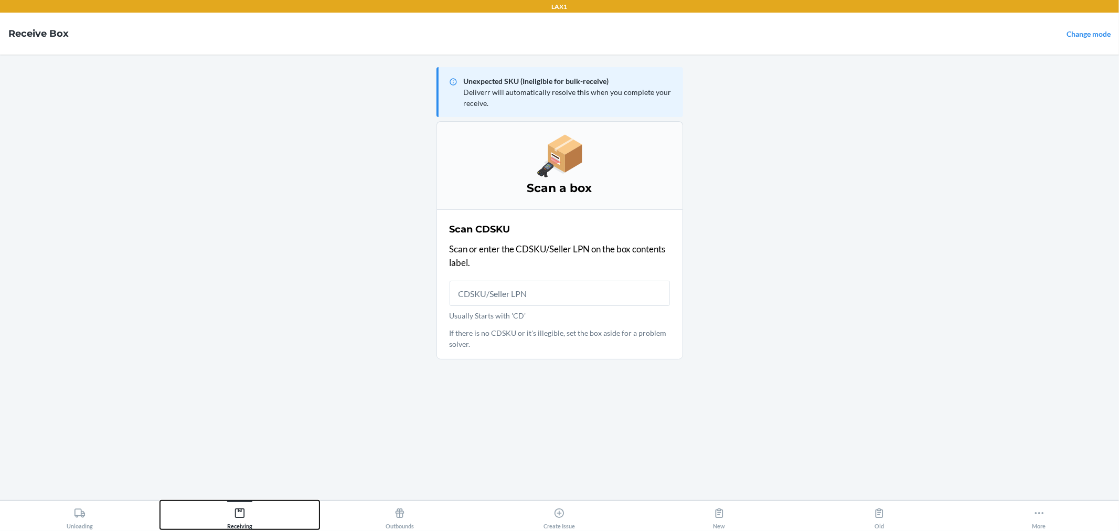
click at [235, 505] on div "Receiving" at bounding box center [239, 516] width 25 height 26
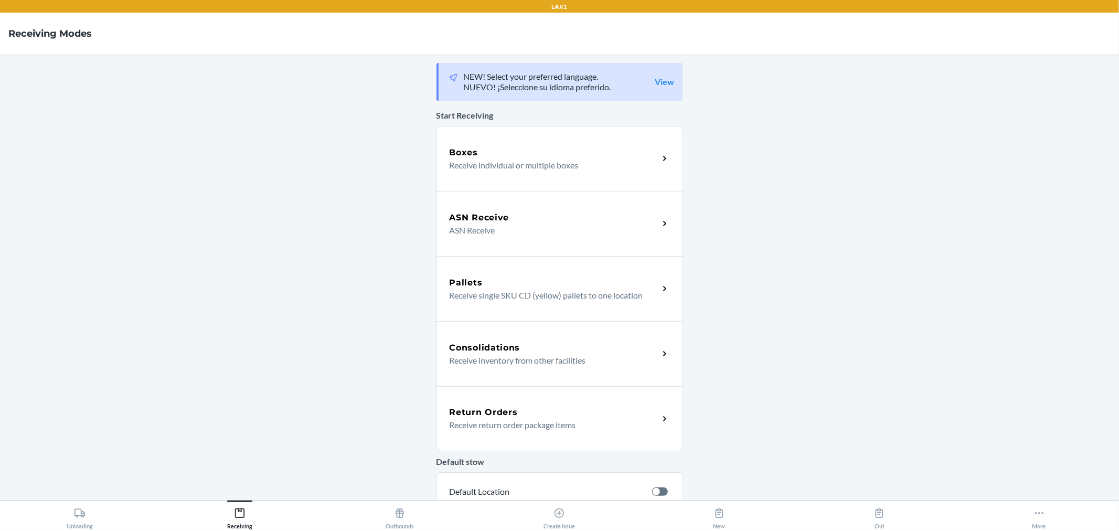
click at [571, 222] on div "ASN Receive" at bounding box center [554, 217] width 209 height 13
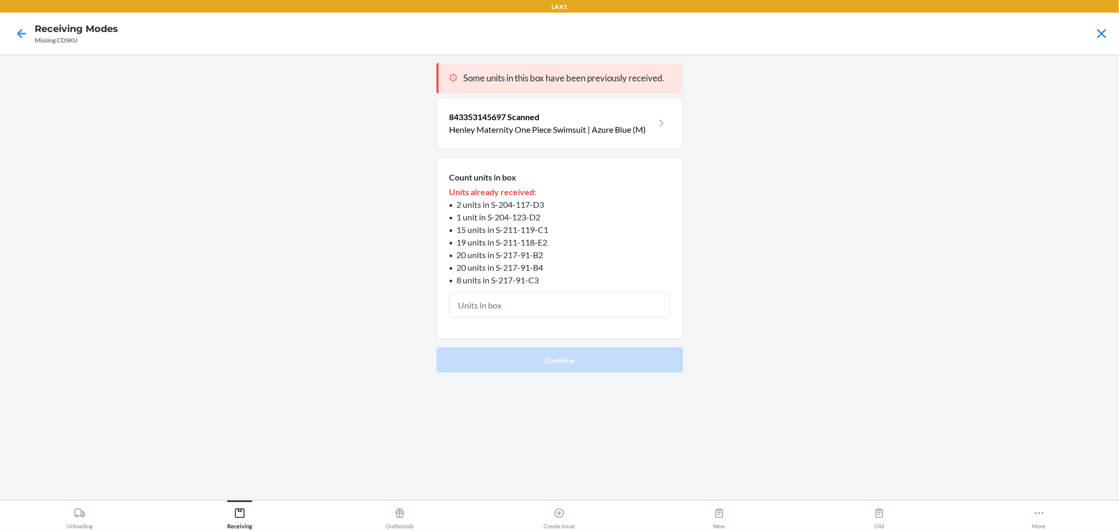
type input "1"
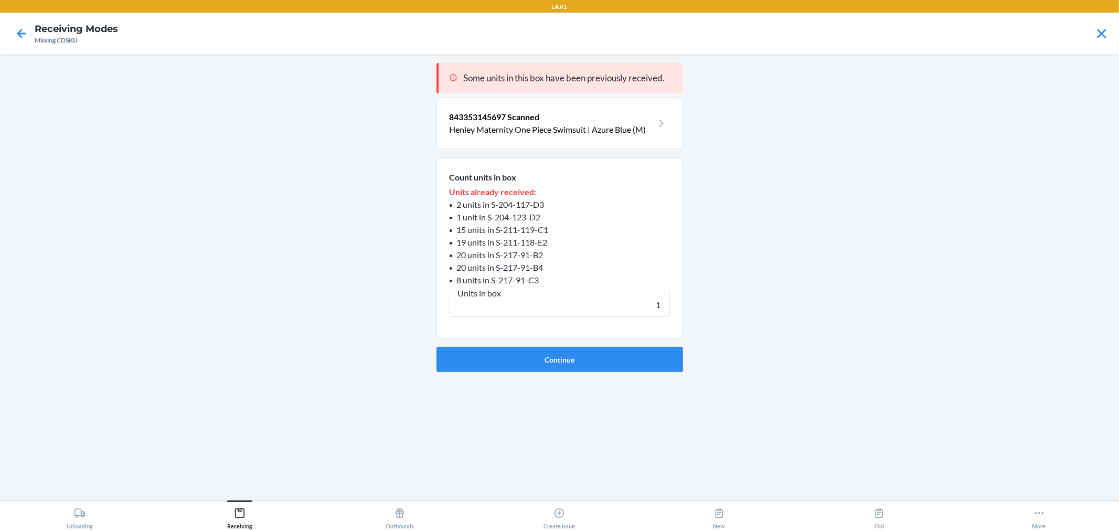
click button "Continue" at bounding box center [559, 359] width 247 height 25
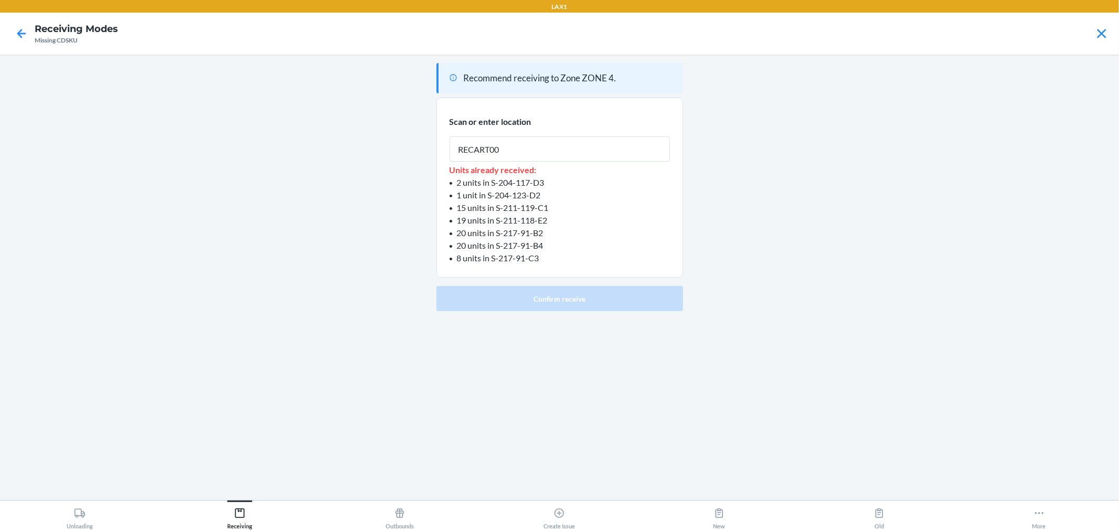
type input "RECART002"
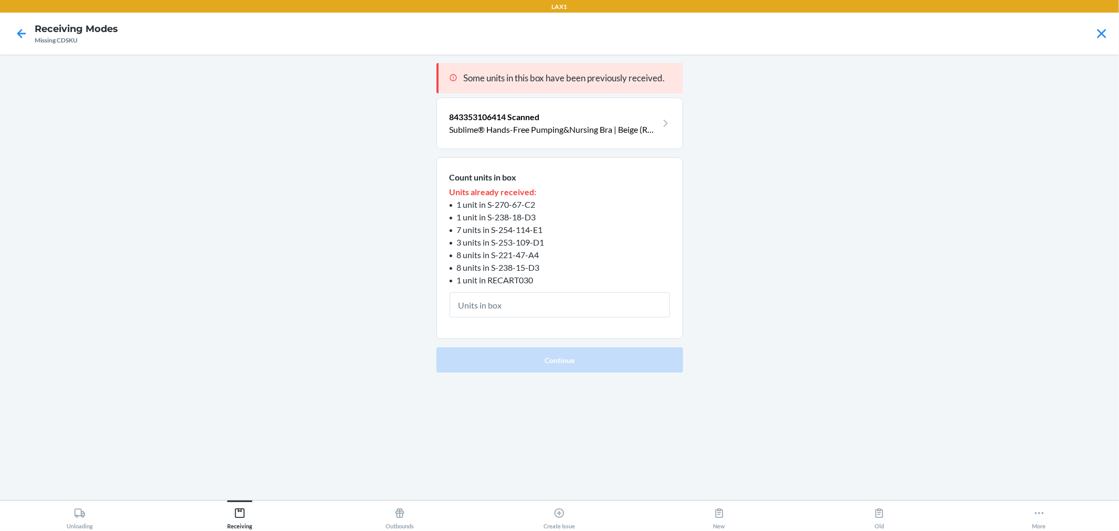
type input "1"
click button "Continue" at bounding box center [559, 359] width 247 height 25
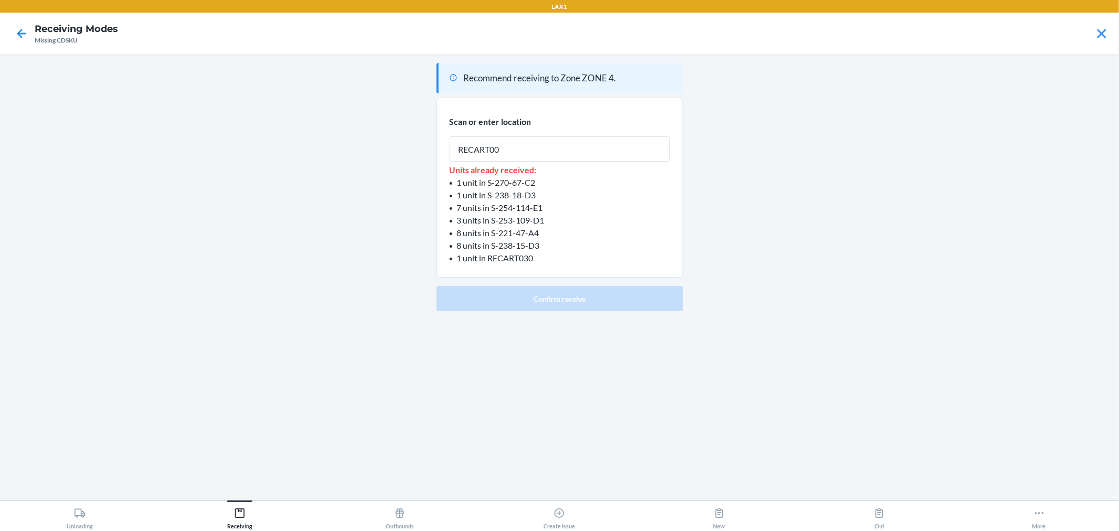
type input "RECART002"
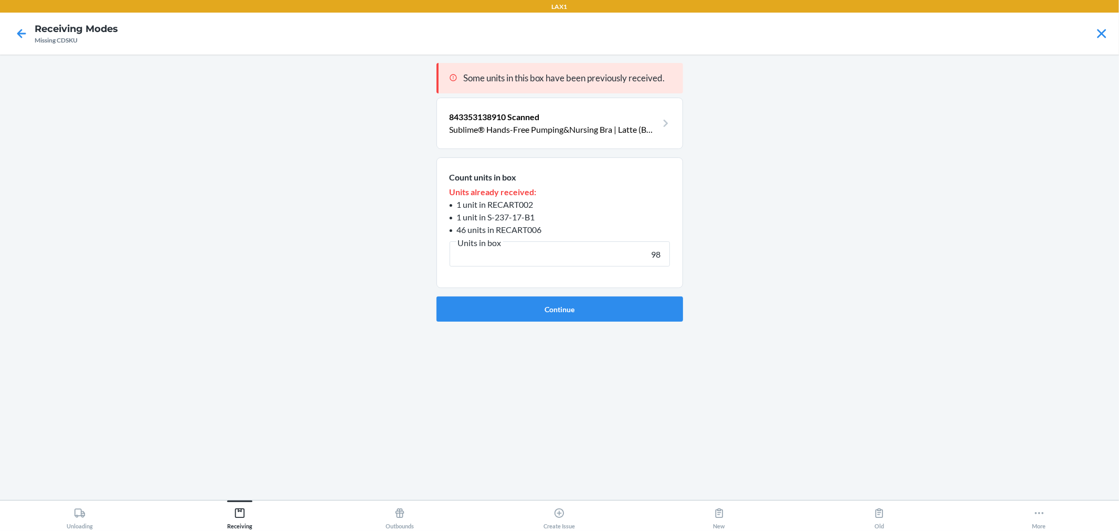
type input "9"
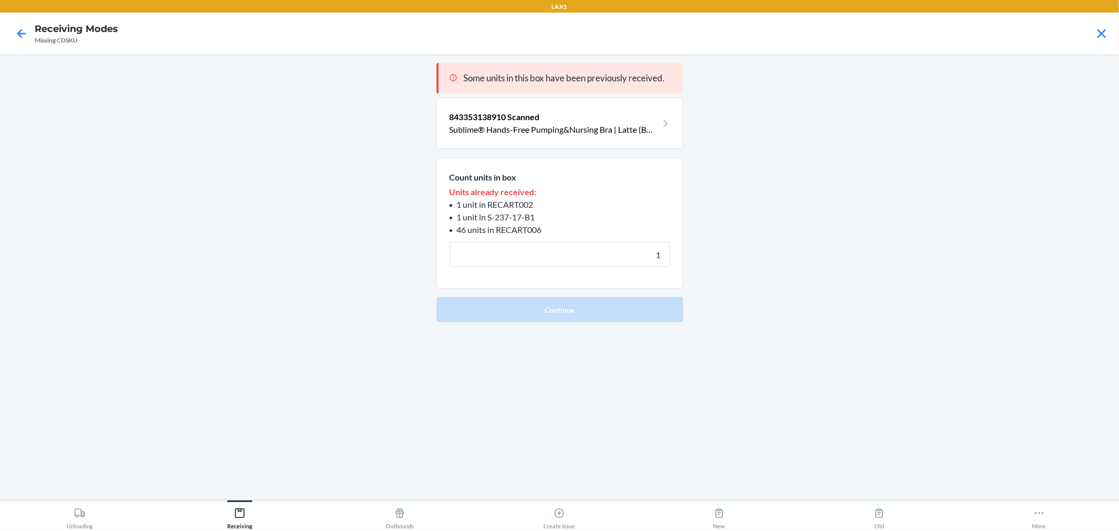
type input "1"
click at [436, 297] on button "Continue" at bounding box center [559, 309] width 247 height 25
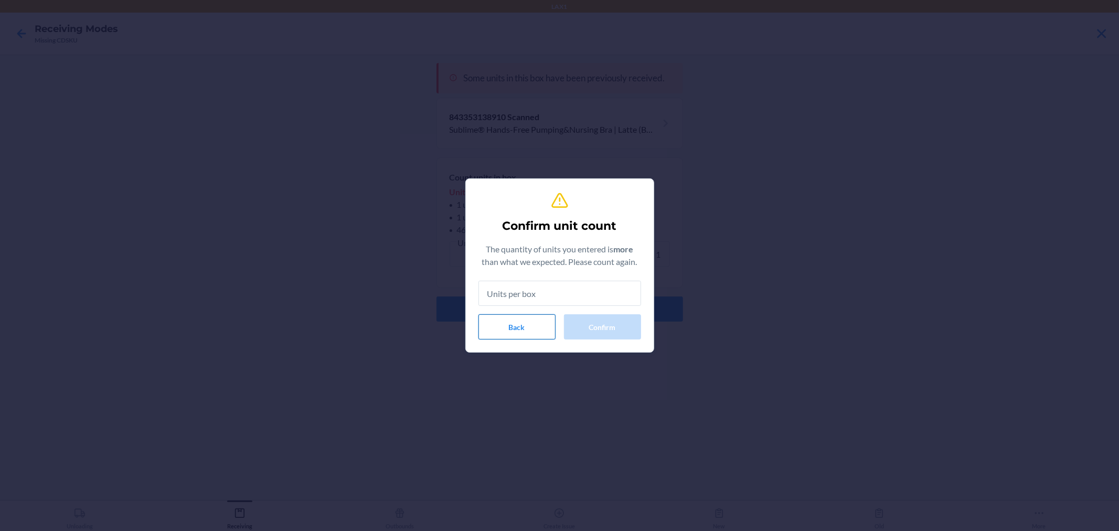
click at [527, 322] on button "Back" at bounding box center [516, 326] width 77 height 25
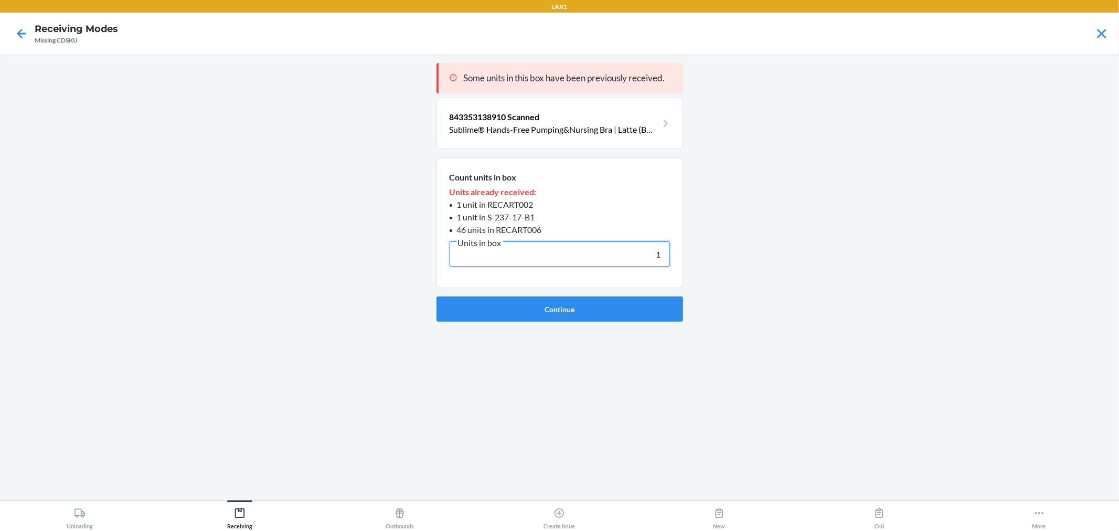
click at [643, 250] on input "1" at bounding box center [560, 253] width 220 height 25
click at [436, 296] on button "Continue" at bounding box center [559, 308] width 247 height 25
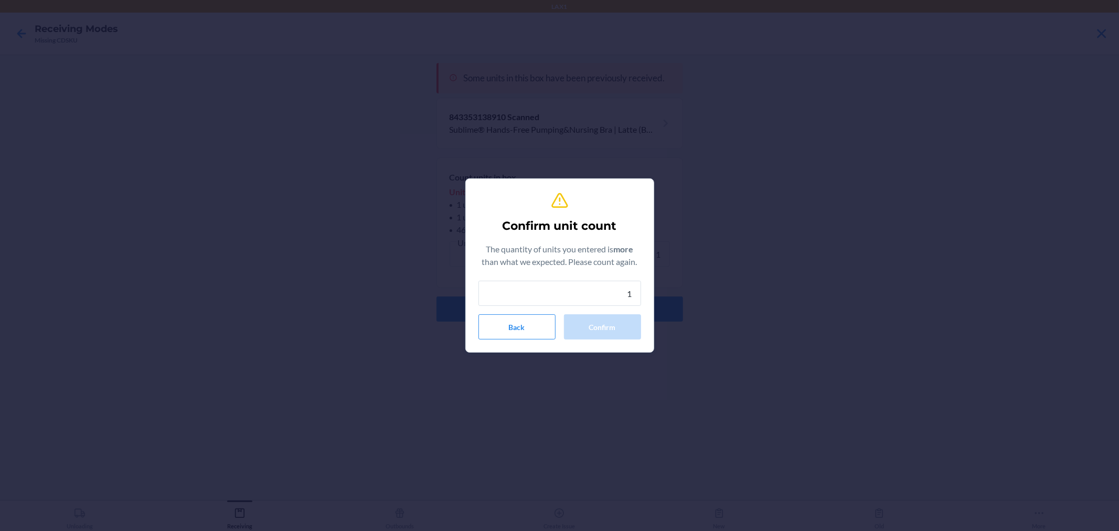
type input "1"
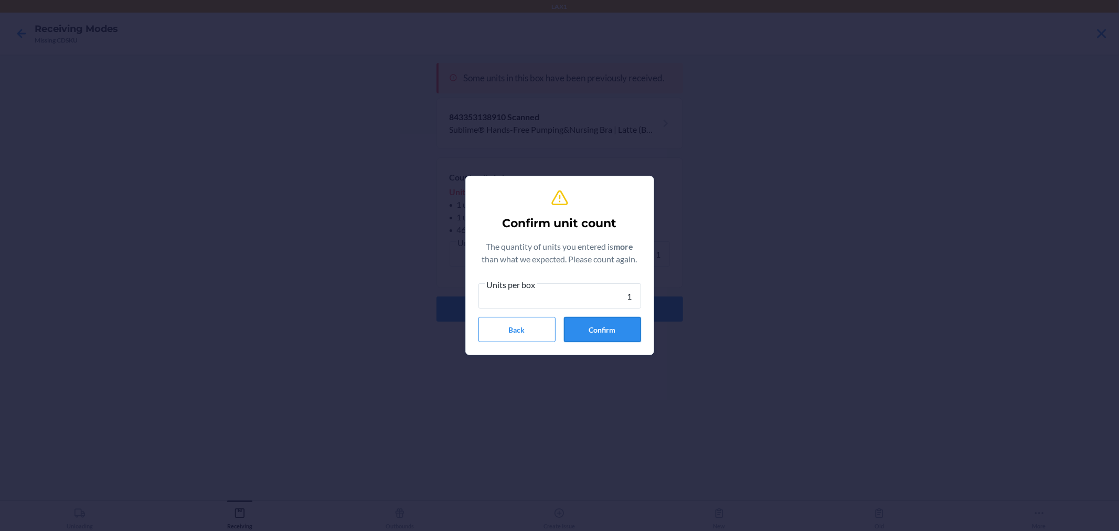
drag, startPoint x: 601, startPoint y: 336, endPoint x: 584, endPoint y: 334, distance: 16.4
click at [584, 334] on button "Confirm" at bounding box center [602, 329] width 77 height 25
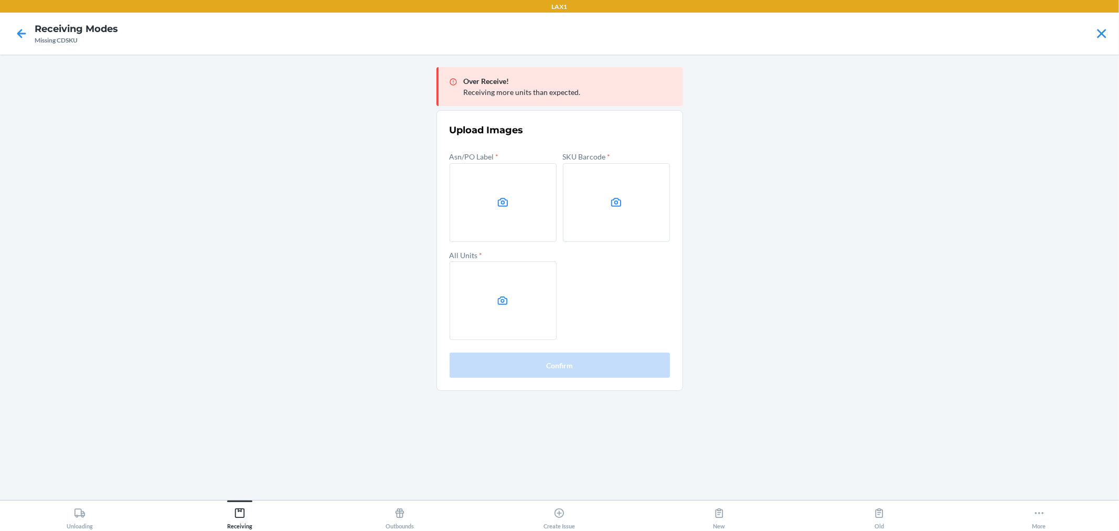
click at [584, 334] on div "Asn/PO Label * SKU Barcode * All Units *" at bounding box center [560, 245] width 220 height 190
click at [507, 190] on label at bounding box center [503, 202] width 107 height 79
click at [0, 0] on input "file" at bounding box center [0, 0] width 0 height 0
click at [599, 171] on label at bounding box center [616, 202] width 107 height 79
click at [0, 0] on input "file" at bounding box center [0, 0] width 0 height 0
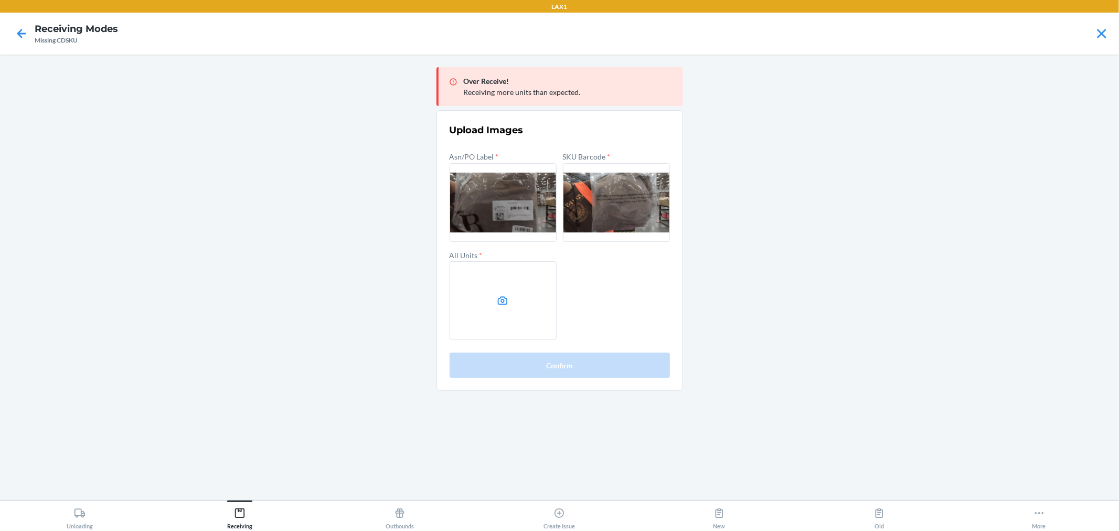
click at [480, 273] on label at bounding box center [503, 300] width 107 height 79
click at [0, 0] on input "file" at bounding box center [0, 0] width 0 height 0
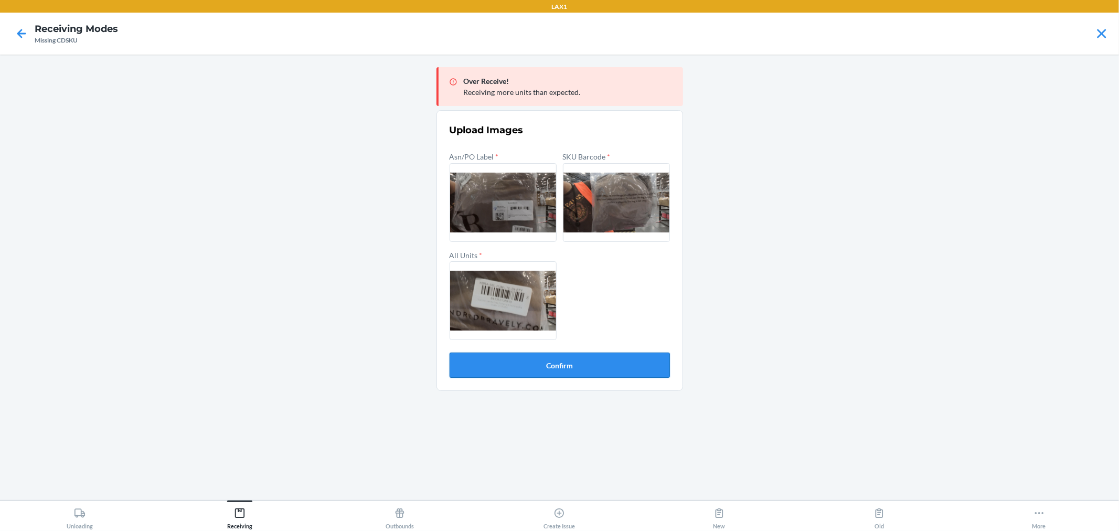
click at [560, 366] on button "Confirm" at bounding box center [560, 365] width 220 height 25
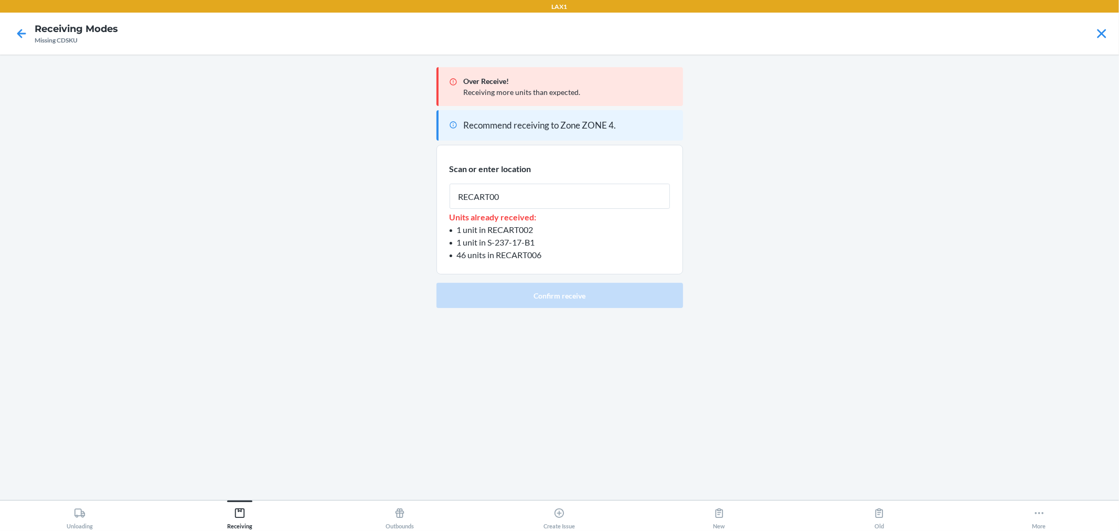
type input "RECART002"
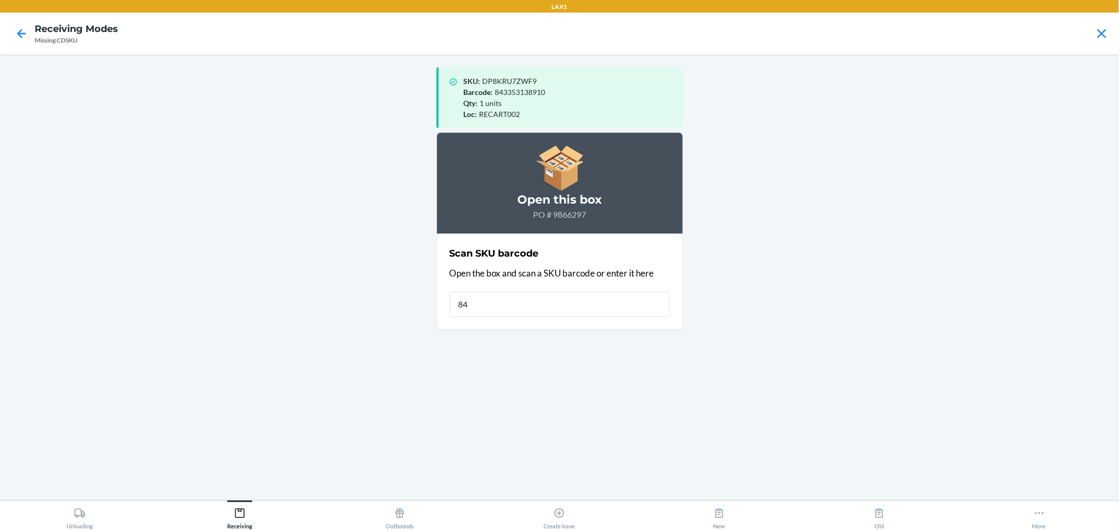
type input "843"
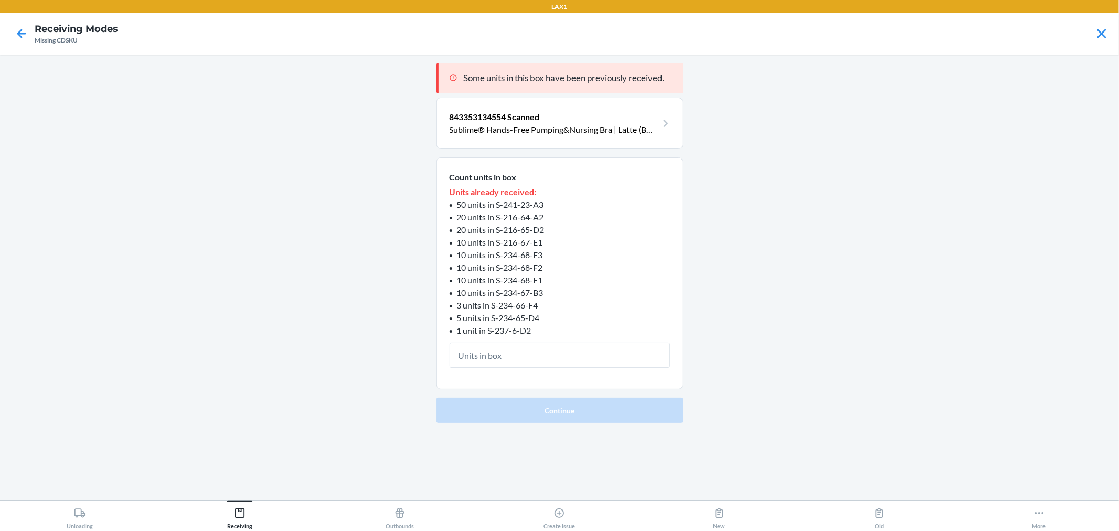
type input "1"
click button "Continue" at bounding box center [559, 410] width 247 height 25
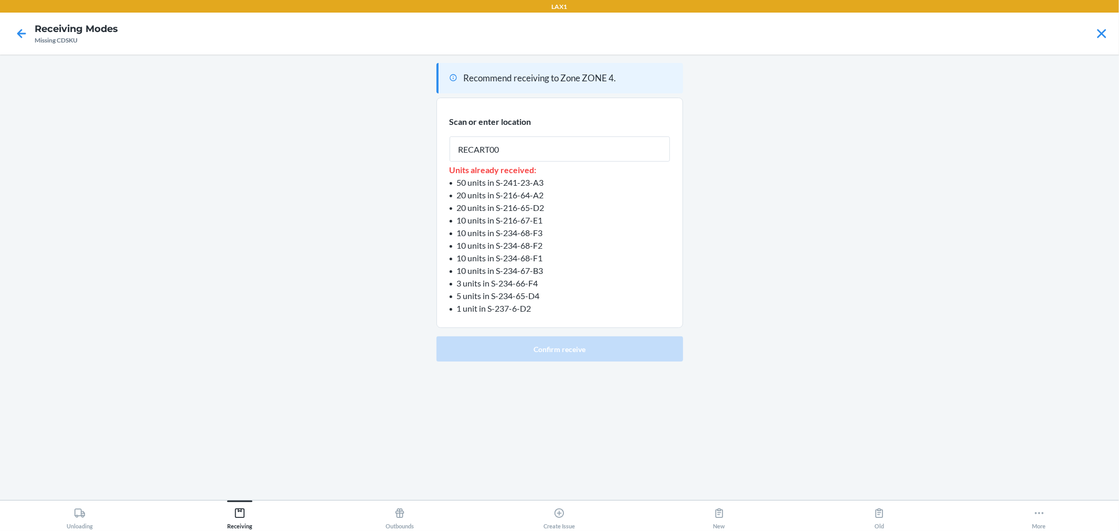
type input "RECART002"
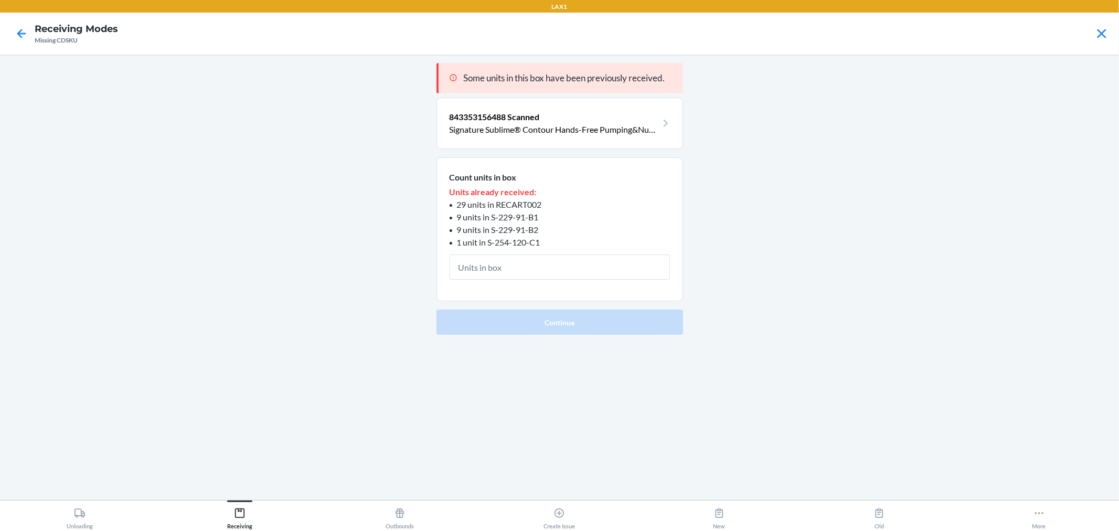
type input "1"
click button "Continue" at bounding box center [559, 322] width 247 height 25
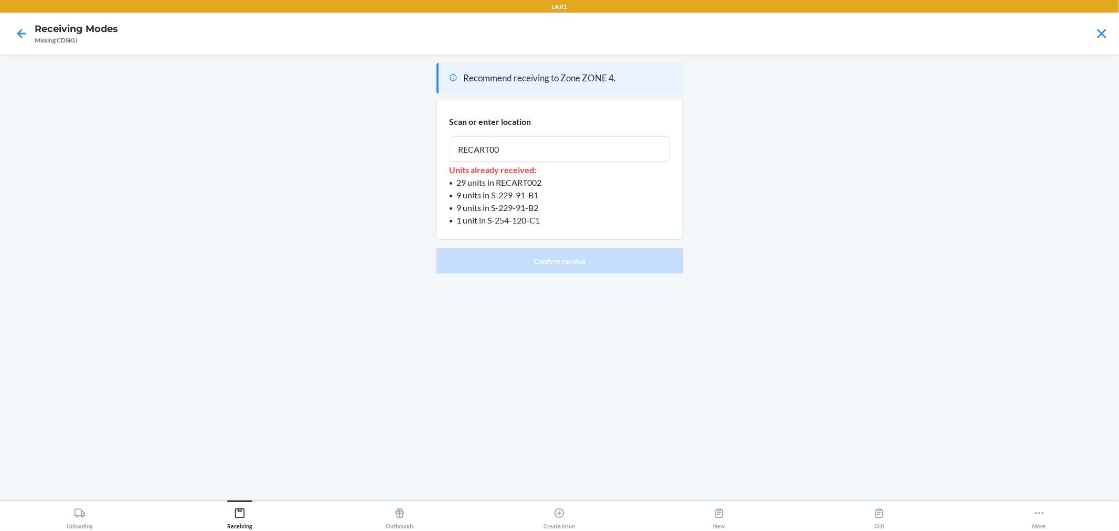
type input "RECART002"
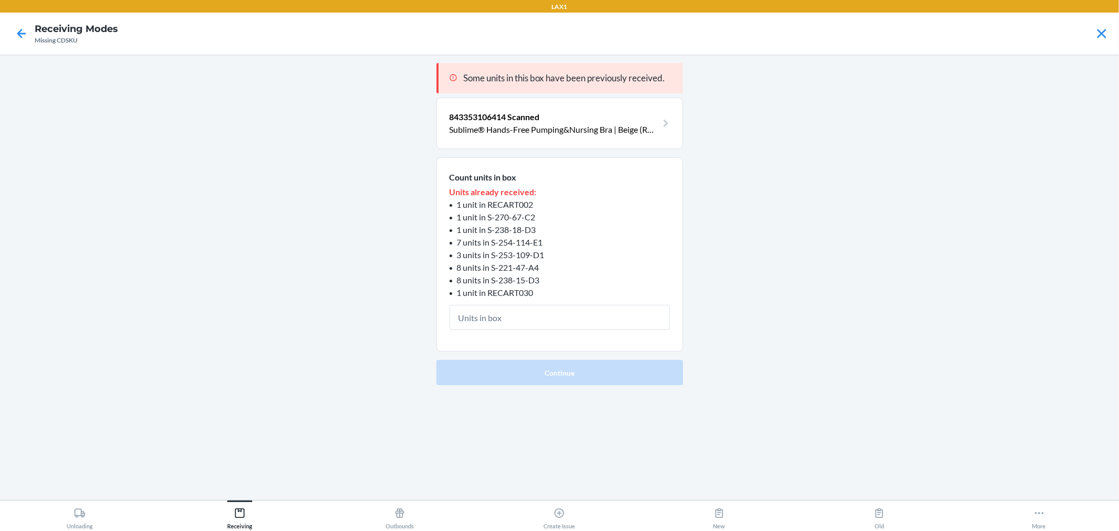
type input "1"
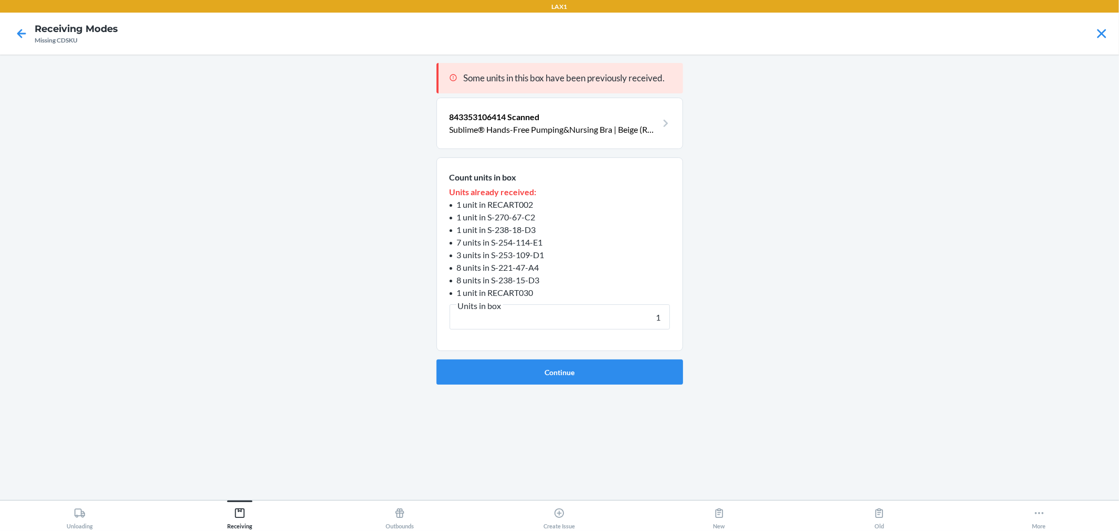
click button "Continue" at bounding box center [559, 371] width 247 height 25
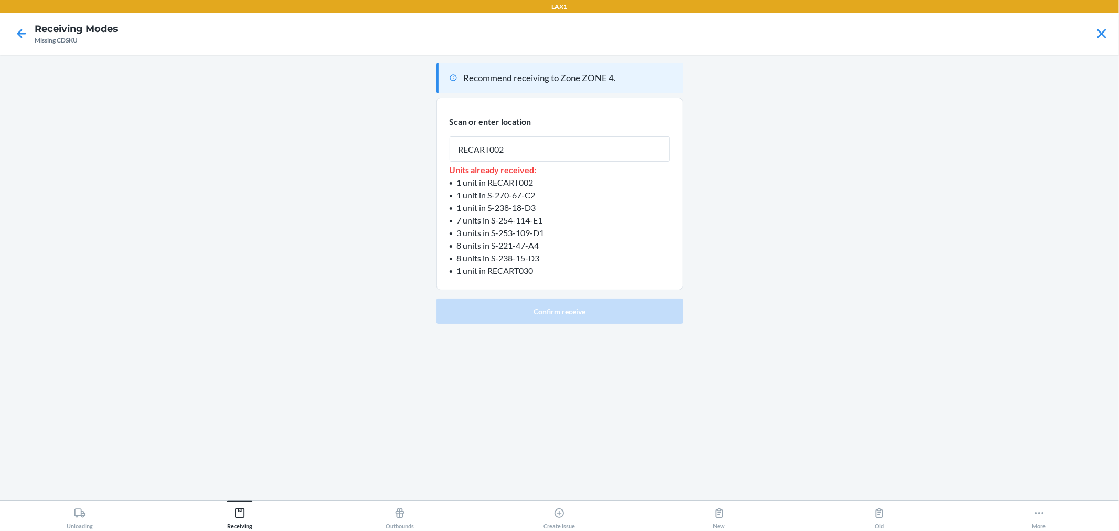
type input "RECART002"
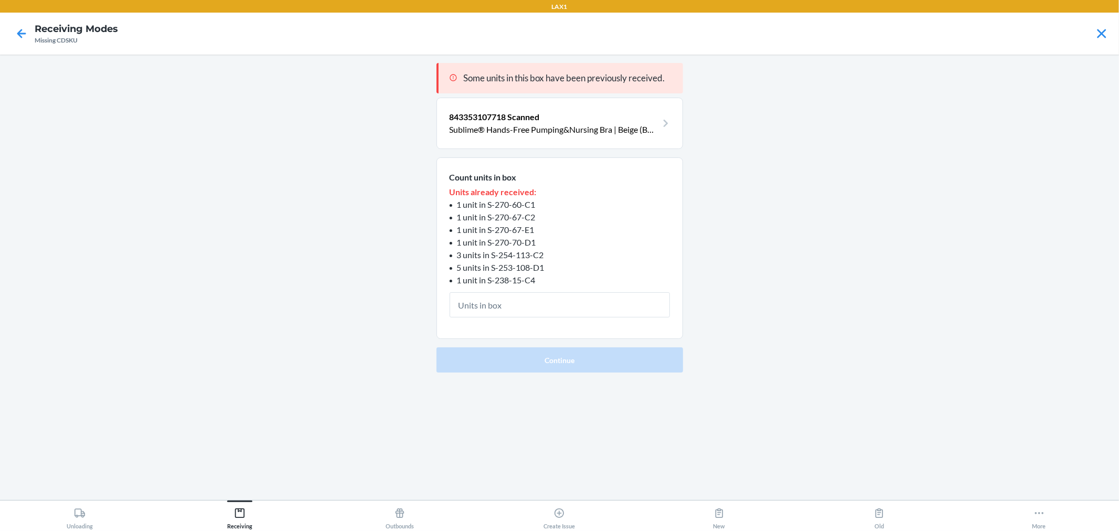
type input "1"
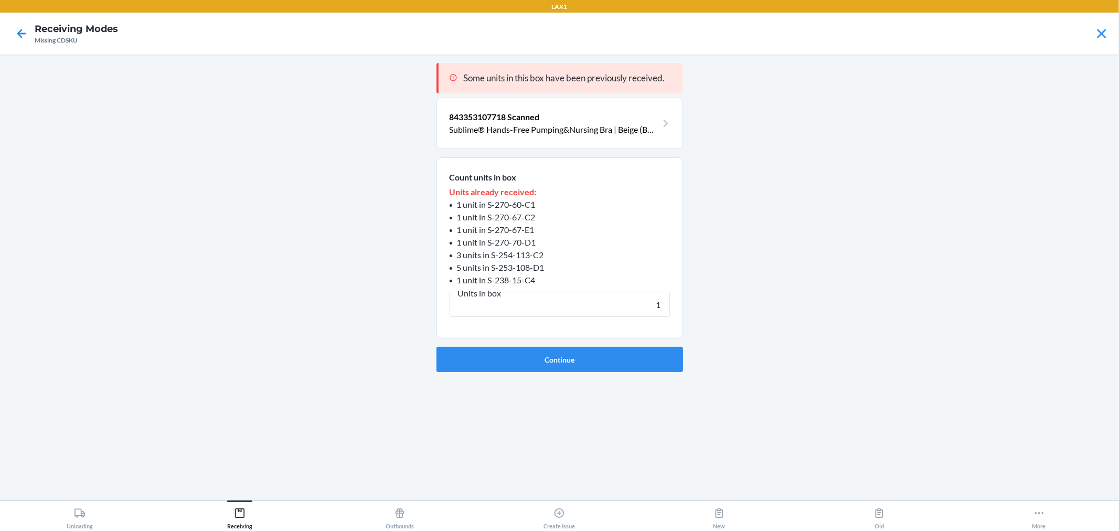
click button "Continue" at bounding box center [559, 359] width 247 height 25
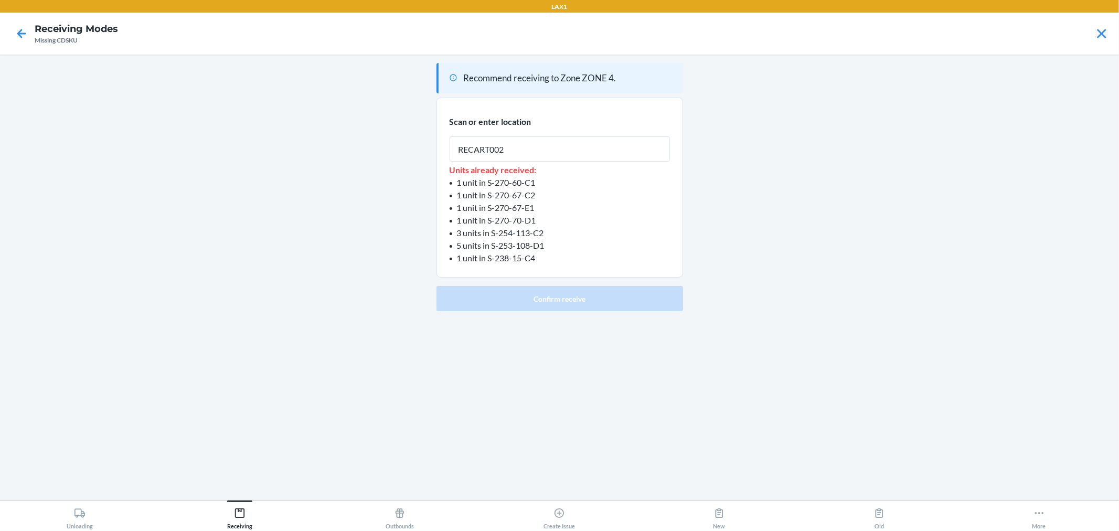
type input "RECART002"
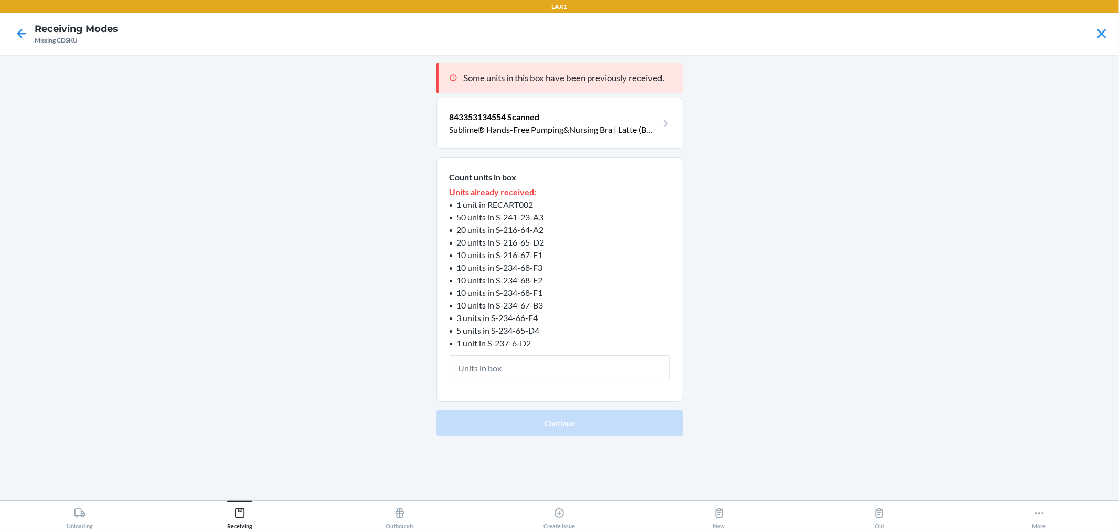
type input "1"
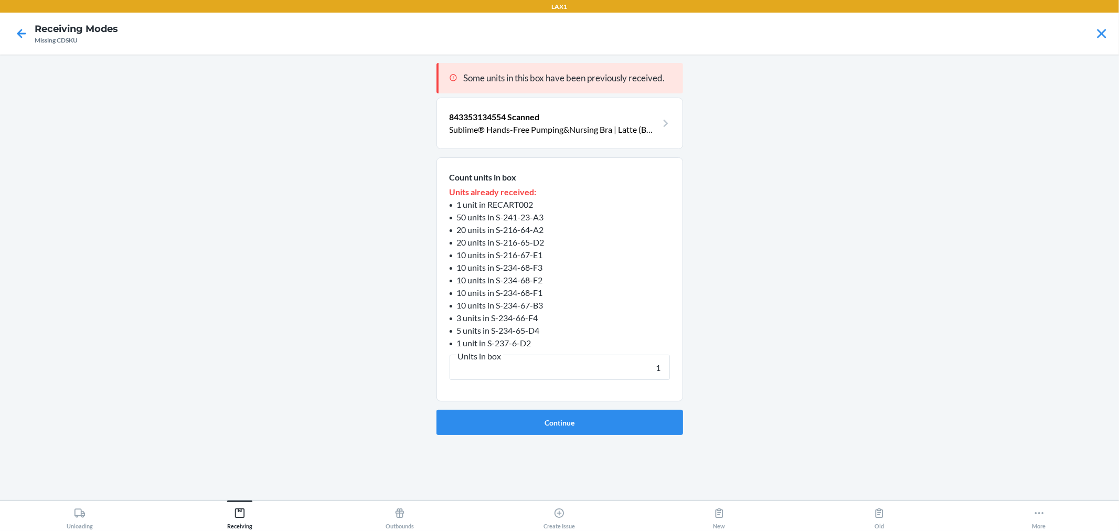
click button "Continue" at bounding box center [559, 422] width 247 height 25
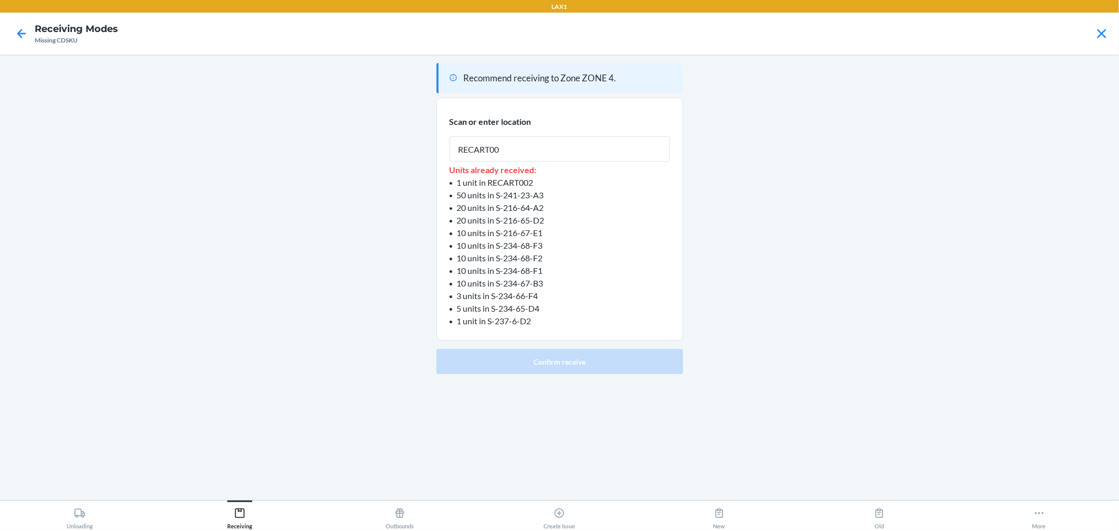
type input "RECART002"
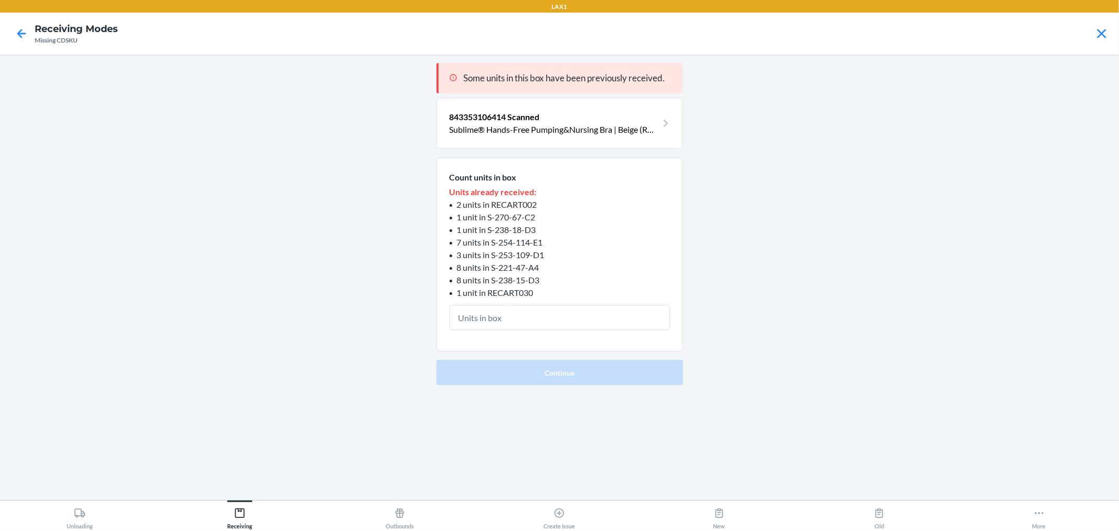
type input "1"
click button "Continue" at bounding box center [559, 372] width 247 height 25
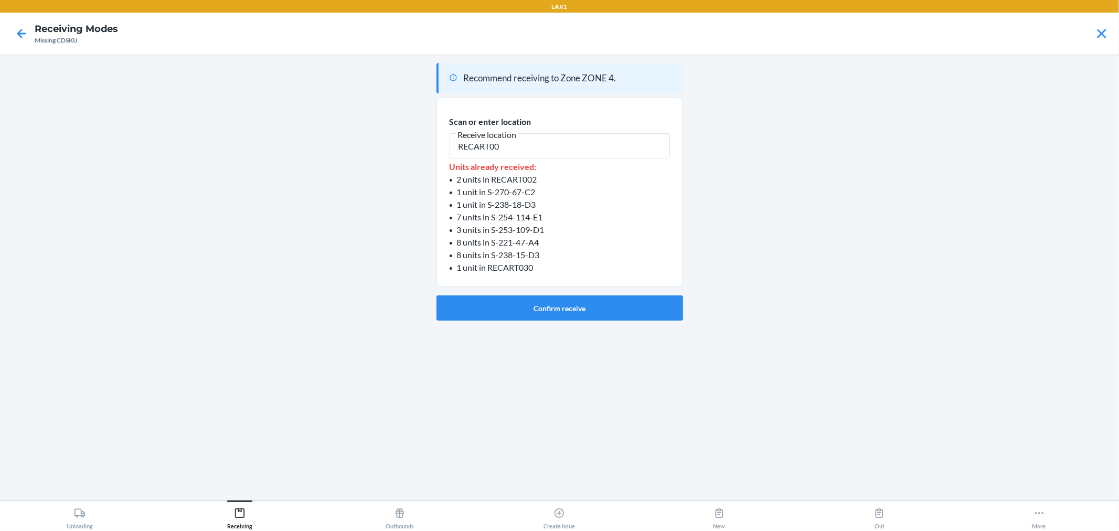
type input "RECART002"
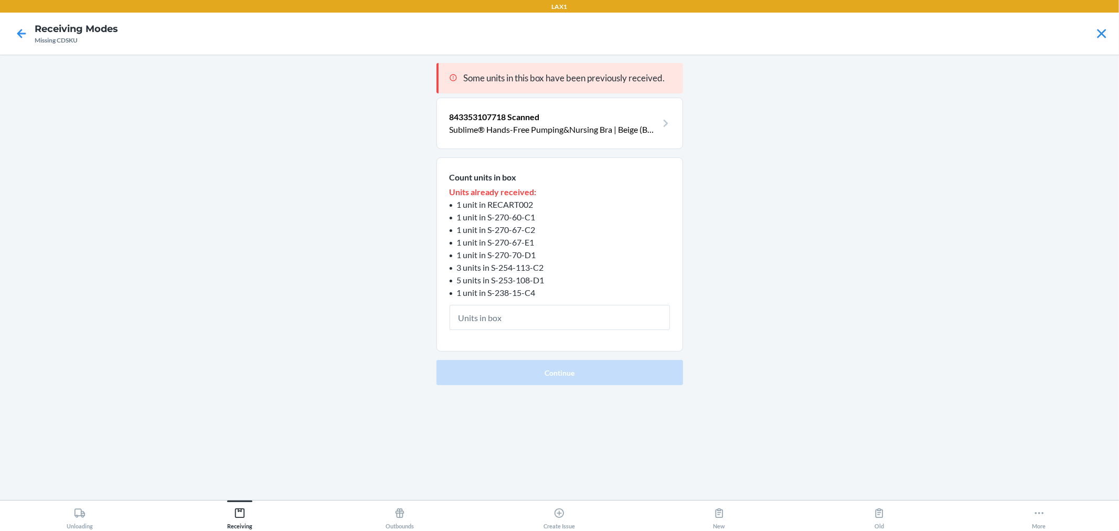
type input "1"
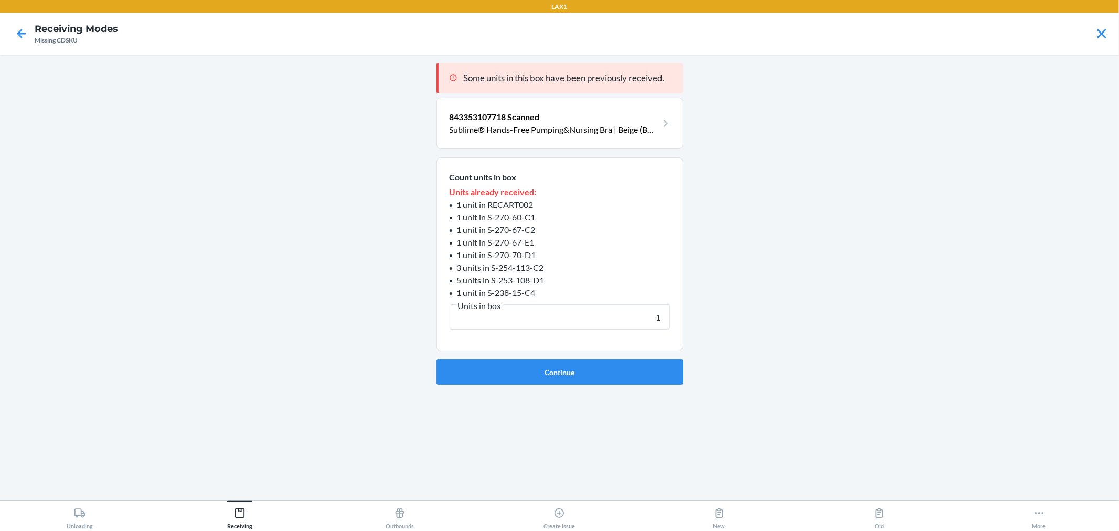
click button "Continue" at bounding box center [559, 371] width 247 height 25
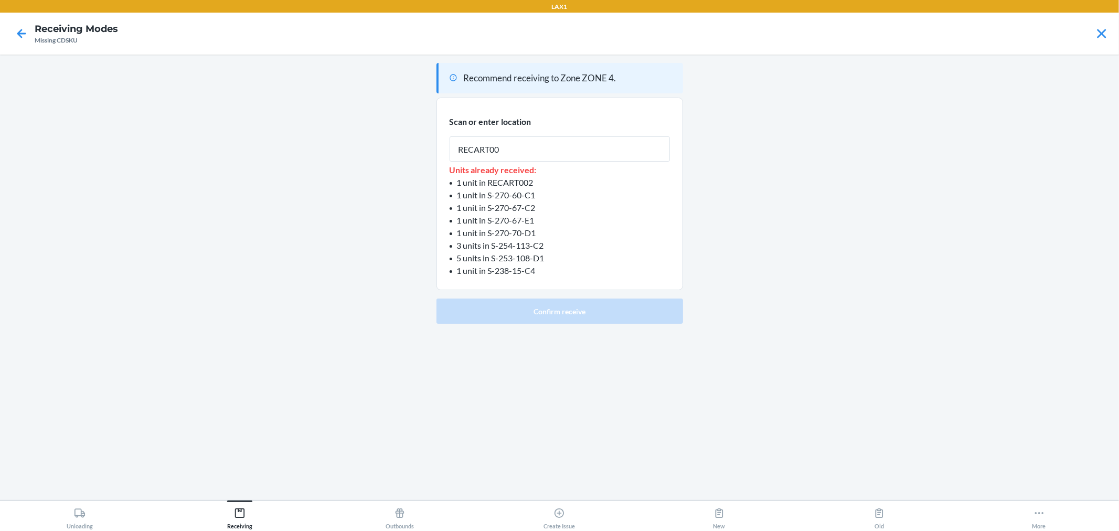
type input "RECART002"
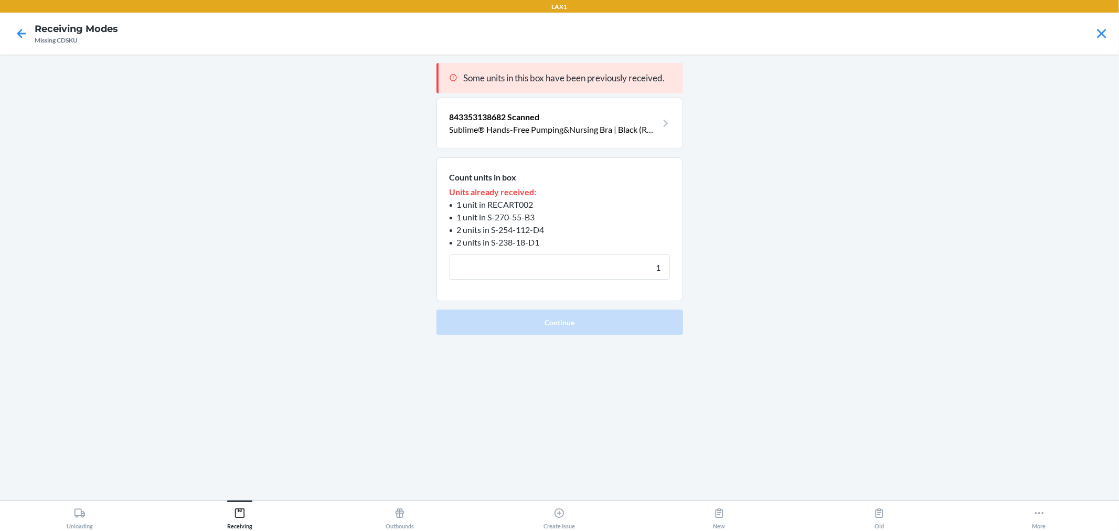
type input "1"
click at [436, 310] on button "Continue" at bounding box center [559, 322] width 247 height 25
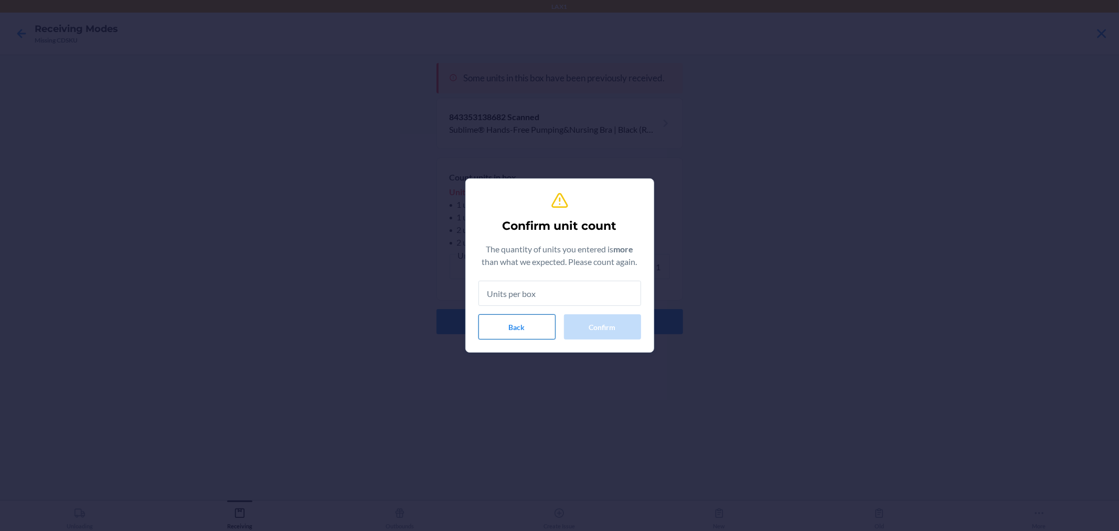
click at [535, 317] on button "Back" at bounding box center [516, 326] width 77 height 25
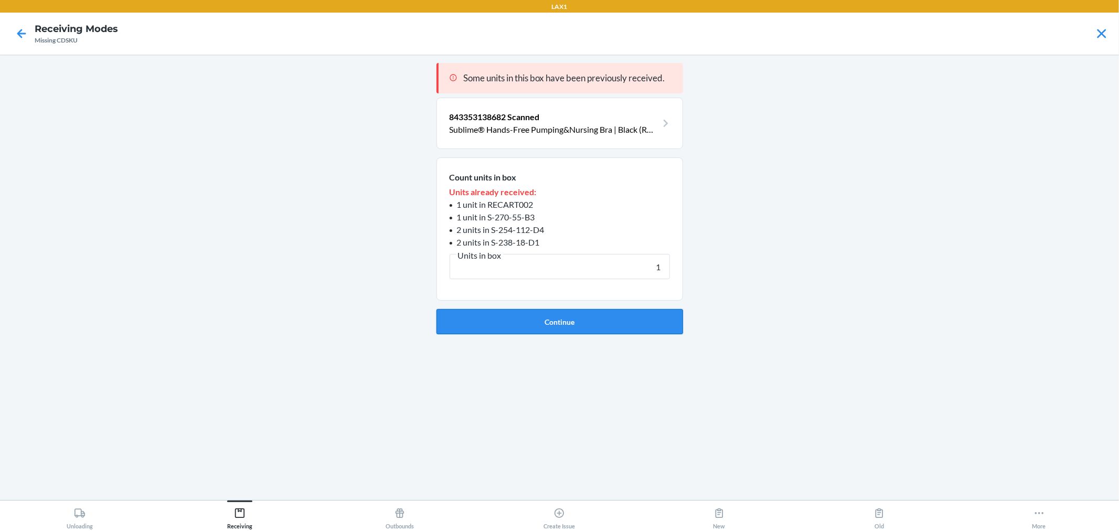
click at [619, 317] on button "Continue" at bounding box center [559, 321] width 247 height 25
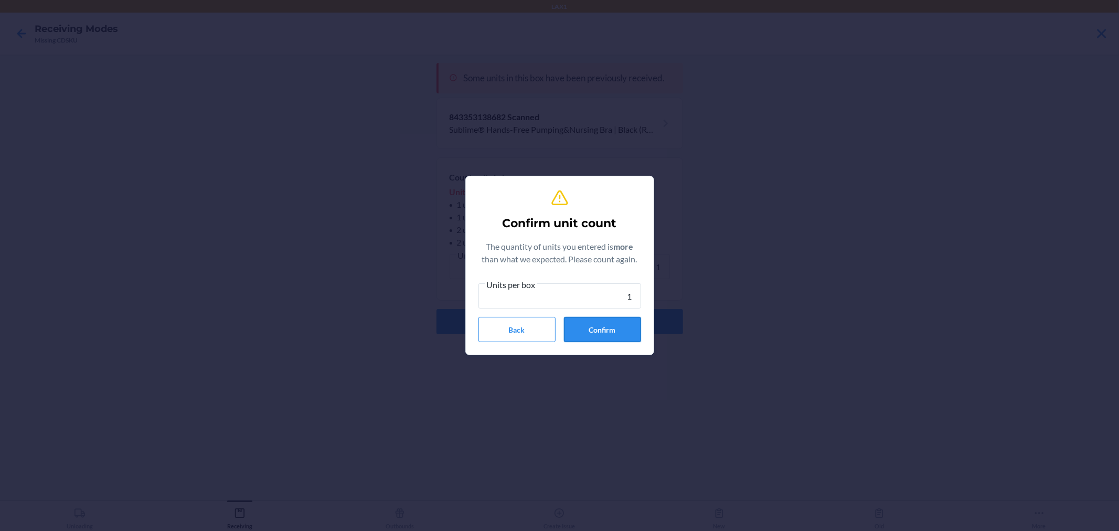
type input "1"
click at [620, 329] on button "Confirm" at bounding box center [602, 329] width 77 height 25
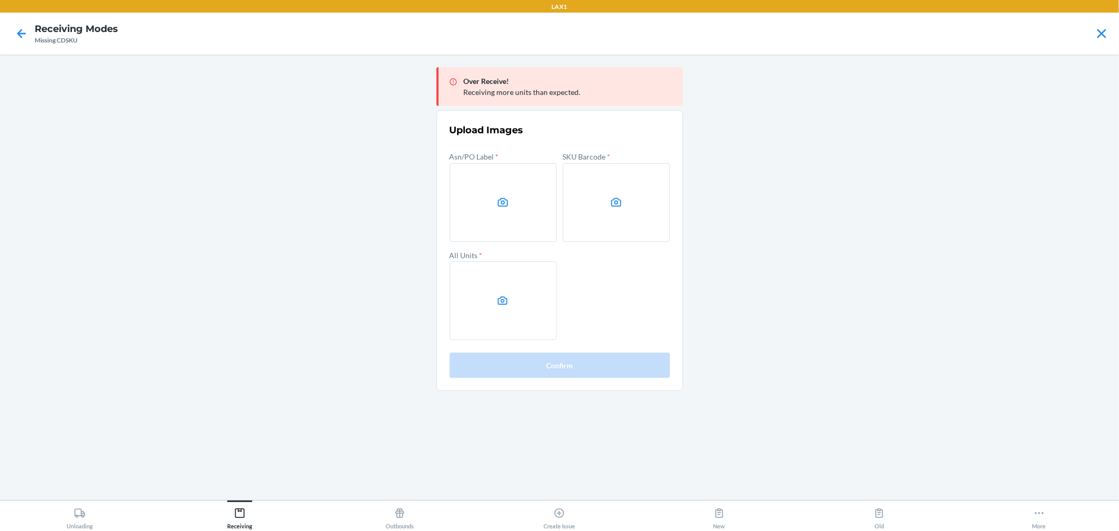
click at [902, 405] on main "Over Receive! Receiving more units than expected. Upload Images Asn/PO Label * …" at bounding box center [559, 277] width 1119 height 445
click at [509, 206] on icon at bounding box center [503, 202] width 12 height 12
click at [0, 0] on input "file" at bounding box center [0, 0] width 0 height 0
click at [588, 213] on label at bounding box center [616, 202] width 107 height 79
click at [0, 0] on input "file" at bounding box center [0, 0] width 0 height 0
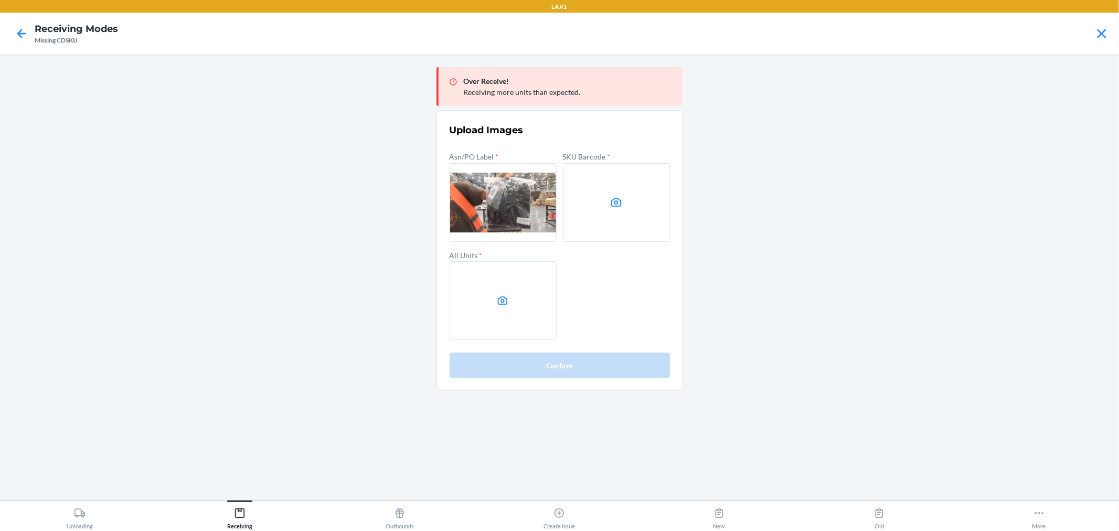
click at [479, 328] on label at bounding box center [503, 300] width 107 height 79
click at [0, 0] on input "file" at bounding box center [0, 0] width 0 height 0
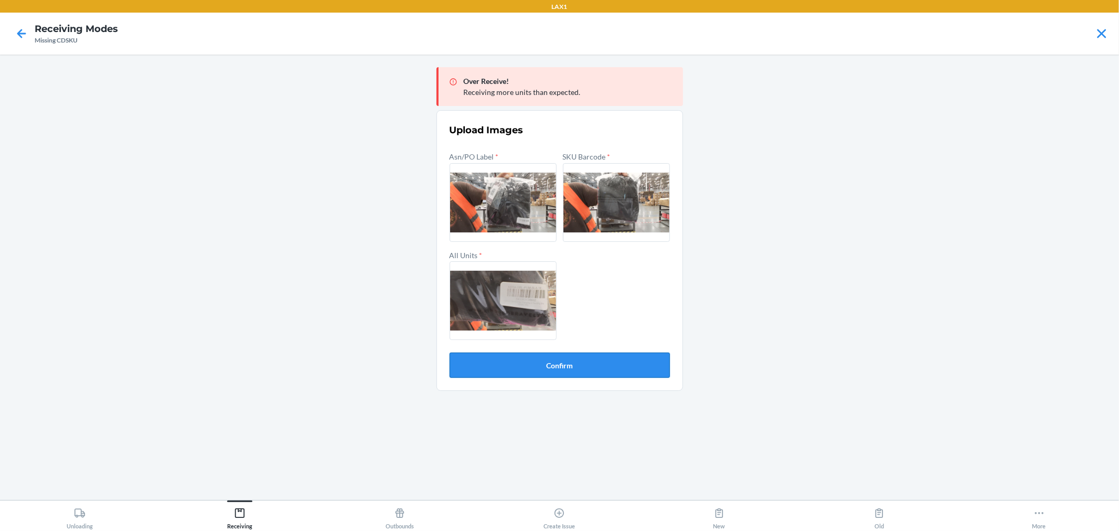
click at [590, 369] on button "Confirm" at bounding box center [560, 365] width 220 height 25
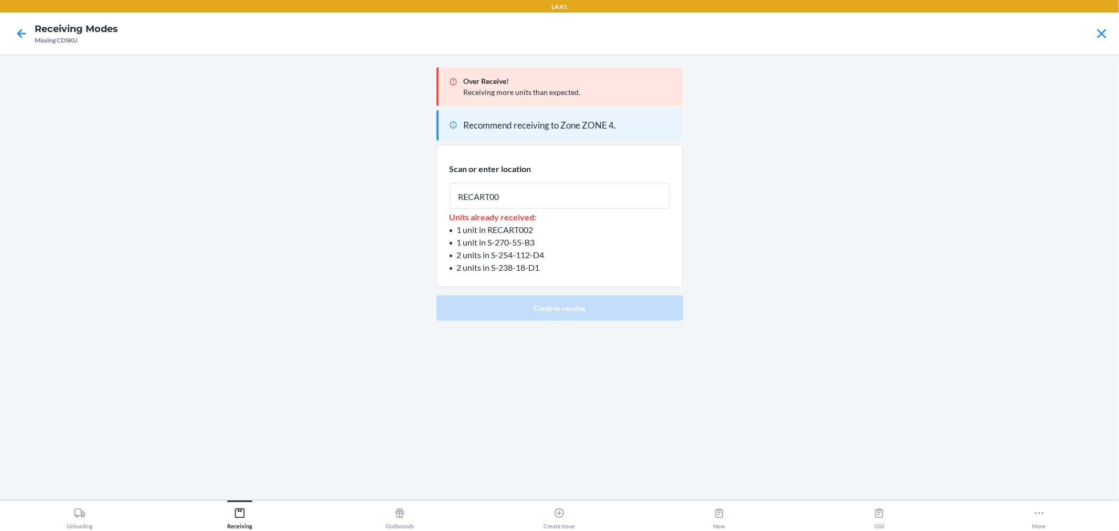
type input "RECART002"
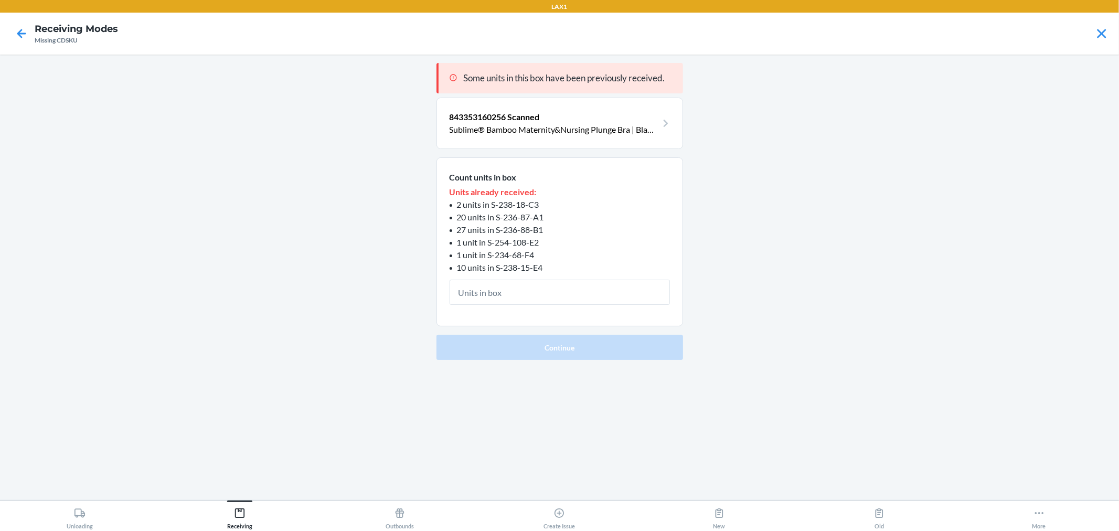
type input "1"
click button "Continue" at bounding box center [559, 347] width 247 height 25
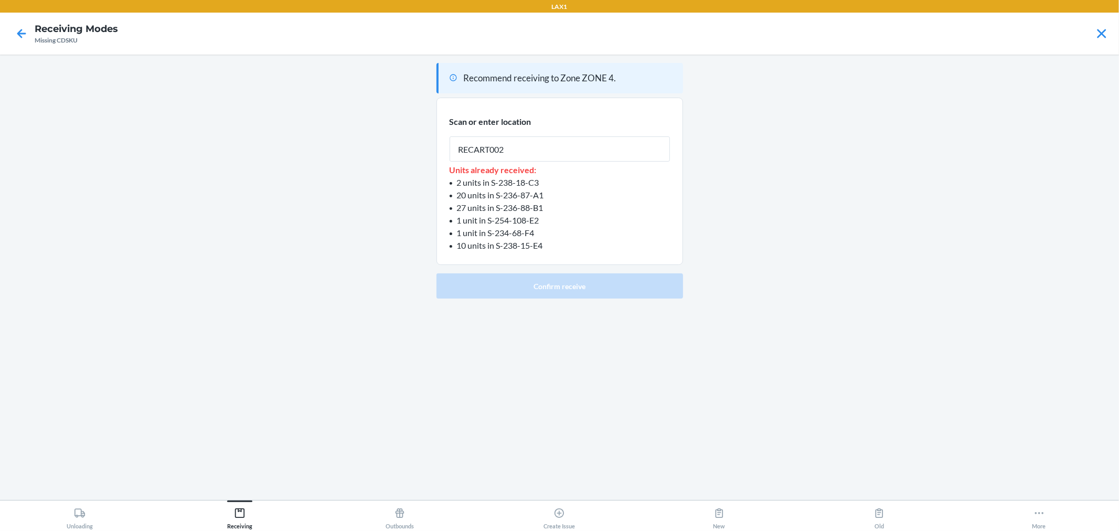
type input "RECART002"
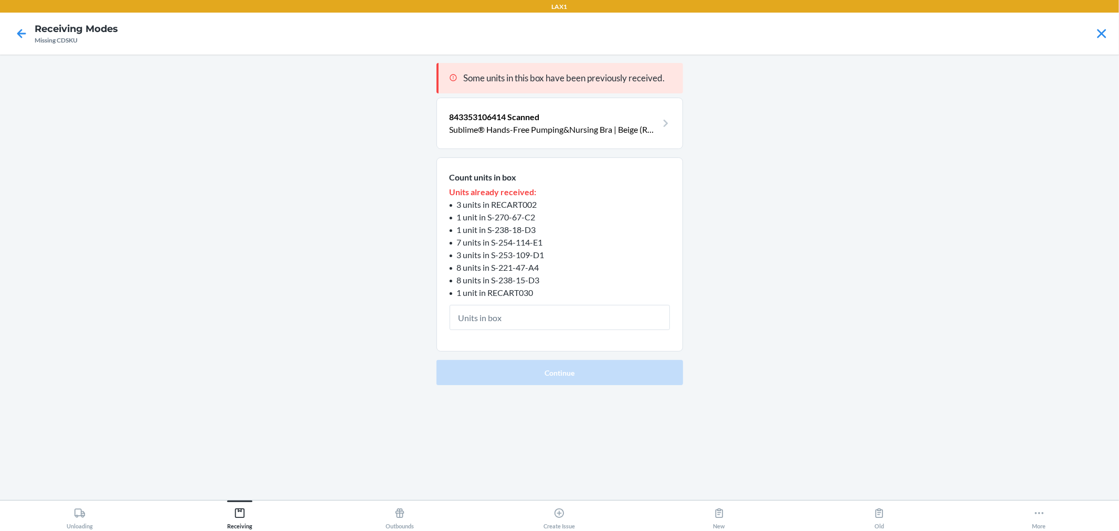
type input "1"
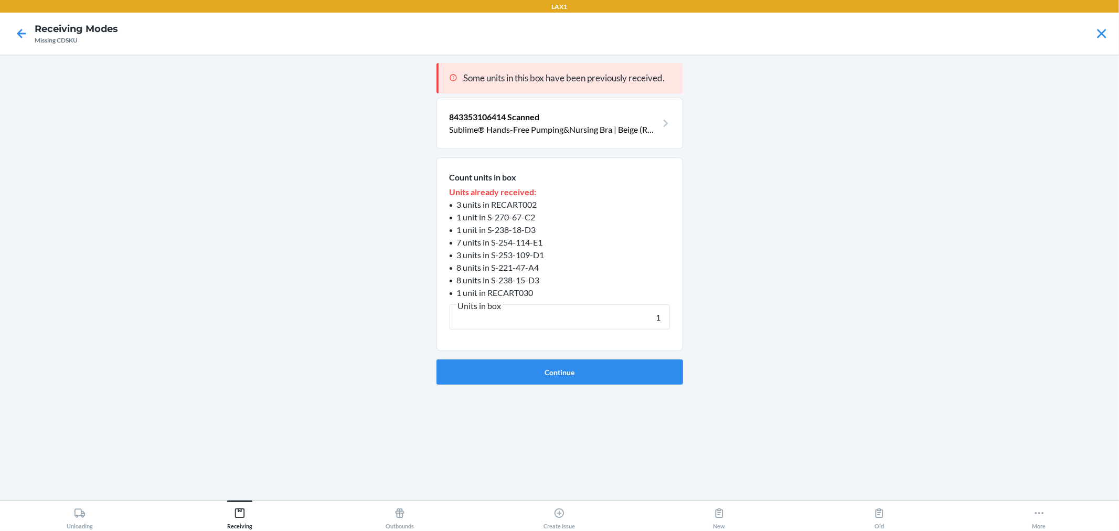
click button "Continue" at bounding box center [559, 371] width 247 height 25
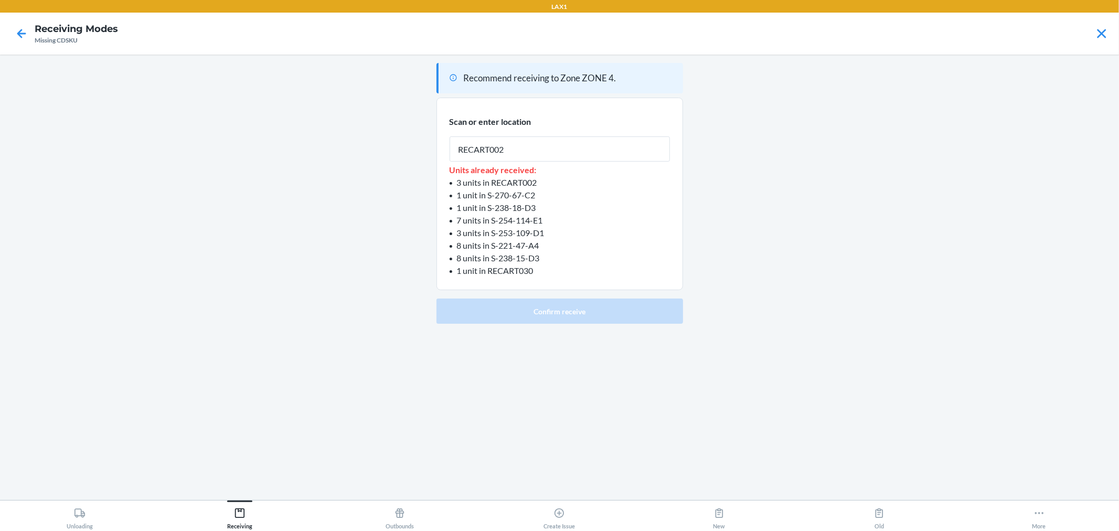
type input "RECART002"
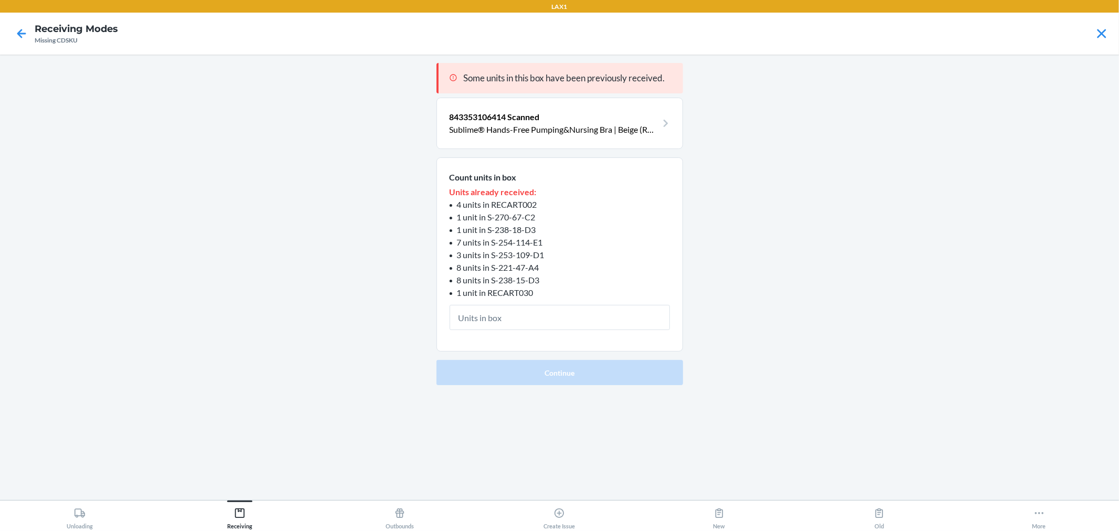
type input "1"
click button "Continue" at bounding box center [559, 372] width 247 height 25
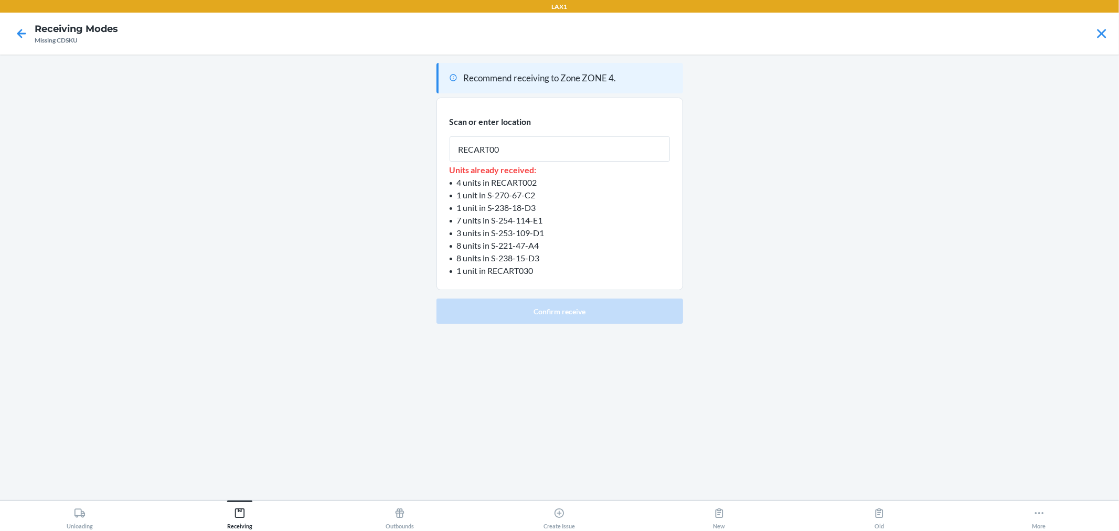
type input "RECART002"
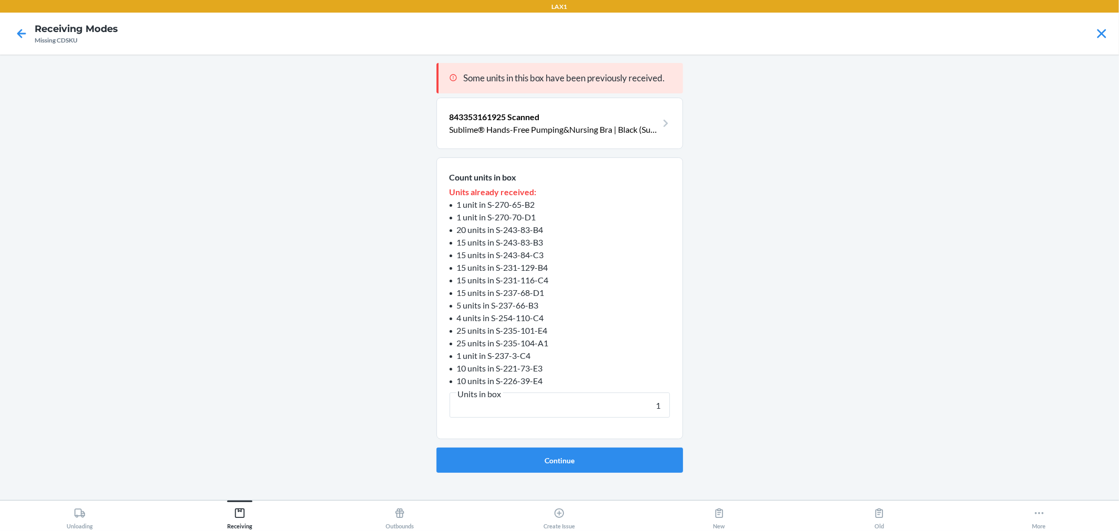
type input "1"
click at [436, 447] on button "Continue" at bounding box center [559, 459] width 247 height 25
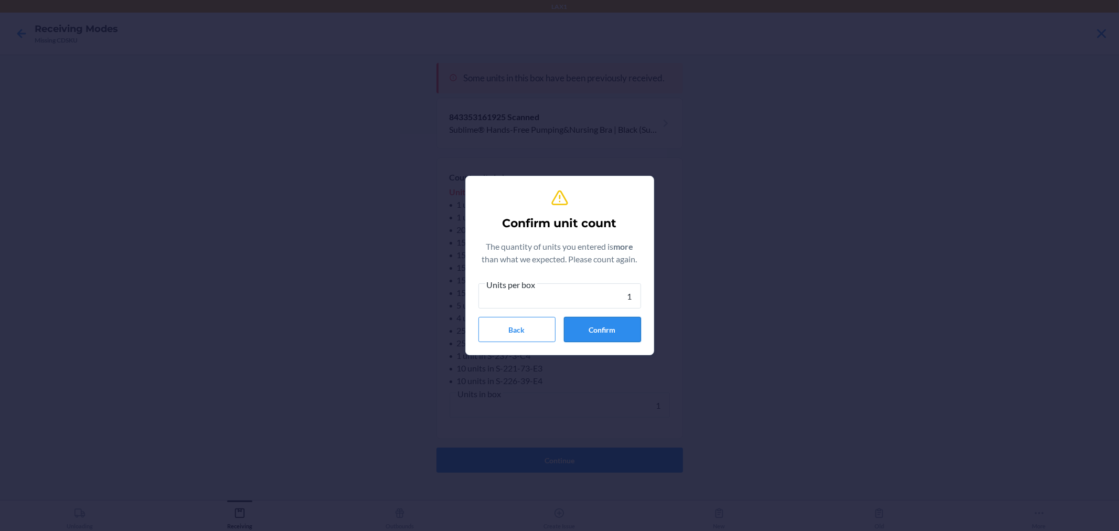
type input "1"
click at [581, 324] on button "Confirm" at bounding box center [602, 329] width 77 height 25
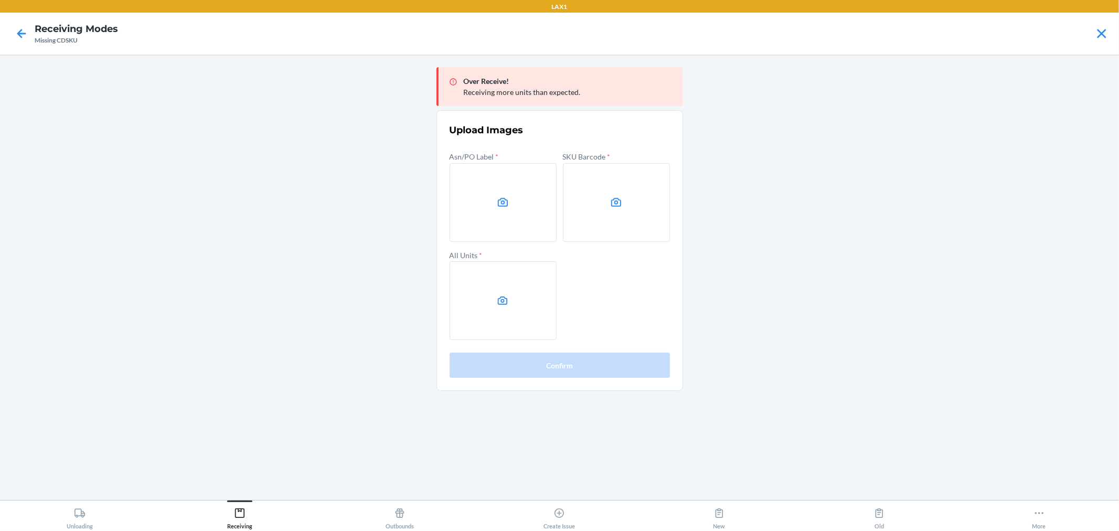
click at [1101, 308] on main "Over Receive! Receiving more units than expected. Upload Images Asn/PO Label * …" at bounding box center [559, 277] width 1119 height 445
click at [518, 224] on label at bounding box center [503, 202] width 107 height 79
click at [0, 0] on input "file" at bounding box center [0, 0] width 0 height 0
click at [590, 180] on label at bounding box center [616, 202] width 107 height 79
click at [0, 0] on input "file" at bounding box center [0, 0] width 0 height 0
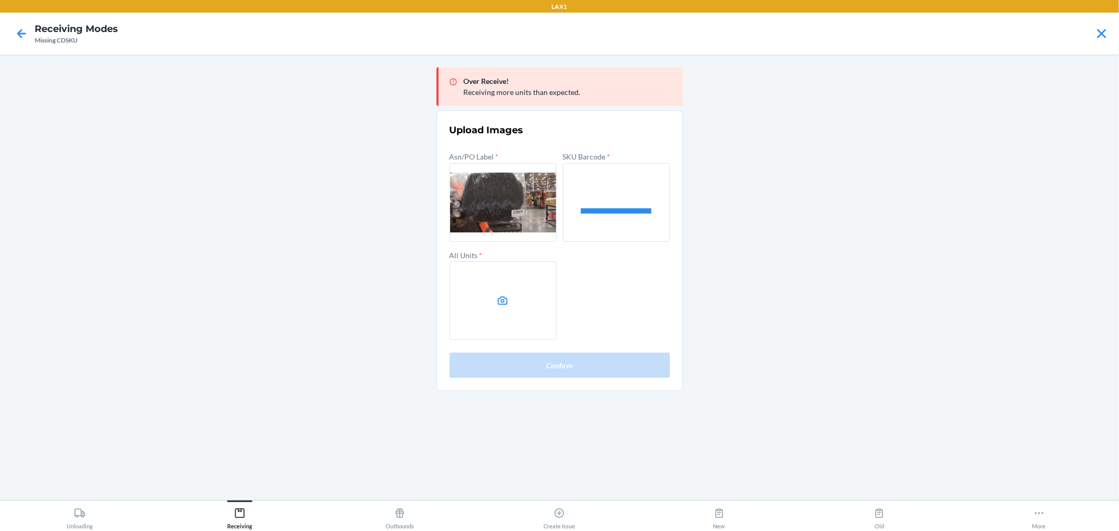
click at [515, 294] on label at bounding box center [503, 300] width 107 height 79
click at [0, 0] on input "file" at bounding box center [0, 0] width 0 height 0
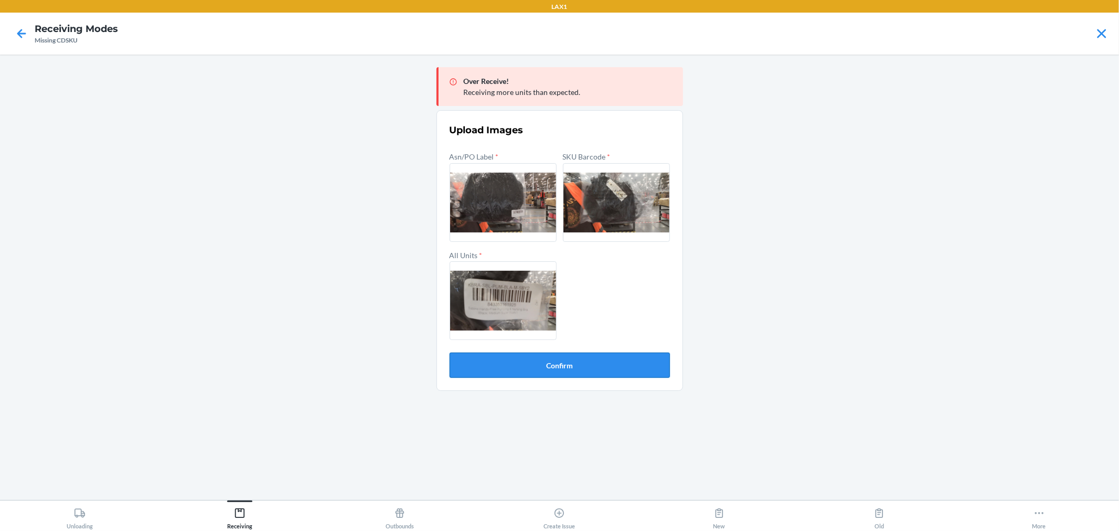
click at [605, 362] on button "Confirm" at bounding box center [560, 365] width 220 height 25
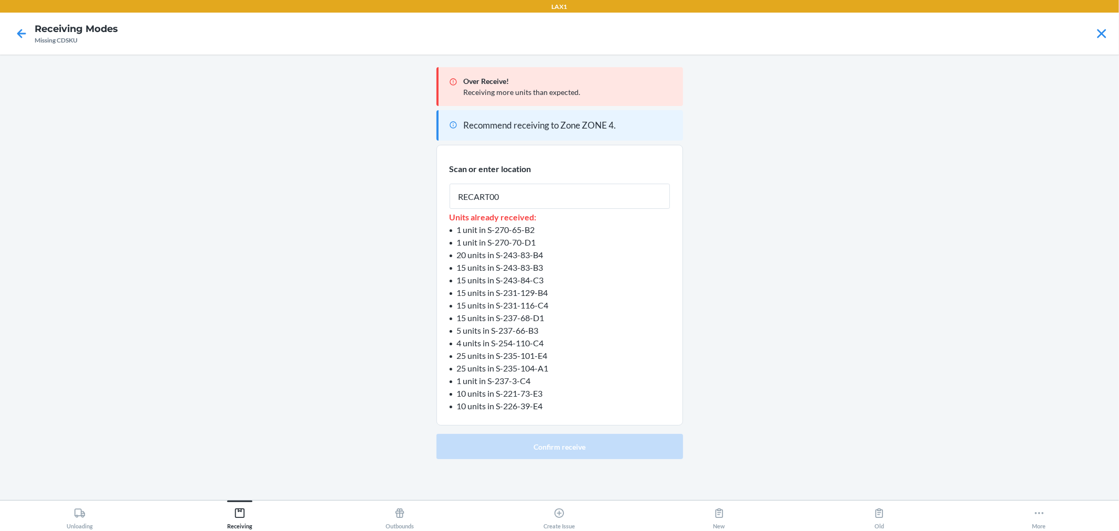
type input "RECART002"
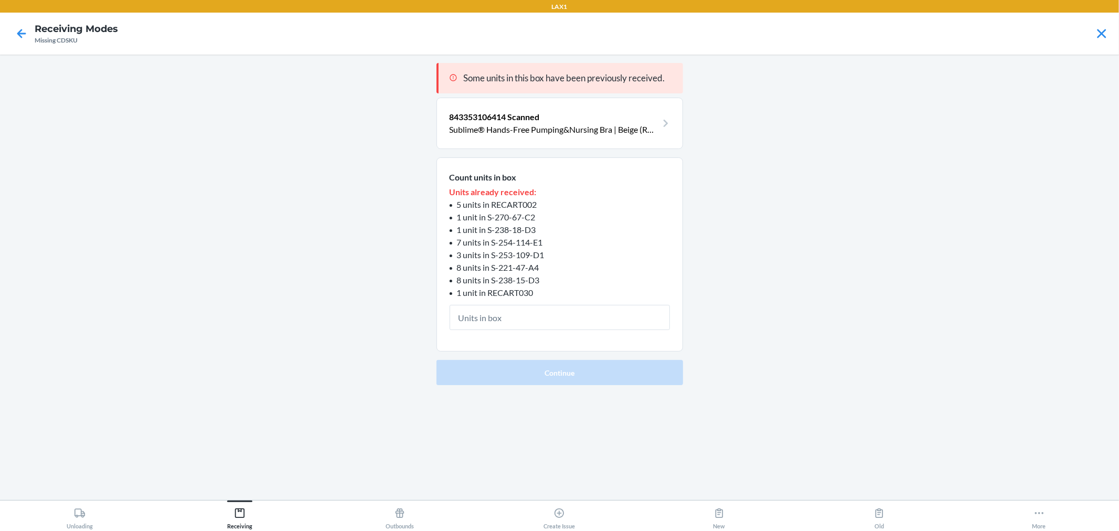
type input "1"
click button "Continue" at bounding box center [559, 372] width 247 height 25
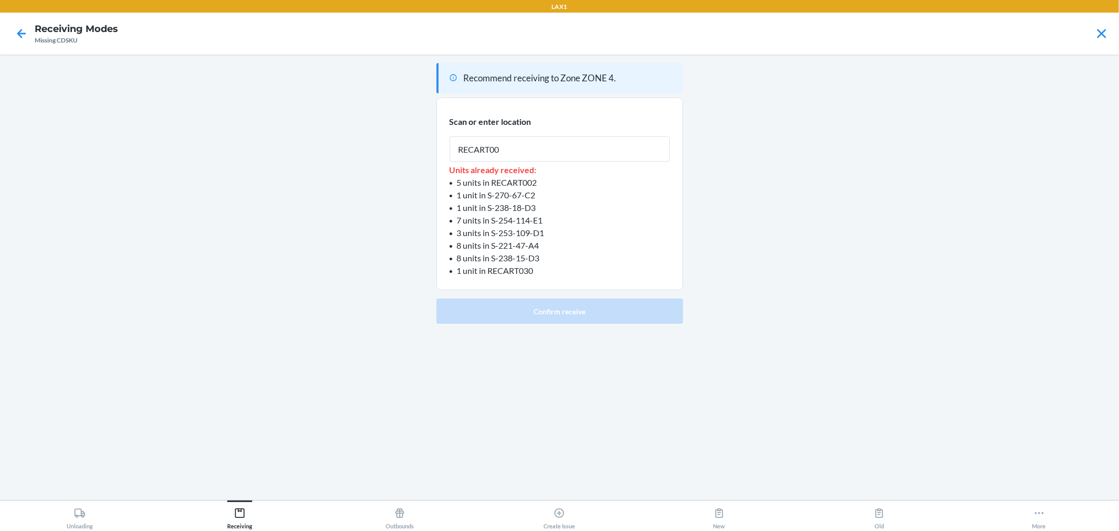
type input "RECART002"
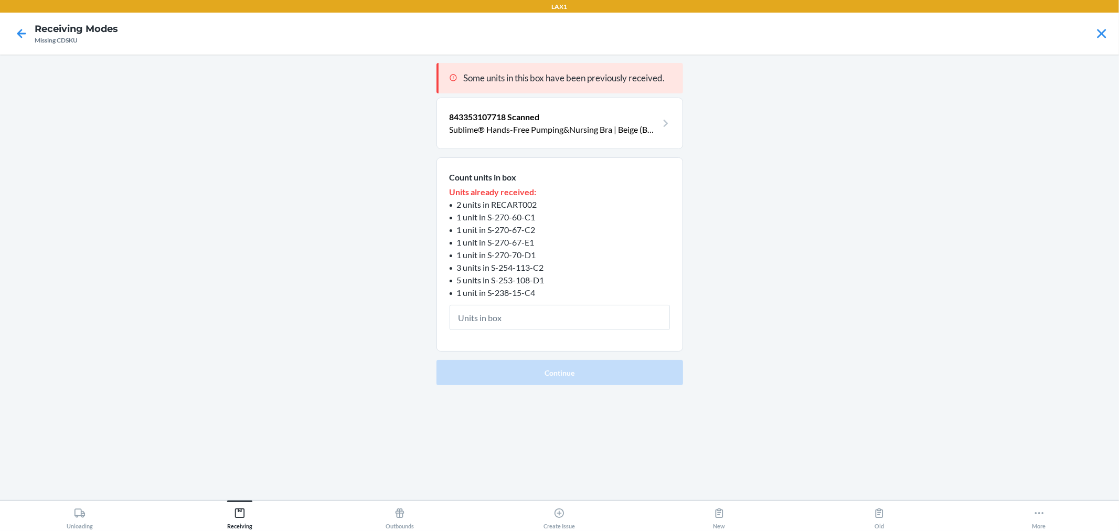
type input "1"
click button "Continue" at bounding box center [559, 372] width 247 height 25
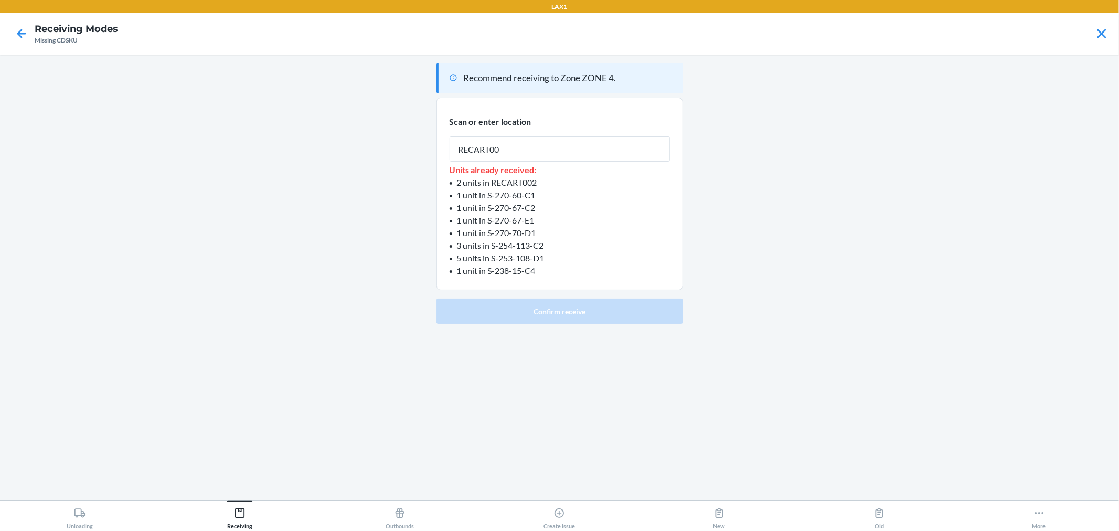
type input "RECART002"
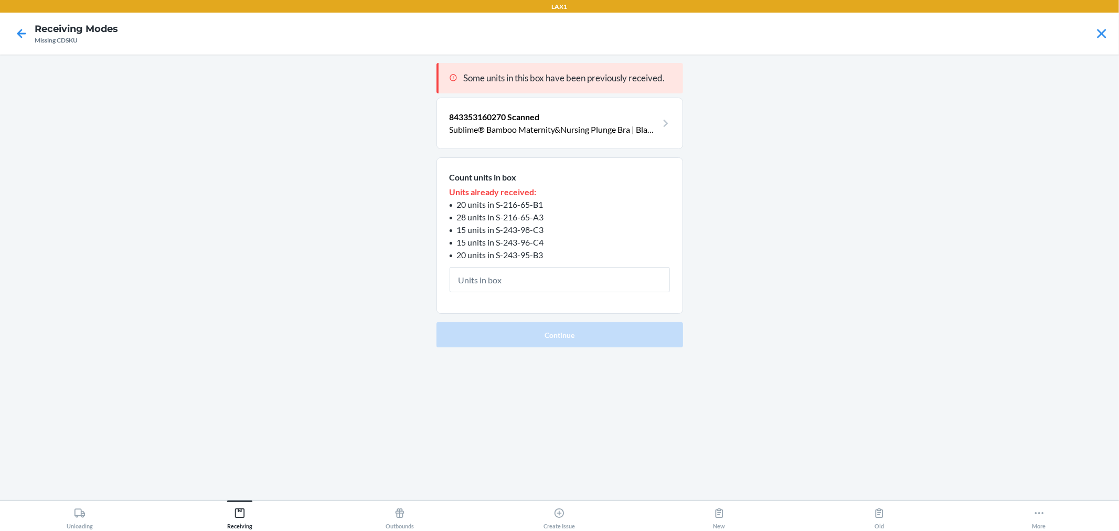
type input "1"
click button "Continue" at bounding box center [559, 334] width 247 height 25
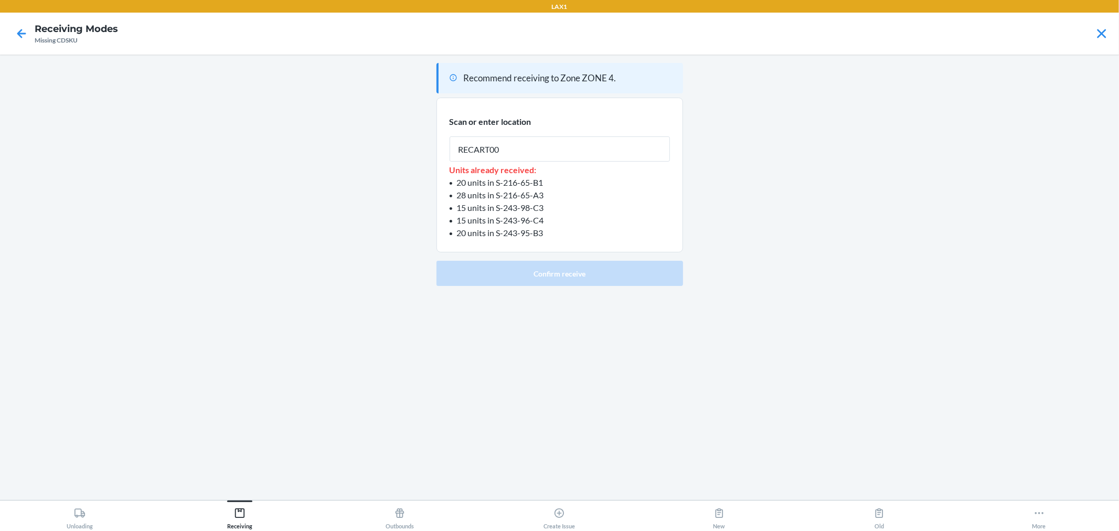
type input "RECART002"
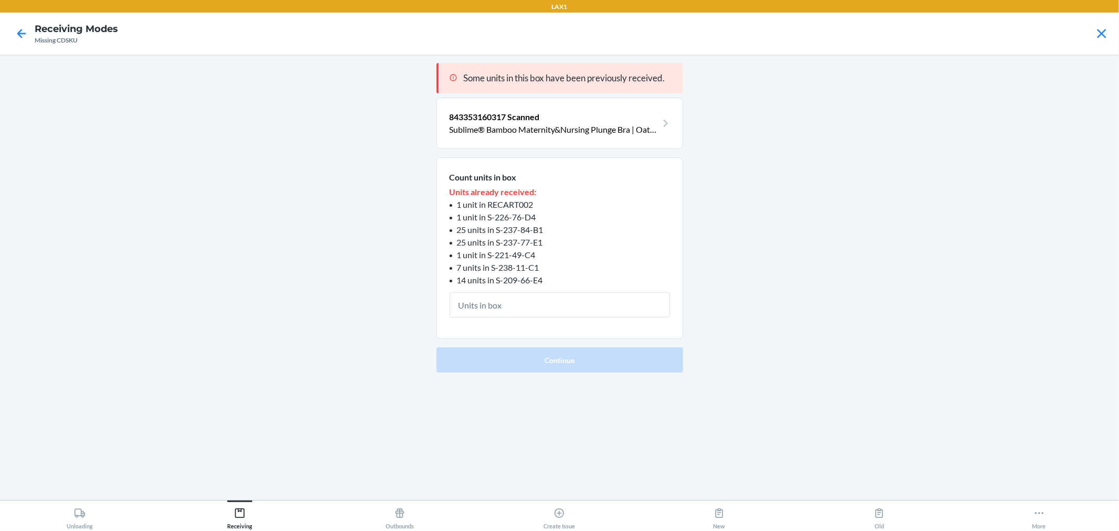
type input "1"
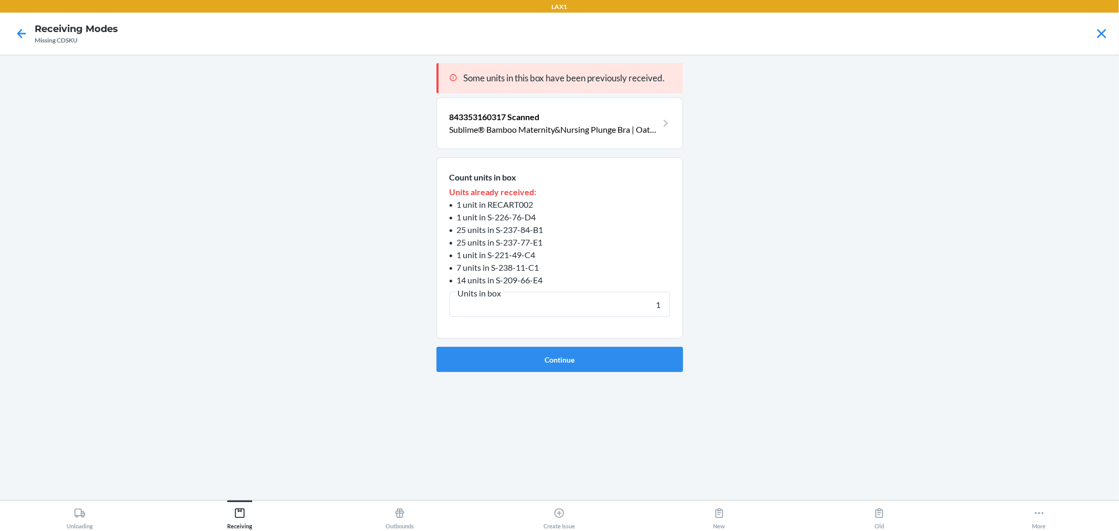
click button "Continue" at bounding box center [559, 359] width 247 height 25
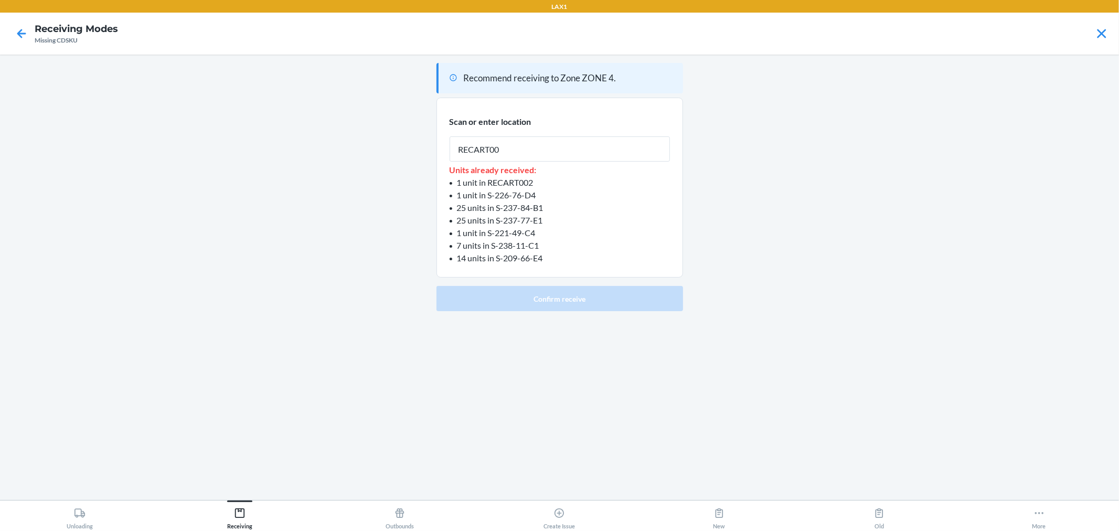
type input "RECART002"
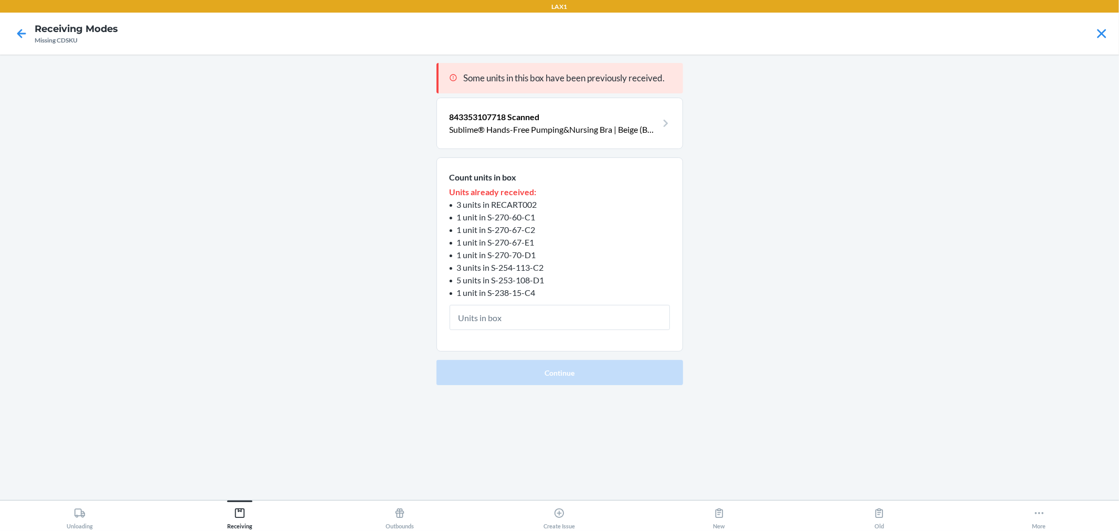
type input "1"
click button "Continue" at bounding box center [559, 372] width 247 height 25
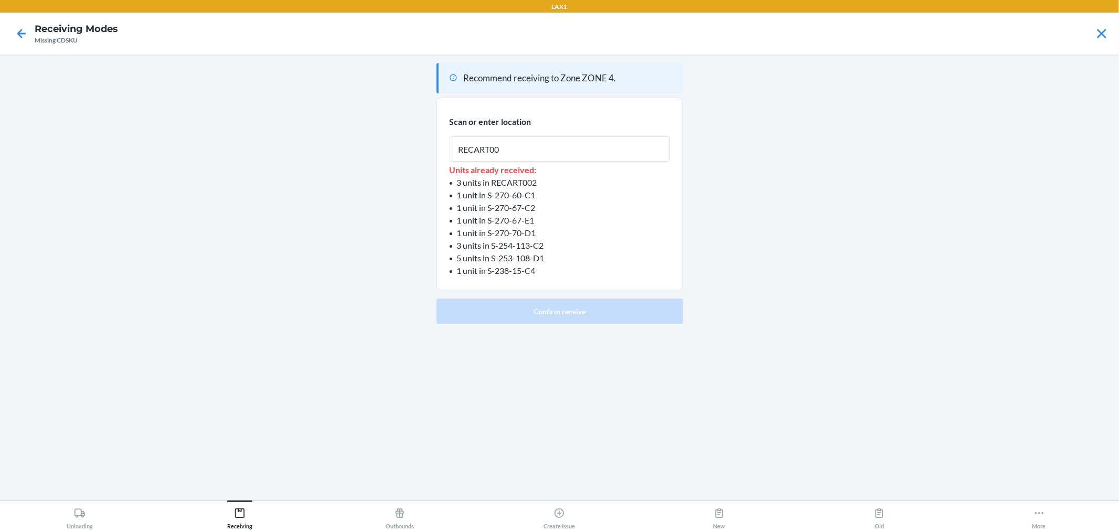
type input "RECART002"
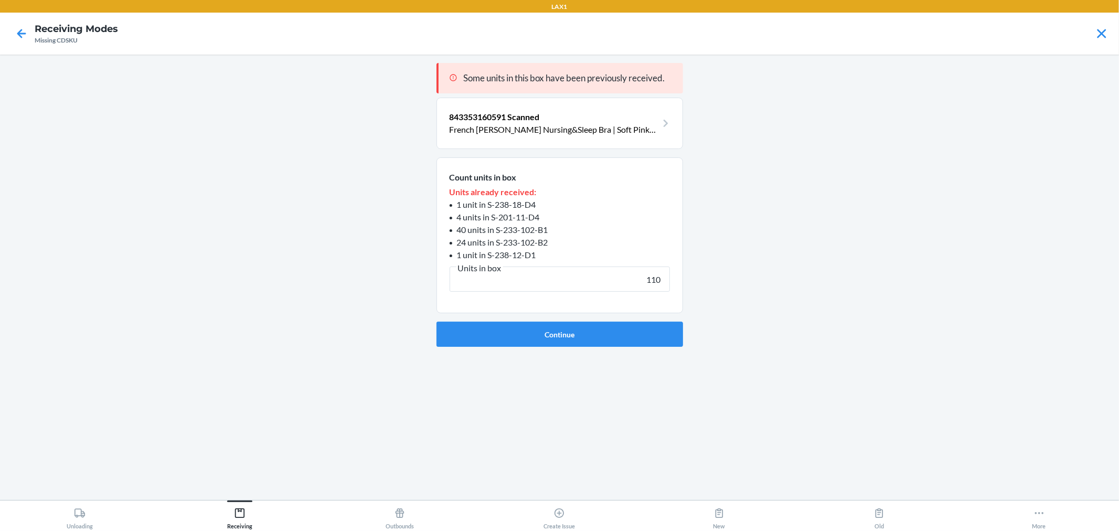
type input "110"
click at [436, 322] on button "Continue" at bounding box center [559, 334] width 247 height 25
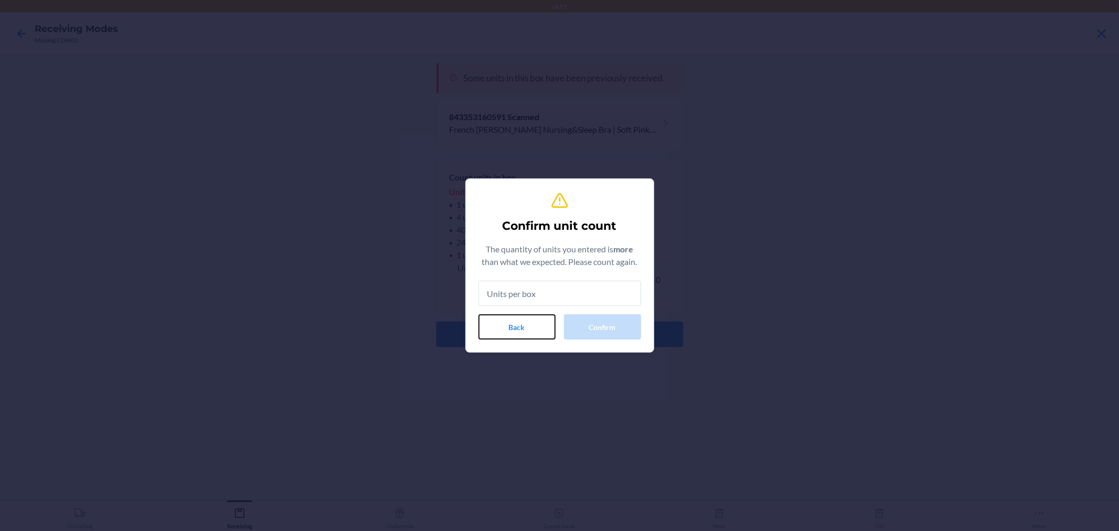
click at [543, 329] on button "Back" at bounding box center [516, 326] width 77 height 25
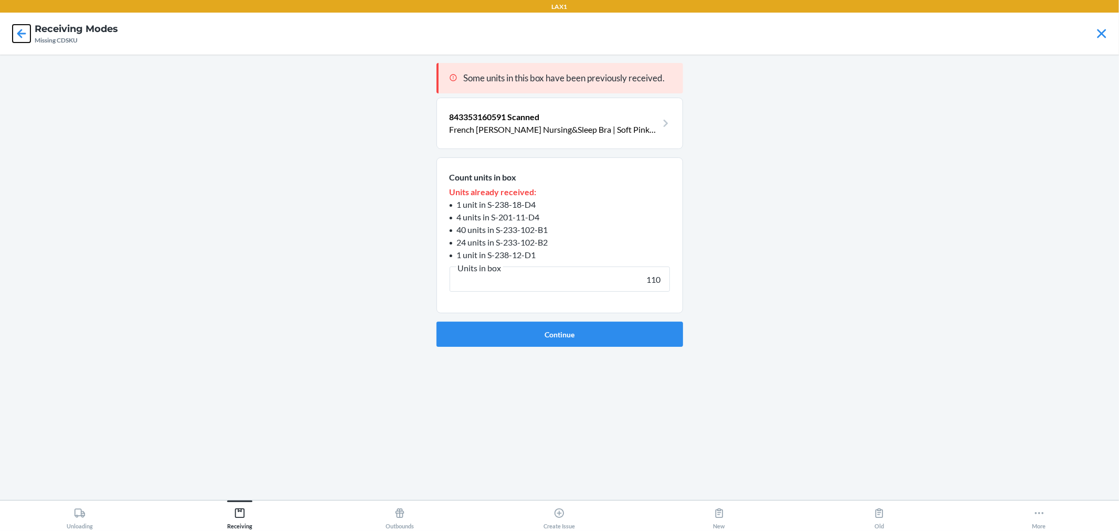
click at [25, 32] on icon at bounding box center [22, 34] width 18 height 18
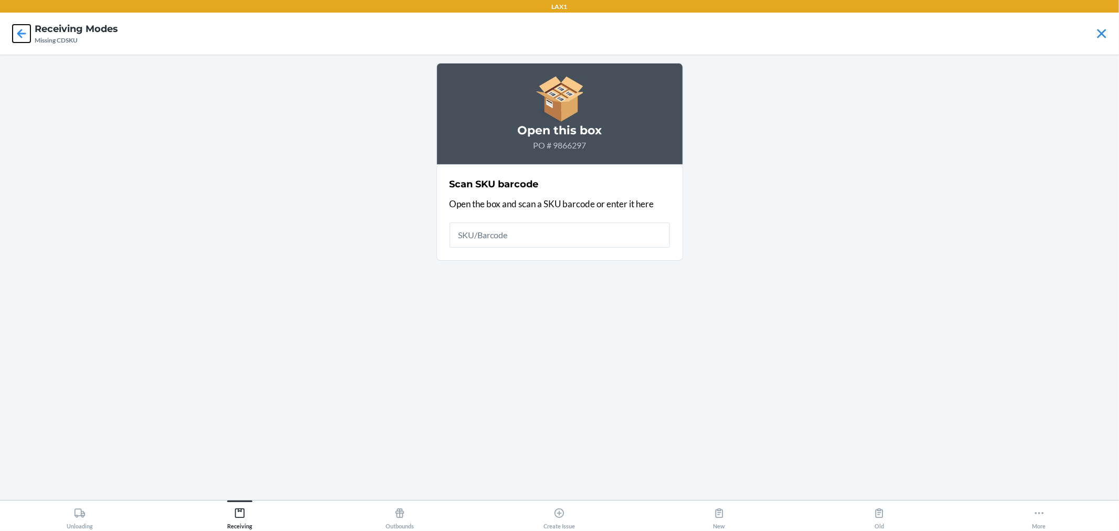
click at [25, 32] on icon at bounding box center [22, 34] width 18 height 18
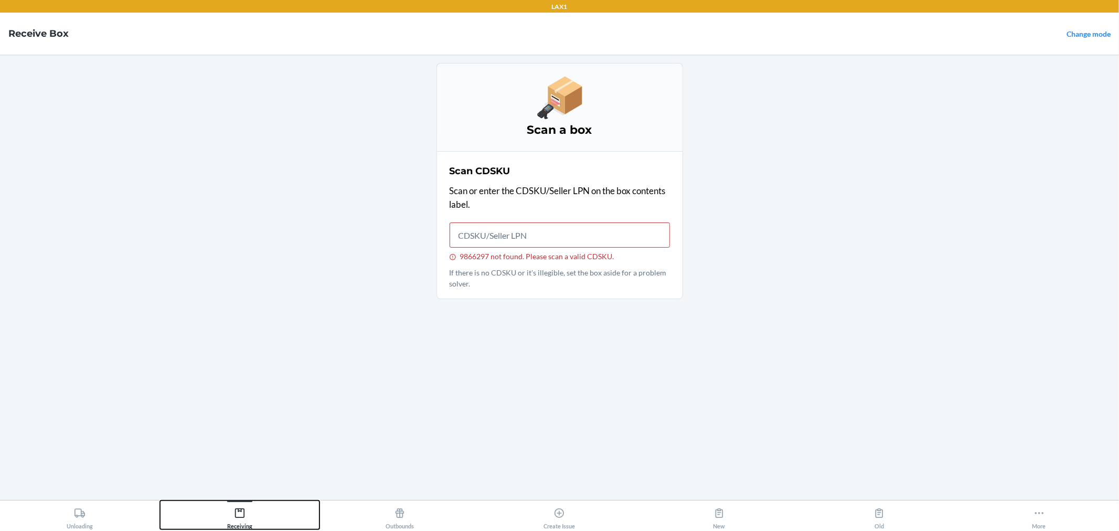
click at [219, 509] on button "Receiving" at bounding box center [240, 514] width 160 height 29
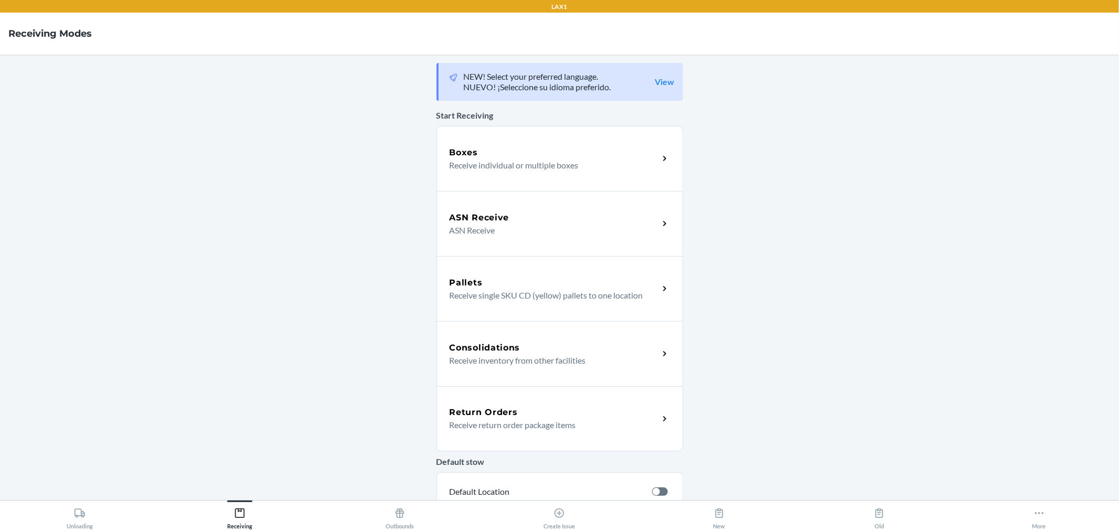
click at [471, 234] on p "ASN Receive" at bounding box center [550, 230] width 201 height 13
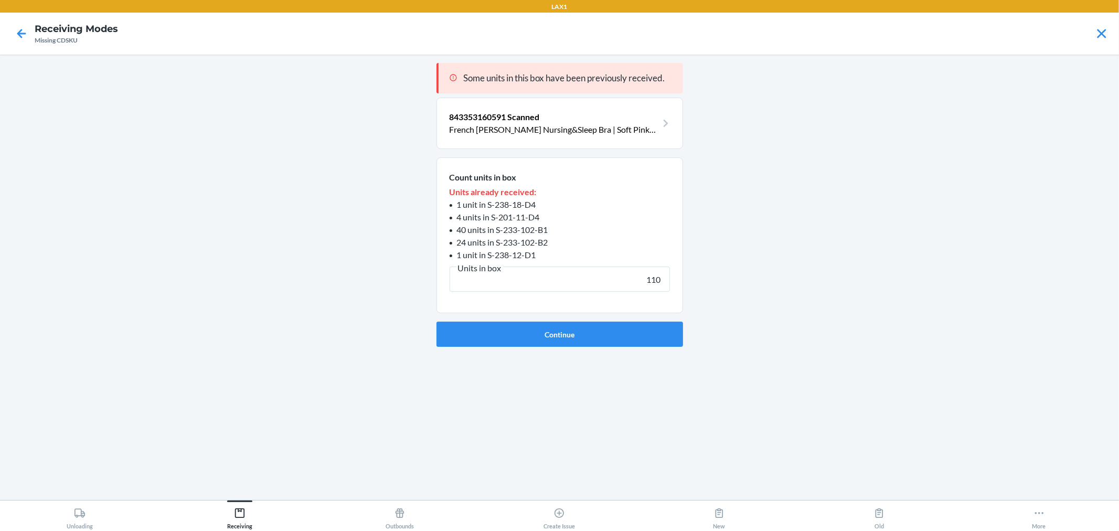
type input "110"
click at [436, 322] on button "Continue" at bounding box center [559, 334] width 247 height 25
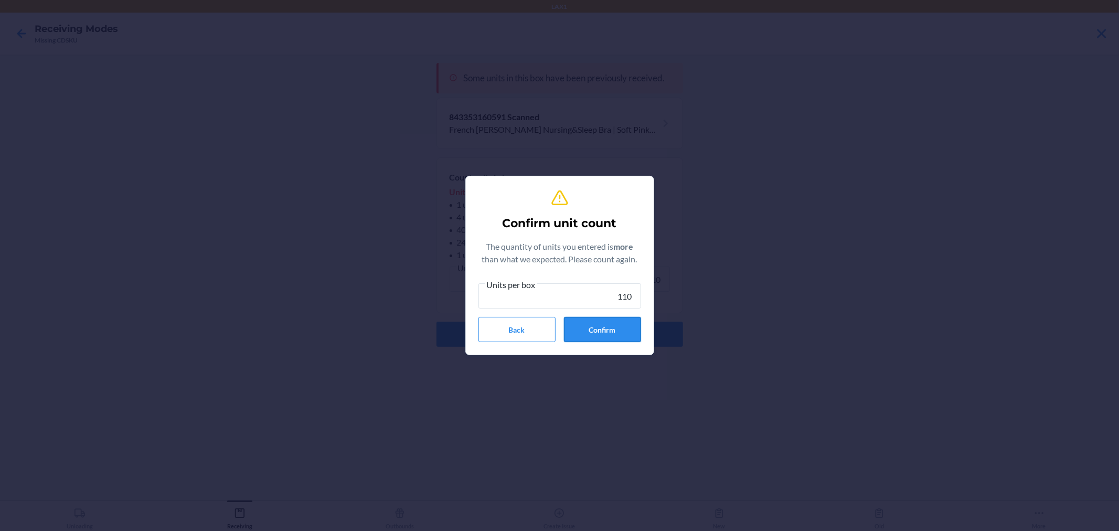
type input "110"
click at [613, 333] on button "Confirm" at bounding box center [602, 329] width 77 height 25
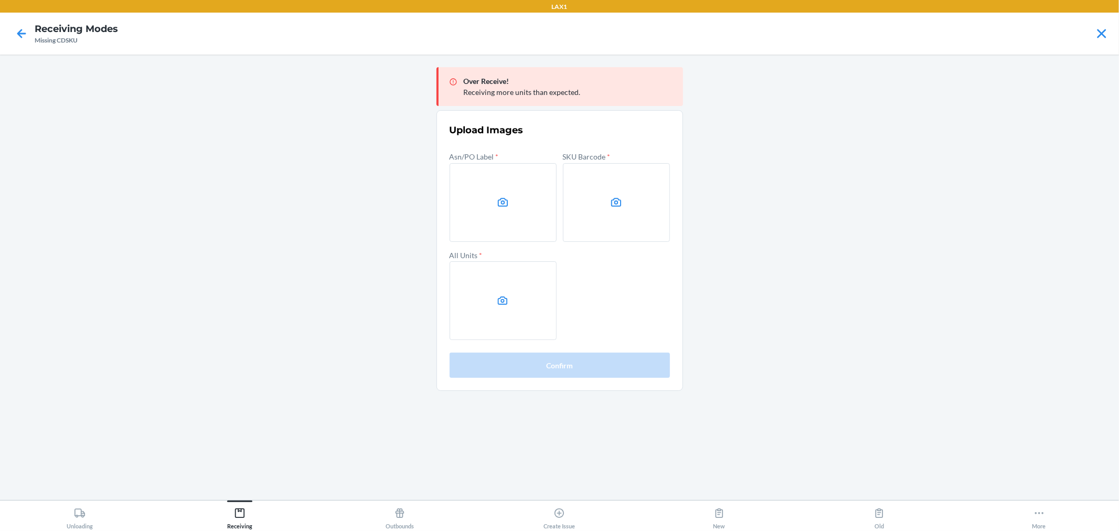
click at [1102, 199] on main "Over Receive! Receiving more units than expected. Upload Images Asn/PO Label * …" at bounding box center [559, 277] width 1119 height 445
click at [489, 169] on label at bounding box center [503, 202] width 107 height 79
click at [0, 0] on input "file" at bounding box center [0, 0] width 0 height 0
click at [588, 191] on label at bounding box center [616, 202] width 107 height 79
click at [0, 0] on input "file" at bounding box center [0, 0] width 0 height 0
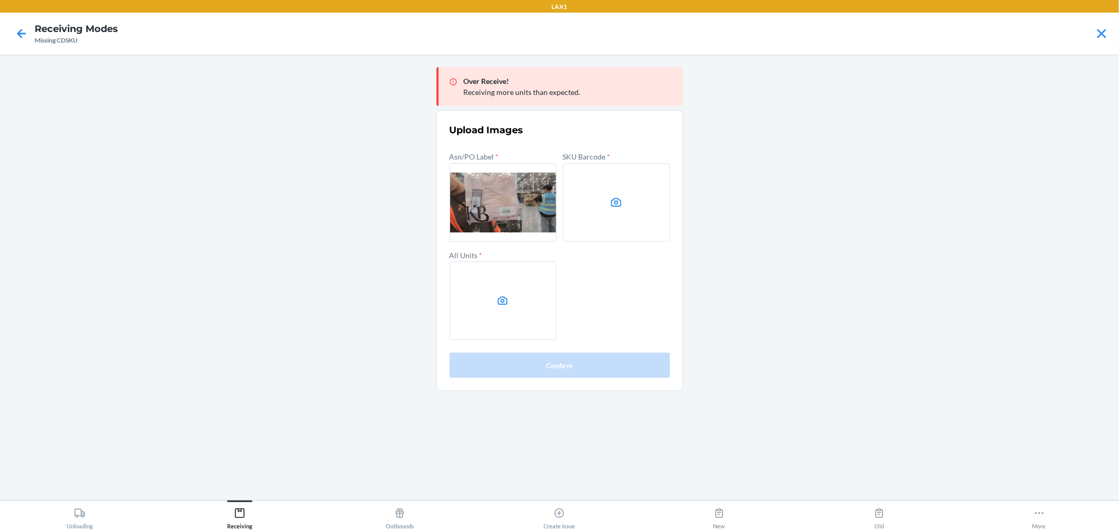
click at [507, 271] on label at bounding box center [503, 300] width 107 height 79
click at [0, 0] on input "file" at bounding box center [0, 0] width 0 height 0
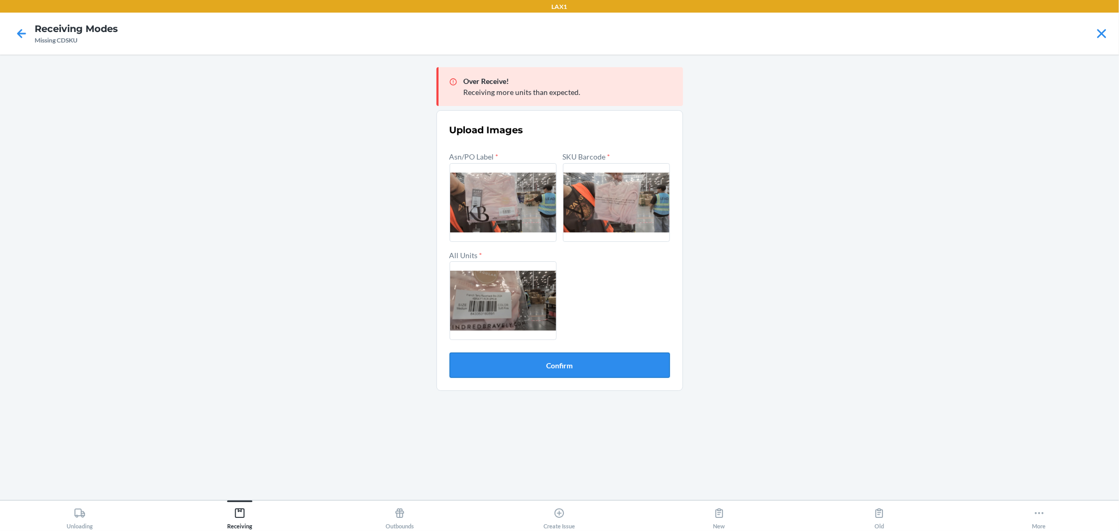
click at [515, 365] on button "Confirm" at bounding box center [560, 365] width 220 height 25
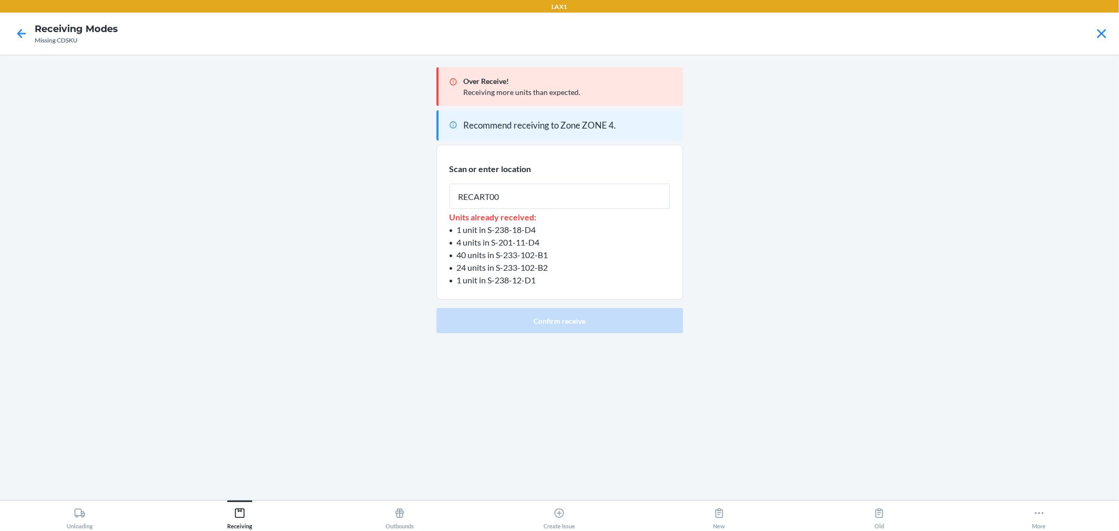
type input "RECART002"
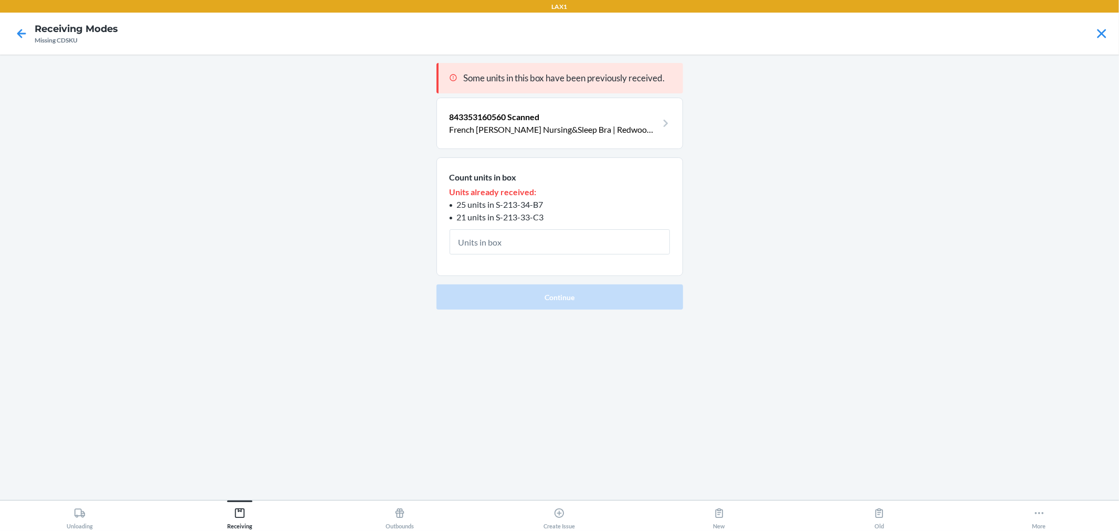
type input "1"
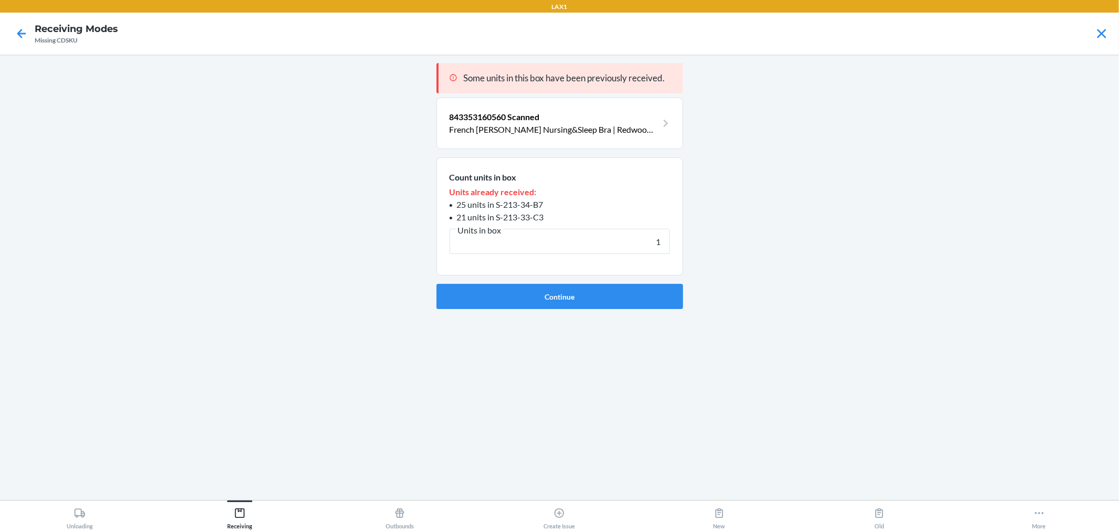
click button "Continue" at bounding box center [559, 296] width 247 height 25
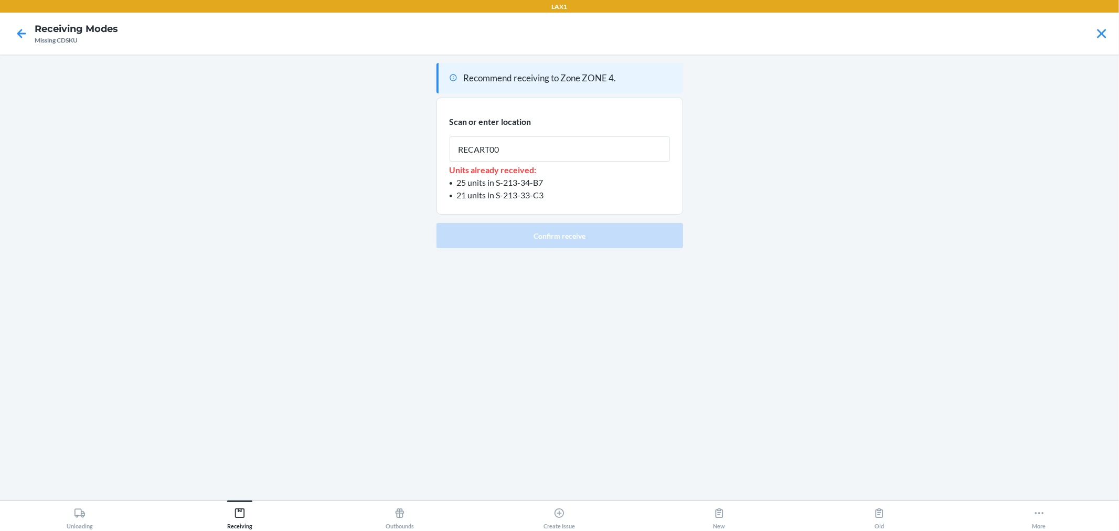
type input "RECART002"
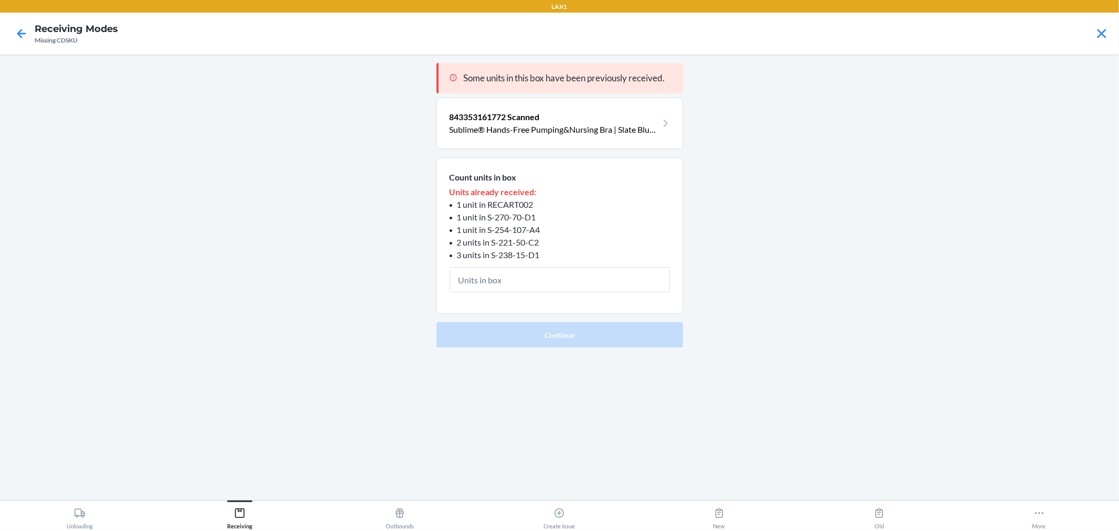
type input "1"
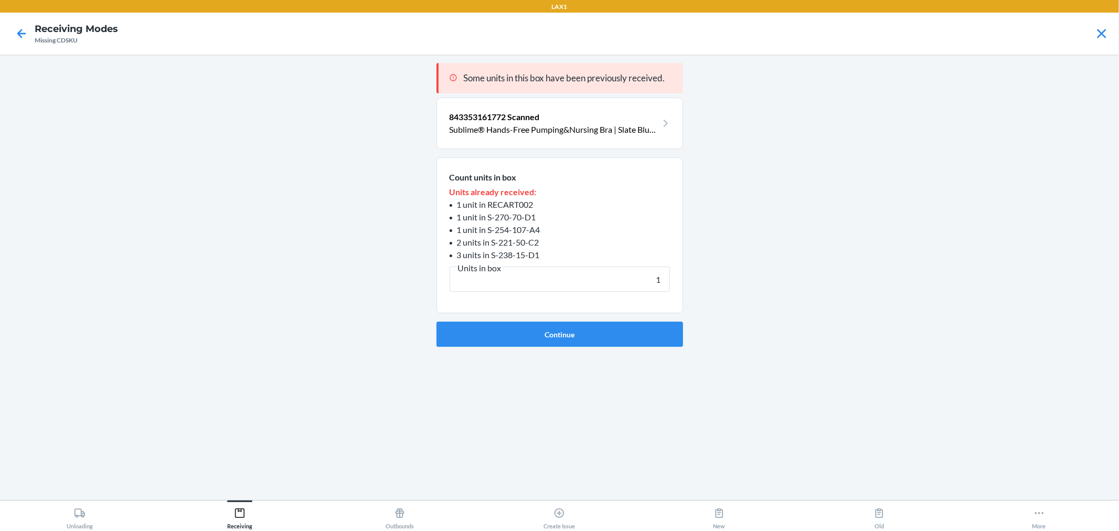
click button "Continue" at bounding box center [559, 334] width 247 height 25
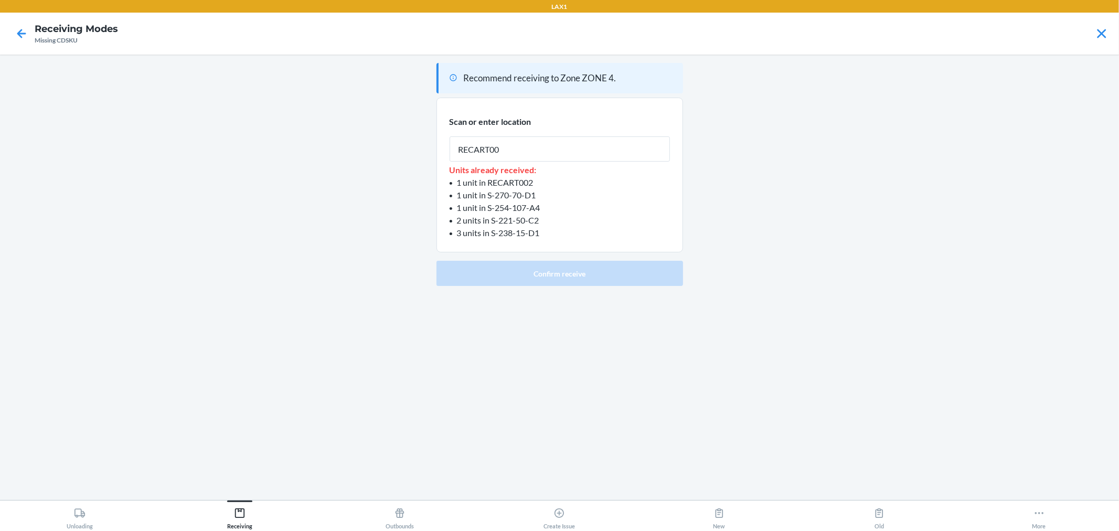
type input "RECART002"
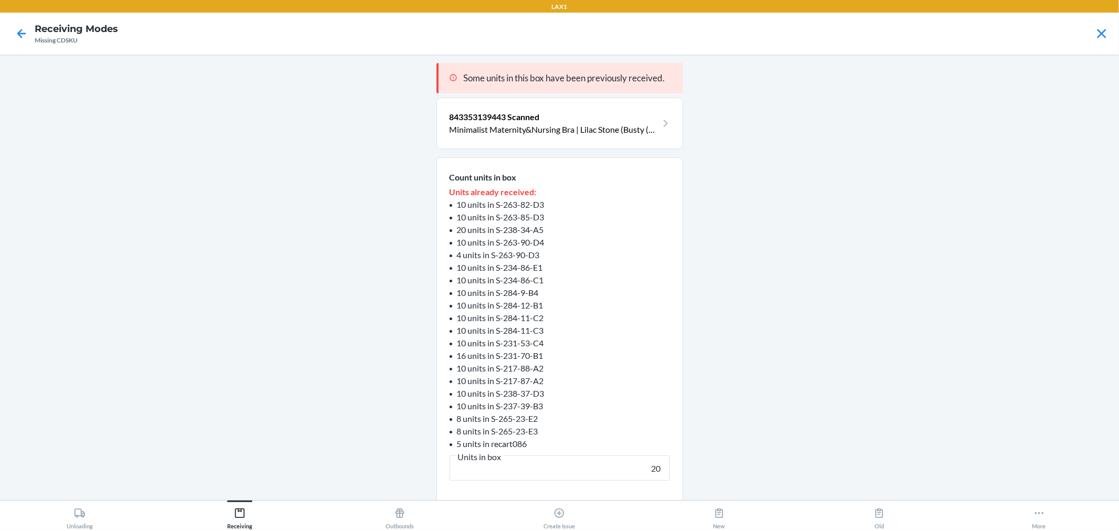
type input "20"
click at [436, 510] on button "Continue" at bounding box center [559, 522] width 247 height 25
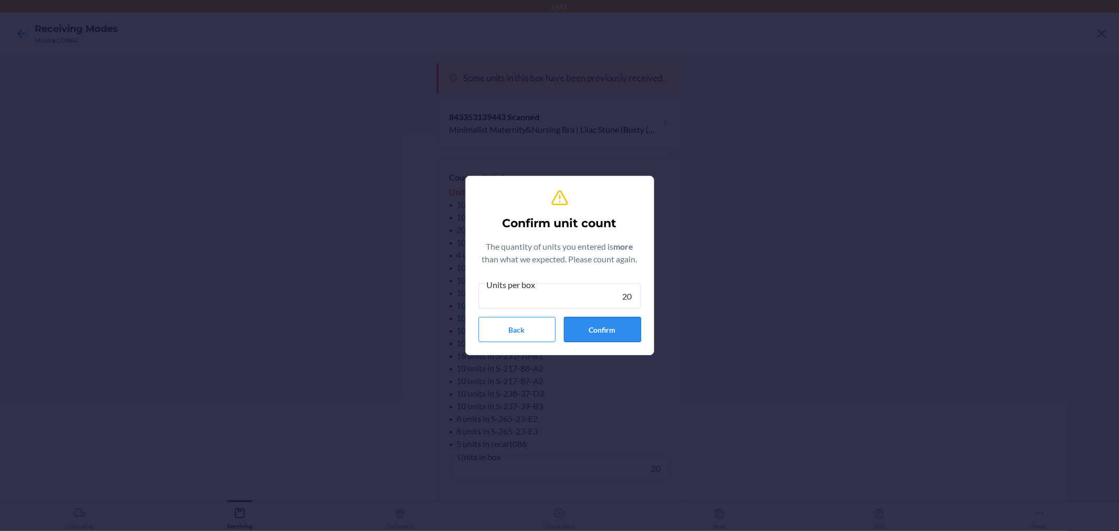
type input "20"
click at [610, 317] on button "Confirm" at bounding box center [602, 329] width 77 height 25
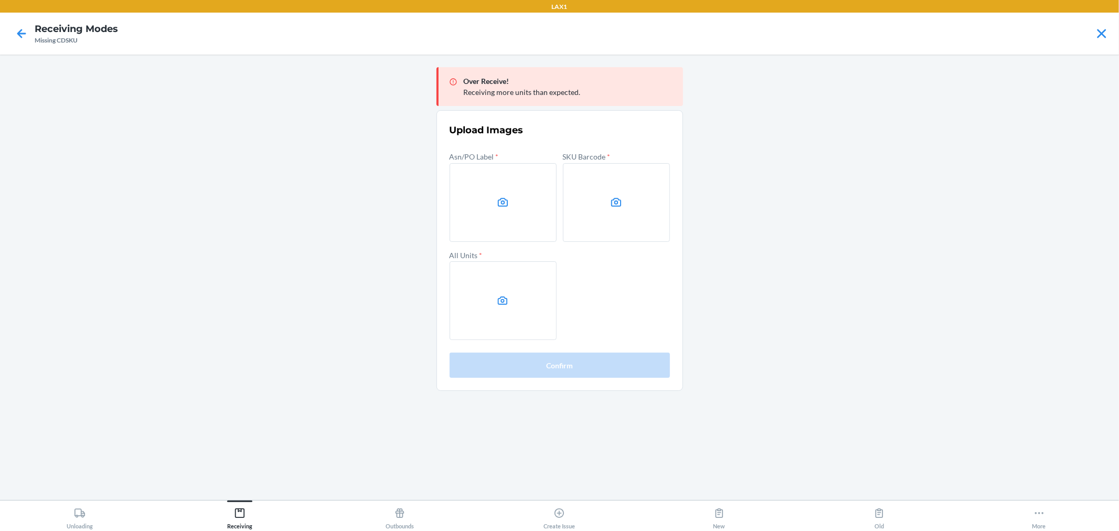
click at [1021, 114] on main "Over Receive! Receiving more units than expected. Upload Images Asn/PO Label * …" at bounding box center [559, 277] width 1119 height 445
click at [539, 206] on label at bounding box center [503, 202] width 107 height 79
click at [0, 0] on input "file" at bounding box center [0, 0] width 0 height 0
click at [606, 228] on label at bounding box center [616, 202] width 107 height 79
click at [0, 0] on input "file" at bounding box center [0, 0] width 0 height 0
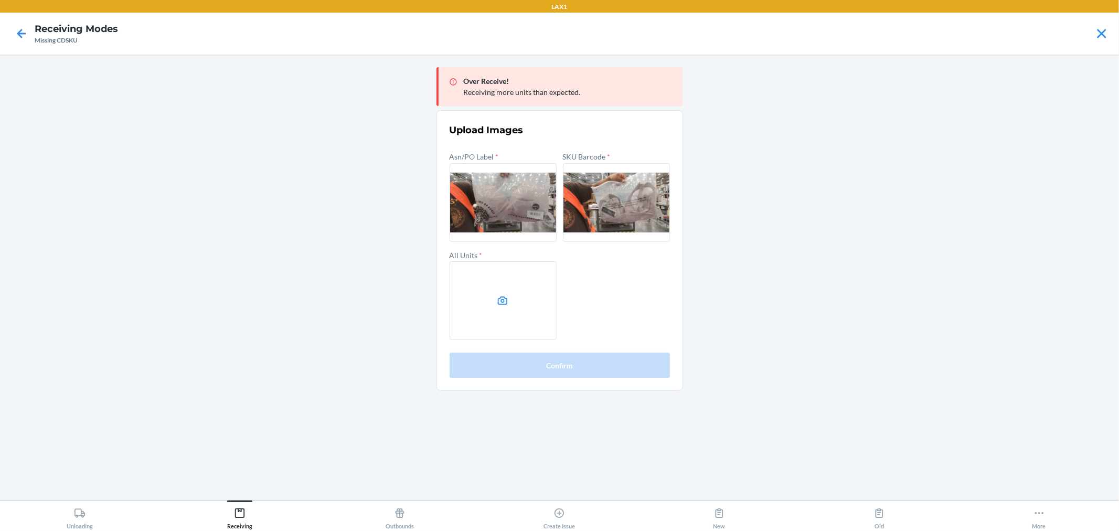
click at [484, 332] on label at bounding box center [503, 300] width 107 height 79
click at [0, 0] on input "file" at bounding box center [0, 0] width 0 height 0
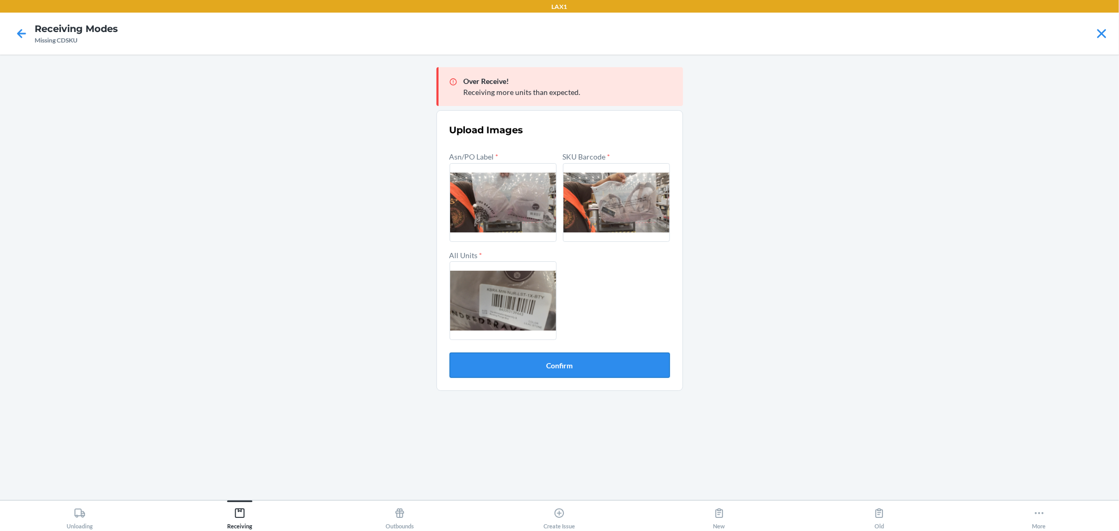
click at [513, 368] on button "Confirm" at bounding box center [560, 365] width 220 height 25
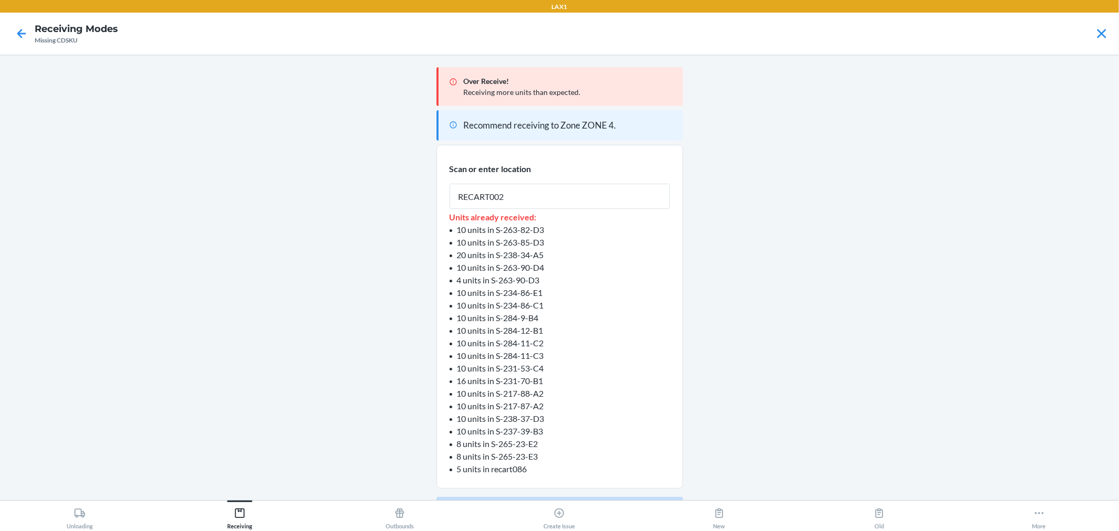
type input "RECART002"
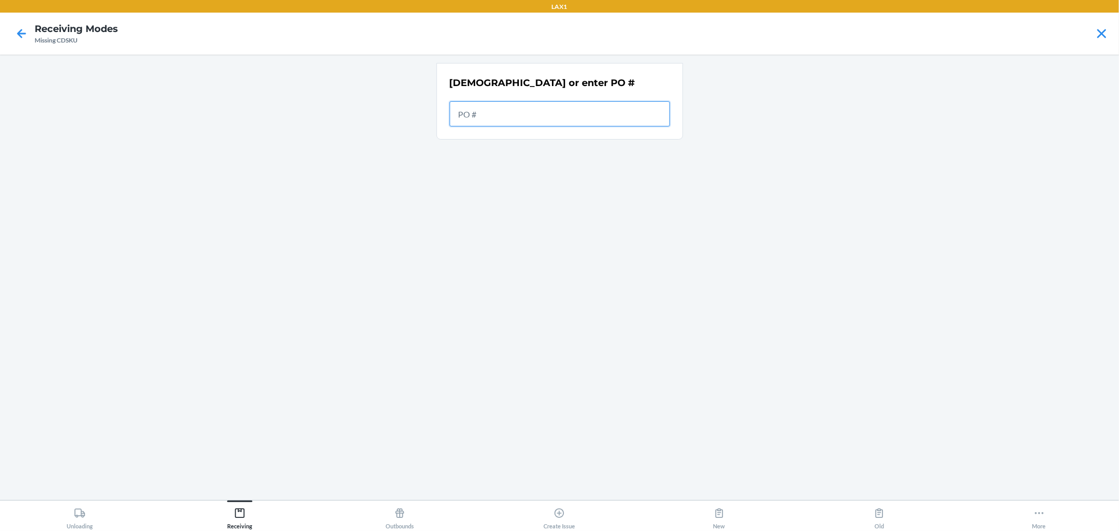
paste input "9757492"
type input "9757492"
paste input "9864420"
type input "9864420"
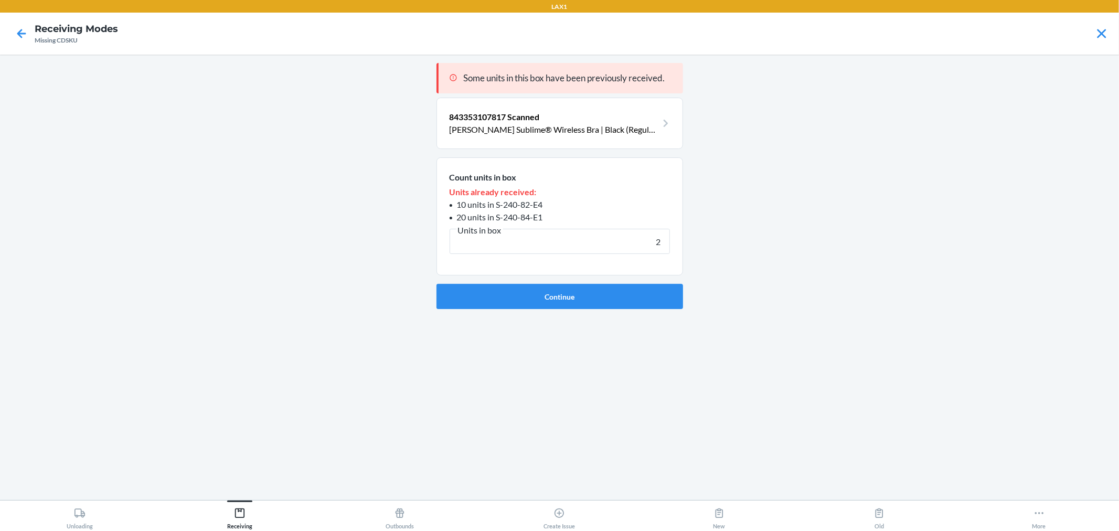
type input "25"
click button "Continue" at bounding box center [559, 296] width 247 height 25
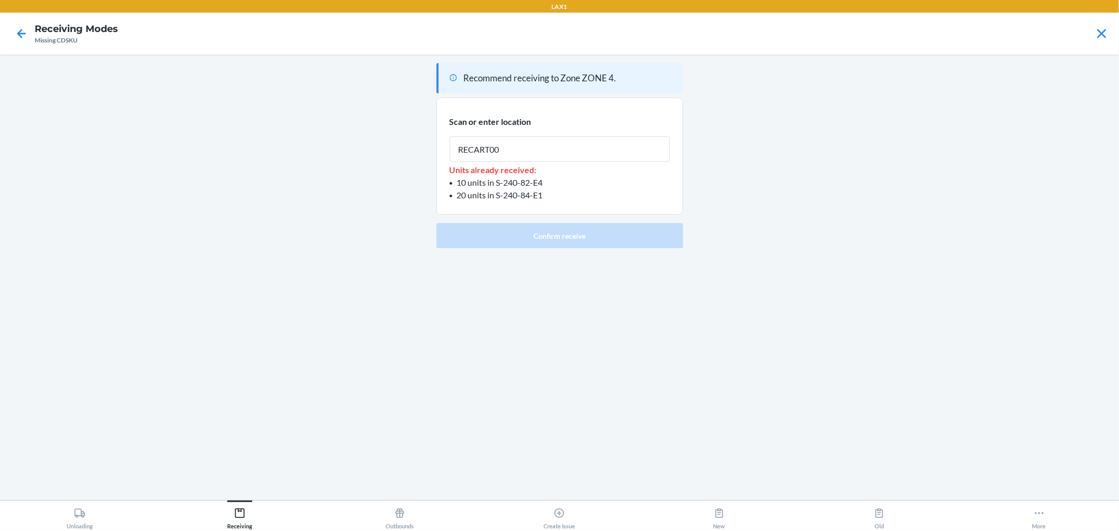
type input "RECART002"
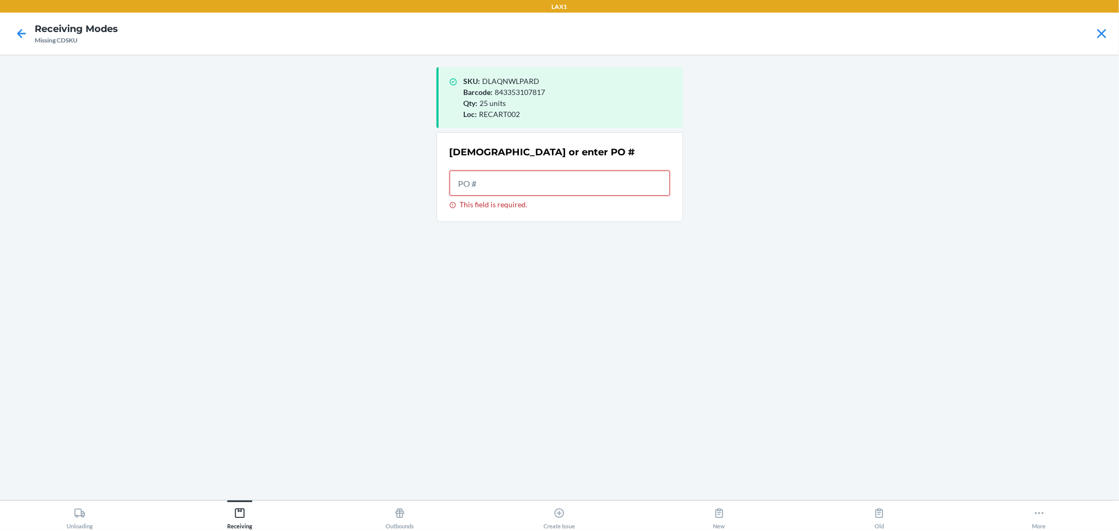
click at [615, 189] on input "This field is required." at bounding box center [560, 182] width 220 height 25
drag, startPoint x: 615, startPoint y: 186, endPoint x: 612, endPoint y: 180, distance: 6.1
drag, startPoint x: 612, startPoint y: 180, endPoint x: 931, endPoint y: 86, distance: 332.8
click at [929, 90] on main "SKU : DLAQNWLPARD Barcode : 843353107817 Qty : 25 units Loc : RECART002 Scan or…" at bounding box center [559, 277] width 1119 height 445
drag, startPoint x: 1039, startPoint y: 508, endPoint x: 1041, endPoint y: 500, distance: 8.0
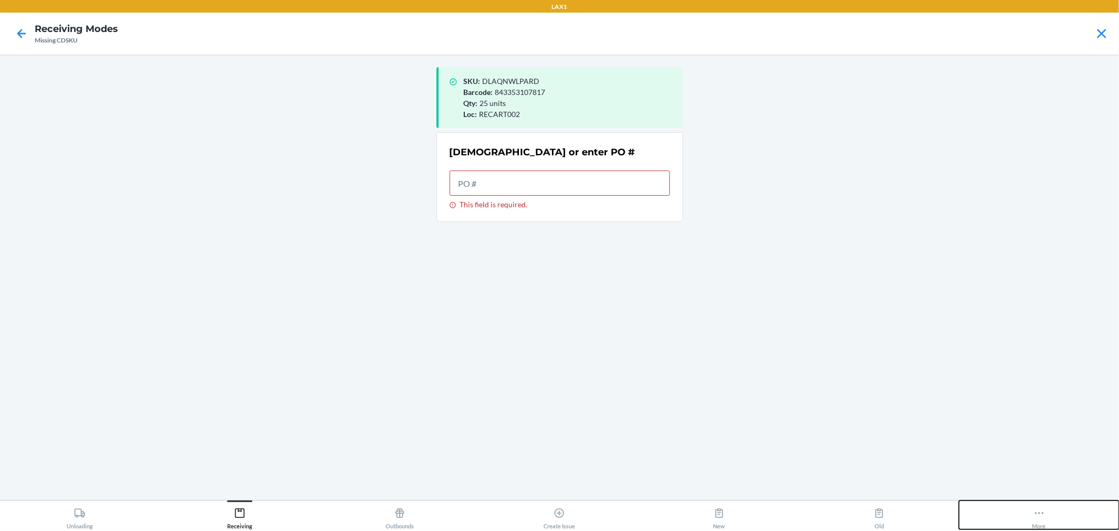
click at [1040, 501] on button "More" at bounding box center [1039, 514] width 160 height 29
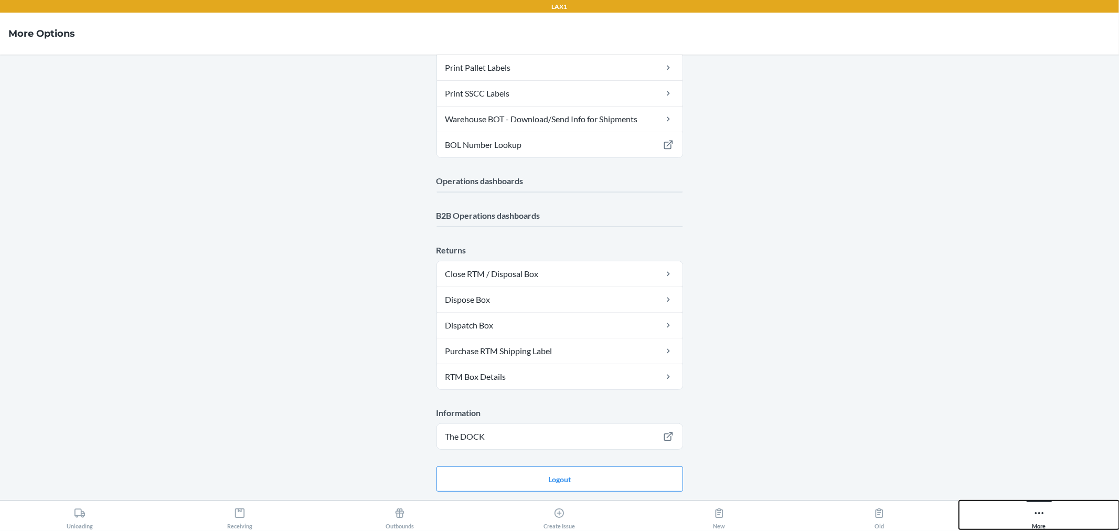
scroll to position [350, 0]
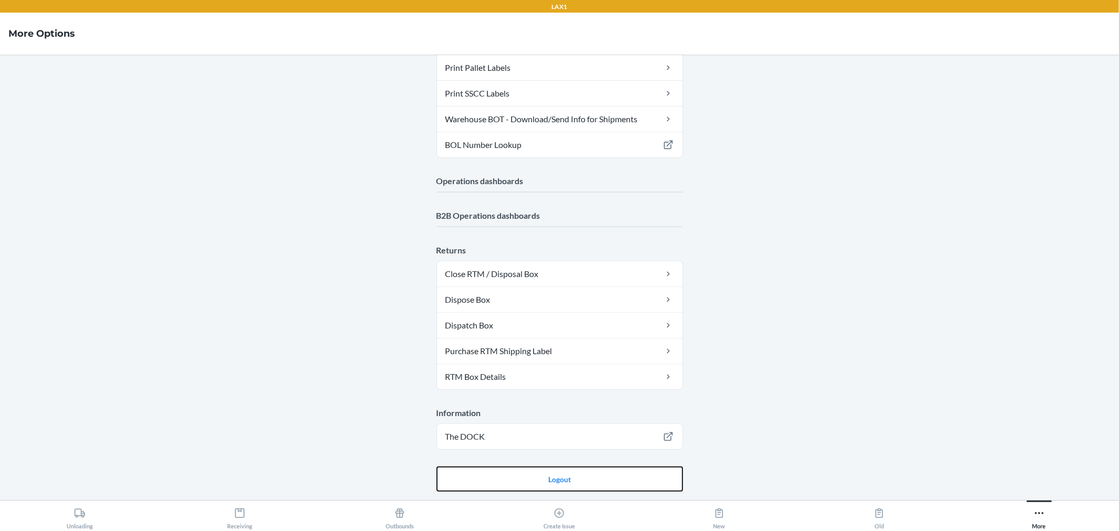
click at [601, 476] on main "Account Account nandy1 Warehouse ID LAX1 Language English Tools Carton Sort Too…" at bounding box center [559, 277] width 1119 height 445
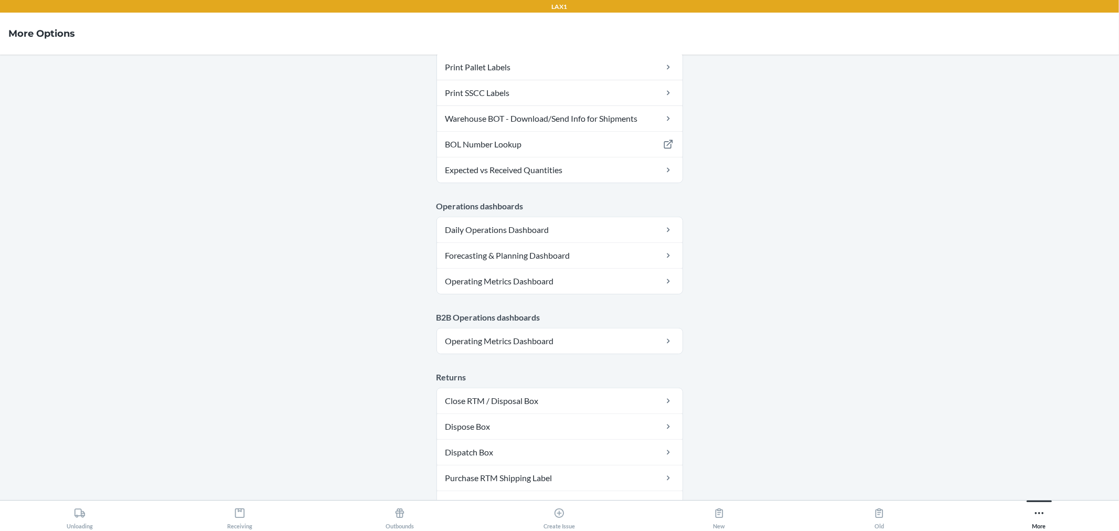
scroll to position [478, 0]
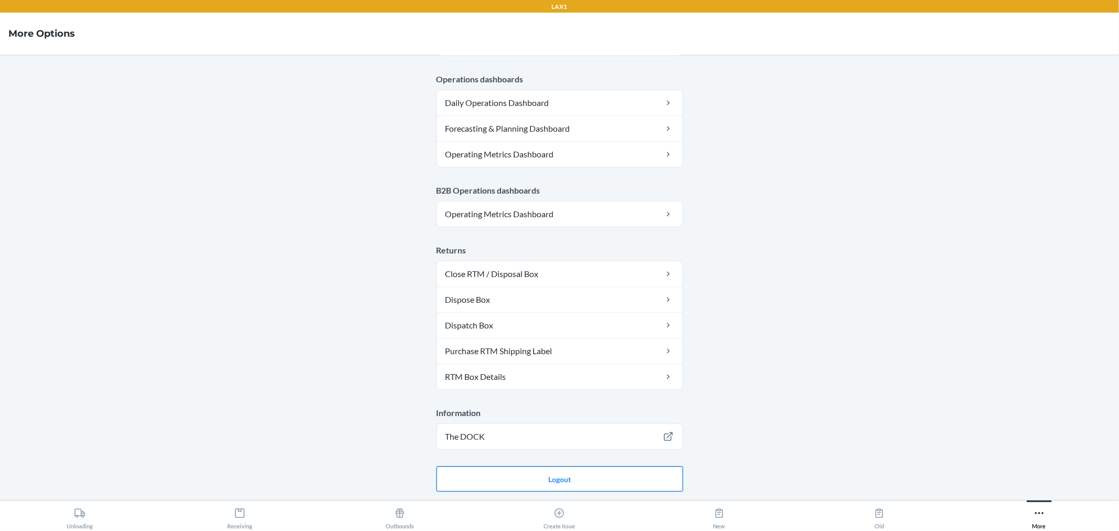
click at [626, 481] on button "Logout" at bounding box center [559, 478] width 247 height 25
